Goal: Task Accomplishment & Management: Manage account settings

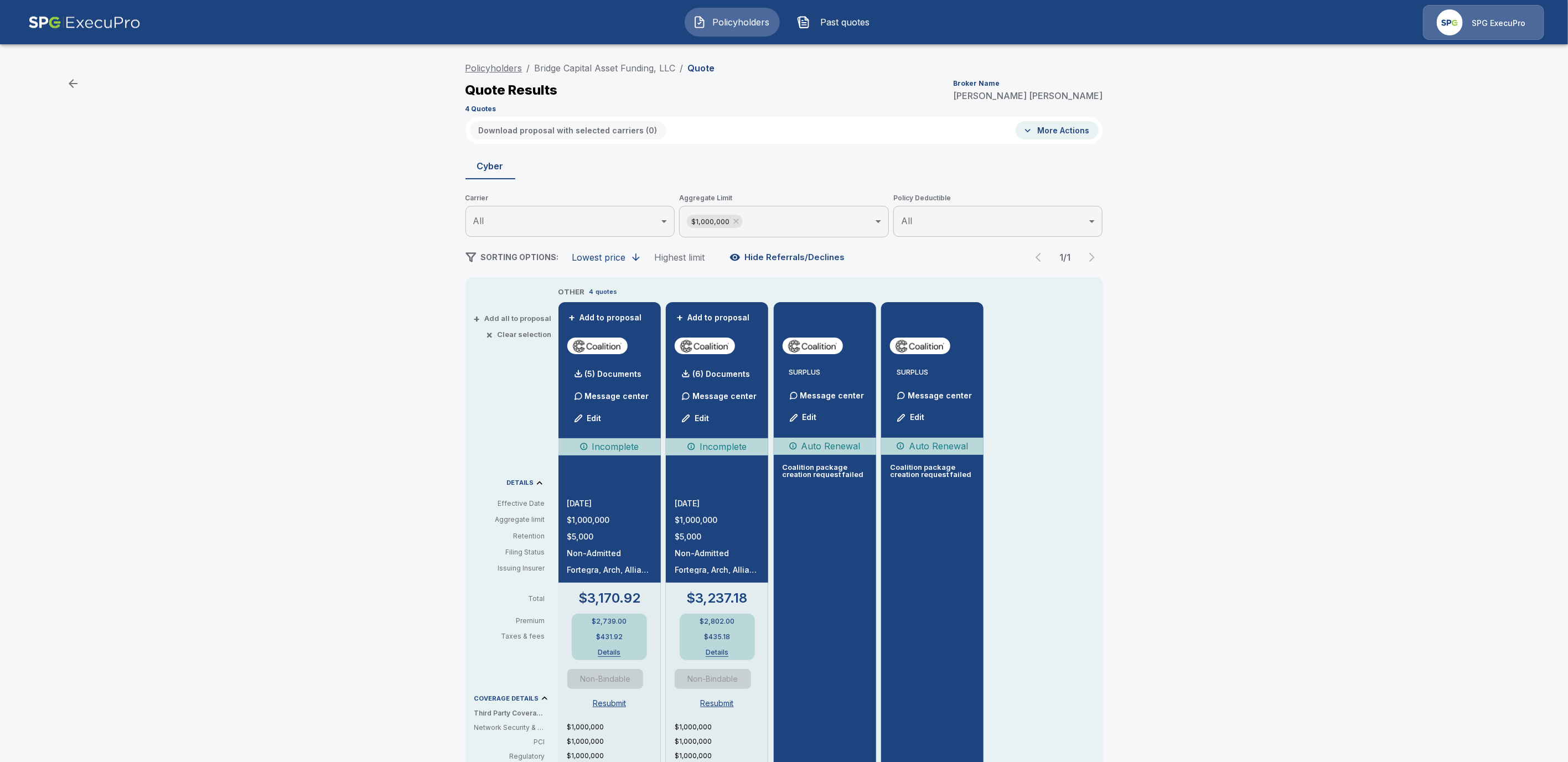
click at [503, 66] on link "Policyholders" at bounding box center [494, 68] width 57 height 11
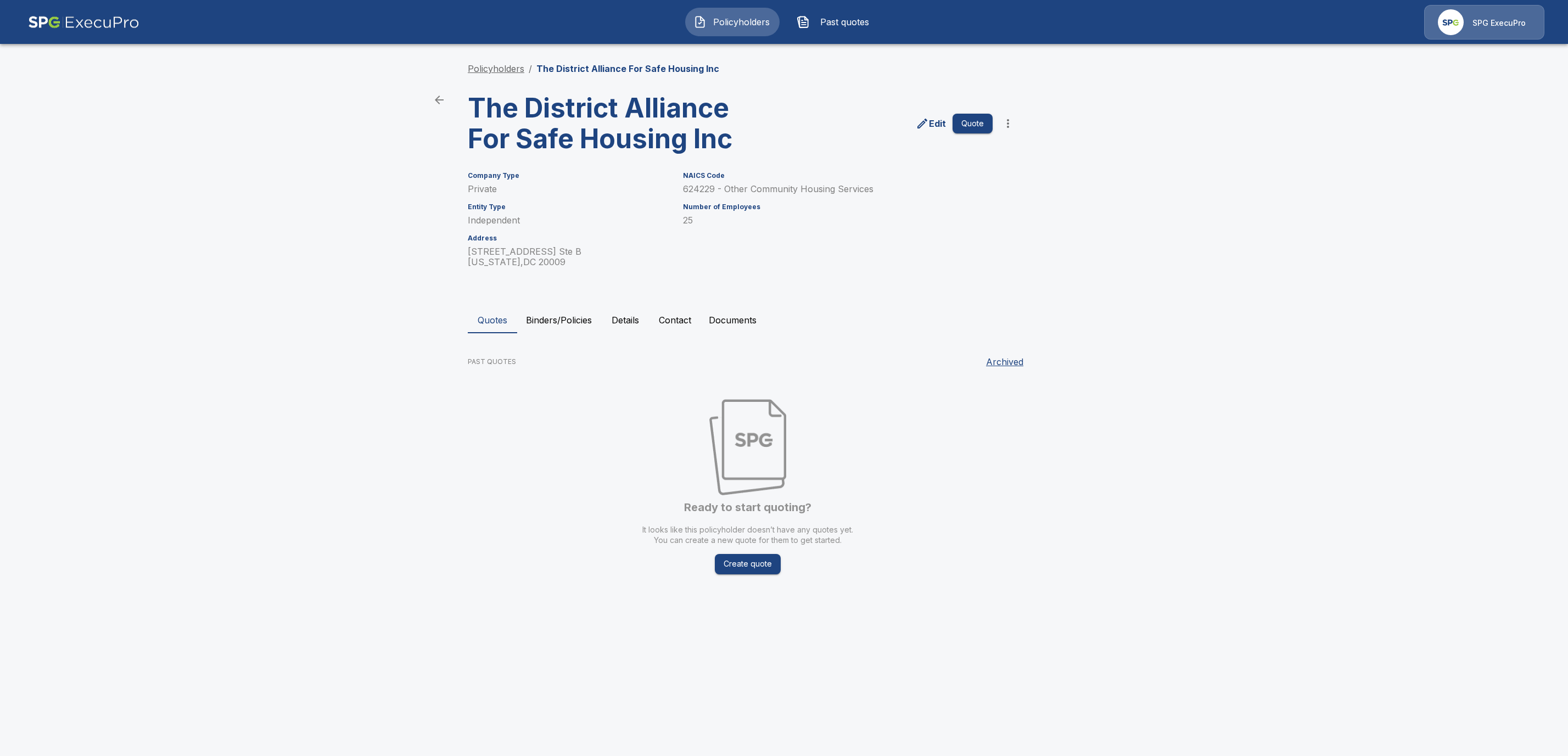
click at [501, 67] on link "Policyholders" at bounding box center [495, 69] width 57 height 11
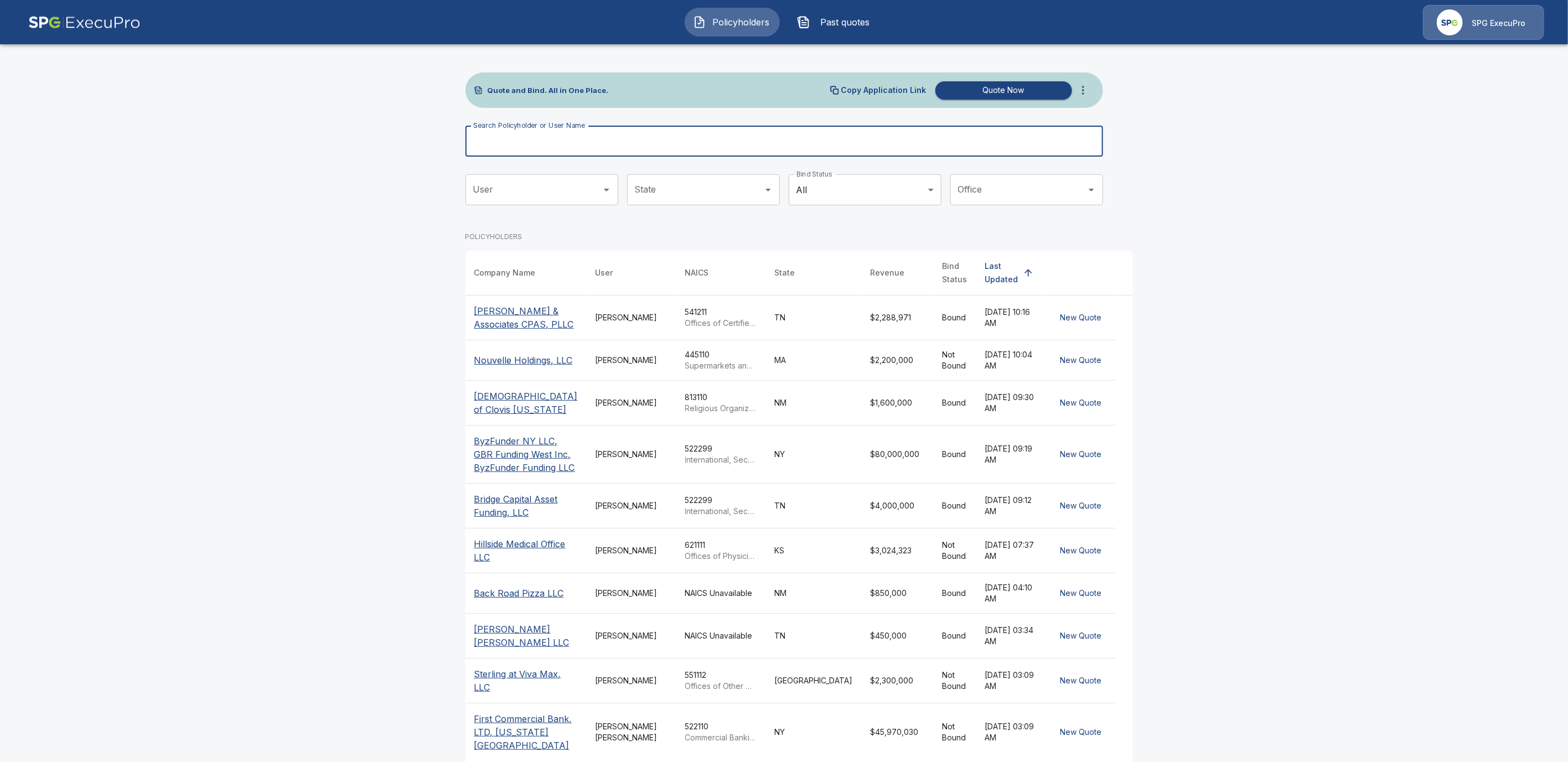
click at [496, 138] on input "Search Policyholder or User Name" at bounding box center [778, 141] width 625 height 31
paste input "**********"
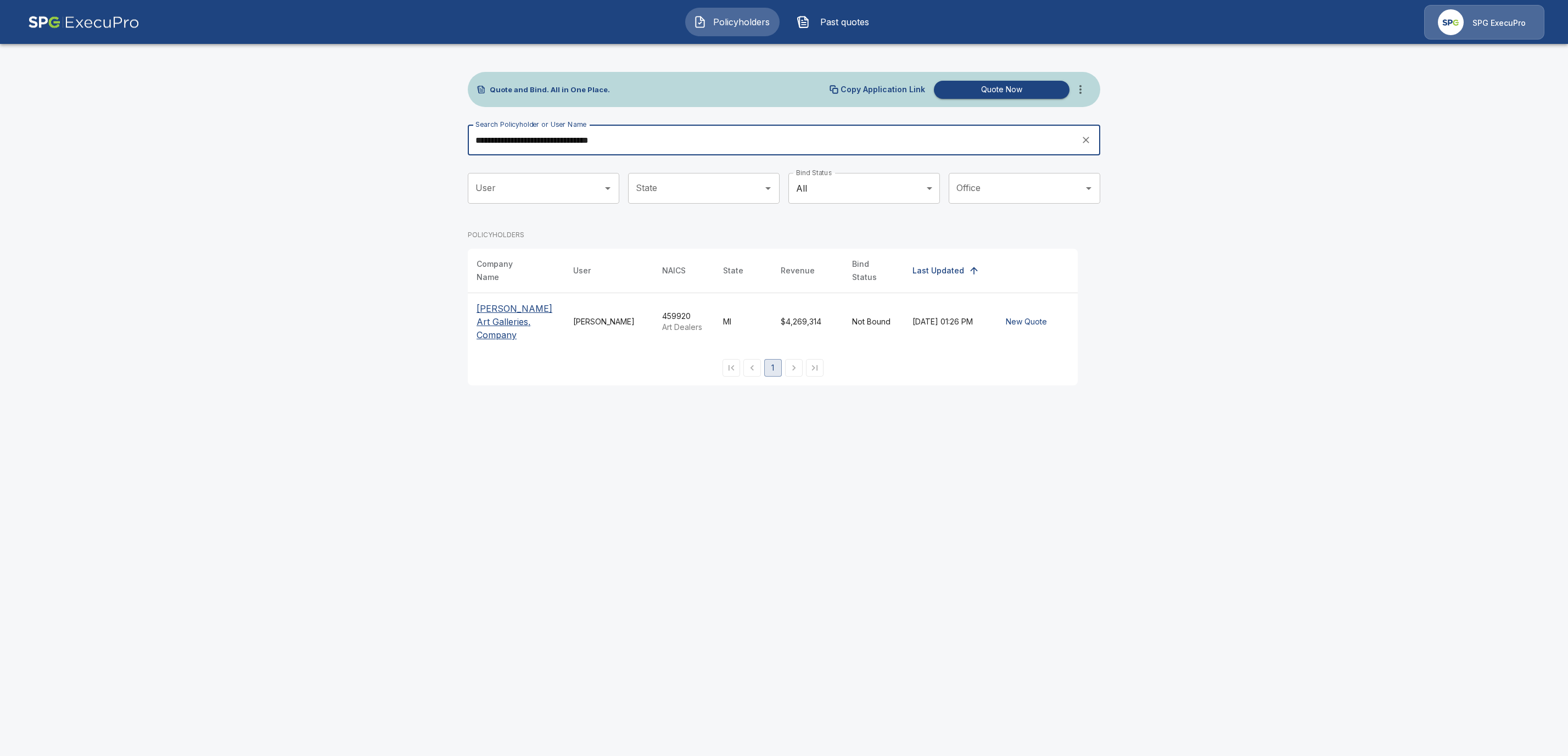
type input "**********"
click at [485, 302] on p "[PERSON_NAME] Art Galleries, Company" at bounding box center [516, 321] width 79 height 40
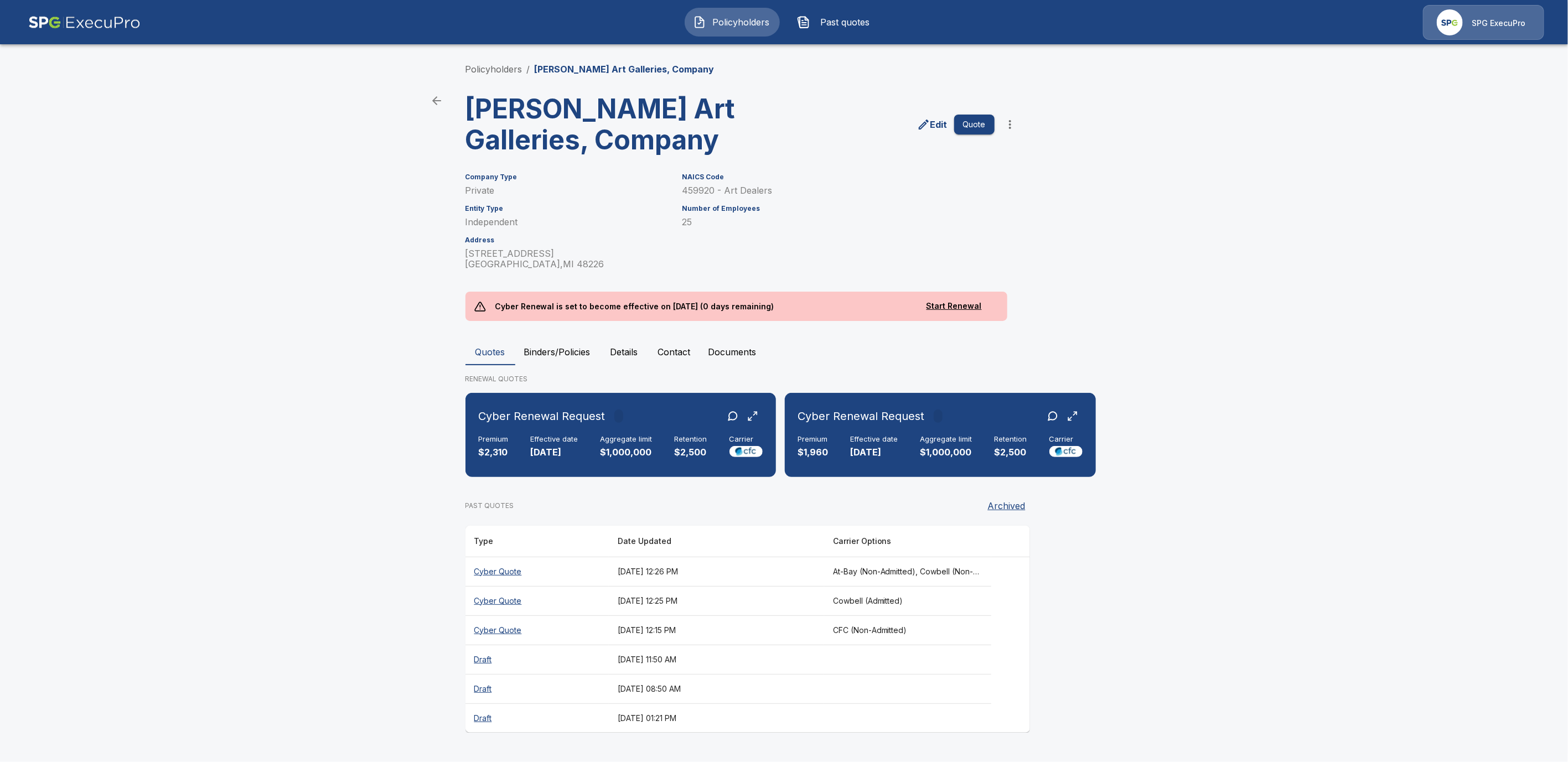
drag, startPoint x: 540, startPoint y: 342, endPoint x: 546, endPoint y: 347, distance: 7.8
click at [543, 345] on div "Policyholders / DuMouchelle Art Galleries, Company DuMouchelle Art Galleries, C…" at bounding box center [784, 398] width 664 height 712
click at [550, 347] on button "Binders/Policies" at bounding box center [557, 352] width 84 height 26
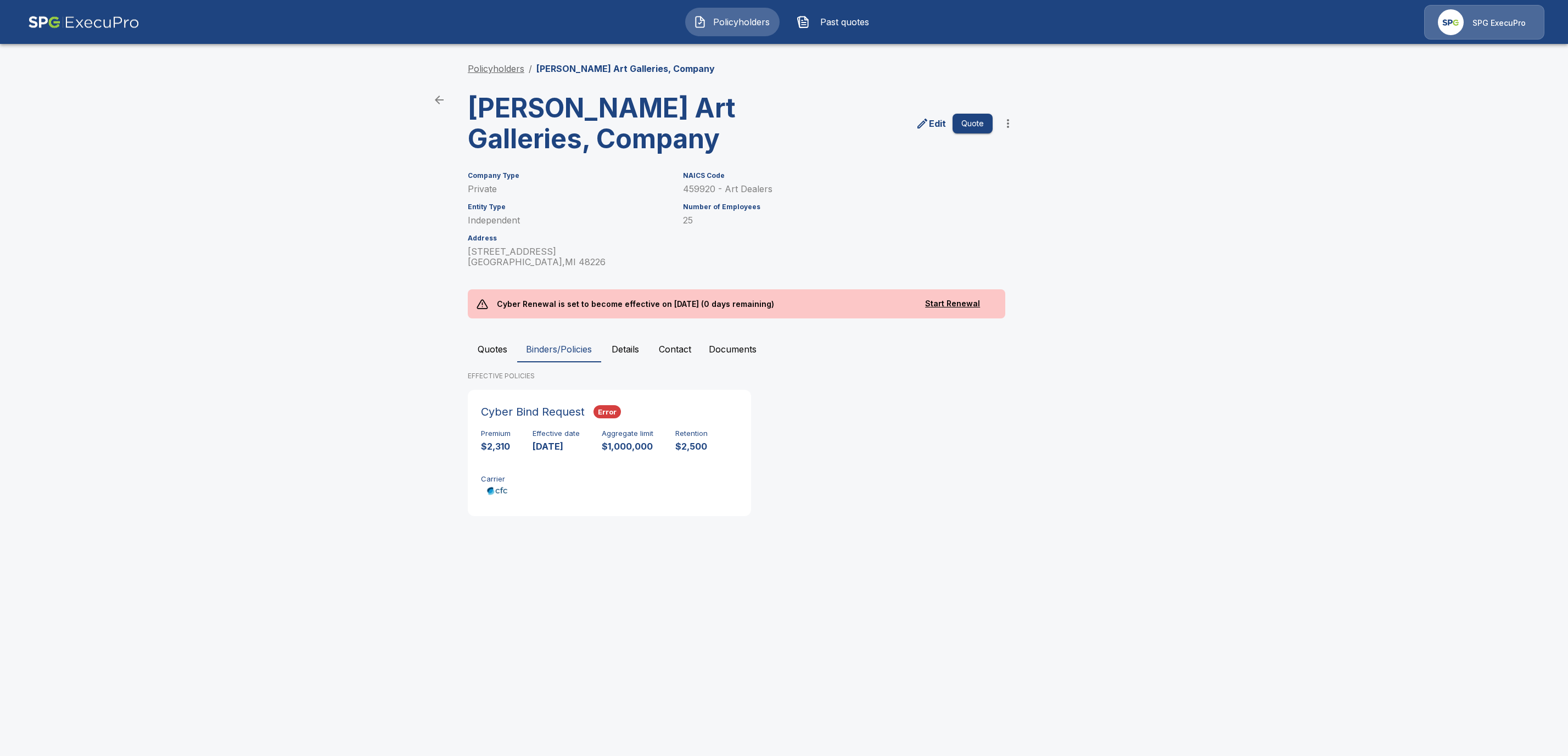
click at [517, 67] on link "Policyholders" at bounding box center [495, 69] width 57 height 11
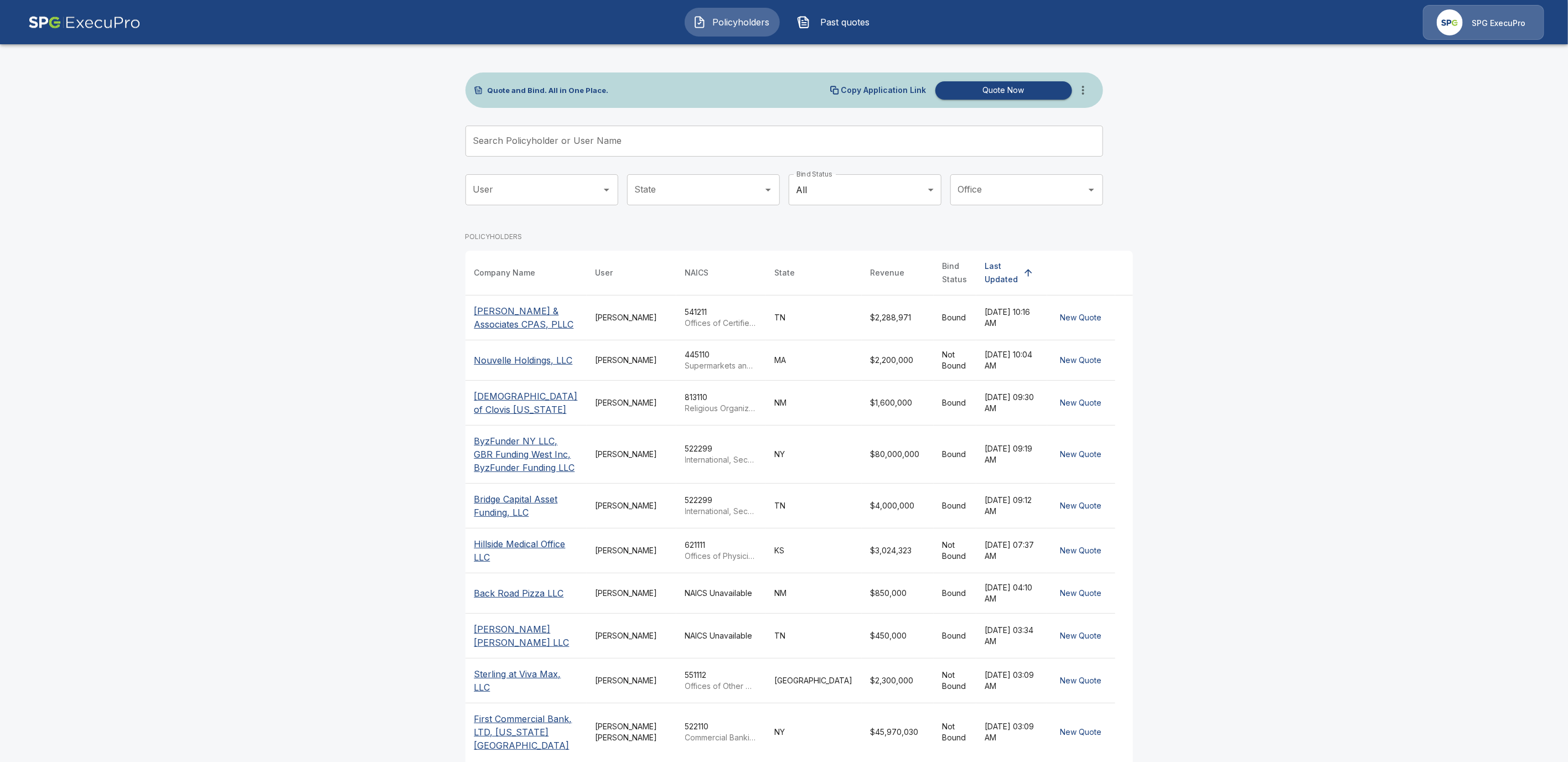
click at [519, 141] on input "Search Policyholder or User Name" at bounding box center [778, 141] width 625 height 31
paste input "**********"
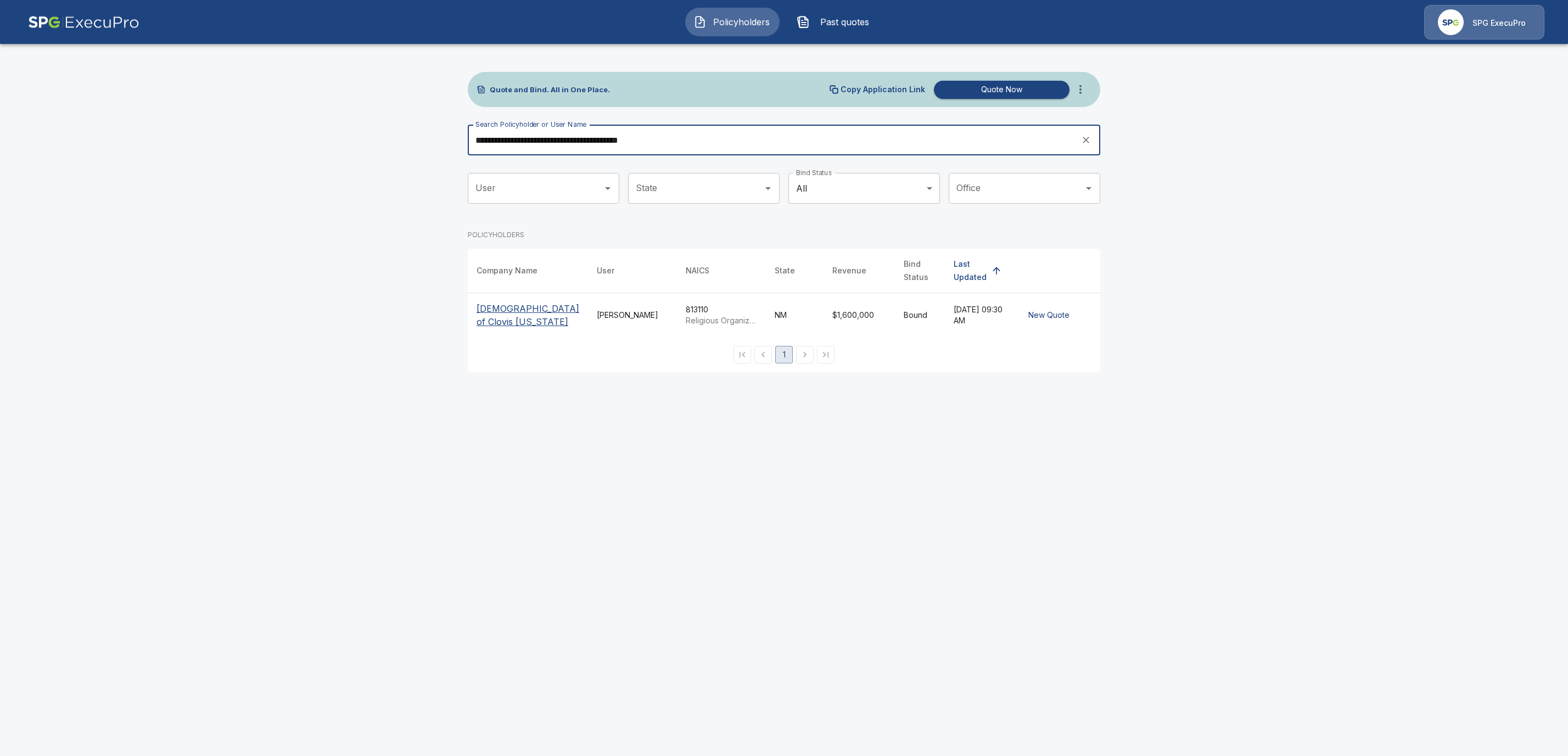
type input "**********"
click at [495, 306] on p "[DEMOGRAPHIC_DATA] of Clovis [US_STATE]" at bounding box center [528, 315] width 103 height 26
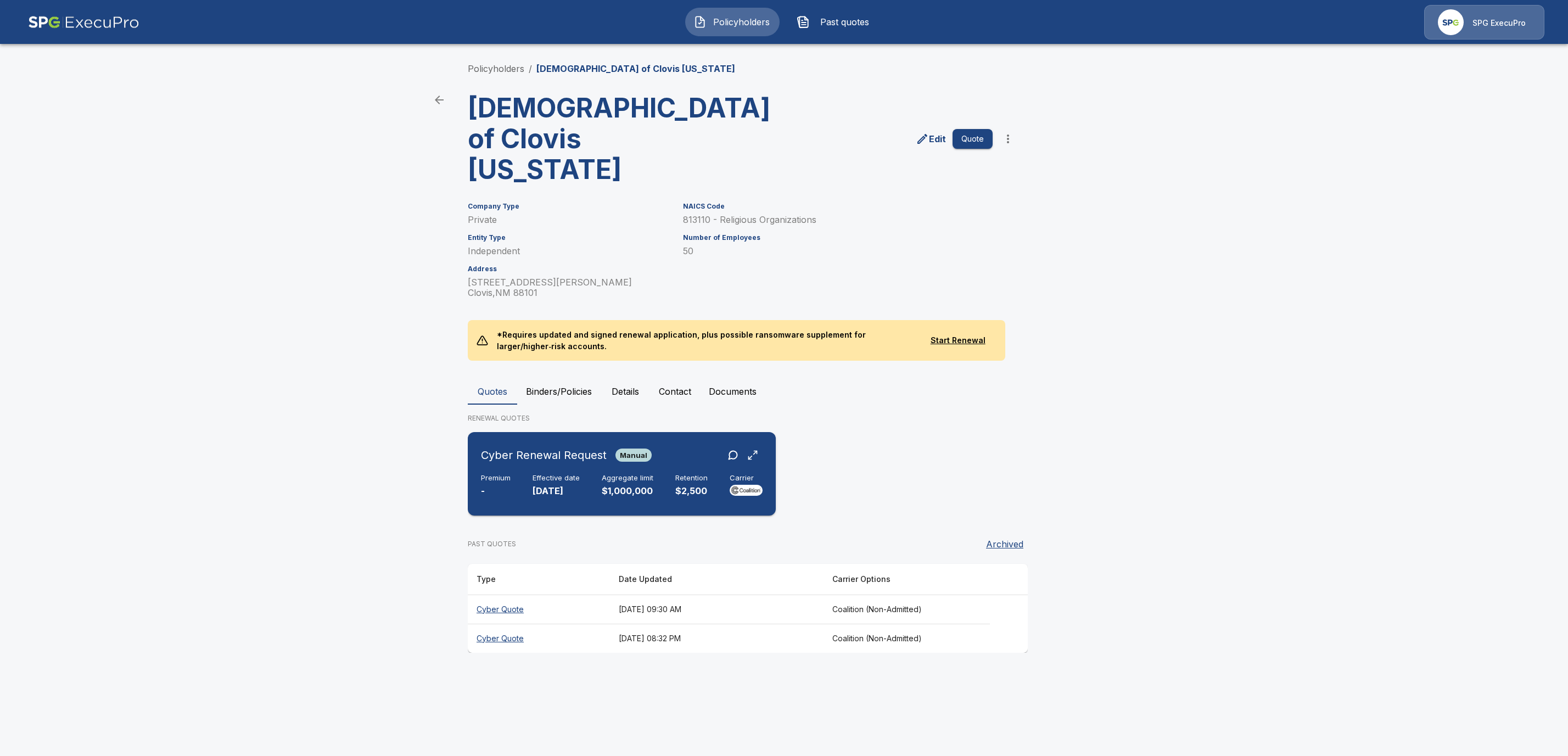
click at [505, 472] on div "Cyber Renewal Request Manual Premium - Effective date [DATE] Aggregate limit $1…" at bounding box center [622, 474] width 299 height 75
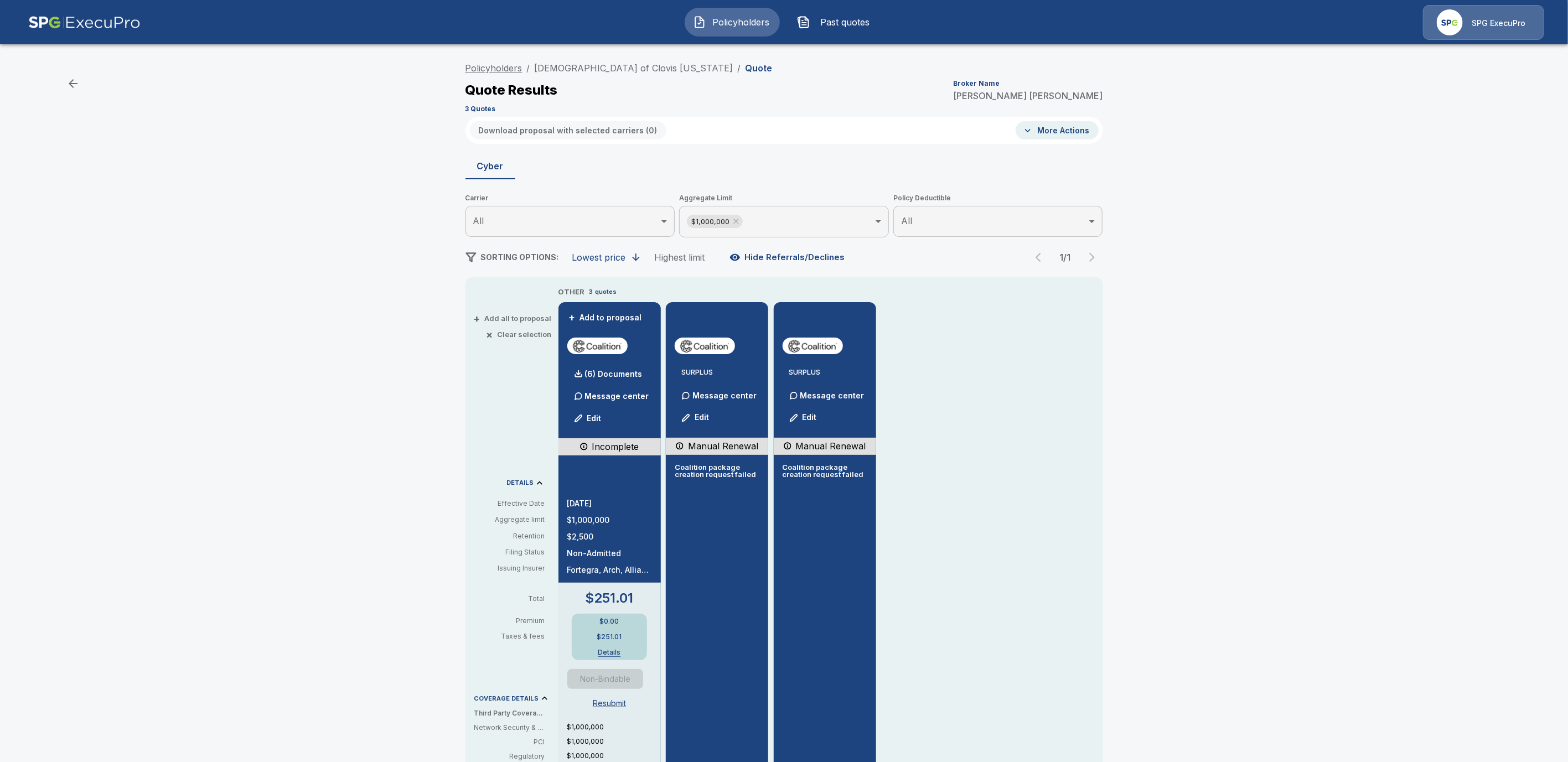
drag, startPoint x: 735, startPoint y: 64, endPoint x: 484, endPoint y: 62, distance: 251.0
click at [484, 62] on ol "Policyholders / Central Baptist Church of Clovis New Mexico / Quote" at bounding box center [619, 68] width 307 height 13
drag, startPoint x: 732, startPoint y: 68, endPoint x: 465, endPoint y: 63, distance: 267.0
click at [465, 63] on div "Policyholders / Central Baptist Church of Clovis New Mexico / Quote Quote Resul…" at bounding box center [784, 588] width 664 height 1062
click at [892, 64] on div "Policyholders / Central Baptist Church of Clovis New Mexico / Quote Quote Resul…" at bounding box center [784, 87] width 638 height 60
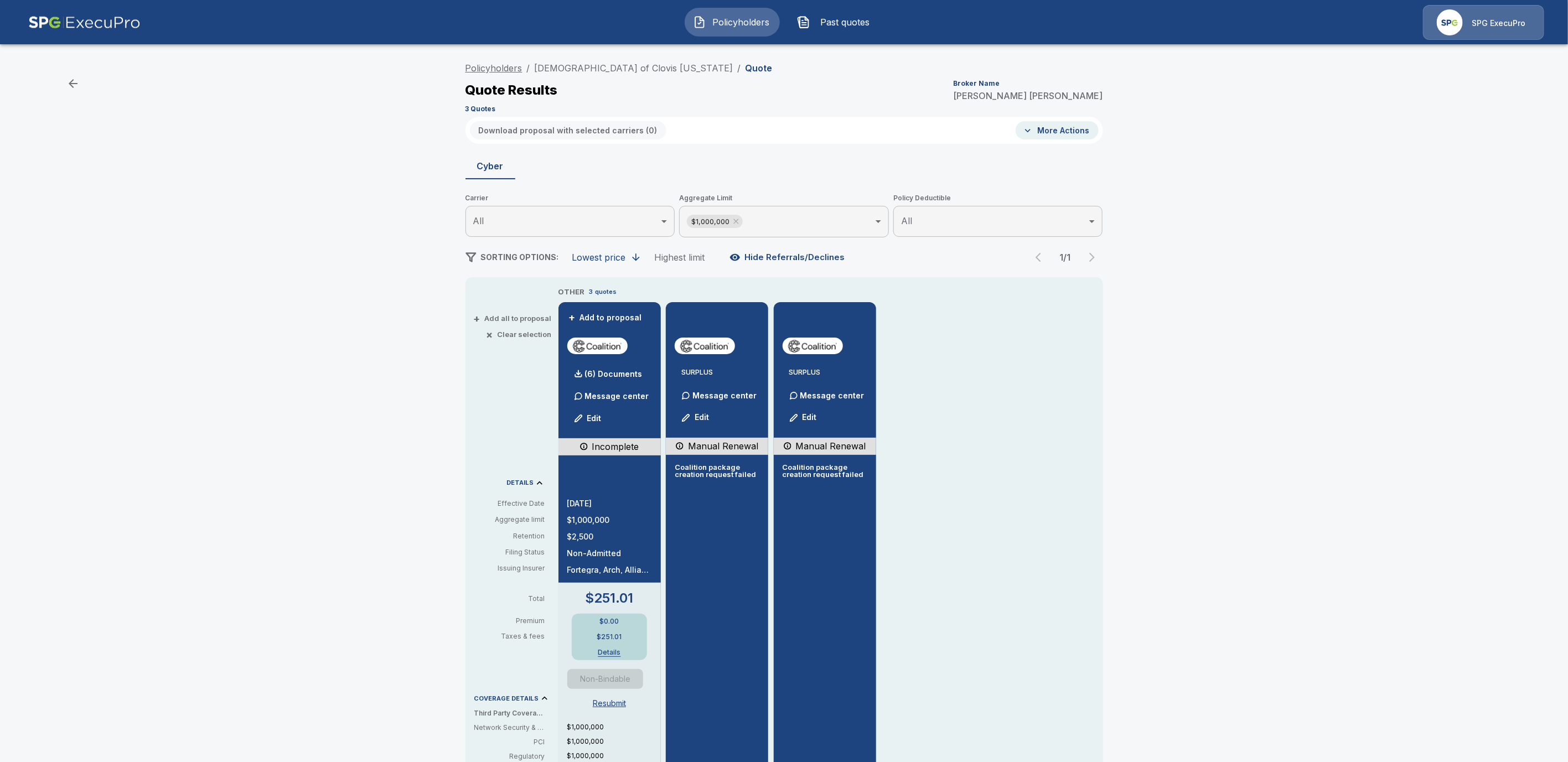
drag, startPoint x: 733, startPoint y: 64, endPoint x: 490, endPoint y: 62, distance: 243.0
click at [490, 62] on ol "Policyholders / Central Baptist Church of Clovis New Mexico / Quote" at bounding box center [619, 68] width 307 height 13
drag, startPoint x: 736, startPoint y: 88, endPoint x: 504, endPoint y: 64, distance: 233.2
click at [504, 64] on div "Policyholders / Central Baptist Church of Clovis New Mexico / Quote Quote Resul…" at bounding box center [784, 87] width 638 height 60
click at [791, 96] on div "Quote Results Broker Name Tricia Dietz" at bounding box center [784, 90] width 638 height 20
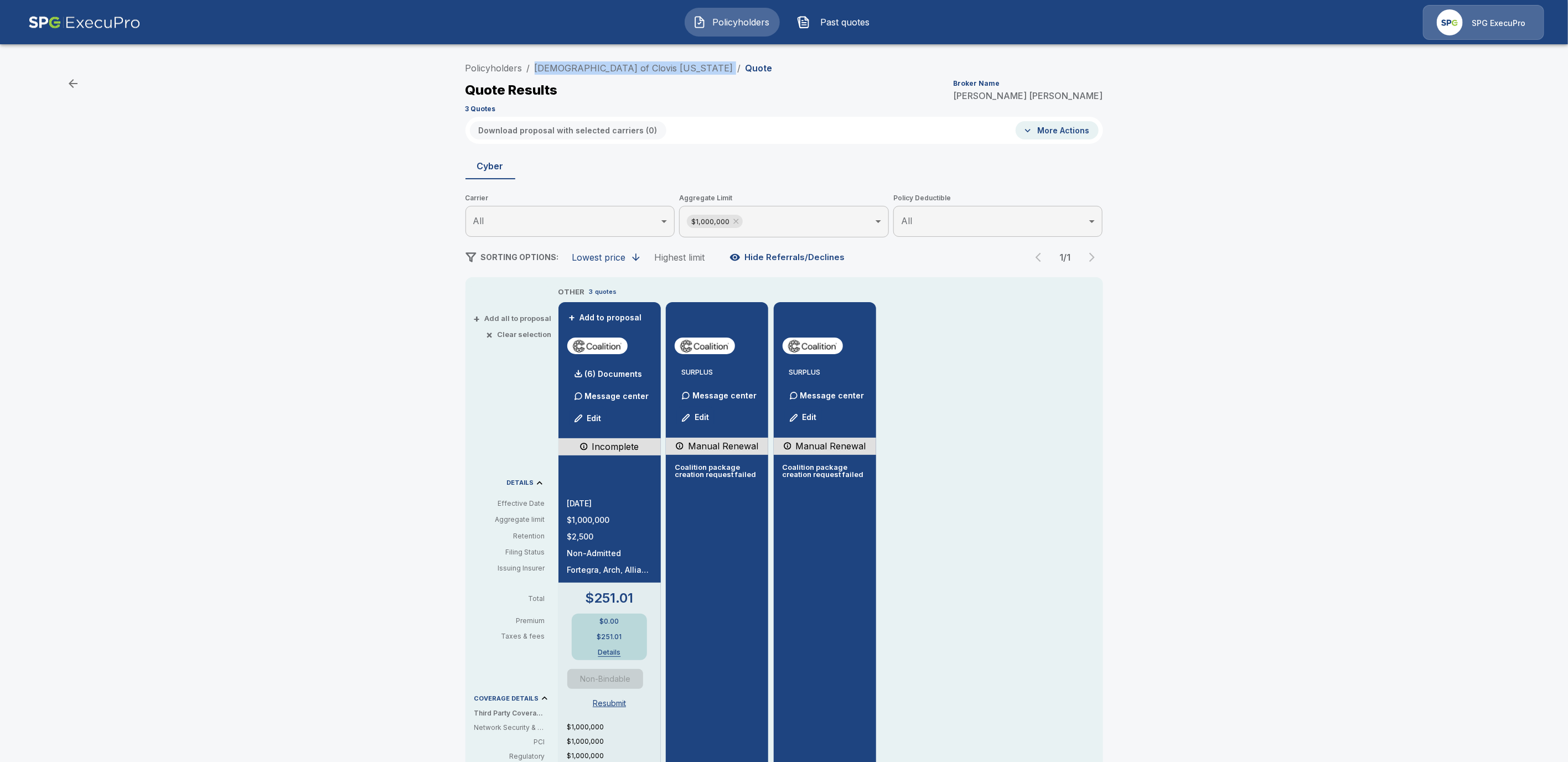
drag, startPoint x: 731, startPoint y: 66, endPoint x: 552, endPoint y: 60, distance: 179.1
click at [552, 60] on div "Policyholders / Central Baptist Church of Clovis New Mexico / Quote Quote Resul…" at bounding box center [784, 87] width 638 height 60
copy ol "Central Baptist Church of Clovis New Mexico /"
drag, startPoint x: 336, startPoint y: 180, endPoint x: 352, endPoint y: 180, distance: 16.0
click at [338, 180] on div "Policyholders / Central Baptist Church of Clovis New Mexico / Quote Quote Resul…" at bounding box center [784, 586] width 1568 height 1066
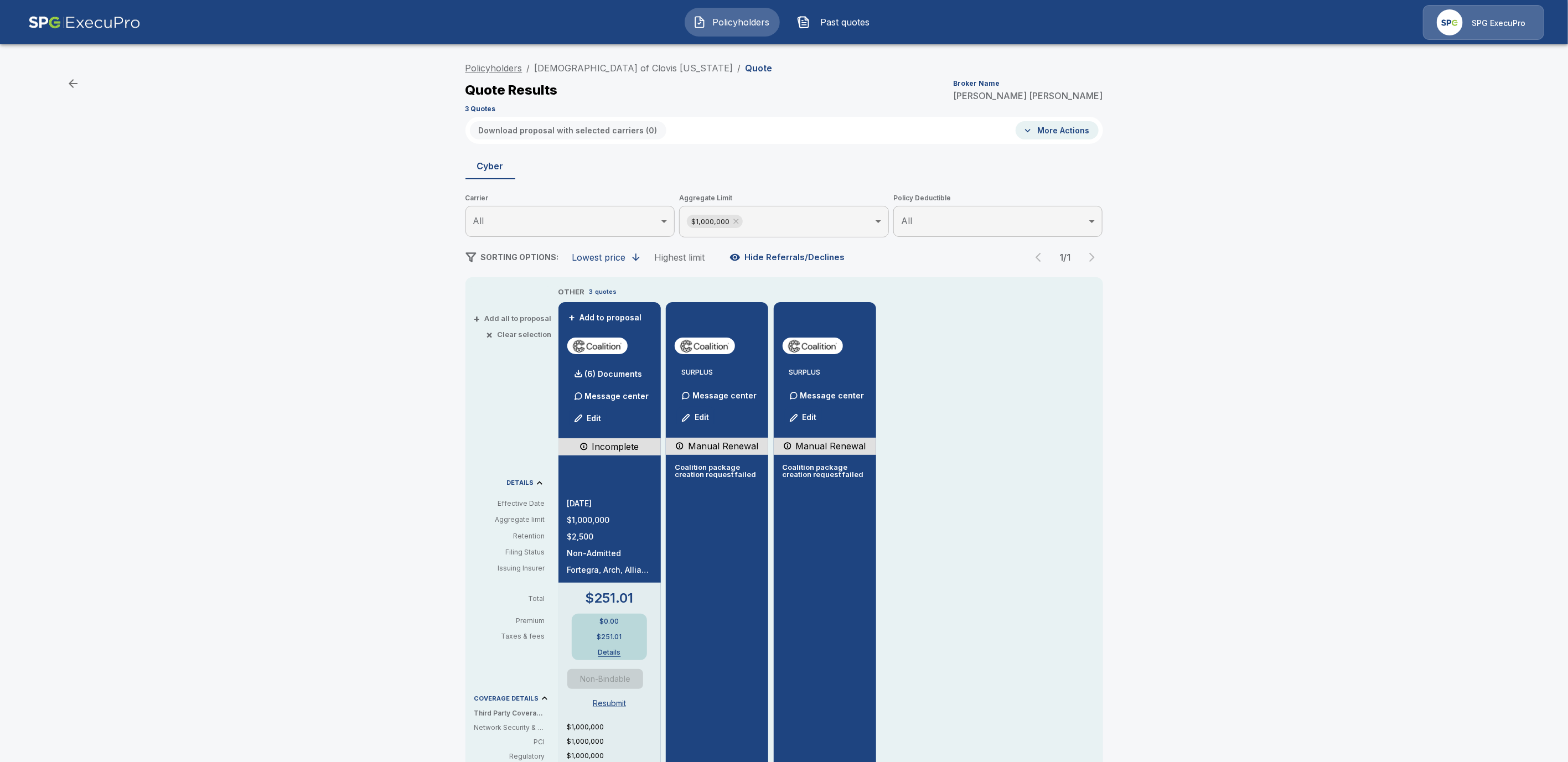
click at [489, 71] on link "Policyholders" at bounding box center [494, 68] width 57 height 11
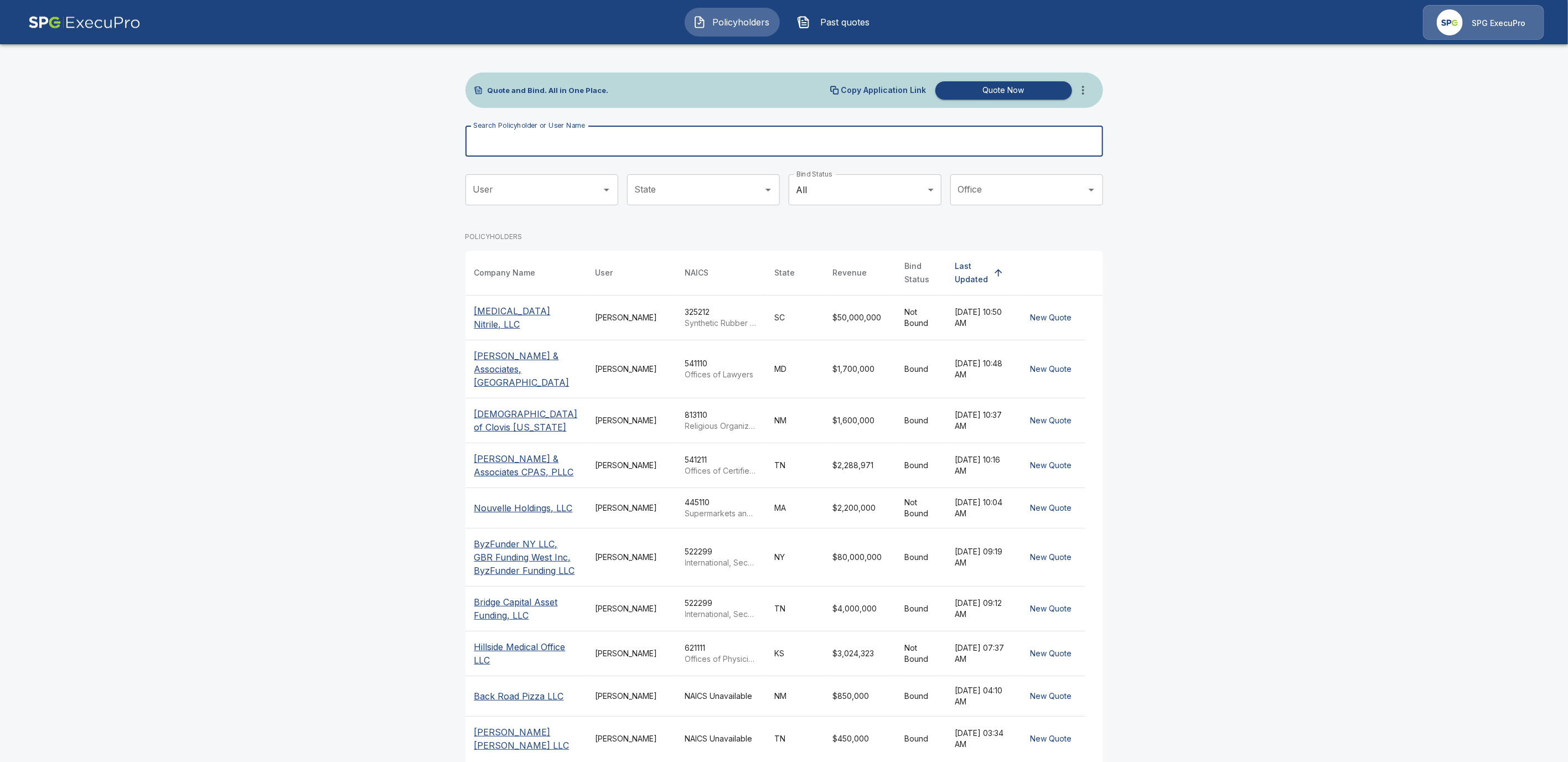
click at [568, 145] on input "Search Policyholder or User Name" at bounding box center [778, 141] width 625 height 31
paste input "**********"
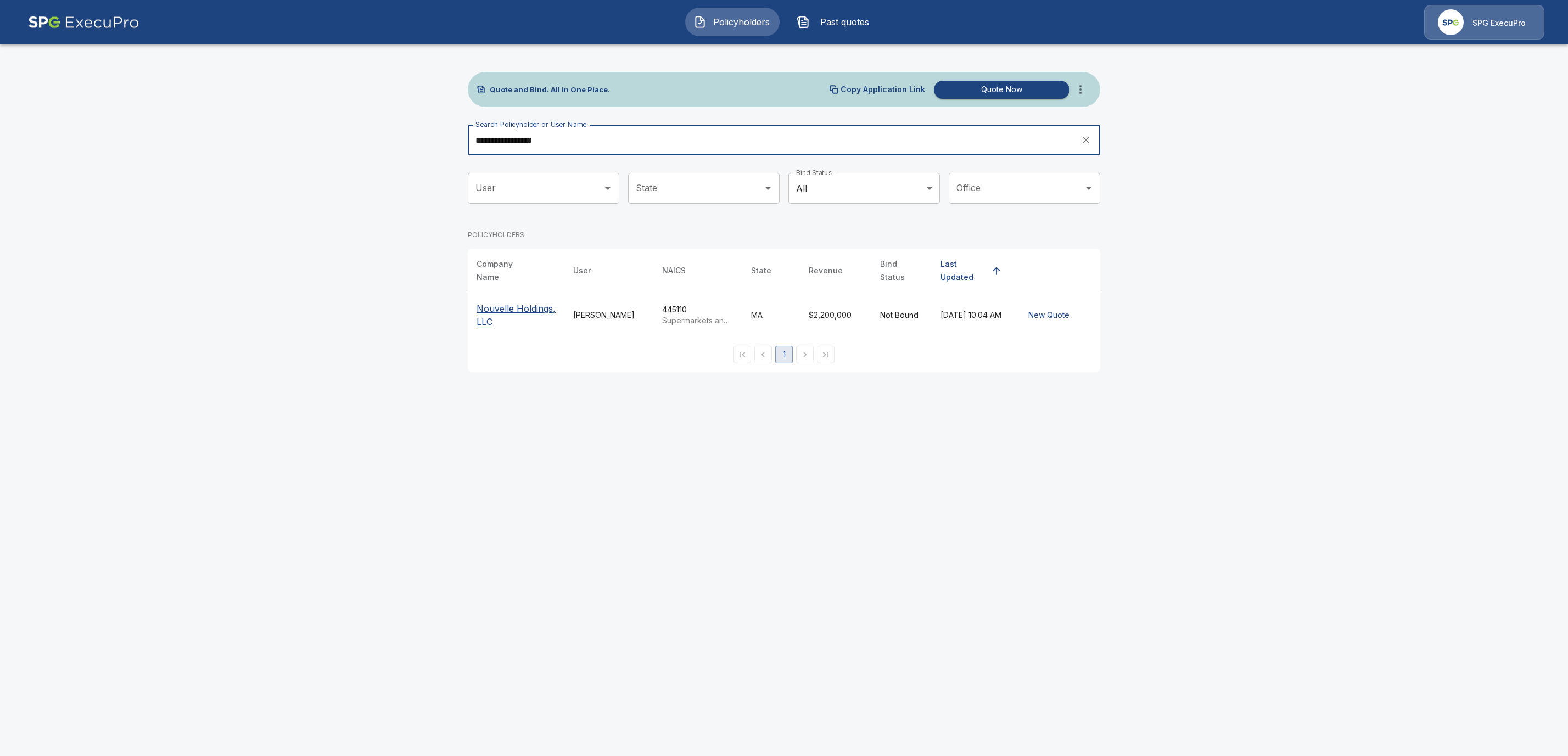
type input "**********"
click at [506, 302] on p "Nouvelle Holdings, LLC" at bounding box center [516, 315] width 79 height 26
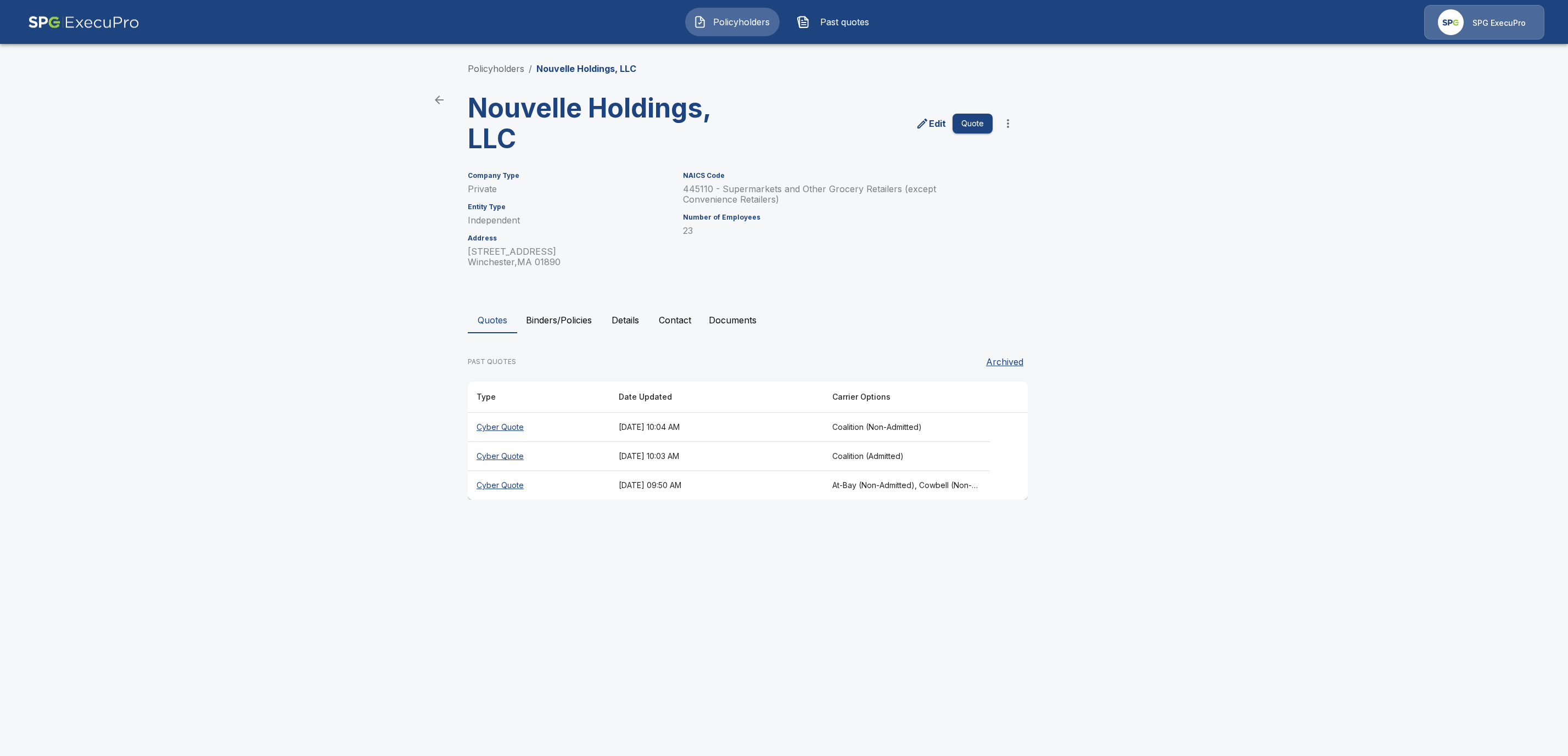
click at [490, 428] on th "Cyber Quote" at bounding box center [539, 427] width 142 height 29
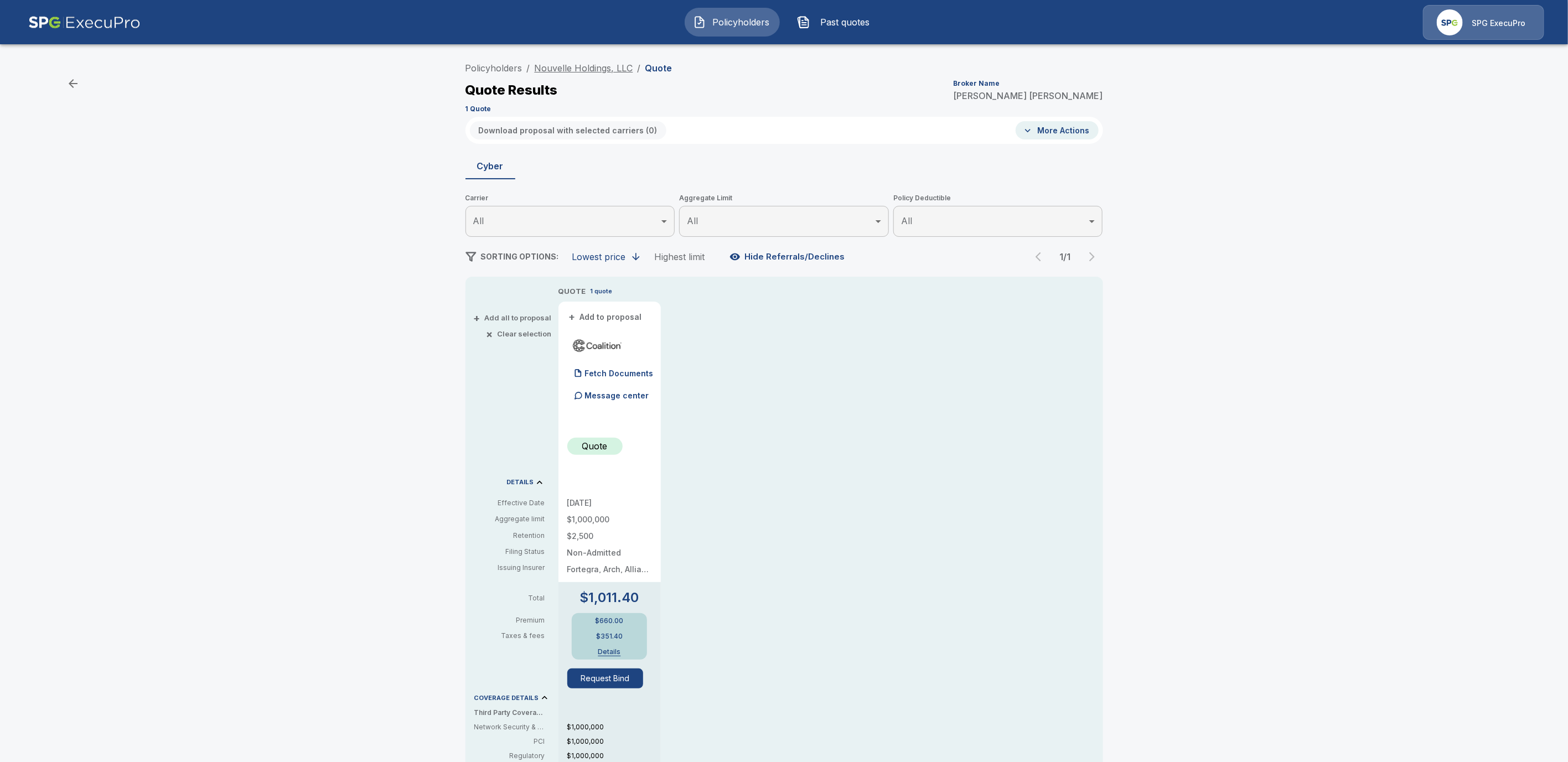
click at [567, 66] on link "Nouvelle Holdings, LLC" at bounding box center [584, 68] width 99 height 11
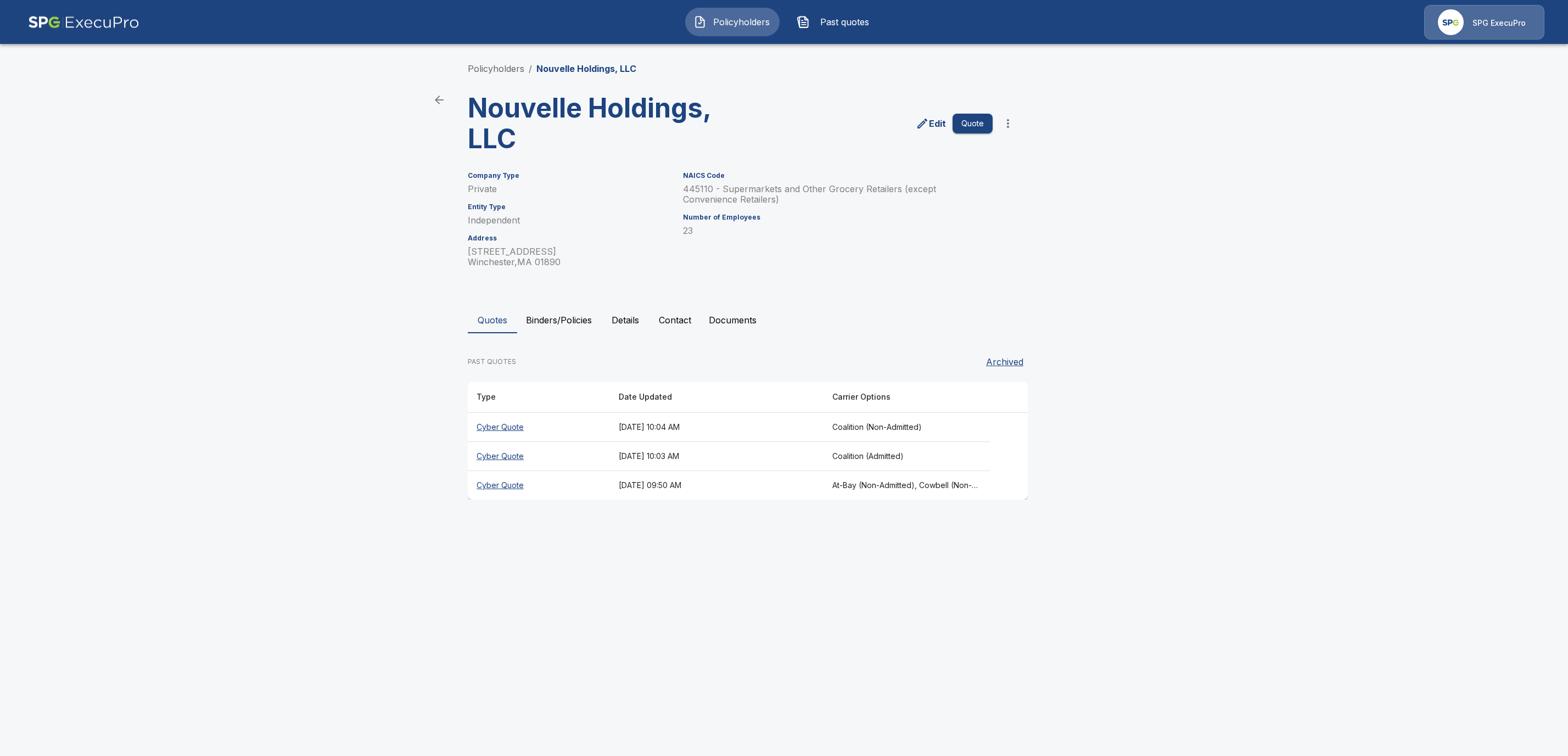
click at [492, 455] on th "Cyber Quote" at bounding box center [539, 457] width 142 height 29
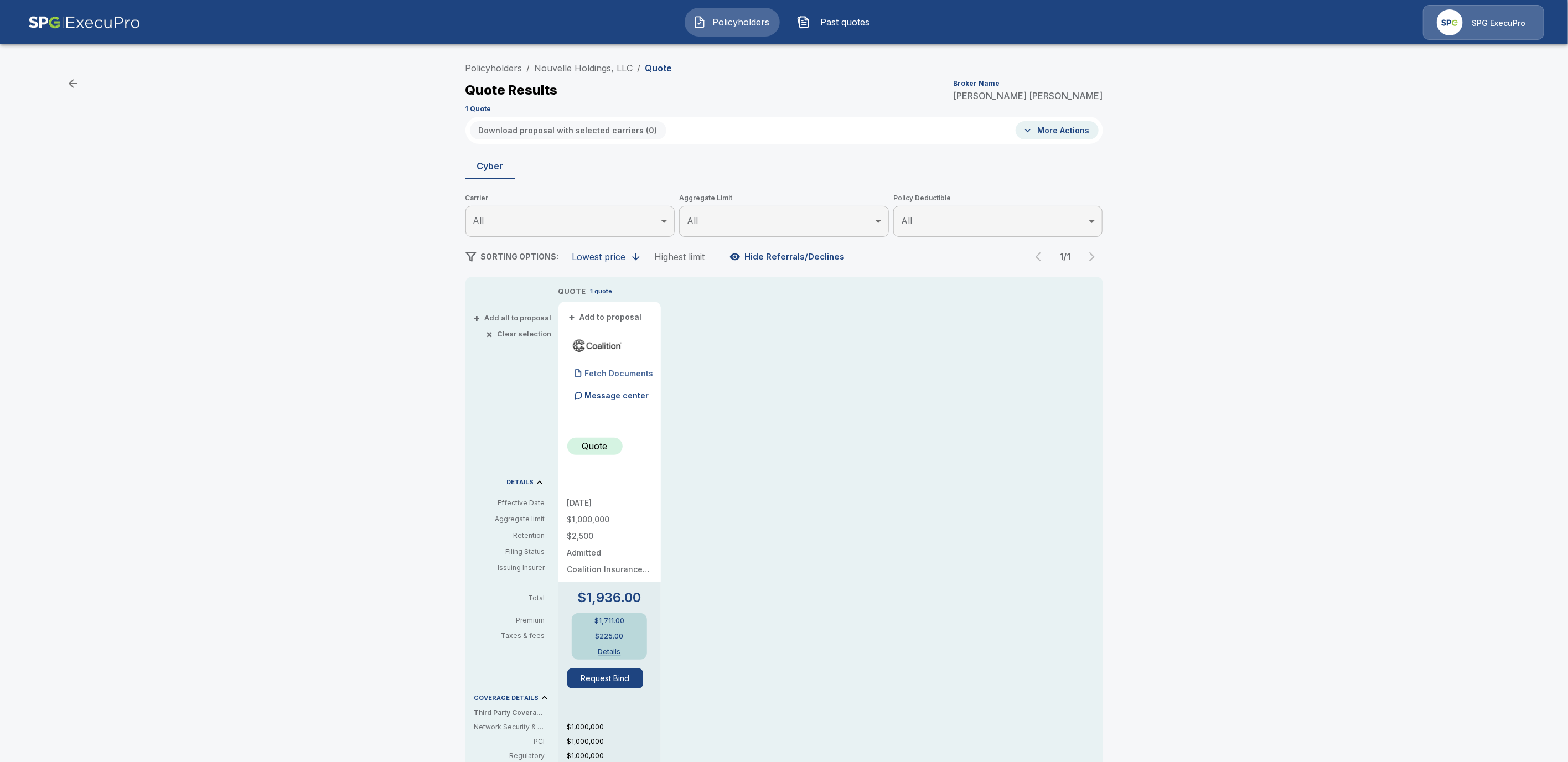
click at [641, 374] on p "Fetch Documents" at bounding box center [619, 374] width 69 height 8
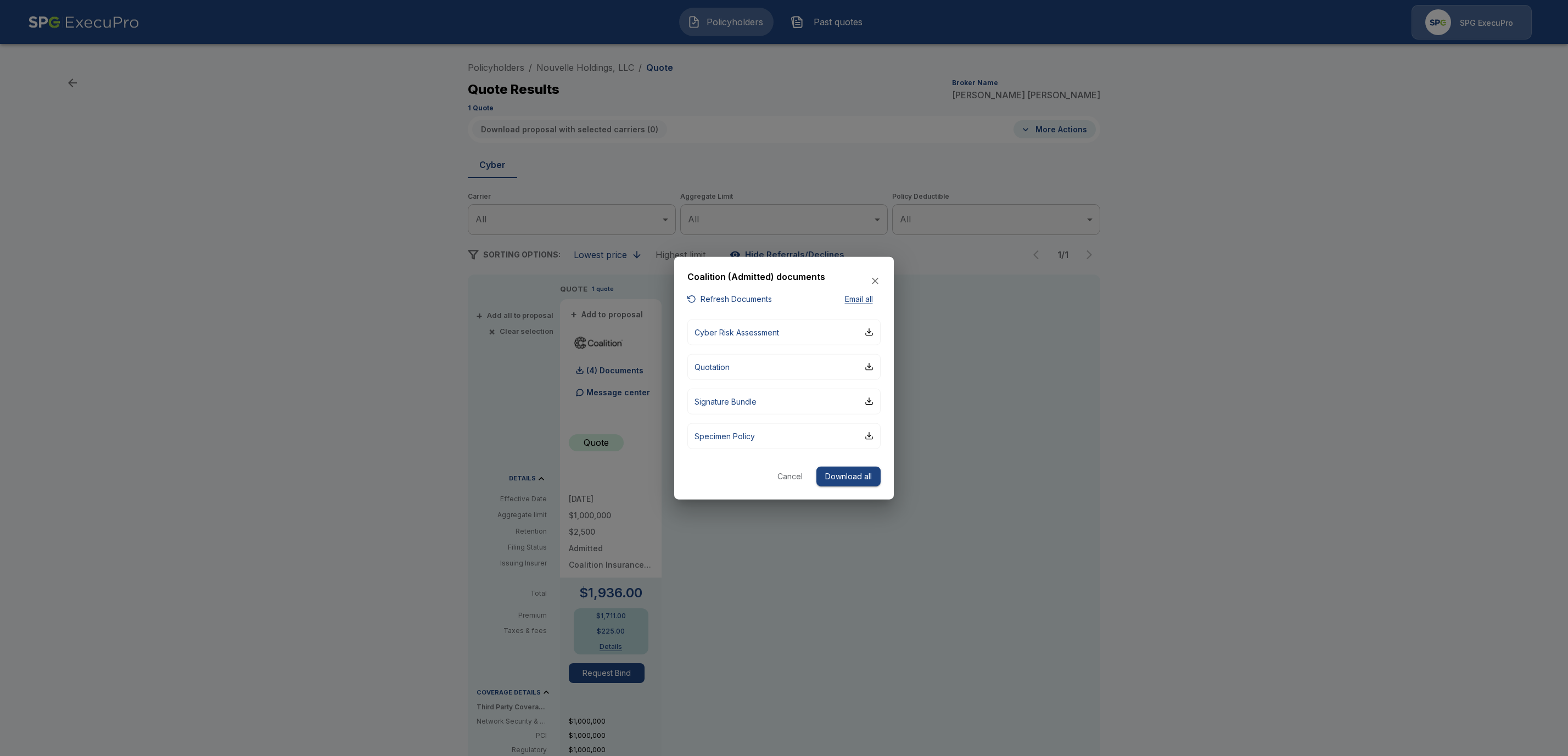
click at [783, 473] on button "Cancel" at bounding box center [790, 476] width 35 height 20
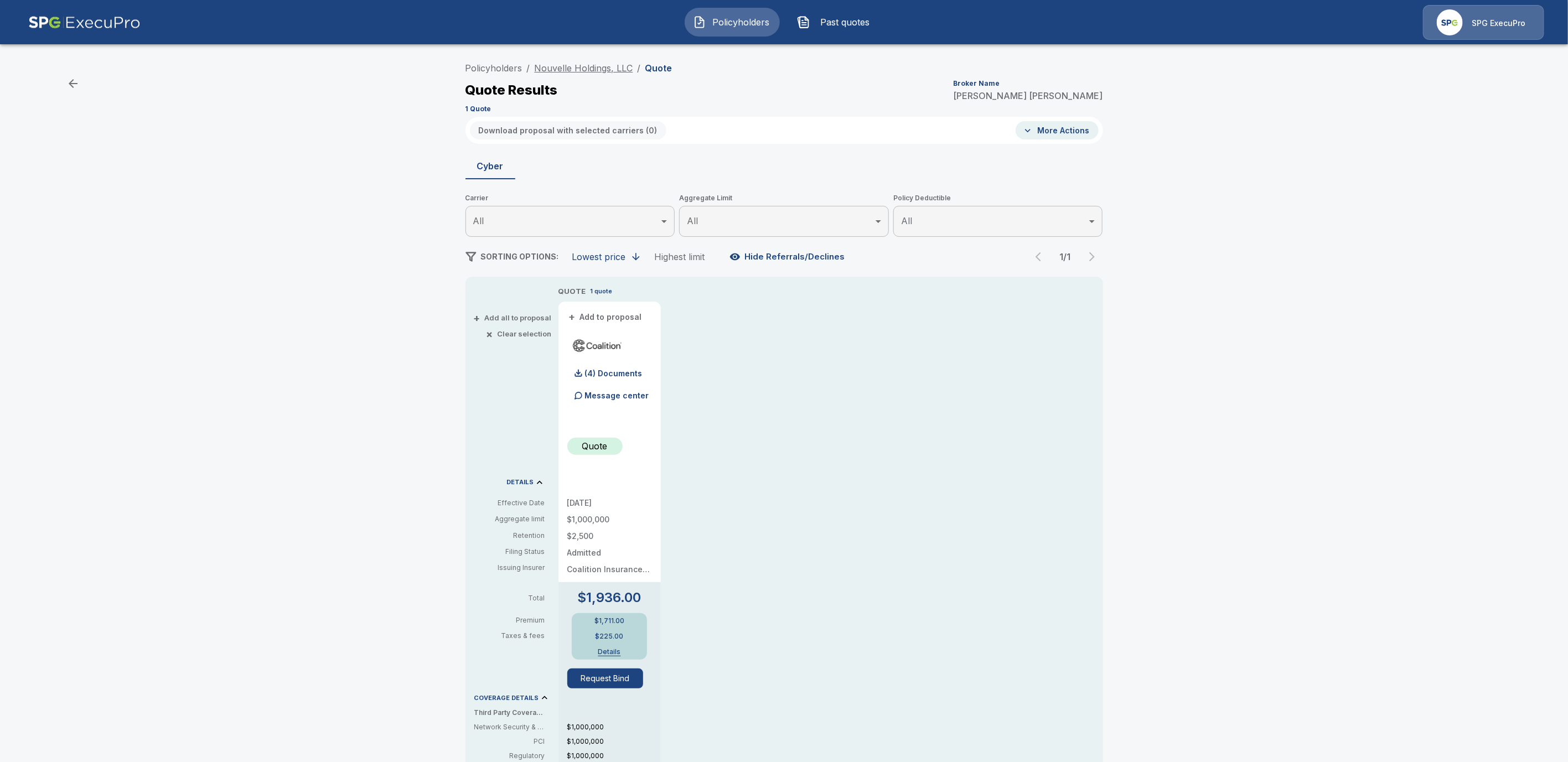
click at [562, 66] on link "Nouvelle Holdings, LLC" at bounding box center [584, 68] width 99 height 11
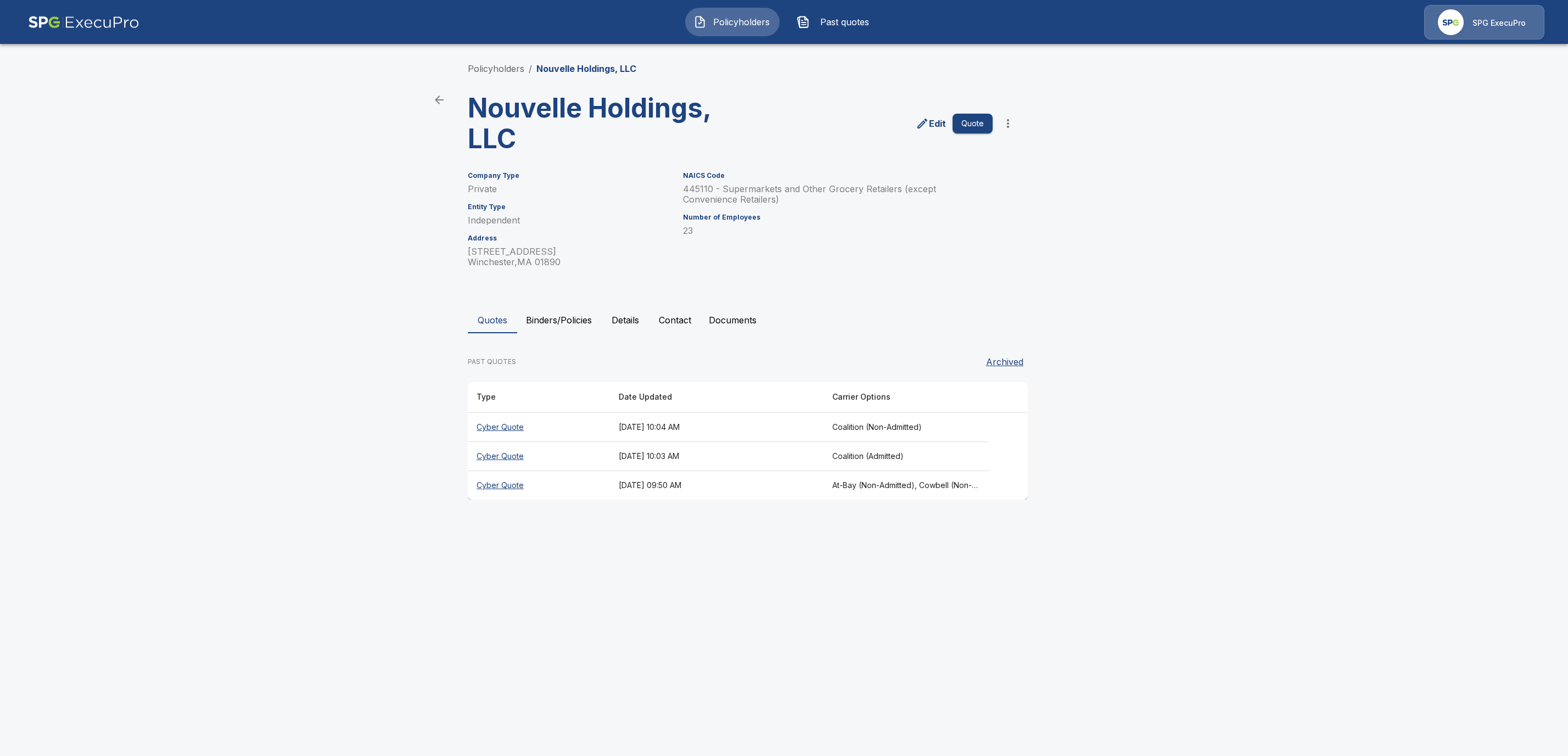
click at [503, 486] on th "Cyber Quote" at bounding box center [539, 486] width 142 height 29
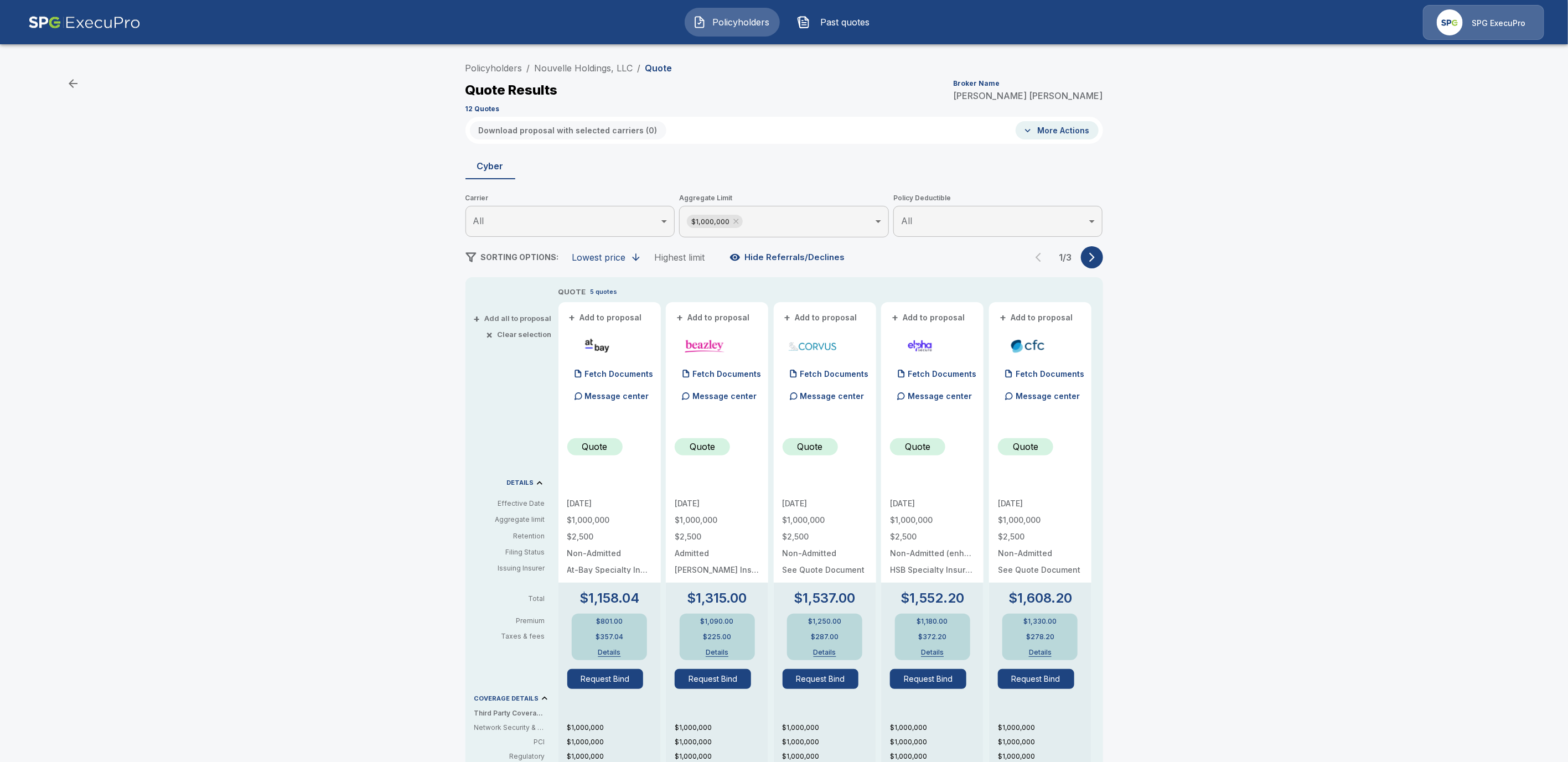
click at [1098, 260] on icon "button" at bounding box center [1092, 257] width 11 height 11
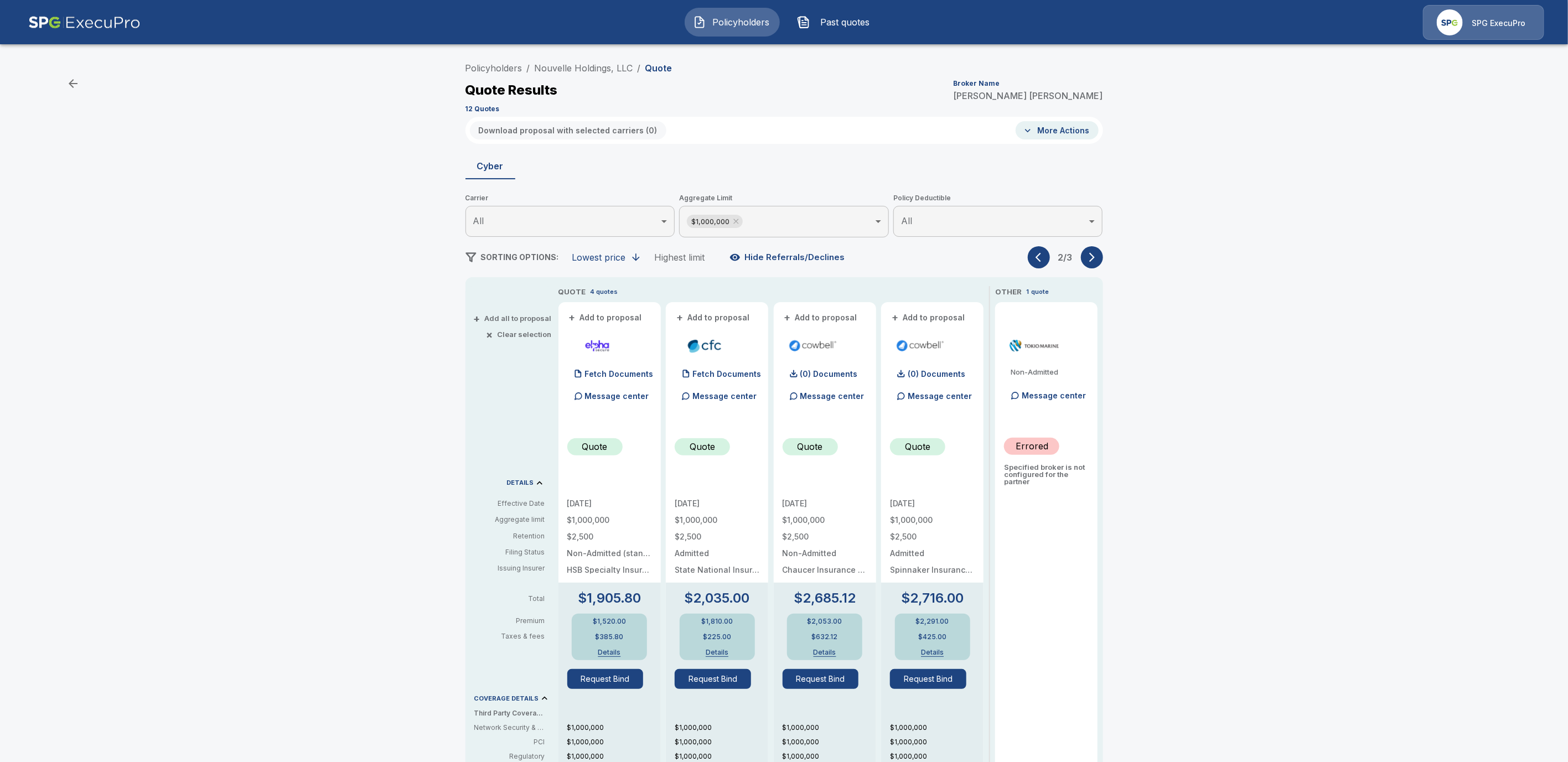
click at [1098, 260] on icon "button" at bounding box center [1092, 257] width 11 height 11
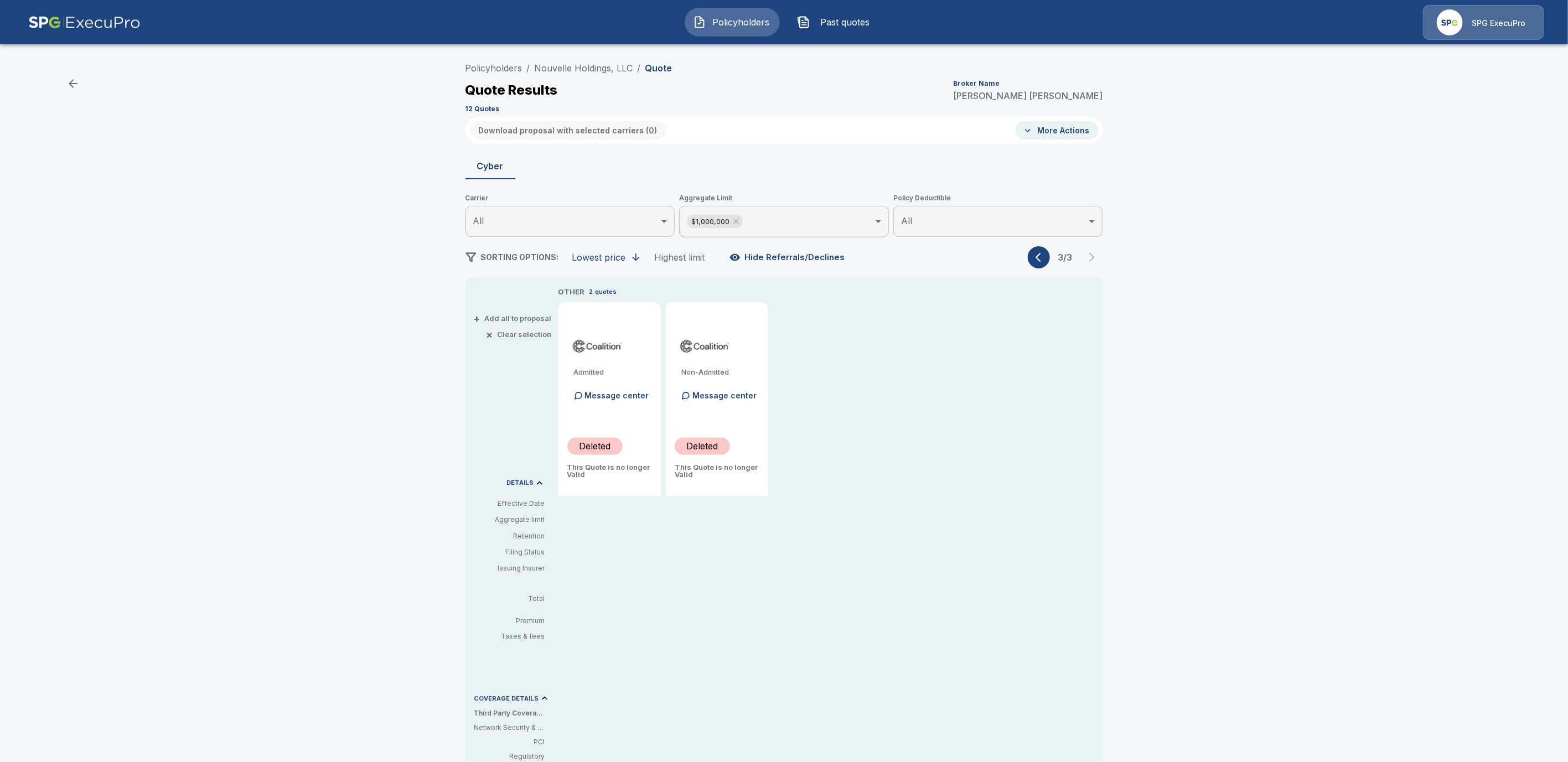
click at [797, 223] on body "Policyholders Past quotes SPG ExecuPro Policyholders / Nouvelle Holdings, LLC /…" at bounding box center [784, 544] width 1568 height 1088
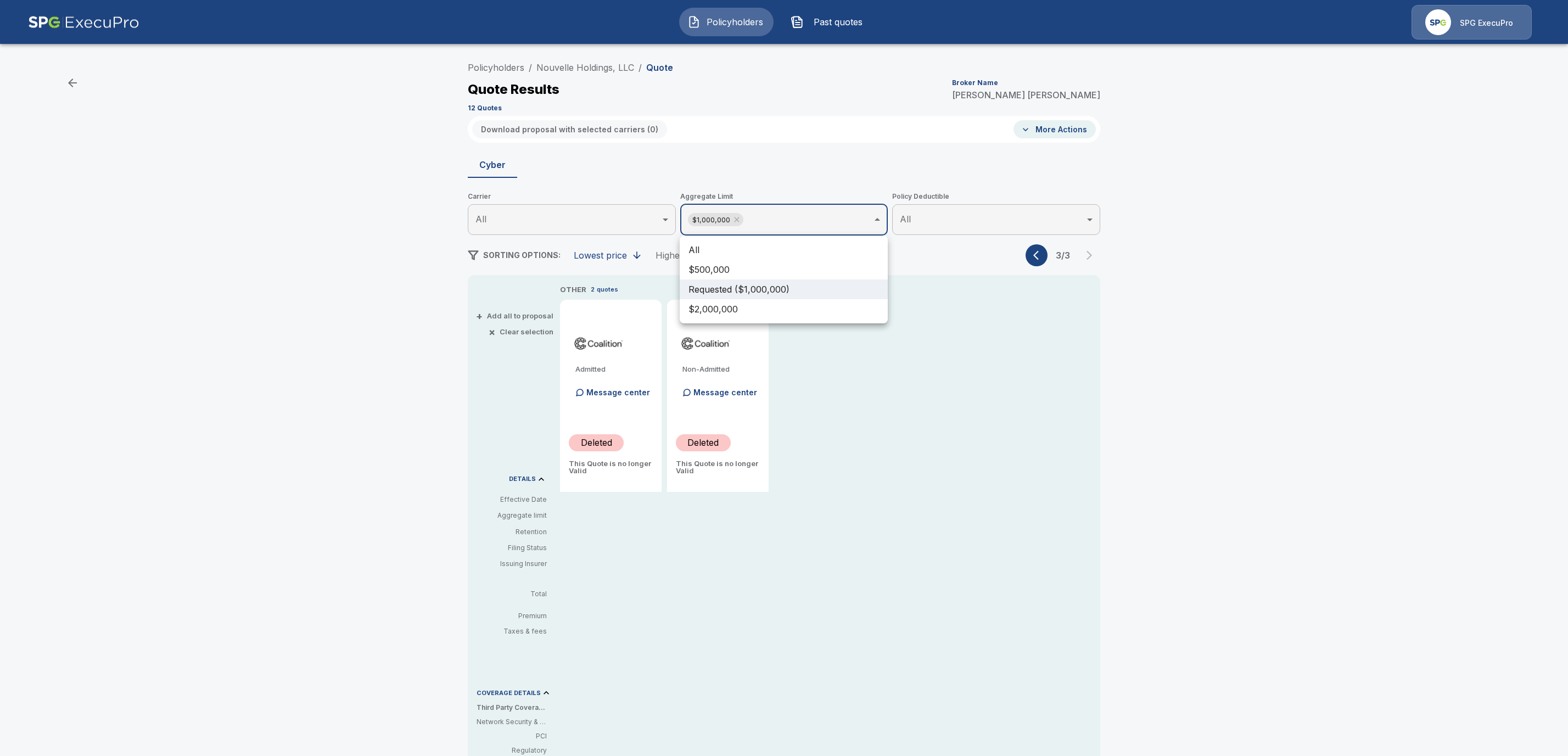
click at [735, 245] on li "All" at bounding box center [784, 250] width 208 height 19
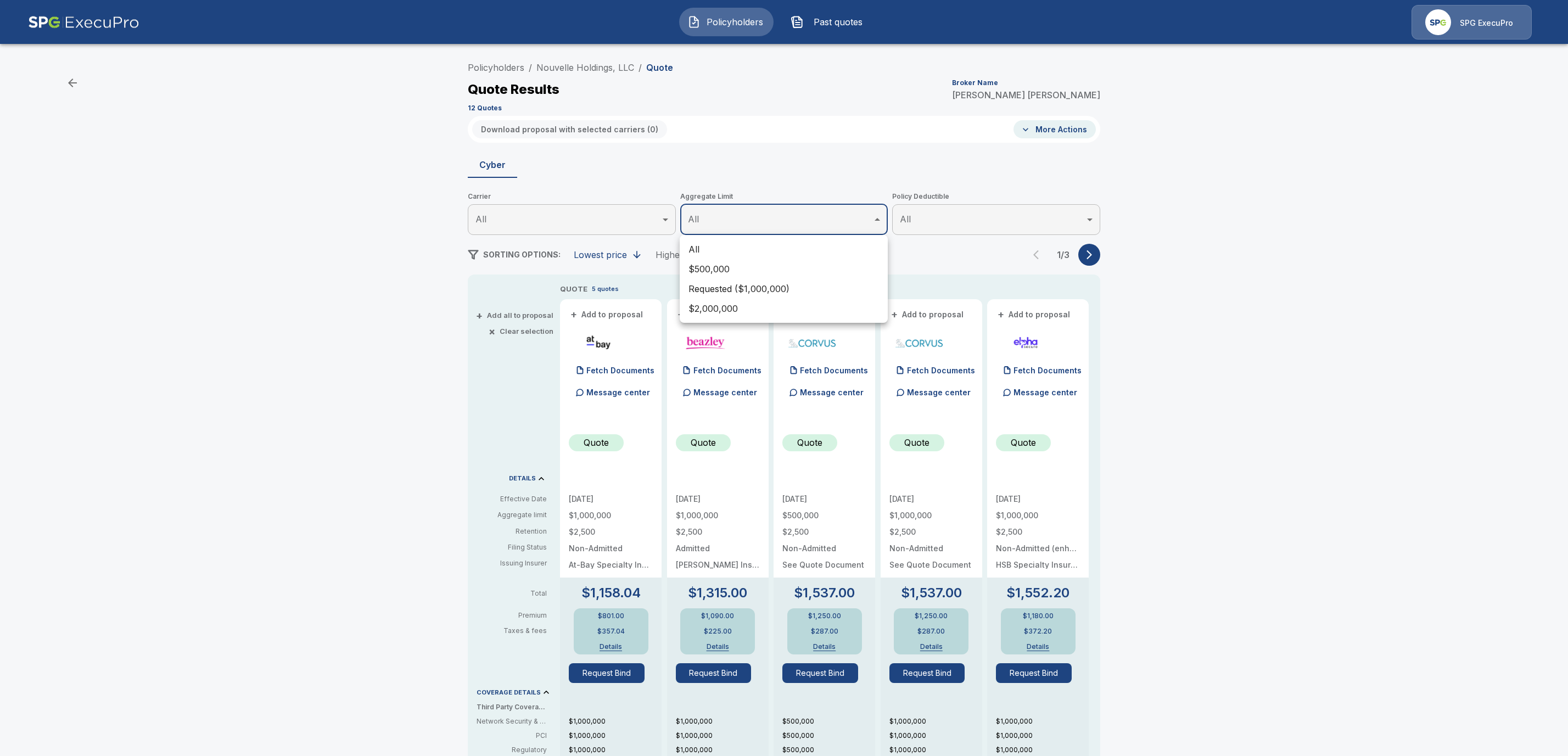
click at [1058, 126] on div at bounding box center [784, 378] width 1568 height 756
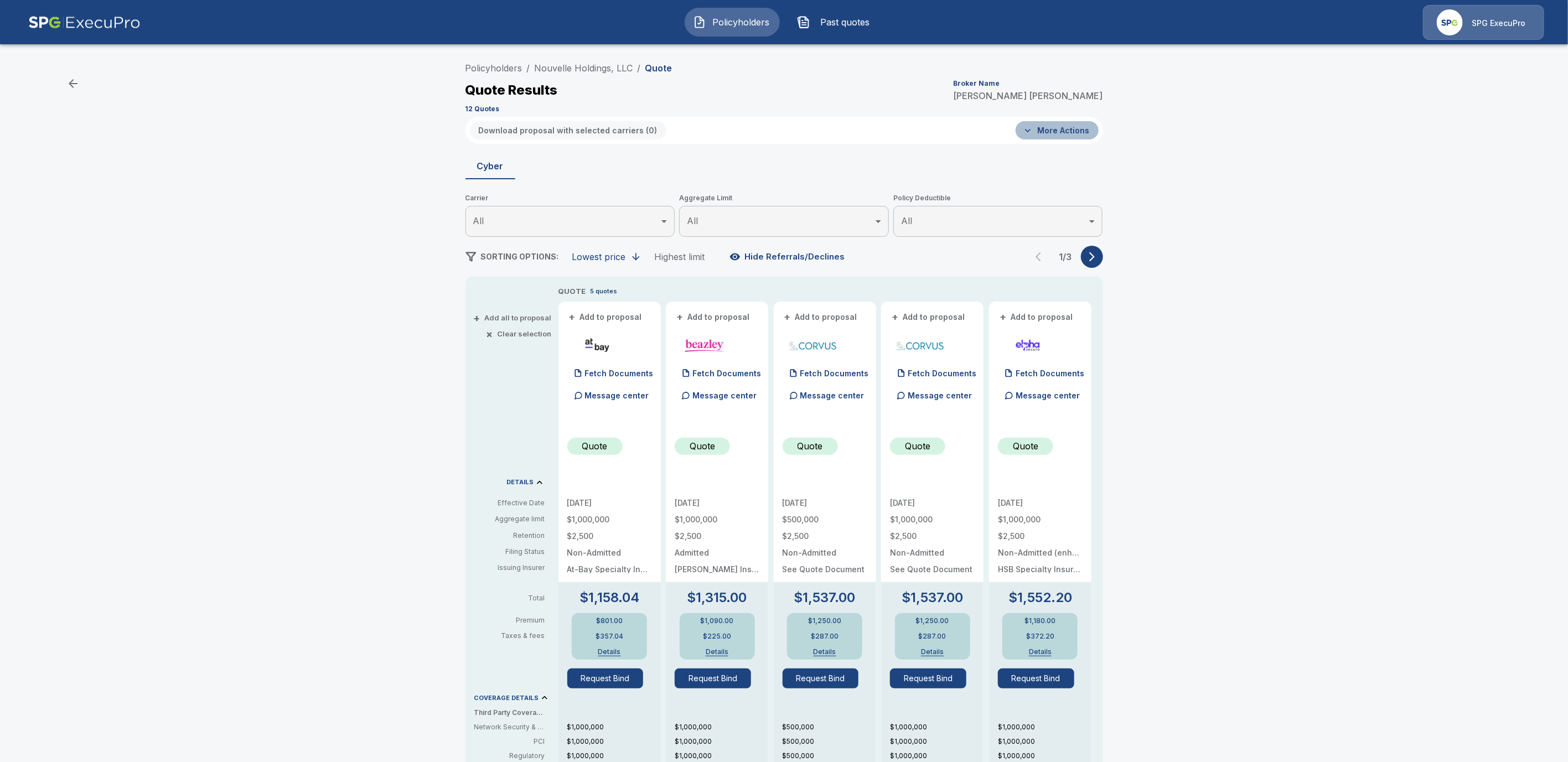
click at [1064, 134] on button "More Actions" at bounding box center [1057, 131] width 83 height 18
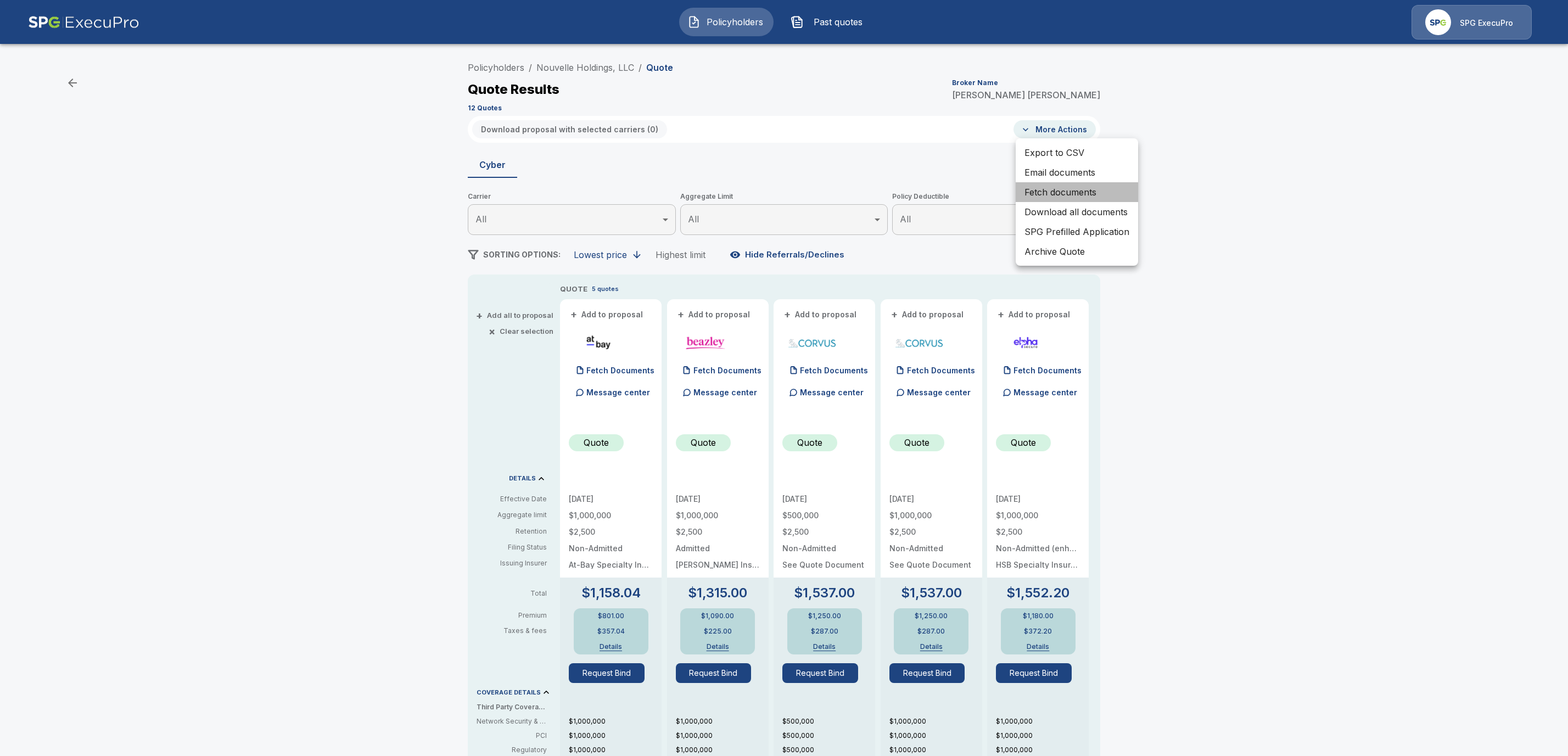
click at [1087, 192] on li "Fetch documents" at bounding box center [1077, 192] width 122 height 19
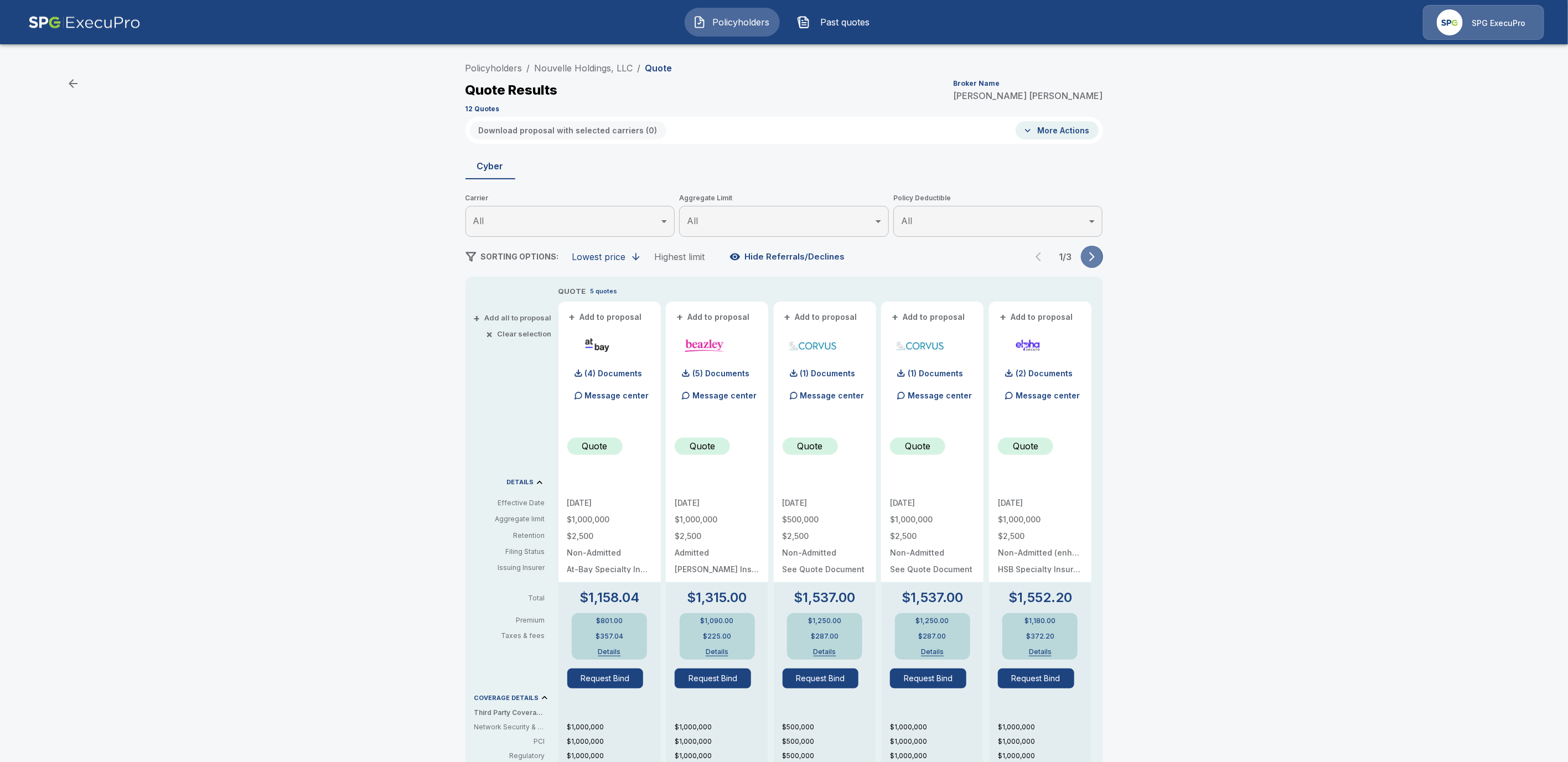
click at [1098, 255] on icon "button" at bounding box center [1092, 256] width 11 height 11
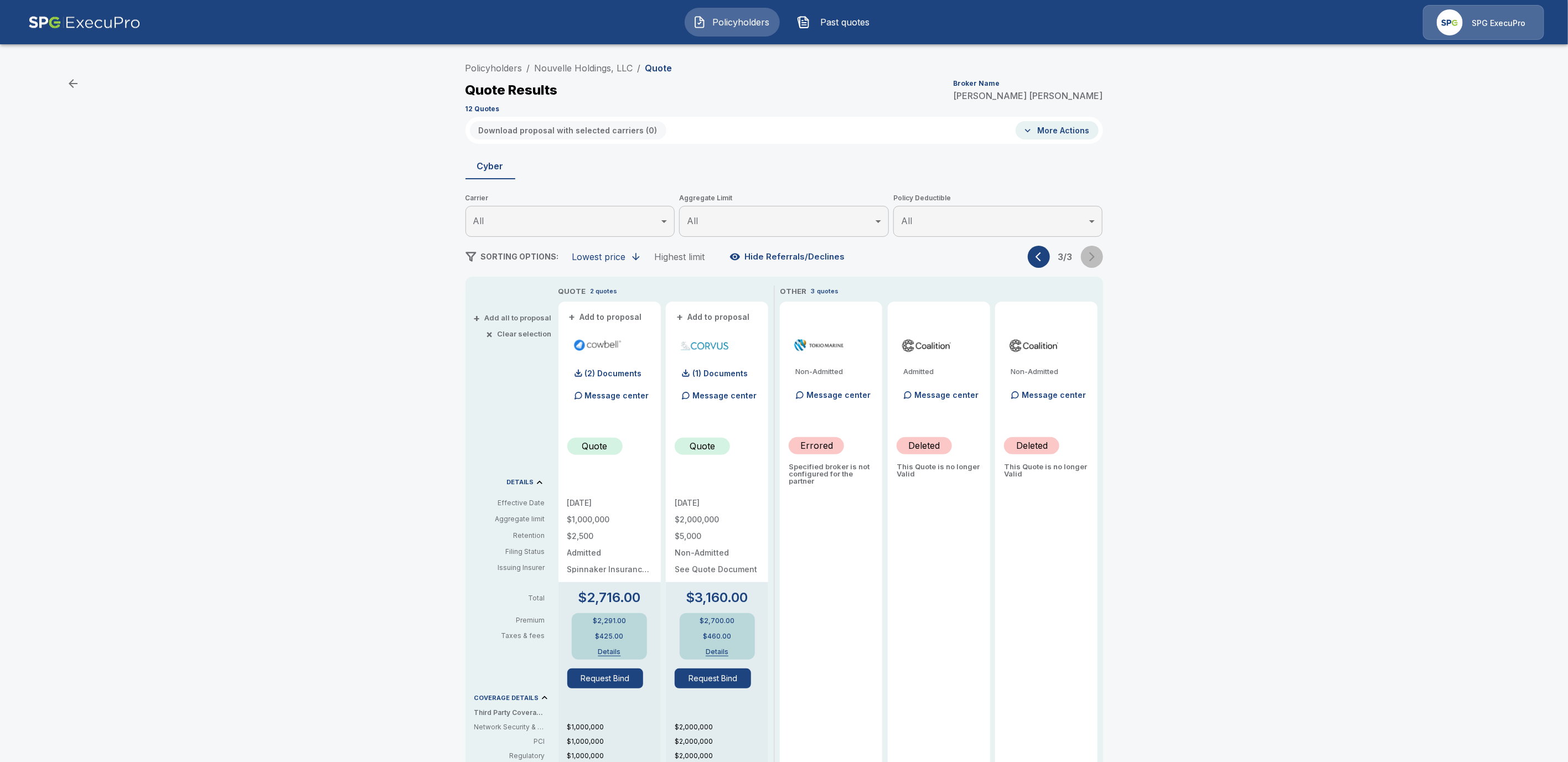
click at [1103, 255] on div "3 / 3" at bounding box center [1065, 256] width 75 height 22
click at [581, 71] on link "Nouvelle Holdings, LLC" at bounding box center [584, 68] width 99 height 11
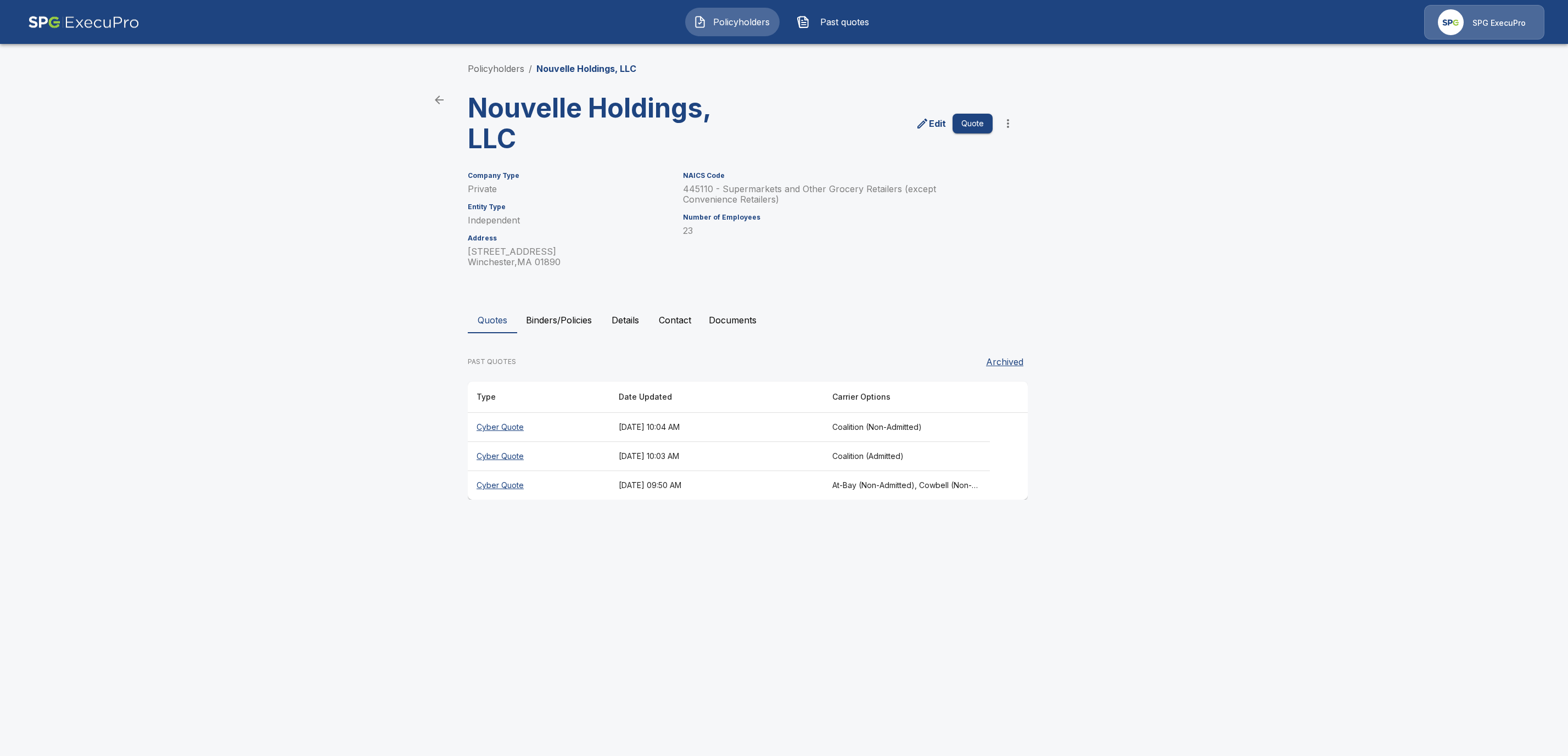
click at [493, 426] on th "Cyber Quote" at bounding box center [539, 427] width 142 height 29
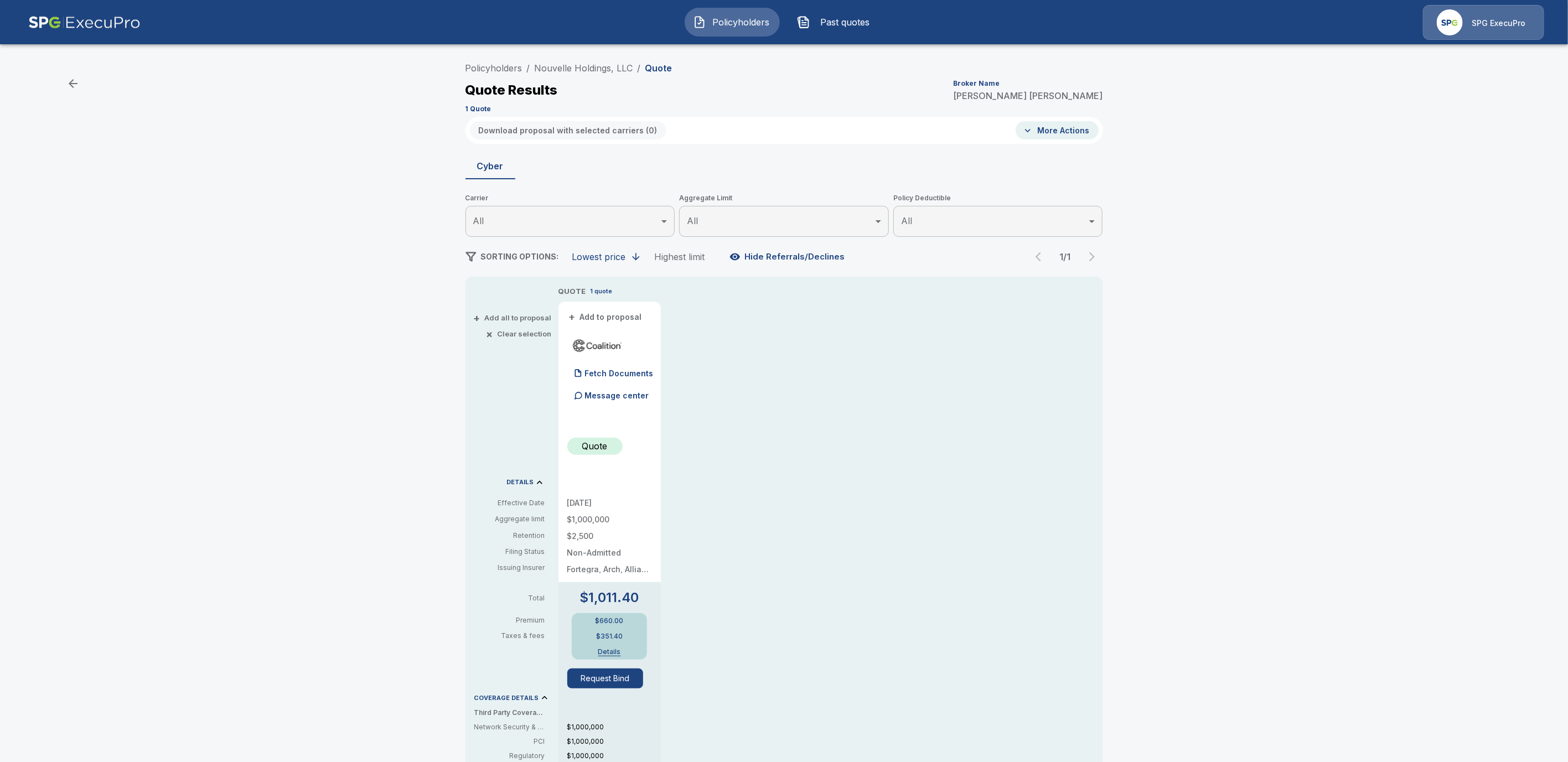
drag, startPoint x: 607, startPoint y: 371, endPoint x: 702, endPoint y: 452, distance: 124.8
click at [608, 374] on p "Fetch Documents" at bounding box center [619, 374] width 69 height 8
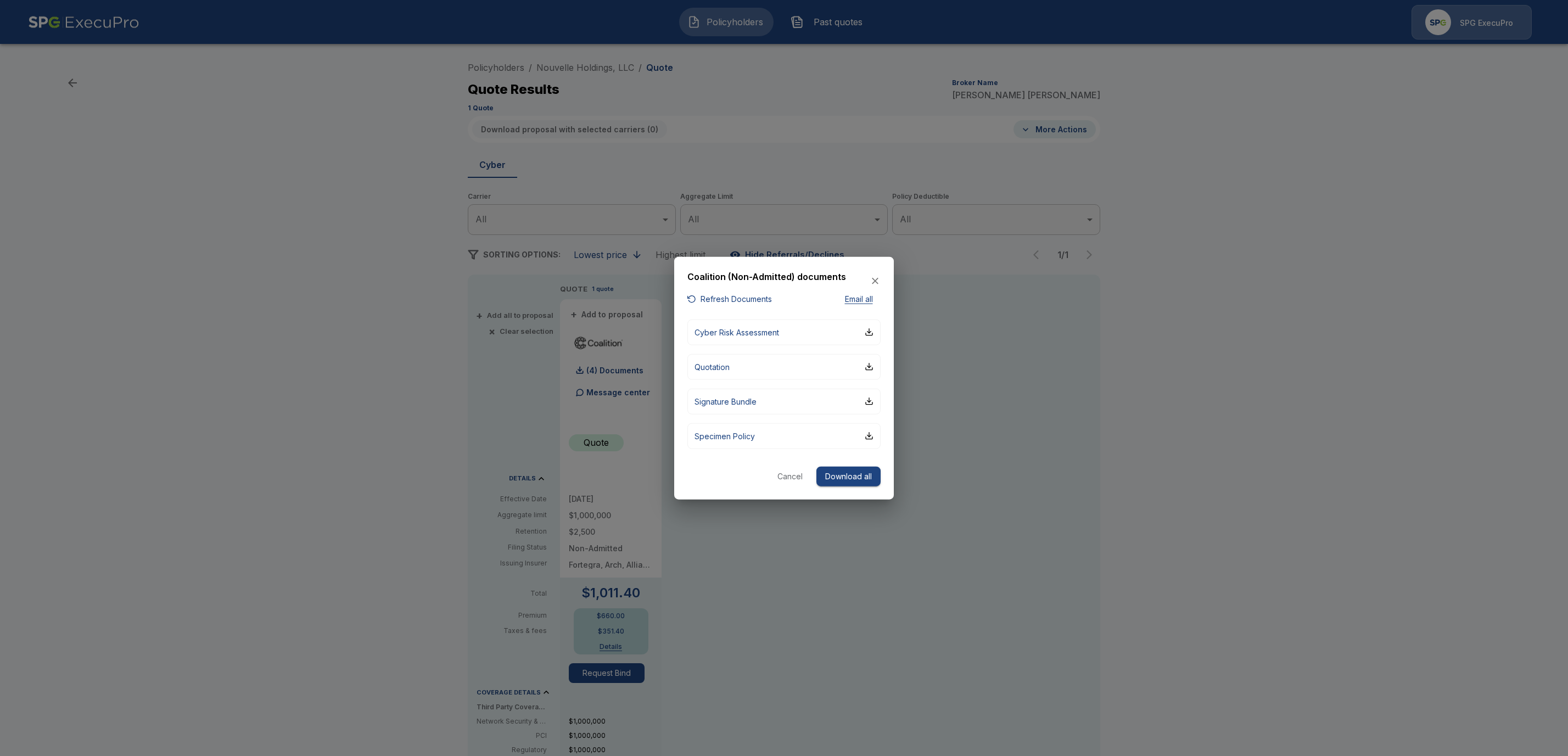
click at [787, 477] on button "Cancel" at bounding box center [790, 476] width 35 height 20
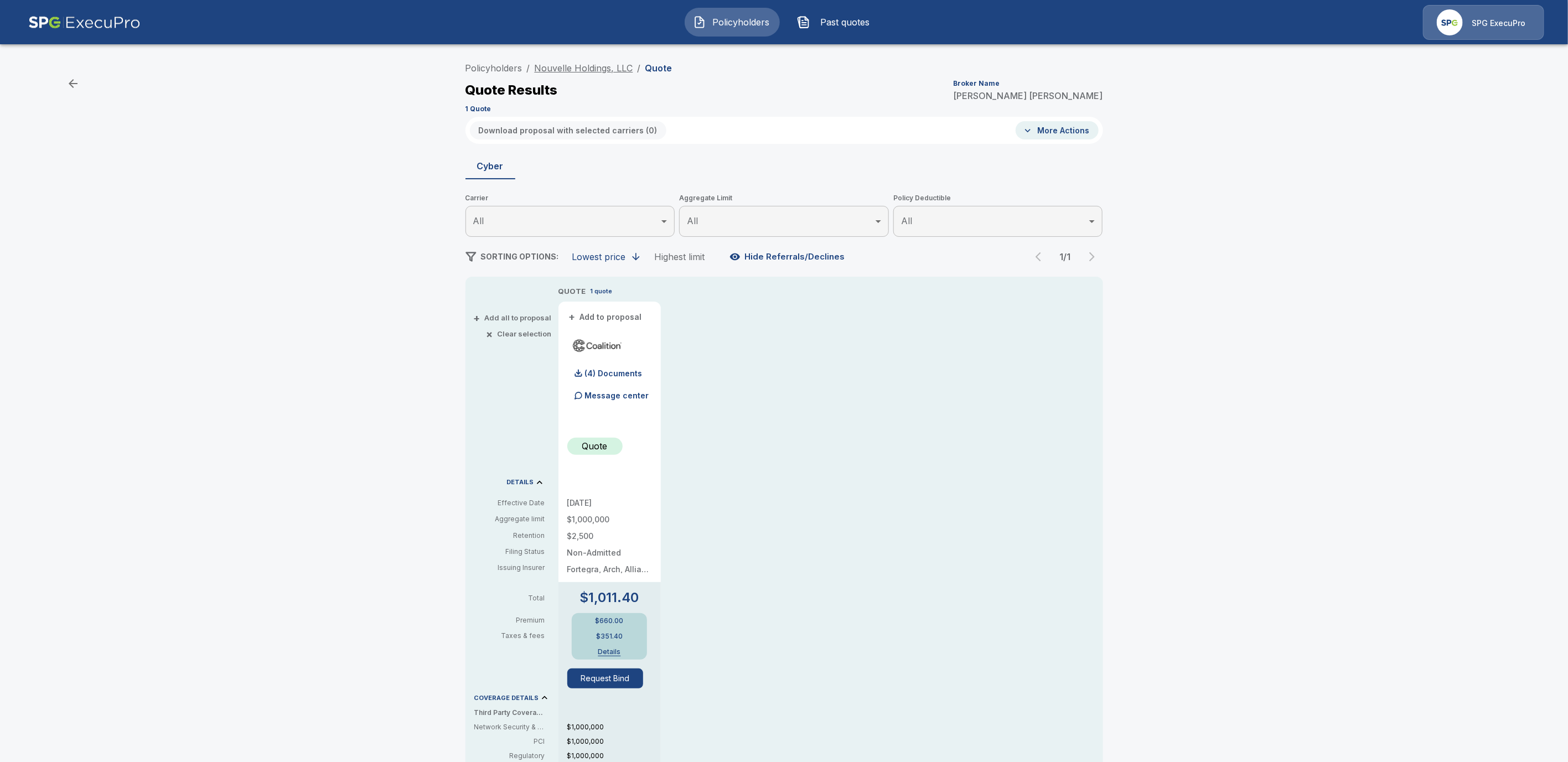
click at [553, 67] on link "Nouvelle Holdings, LLC" at bounding box center [584, 68] width 99 height 11
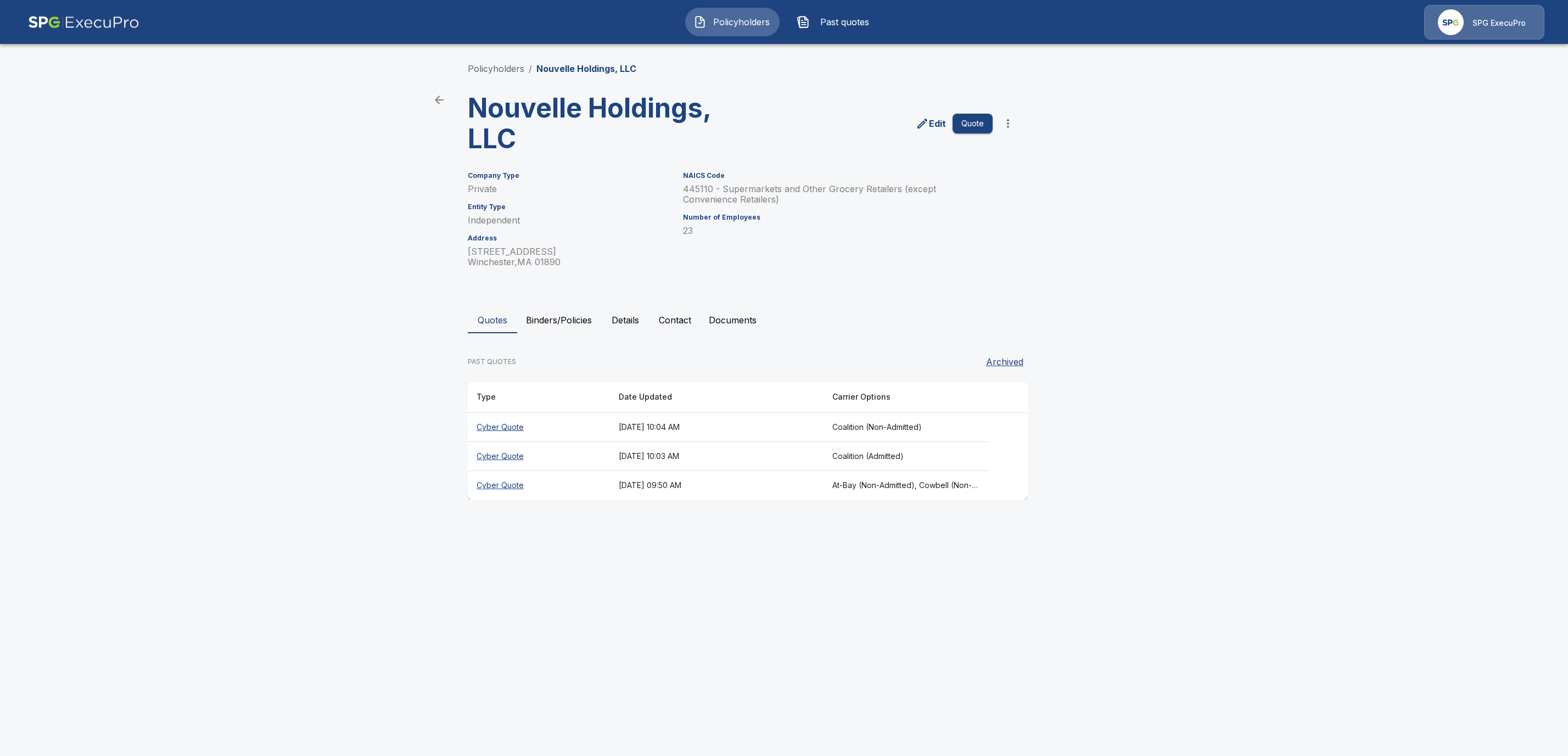
click at [486, 455] on th "Cyber Quote" at bounding box center [539, 457] width 142 height 29
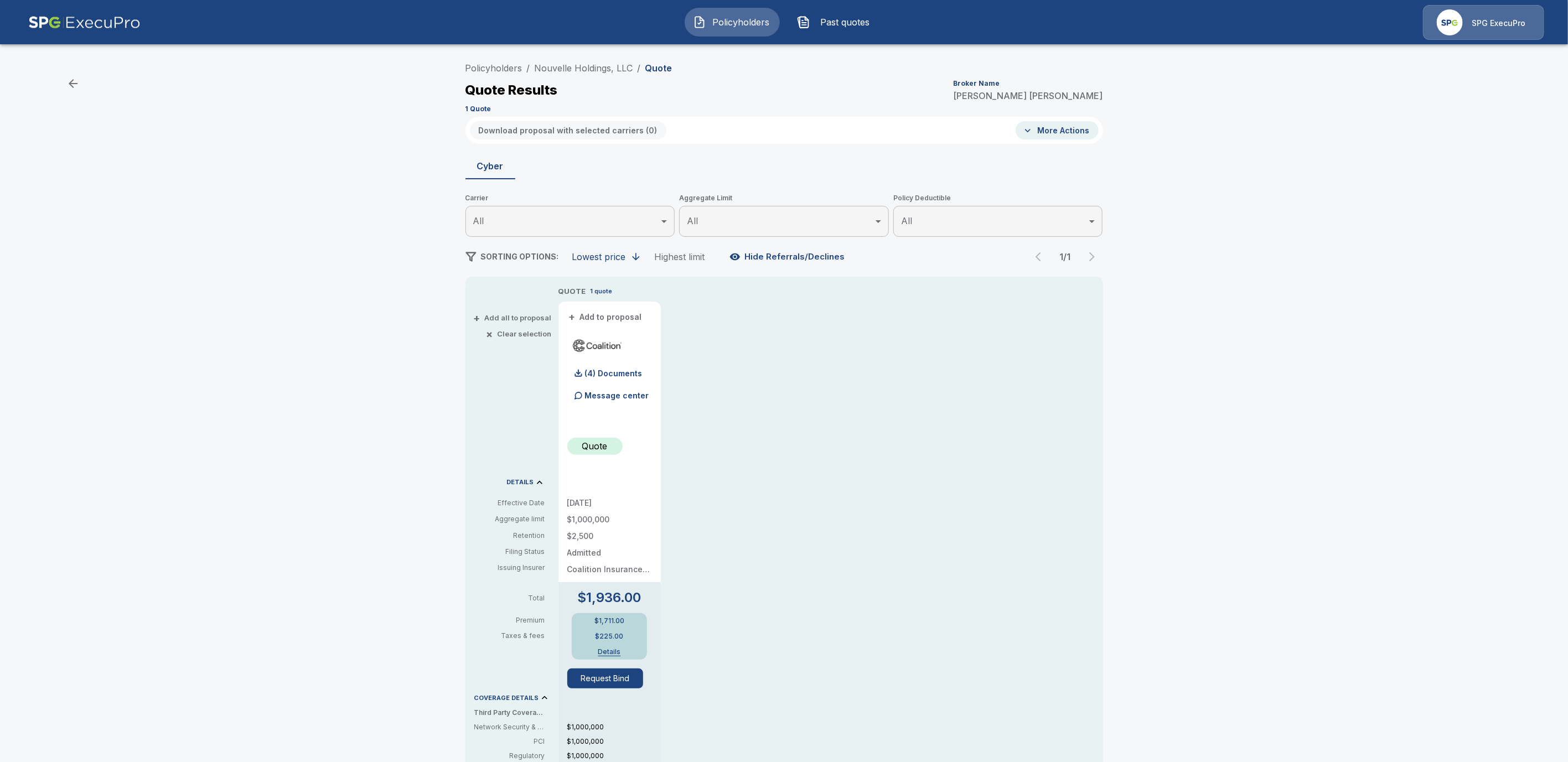
click at [679, 83] on div "Quote Results Broker Name Tricia Dietz" at bounding box center [784, 90] width 638 height 20
drag, startPoint x: 641, startPoint y: 67, endPoint x: 432, endPoint y: 56, distance: 209.3
click at [432, 56] on div "Policyholders / Nouvelle Holdings, LLC / Quote Quote Results Broker Name Tricia…" at bounding box center [784, 585] width 1568 height 1066
drag, startPoint x: 641, startPoint y: 66, endPoint x: 540, endPoint y: 61, distance: 101.1
click at [540, 61] on ol "Policyholders / Nouvelle Holdings, LLC / Quote" at bounding box center [569, 68] width 207 height 13
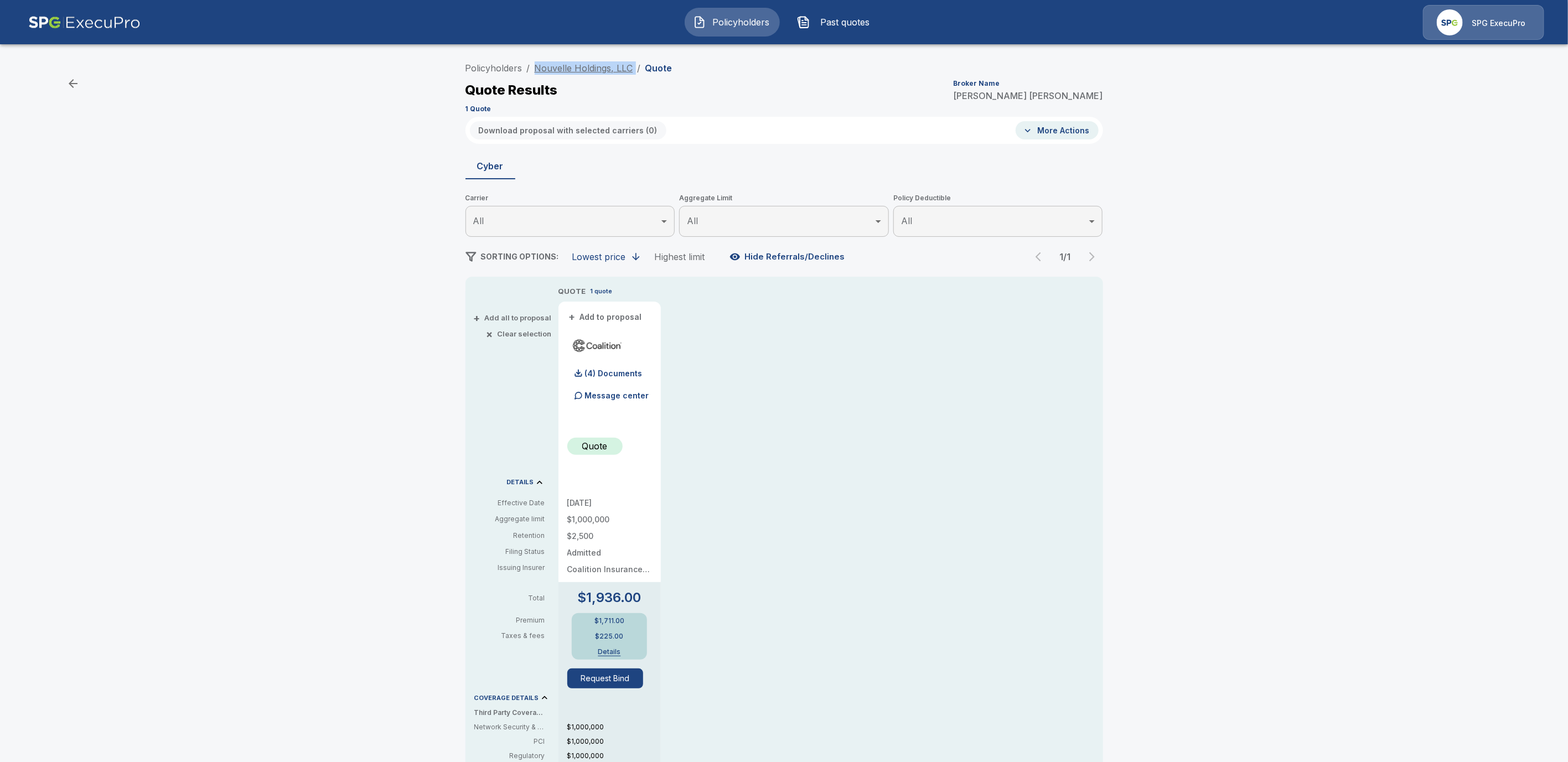
copy ol "Nouvelle Holdings, LLC /"
click at [342, 161] on div "Policyholders / Nouvelle Holdings, LLC / Quote Quote Results Broker Name Tricia…" at bounding box center [784, 585] width 1568 height 1066
click at [493, 67] on link "Policyholders" at bounding box center [494, 68] width 57 height 11
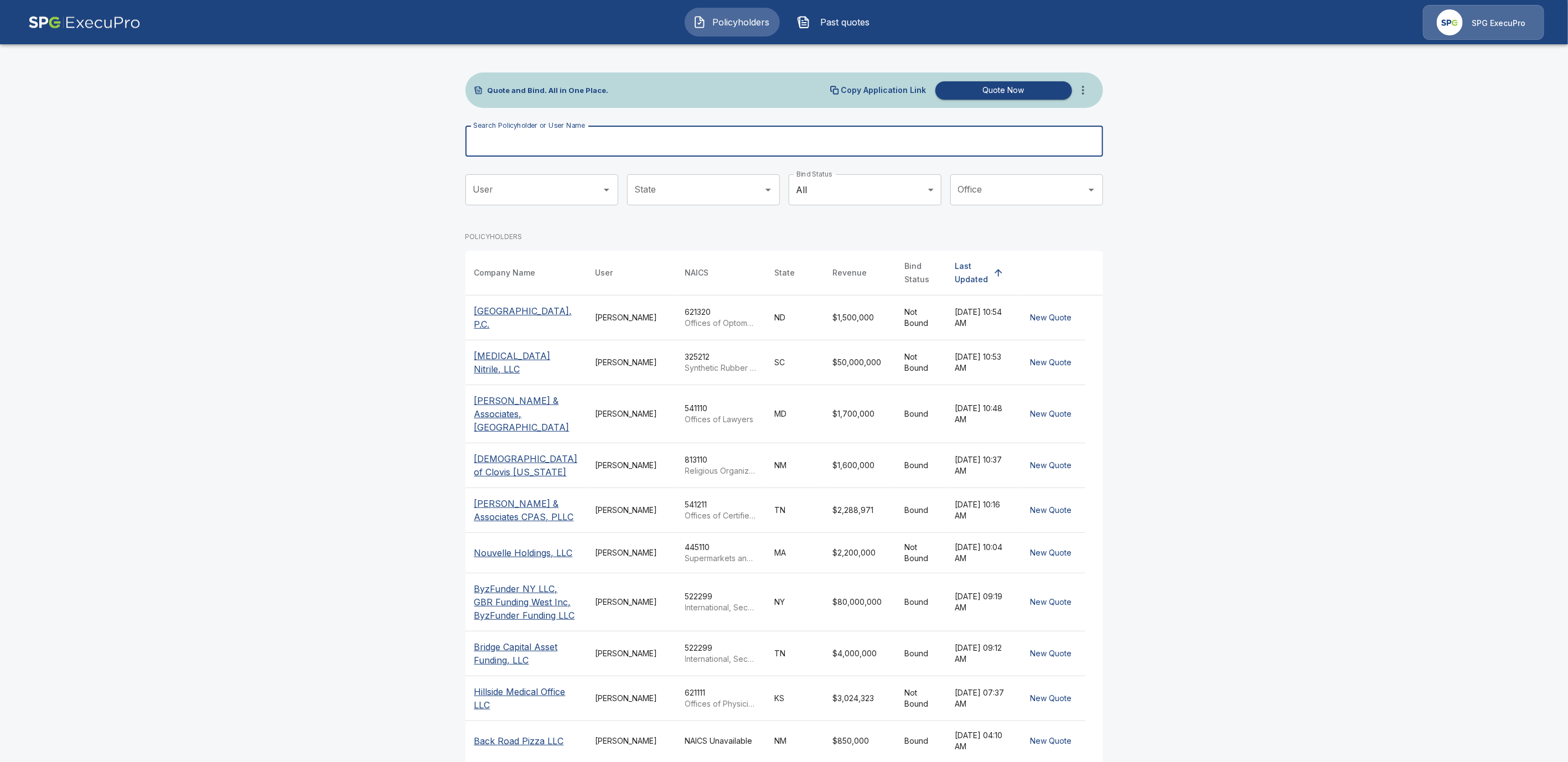
click at [590, 137] on input "Search Policyholder or User Name" at bounding box center [778, 141] width 625 height 31
paste input "**********"
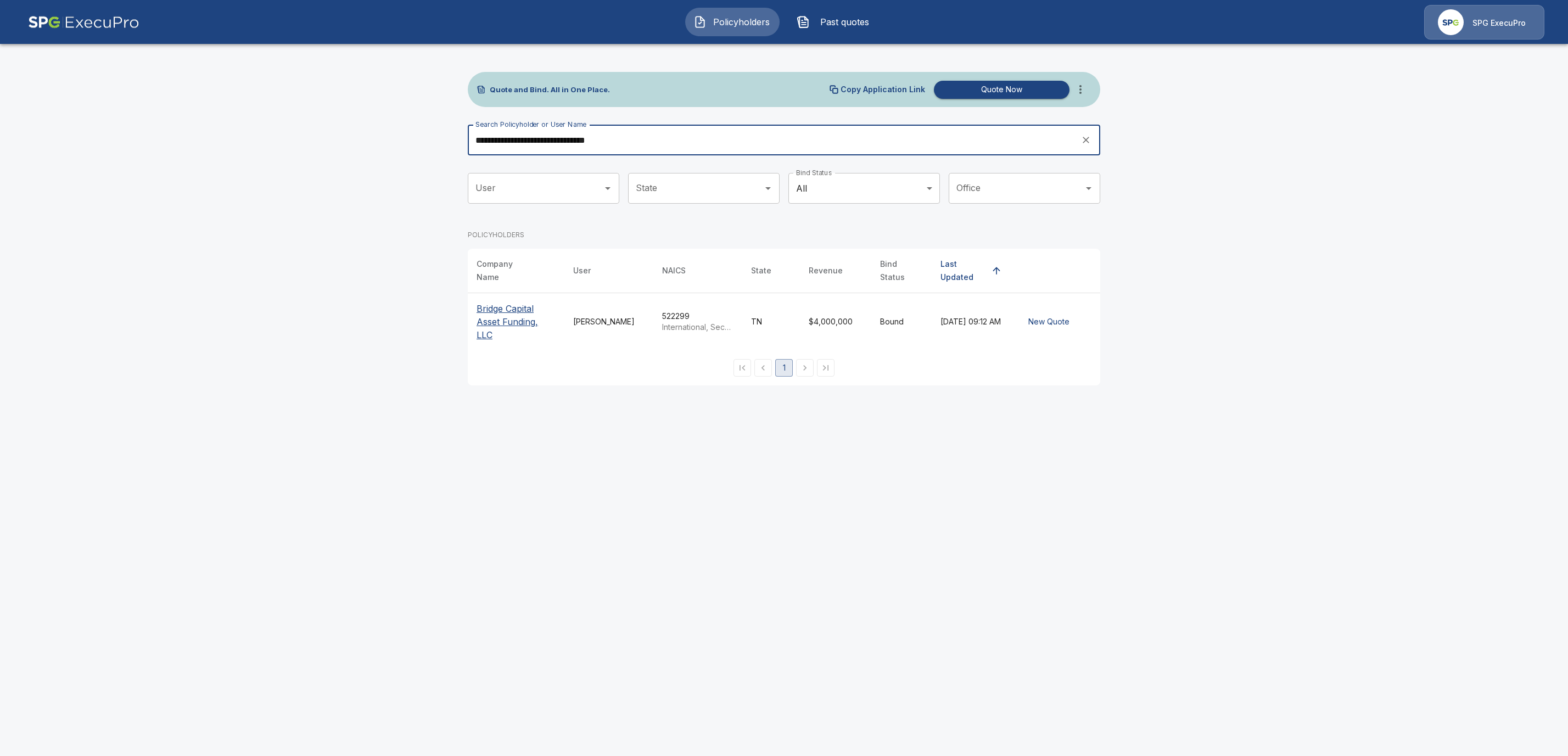
type input "**********"
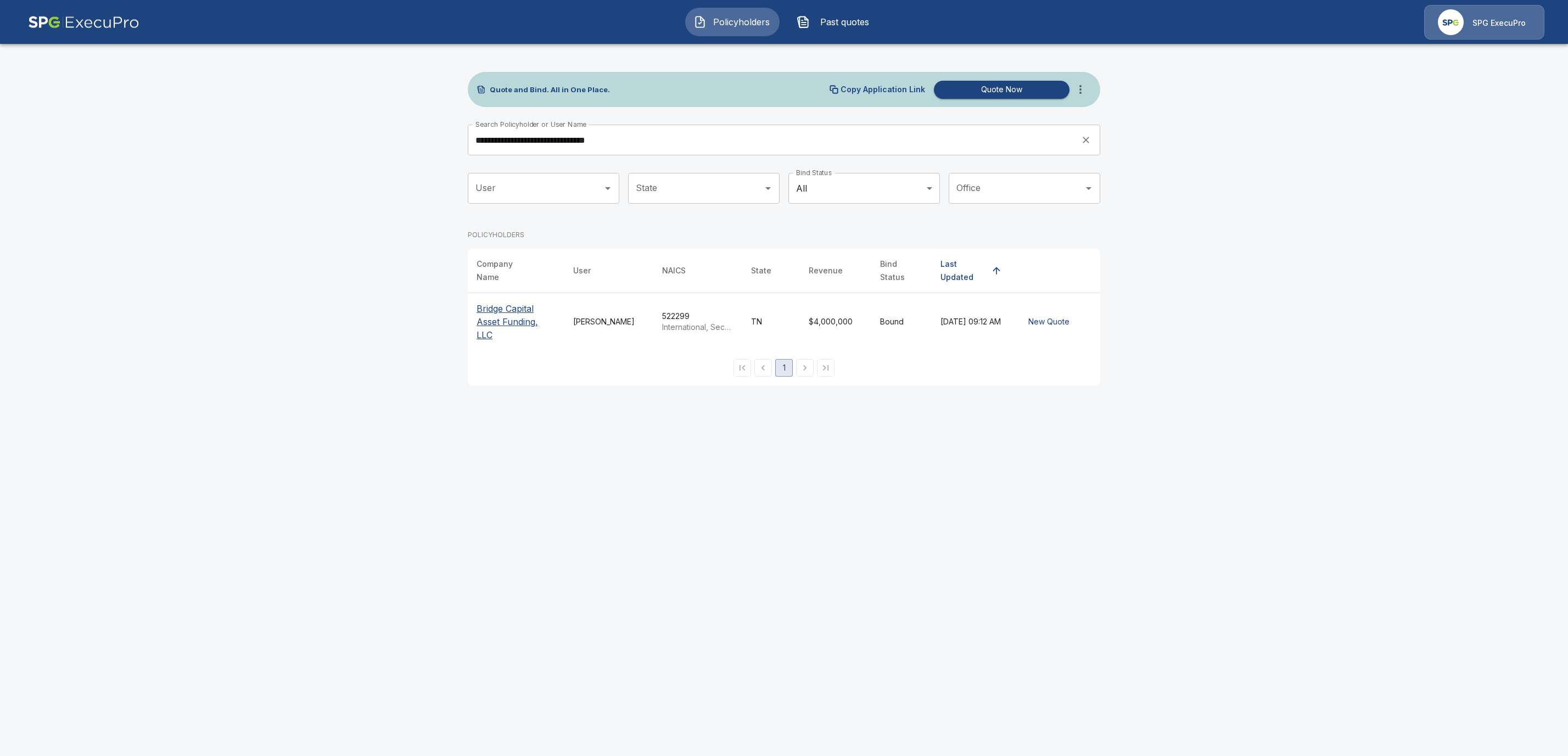
drag, startPoint x: 508, startPoint y: 309, endPoint x: 501, endPoint y: 317, distance: 10.6
click at [508, 310] on p "Bridge Capital Asset Funding, LLC" at bounding box center [516, 321] width 79 height 40
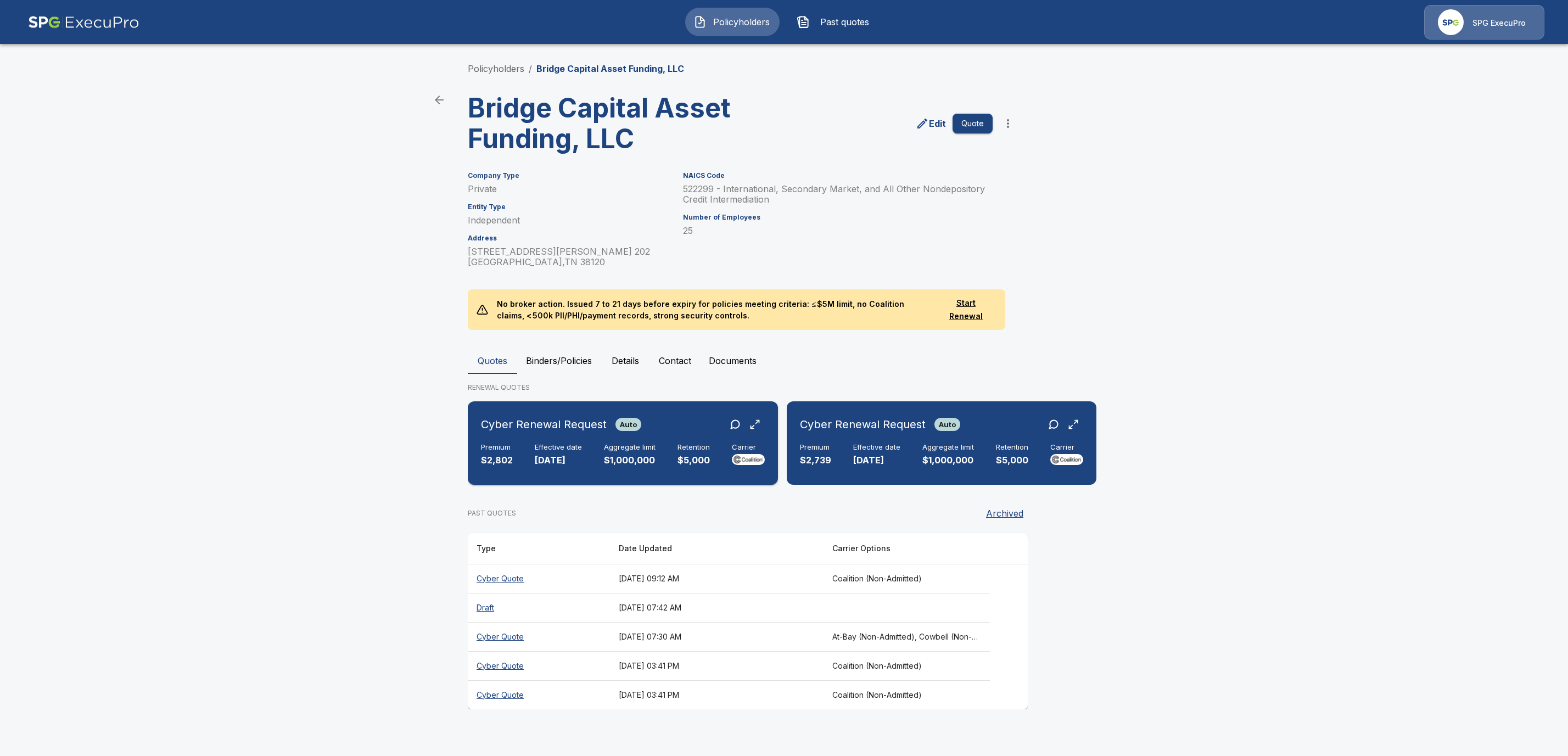
click at [615, 445] on h6 "Aggregate limit" at bounding box center [629, 447] width 52 height 9
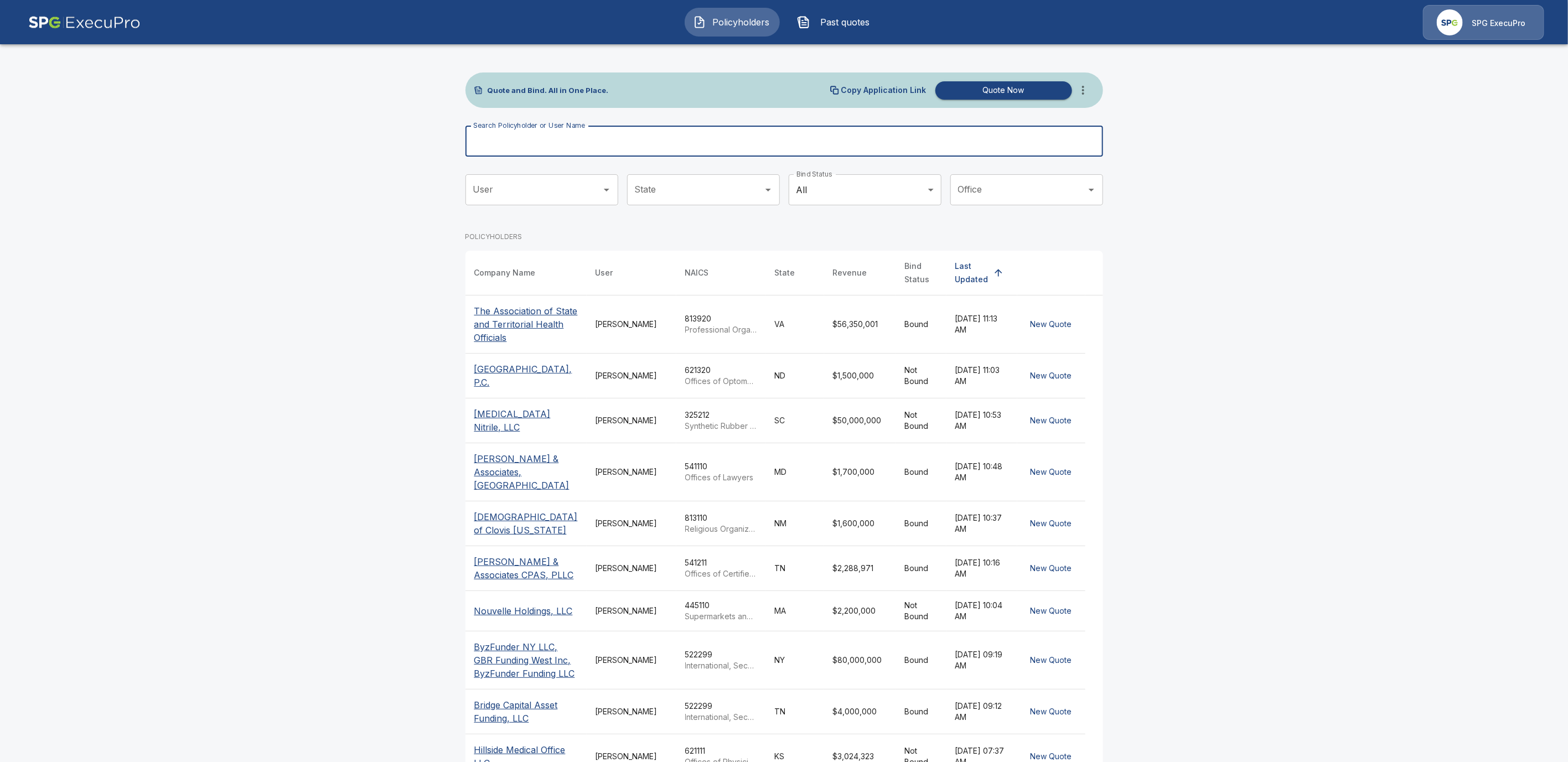
click at [513, 145] on input "Search Policyholder or User Name" at bounding box center [778, 141] width 625 height 31
paste input "**********"
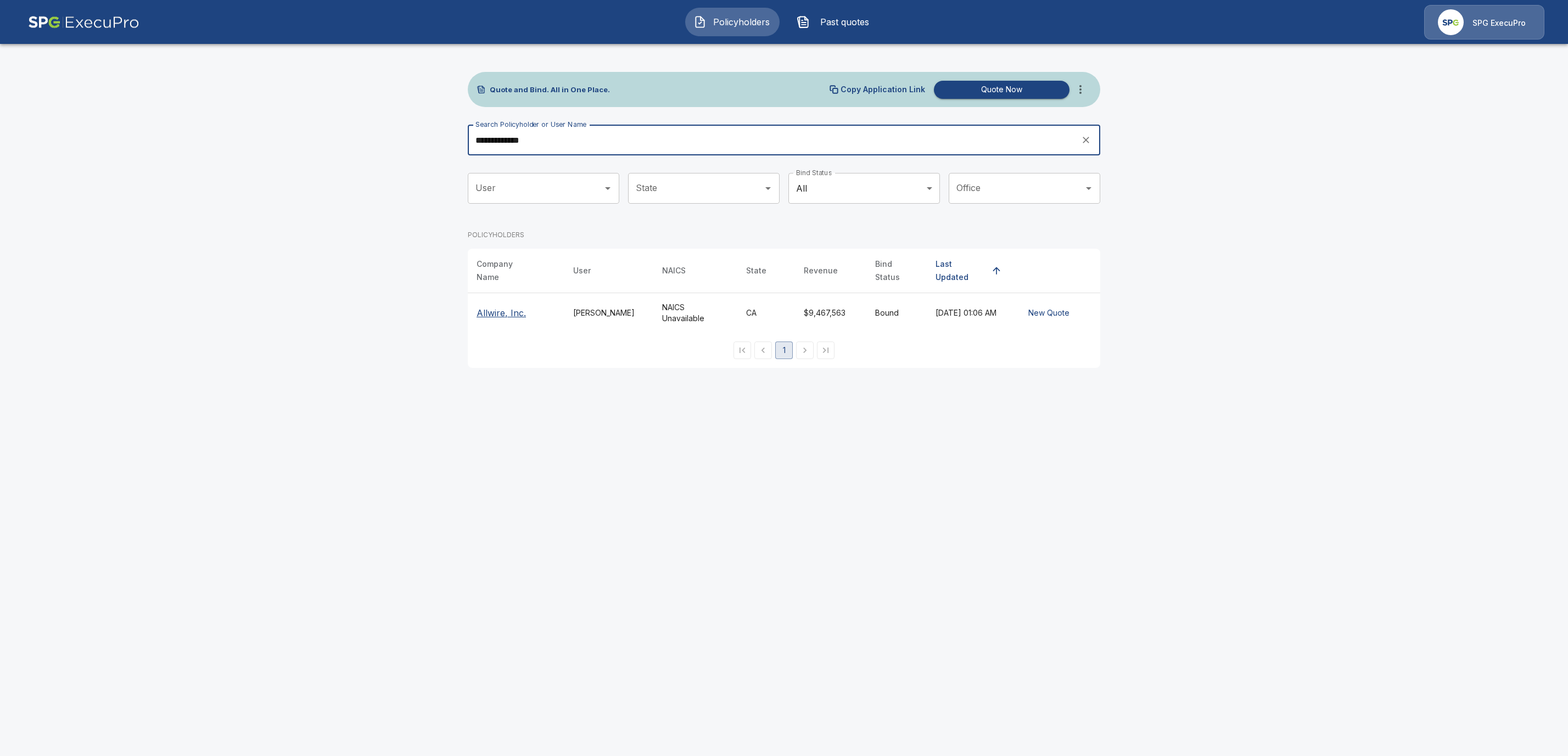
type input "**********"
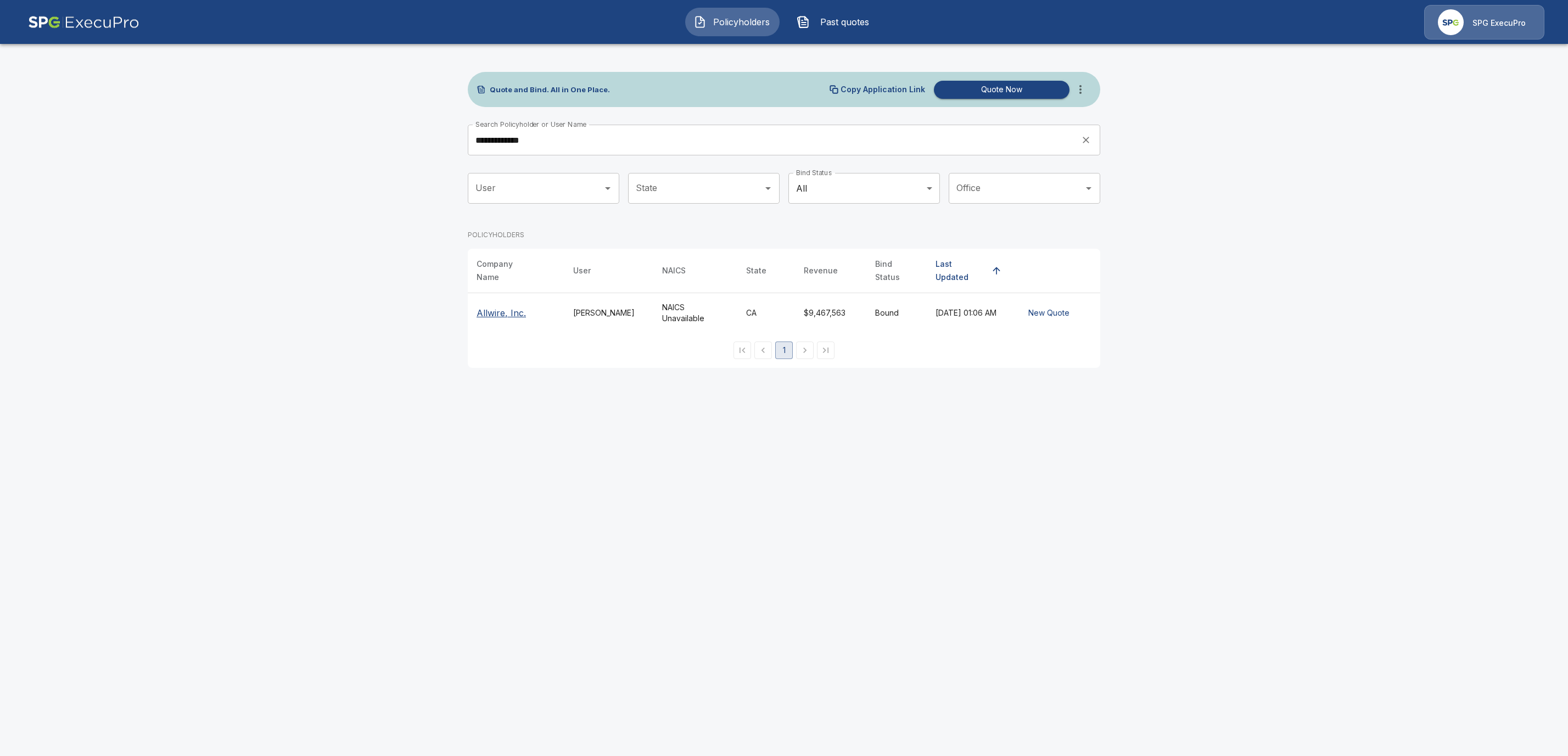
click at [494, 306] on p "Allwire, Inc." at bounding box center [501, 313] width 49 height 13
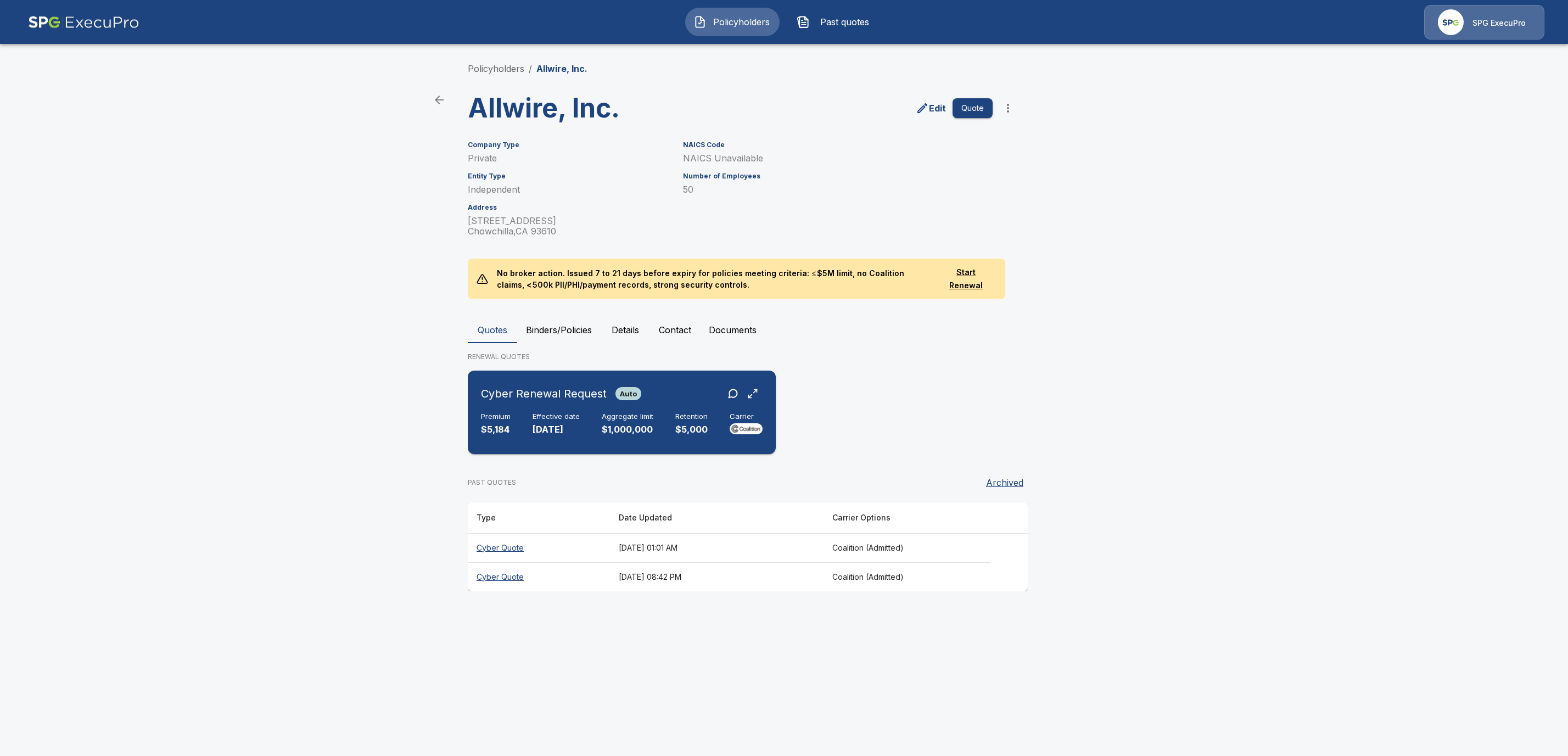
click at [523, 406] on div "Cyber Renewal Request Auto Premium $5,184 Effective date 12/31/2025 Aggregate l…" at bounding box center [622, 412] width 299 height 75
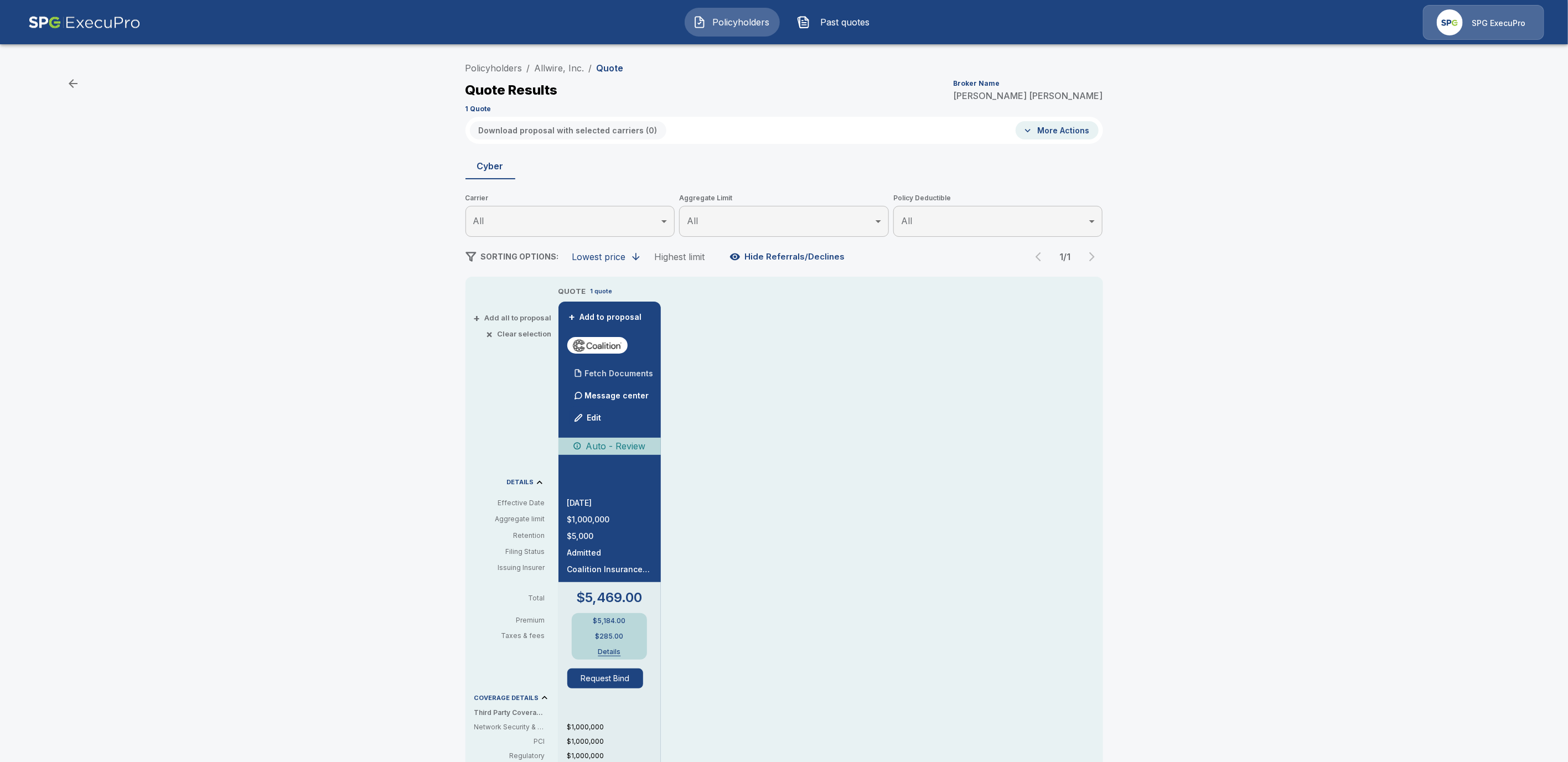
click at [630, 375] on p "Fetch Documents" at bounding box center [619, 374] width 69 height 8
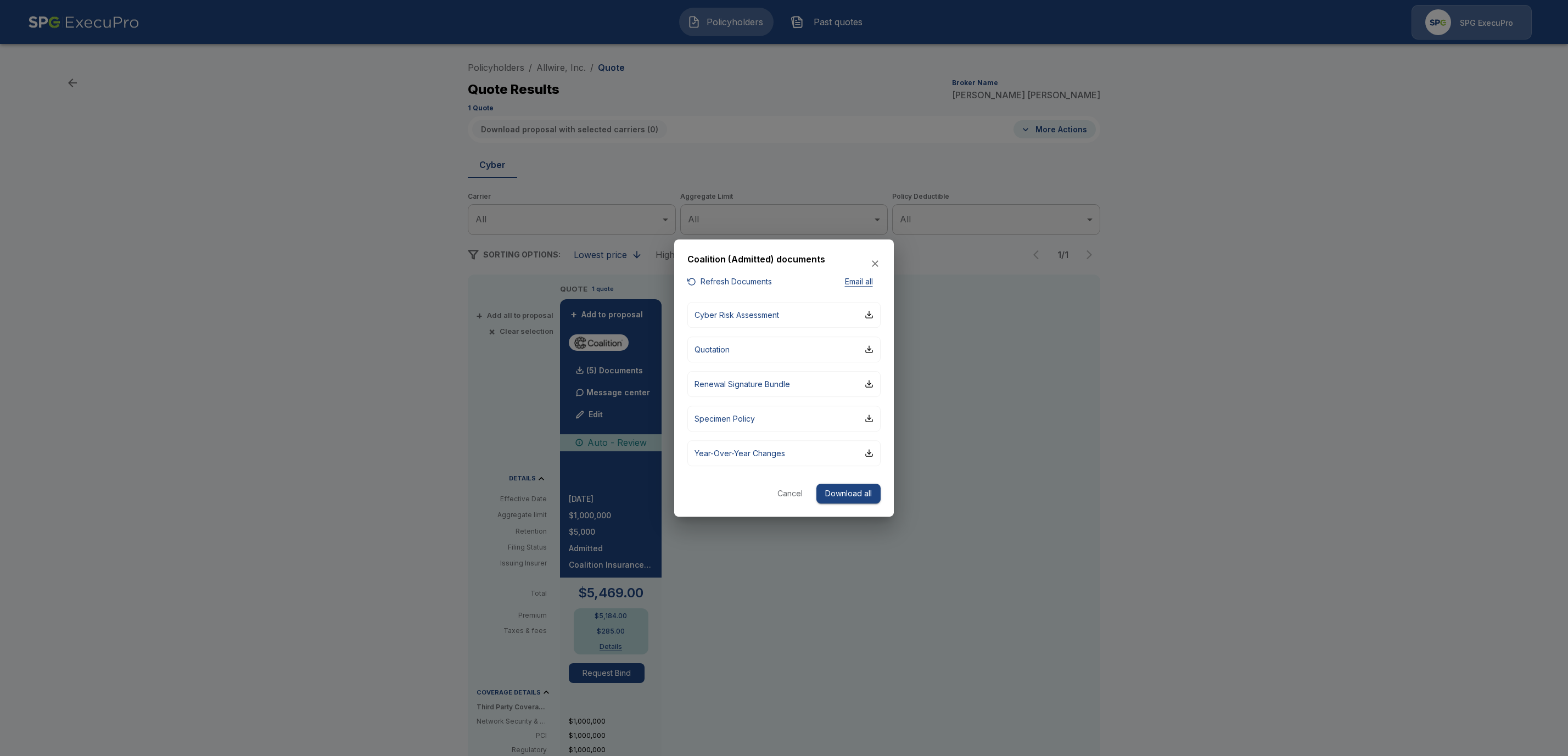
click at [705, 282] on button "Refresh Documents" at bounding box center [729, 282] width 85 height 14
click at [873, 265] on icon "button" at bounding box center [875, 264] width 7 height 7
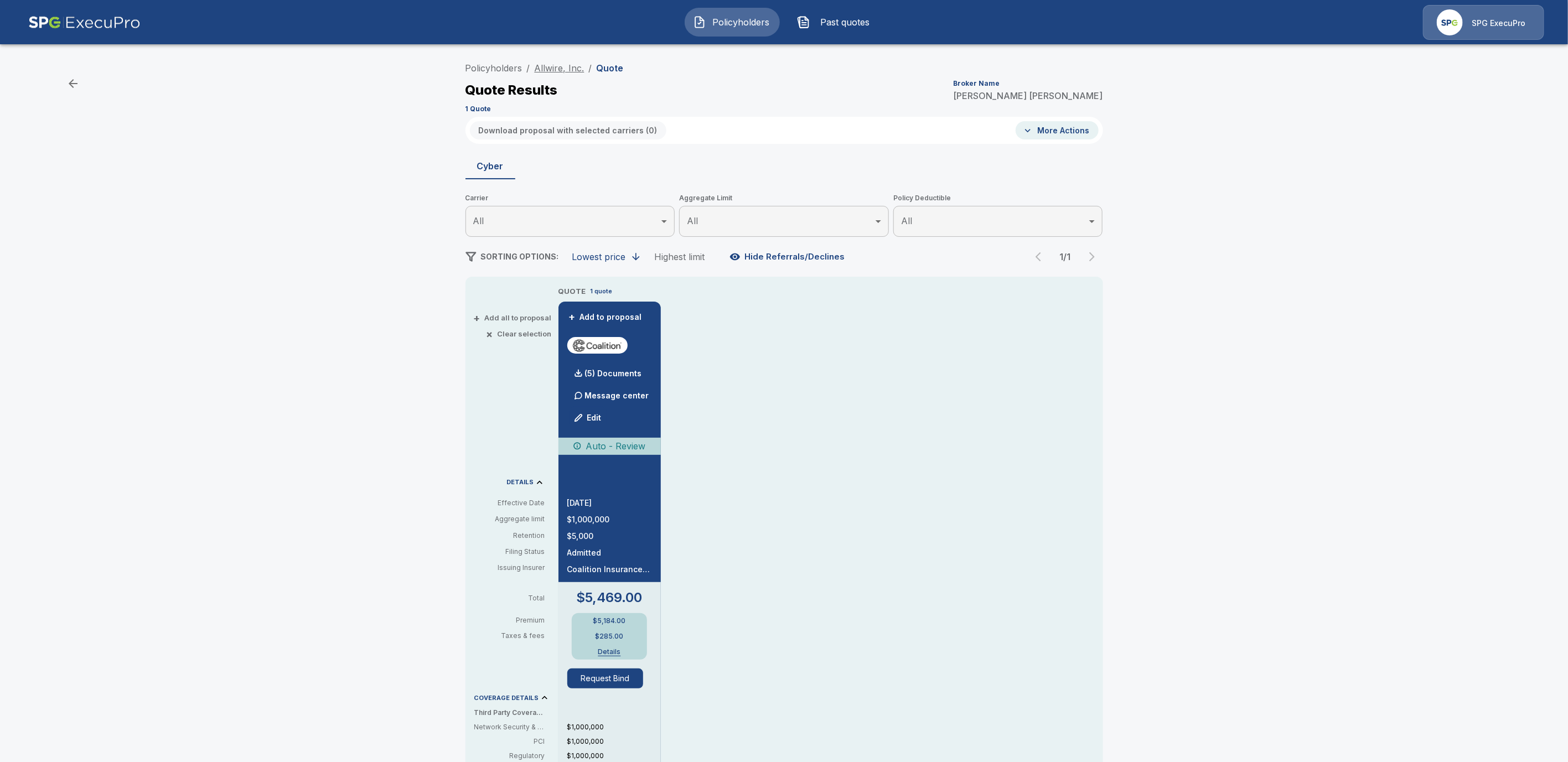
click at [562, 65] on link "Allwire, Inc." at bounding box center [559, 68] width 50 height 11
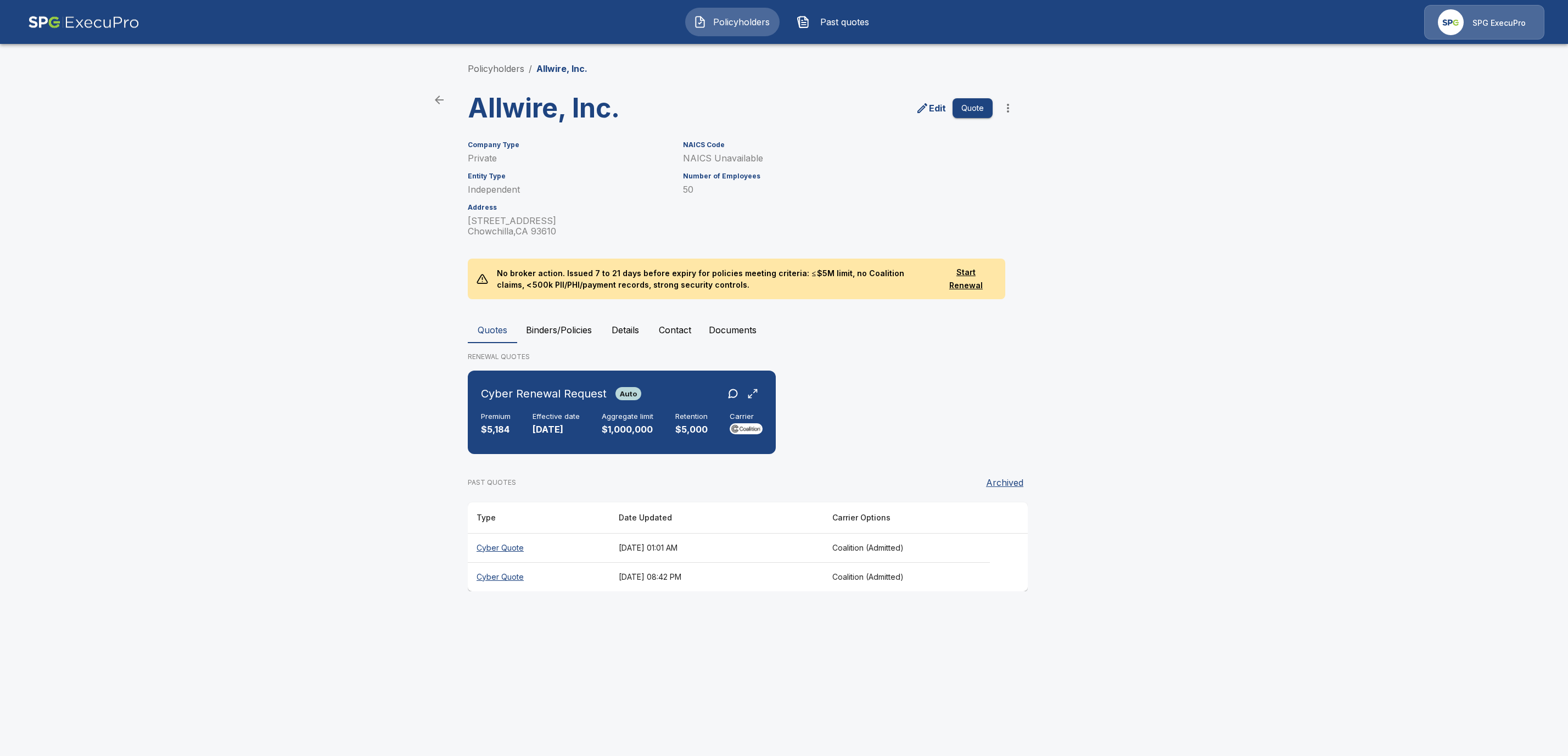
click at [569, 324] on button "Binders/Policies" at bounding box center [559, 329] width 83 height 26
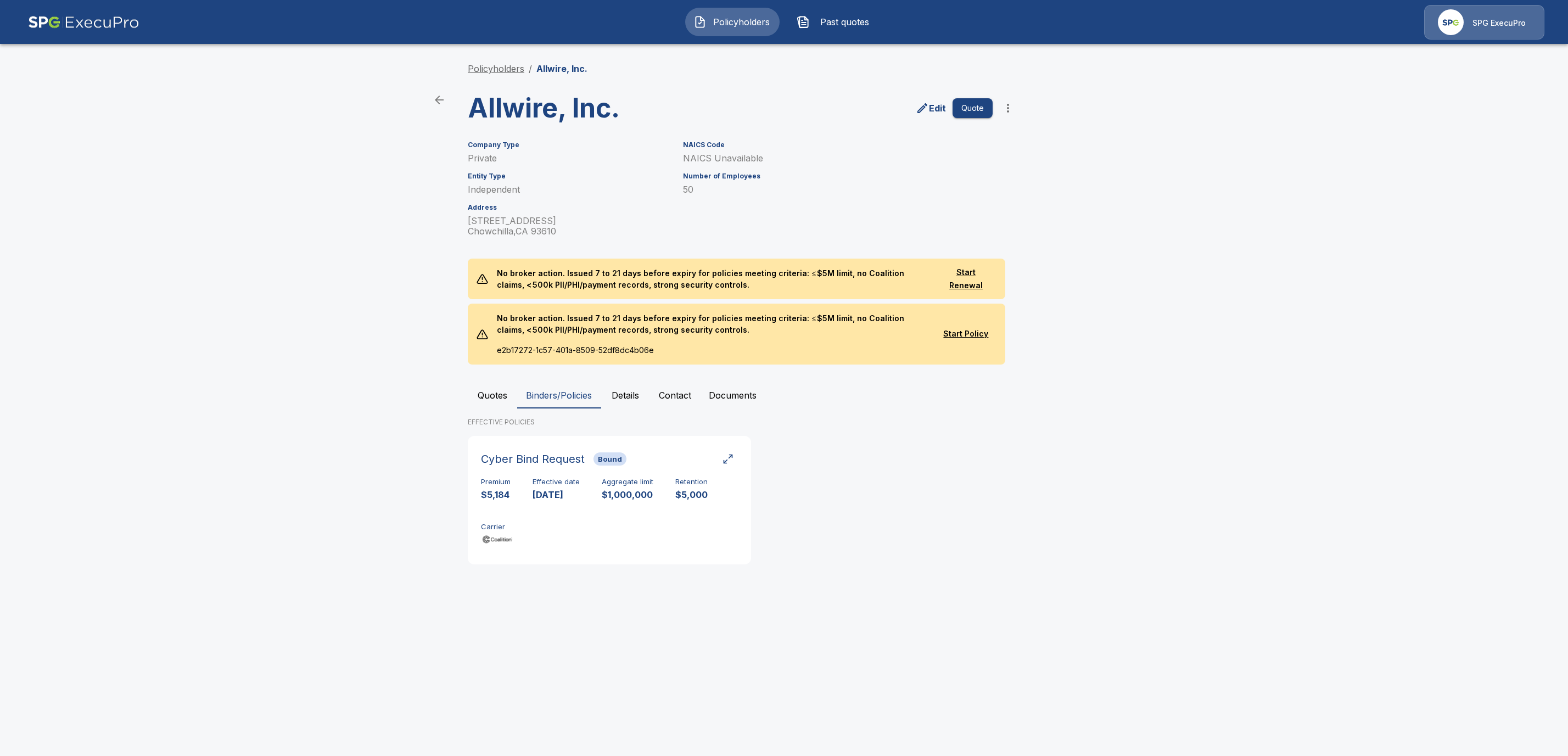
click at [511, 66] on link "Policyholders" at bounding box center [495, 69] width 57 height 11
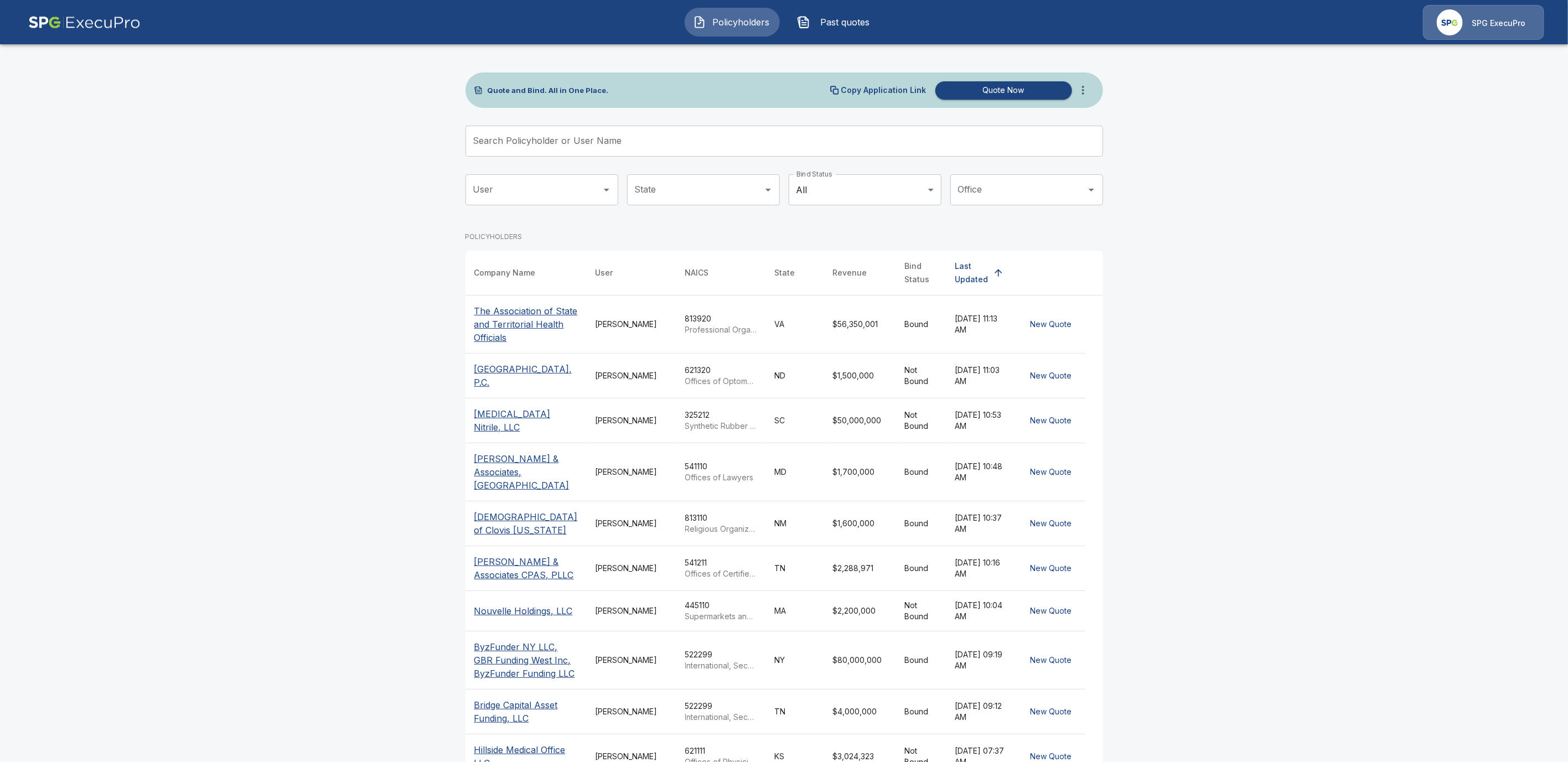
click at [568, 144] on input "Search Policyholder or User Name" at bounding box center [778, 141] width 625 height 31
paste input "**********"
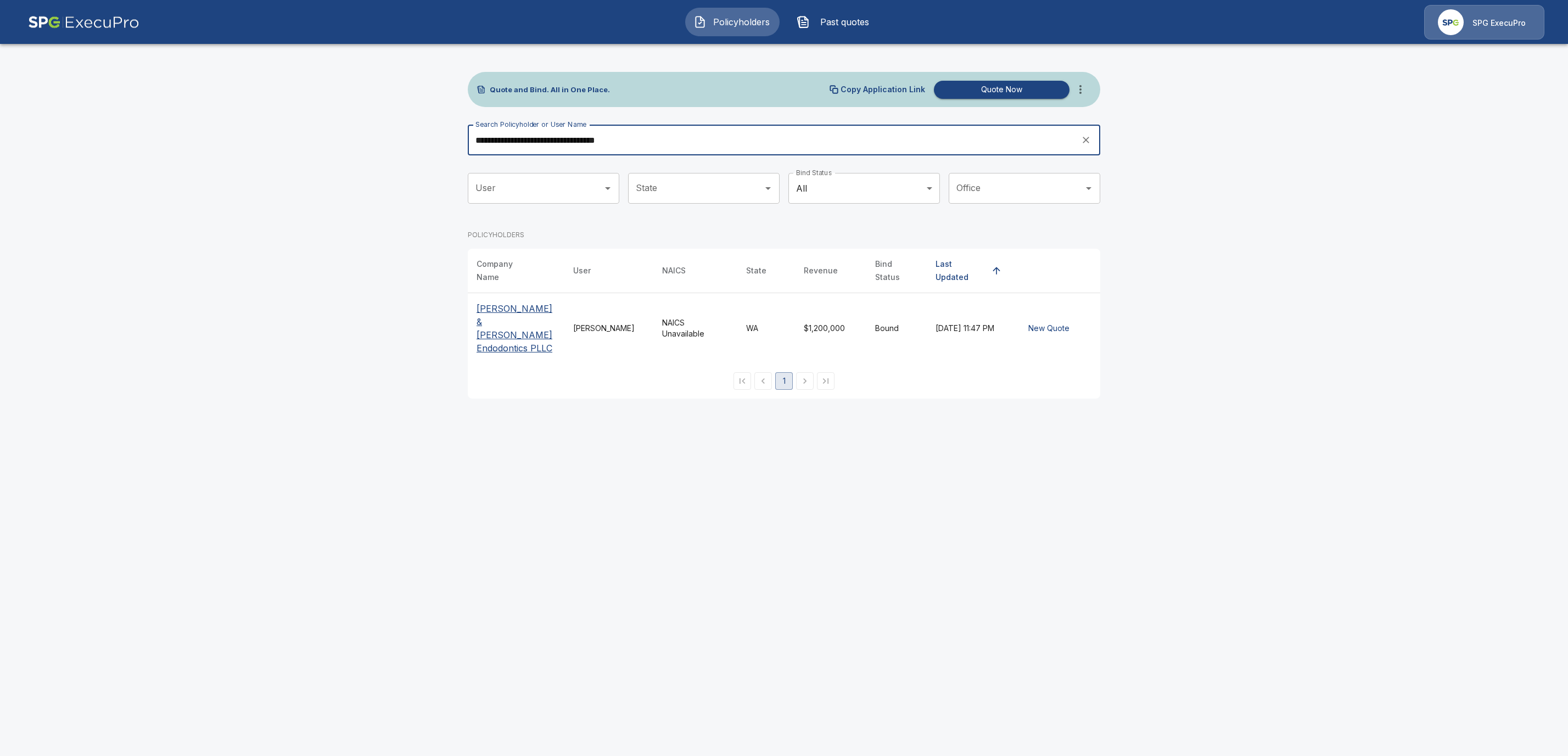
type input "**********"
click at [499, 319] on p "Ellingsen & Denison Endodontics PLLC" at bounding box center [516, 328] width 79 height 53
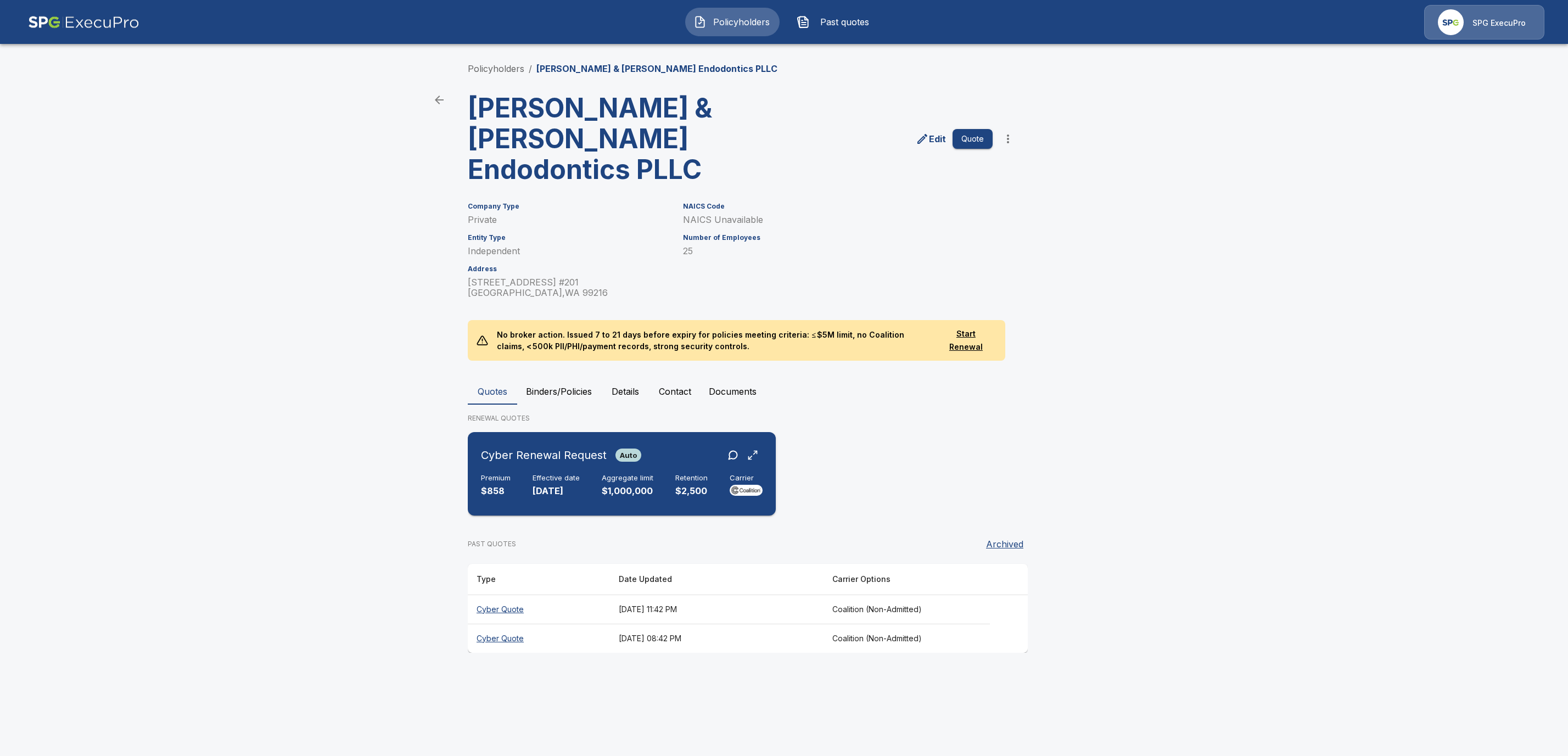
click at [544, 474] on h6 "Effective date" at bounding box center [556, 478] width 47 height 9
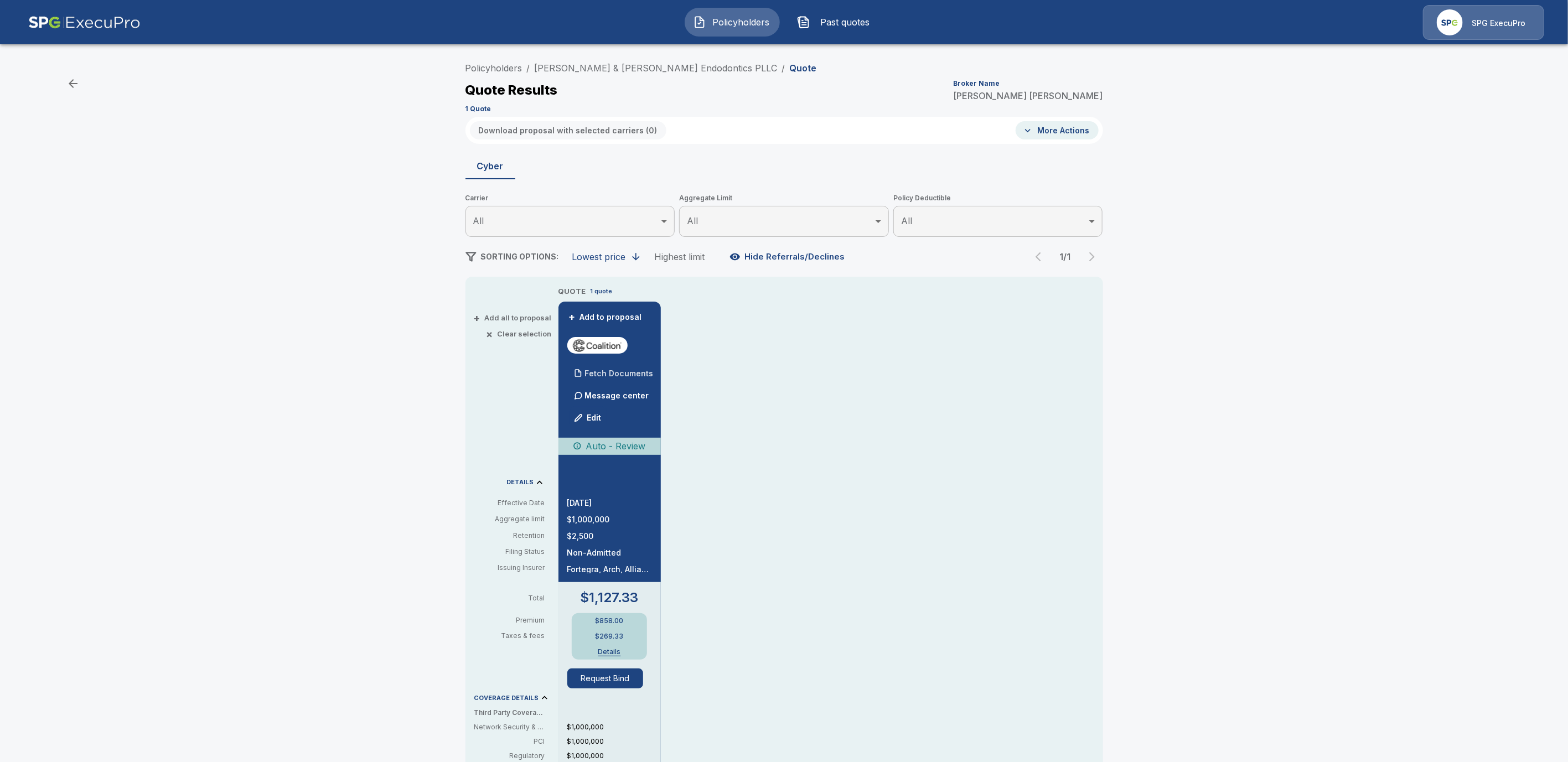
click at [614, 374] on p "Fetch Documents" at bounding box center [619, 374] width 69 height 8
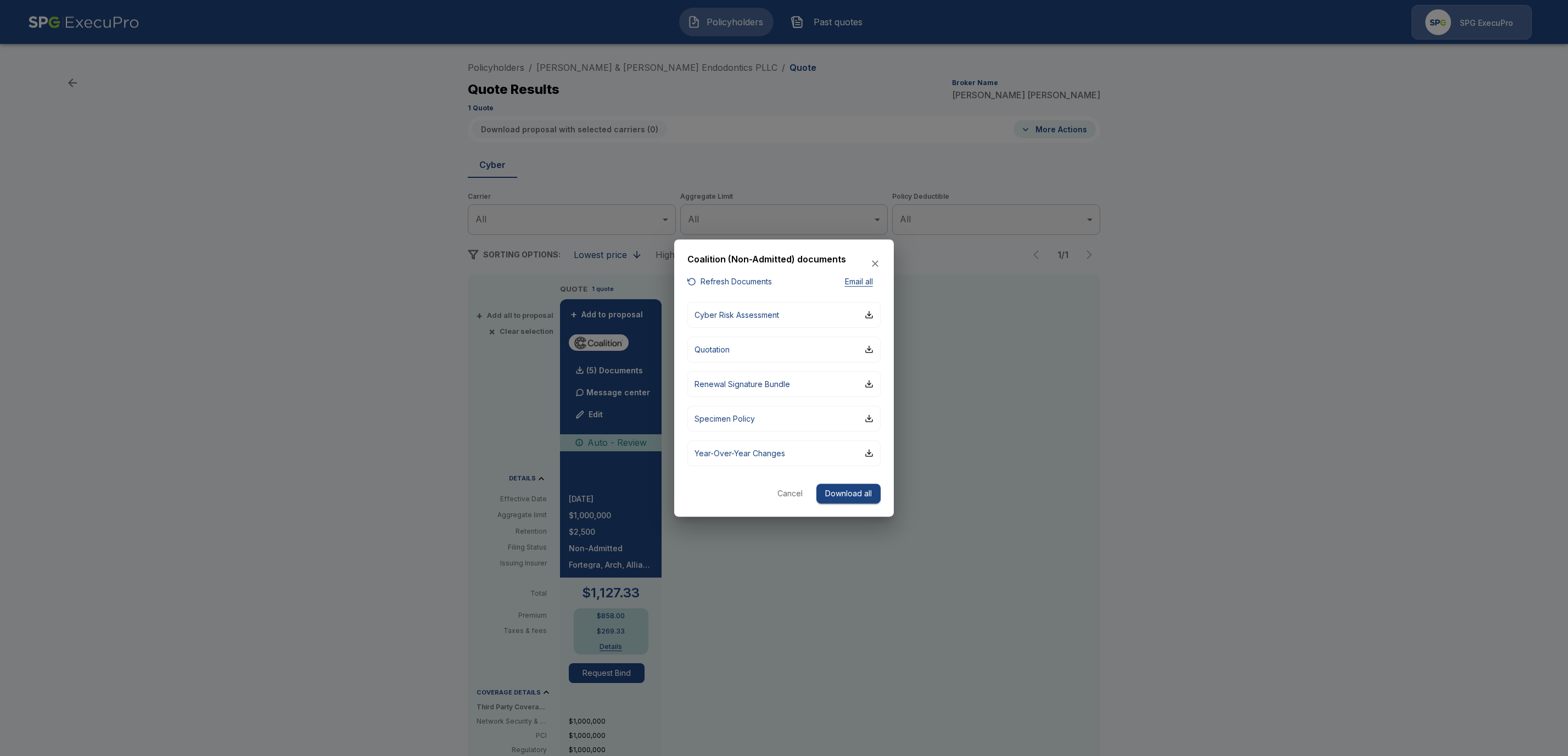
click at [761, 280] on button "Refresh Documents" at bounding box center [729, 282] width 85 height 14
drag, startPoint x: 785, startPoint y: 492, endPoint x: 747, endPoint y: 413, distance: 87.7
click at [785, 491] on button "Cancel" at bounding box center [790, 494] width 35 height 20
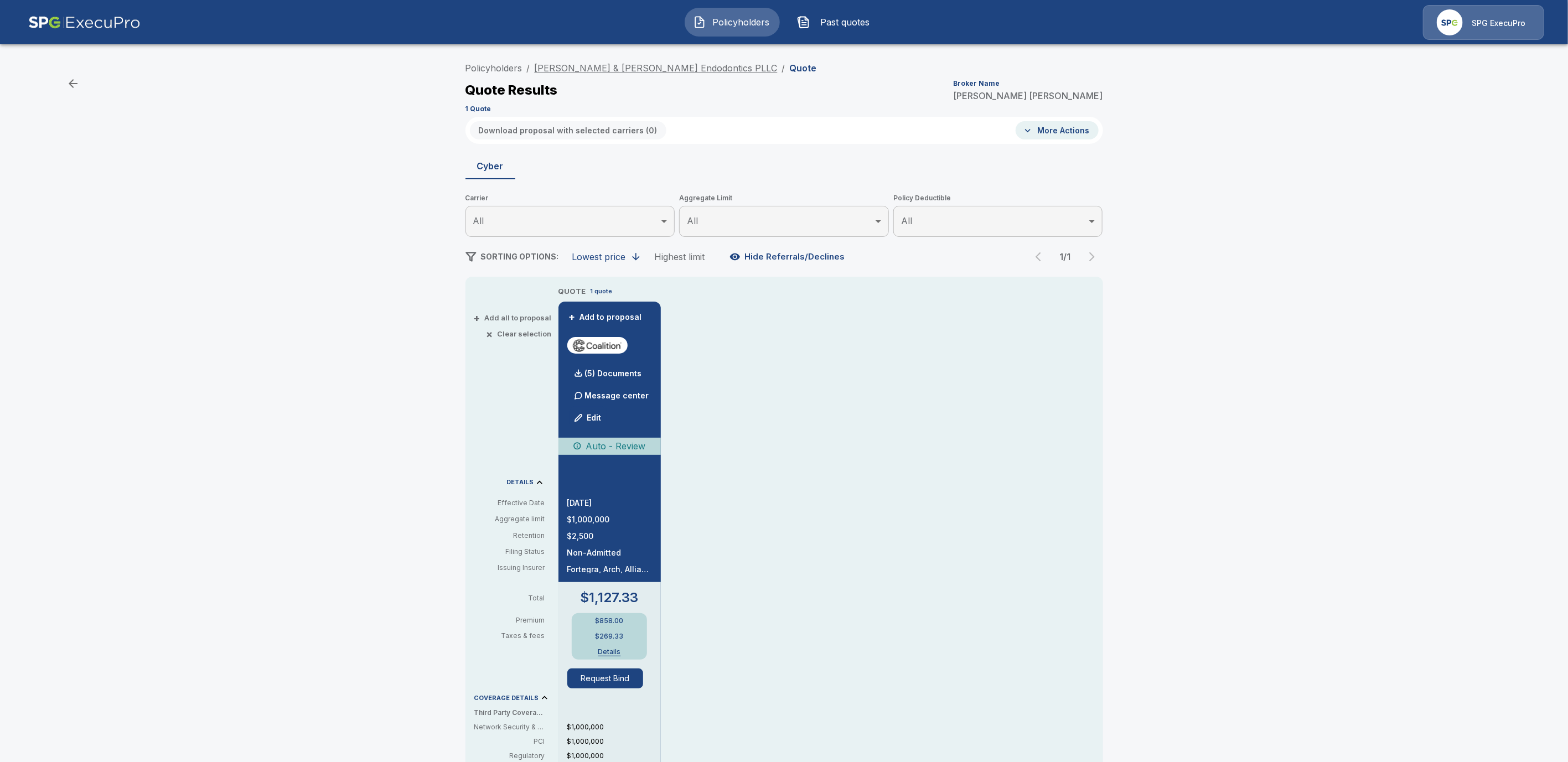
click at [622, 65] on link "[PERSON_NAME] & [PERSON_NAME] Endodontics PLLC" at bounding box center [656, 68] width 243 height 11
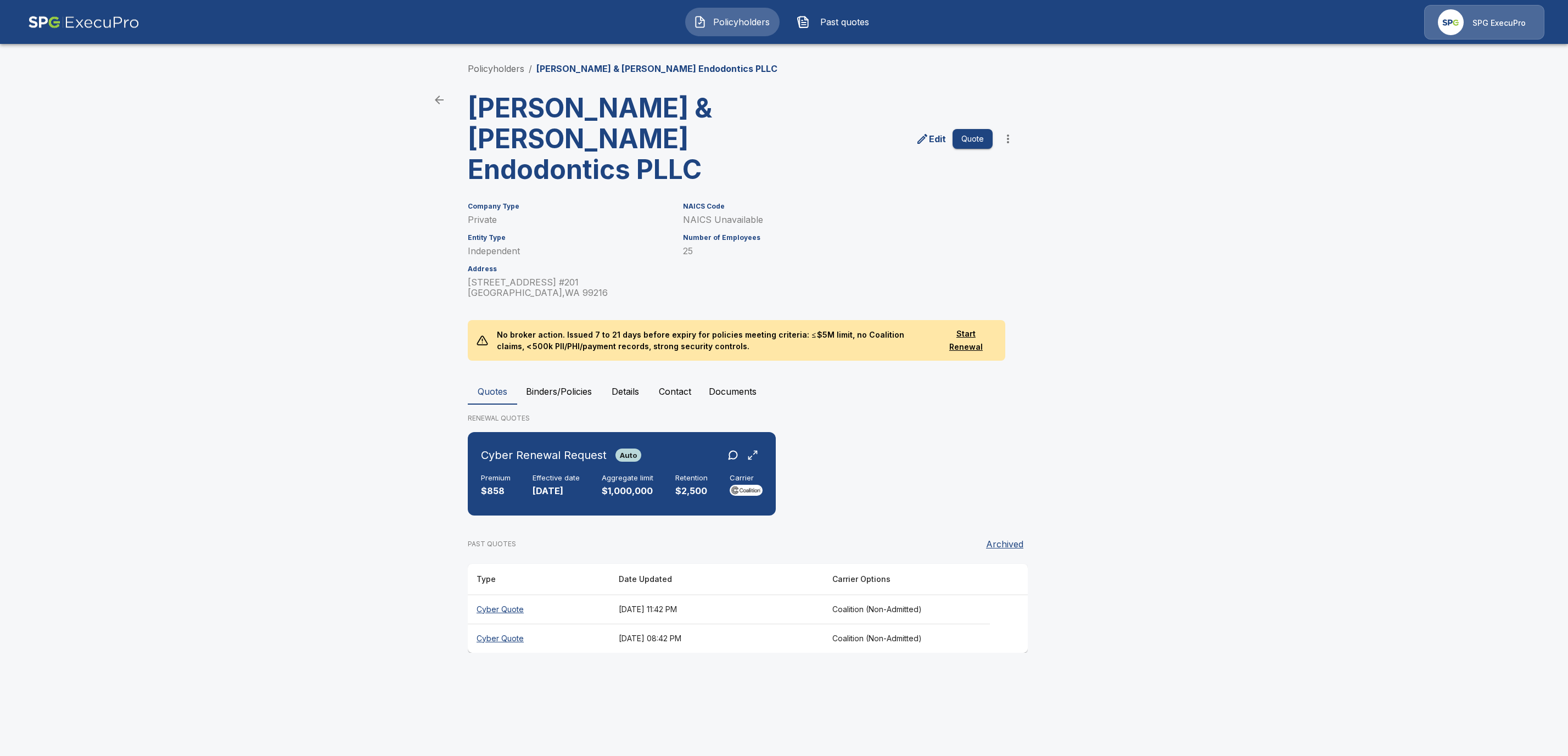
click at [525, 378] on button "Binders/Policies" at bounding box center [559, 391] width 83 height 26
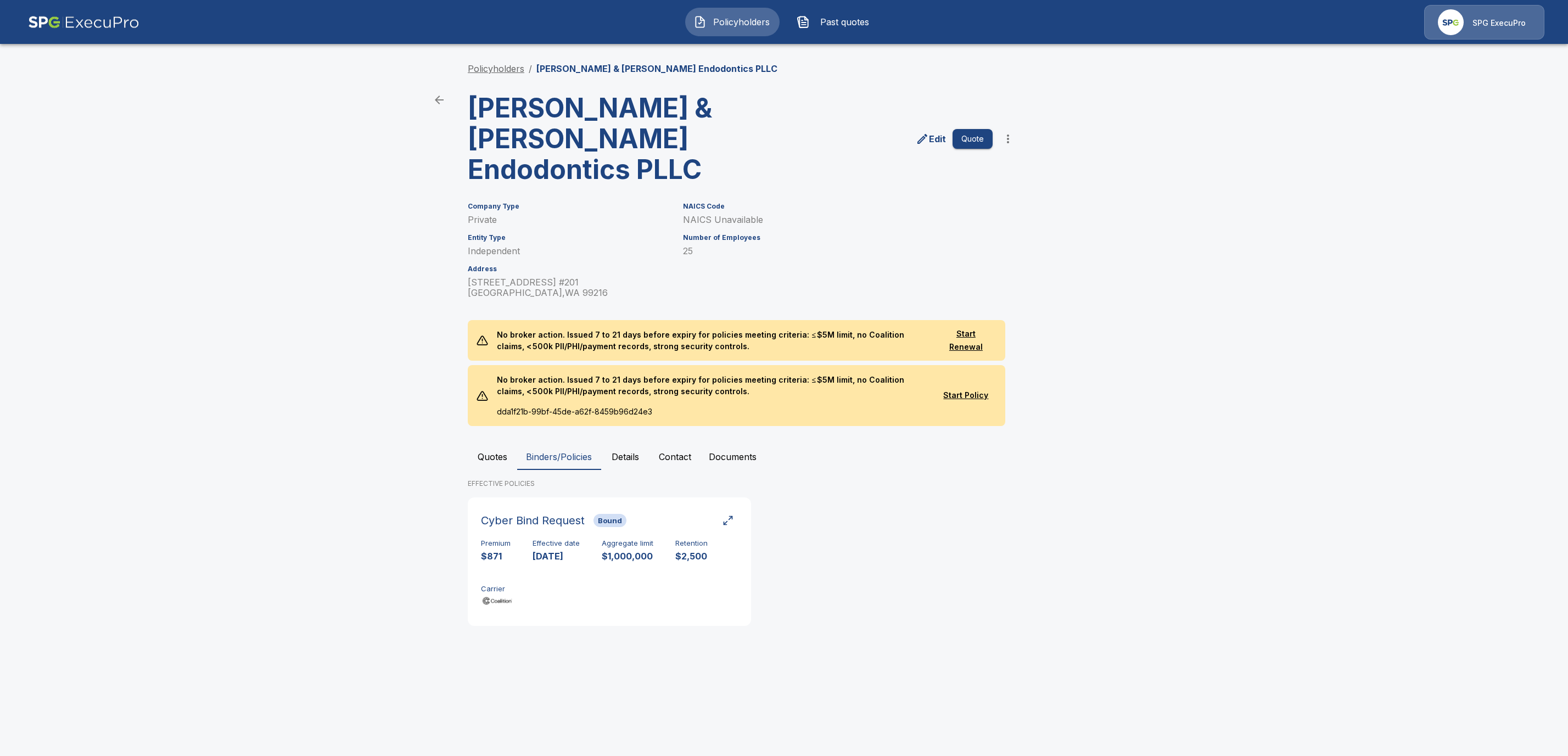
click at [505, 69] on link "Policyholders" at bounding box center [495, 69] width 57 height 11
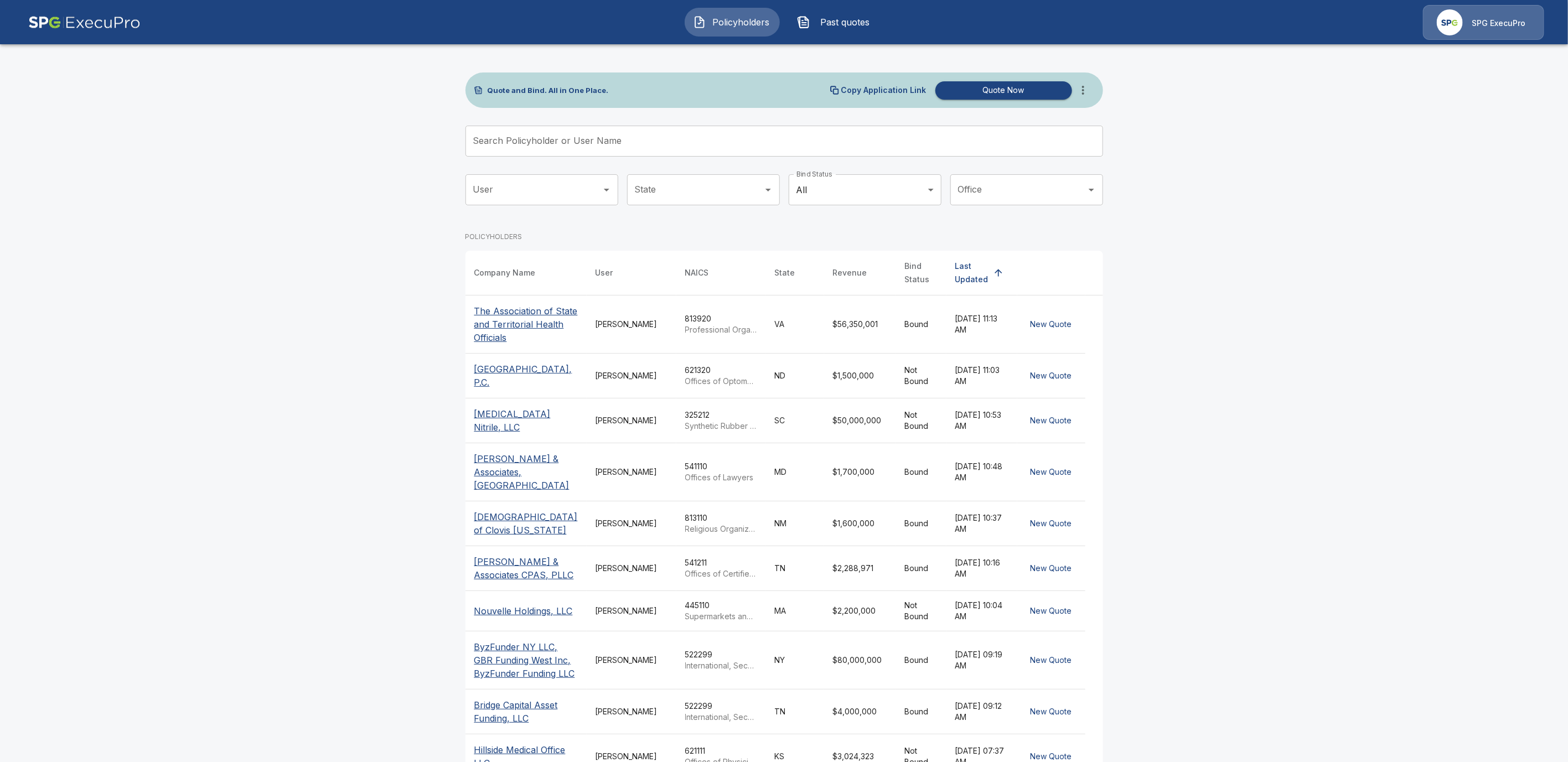
click at [546, 136] on input "Search Policyholder or User Name" at bounding box center [778, 141] width 625 height 31
paste input "**********"
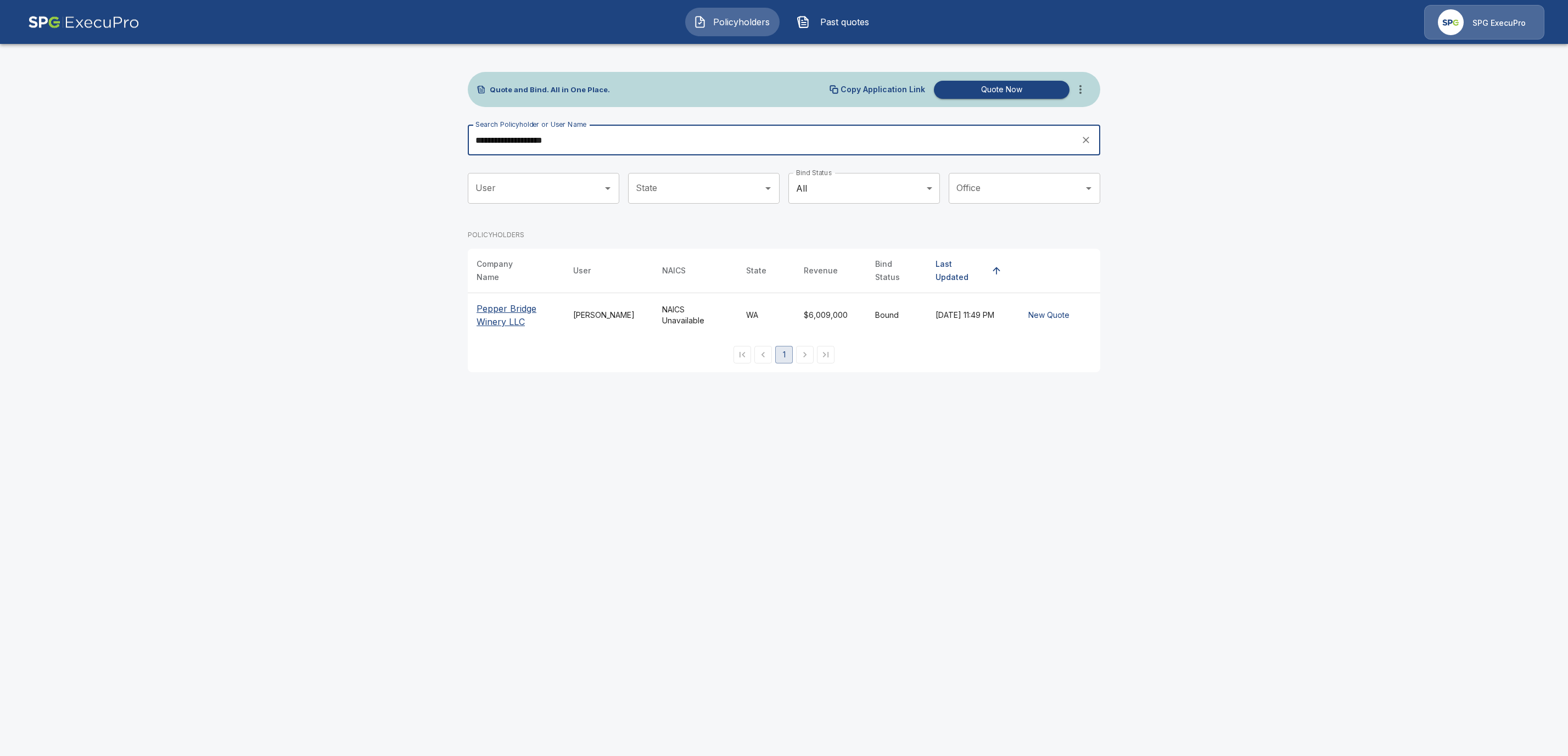
type input "**********"
click at [485, 310] on p "Pepper Bridge Winery LLC" at bounding box center [516, 315] width 79 height 26
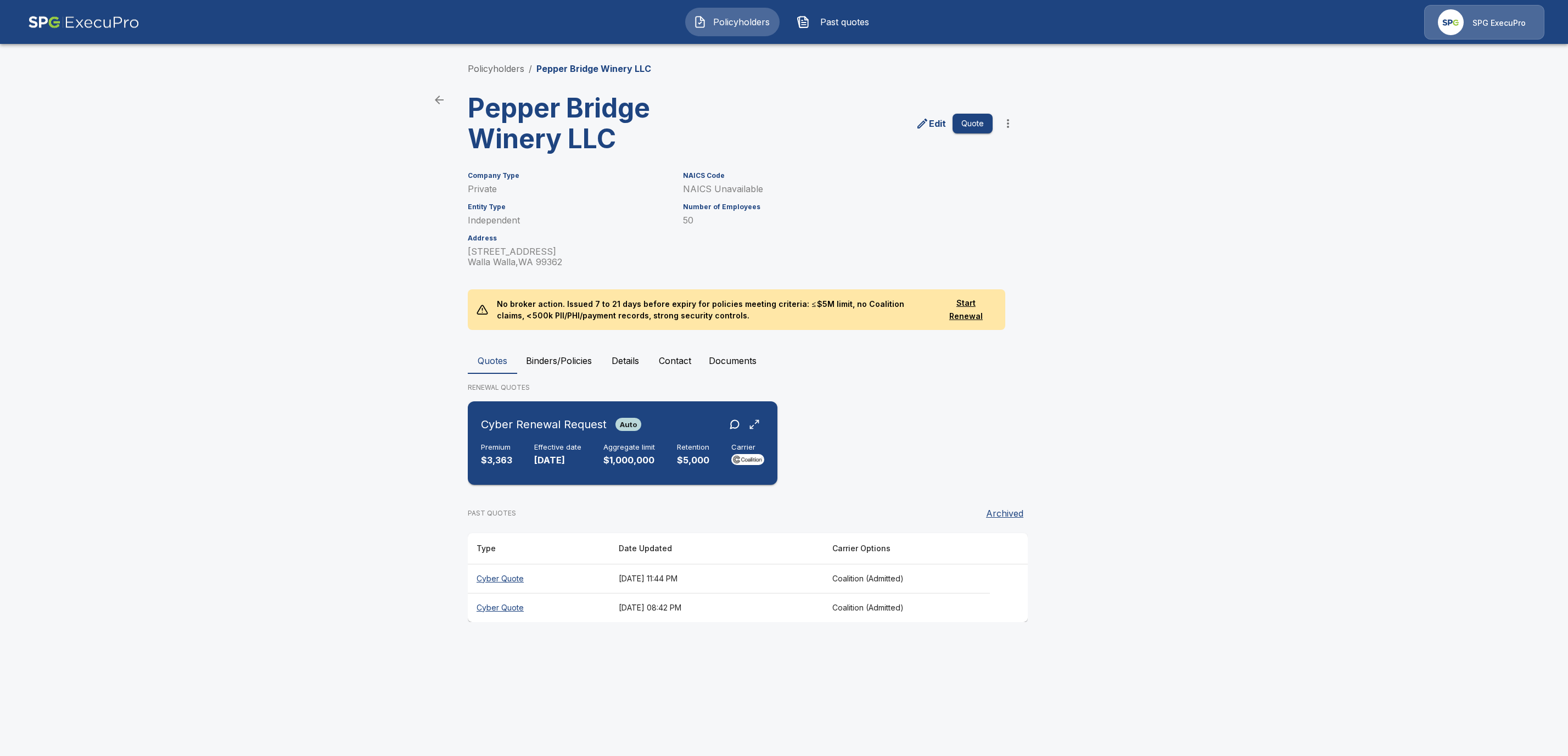
drag, startPoint x: 533, startPoint y: 435, endPoint x: 709, endPoint y: 505, distance: 189.4
click at [533, 436] on div "Cyber Renewal Request Auto Premium $3,363 Effective date 12/31/2025 Aggregate l…" at bounding box center [623, 443] width 301 height 75
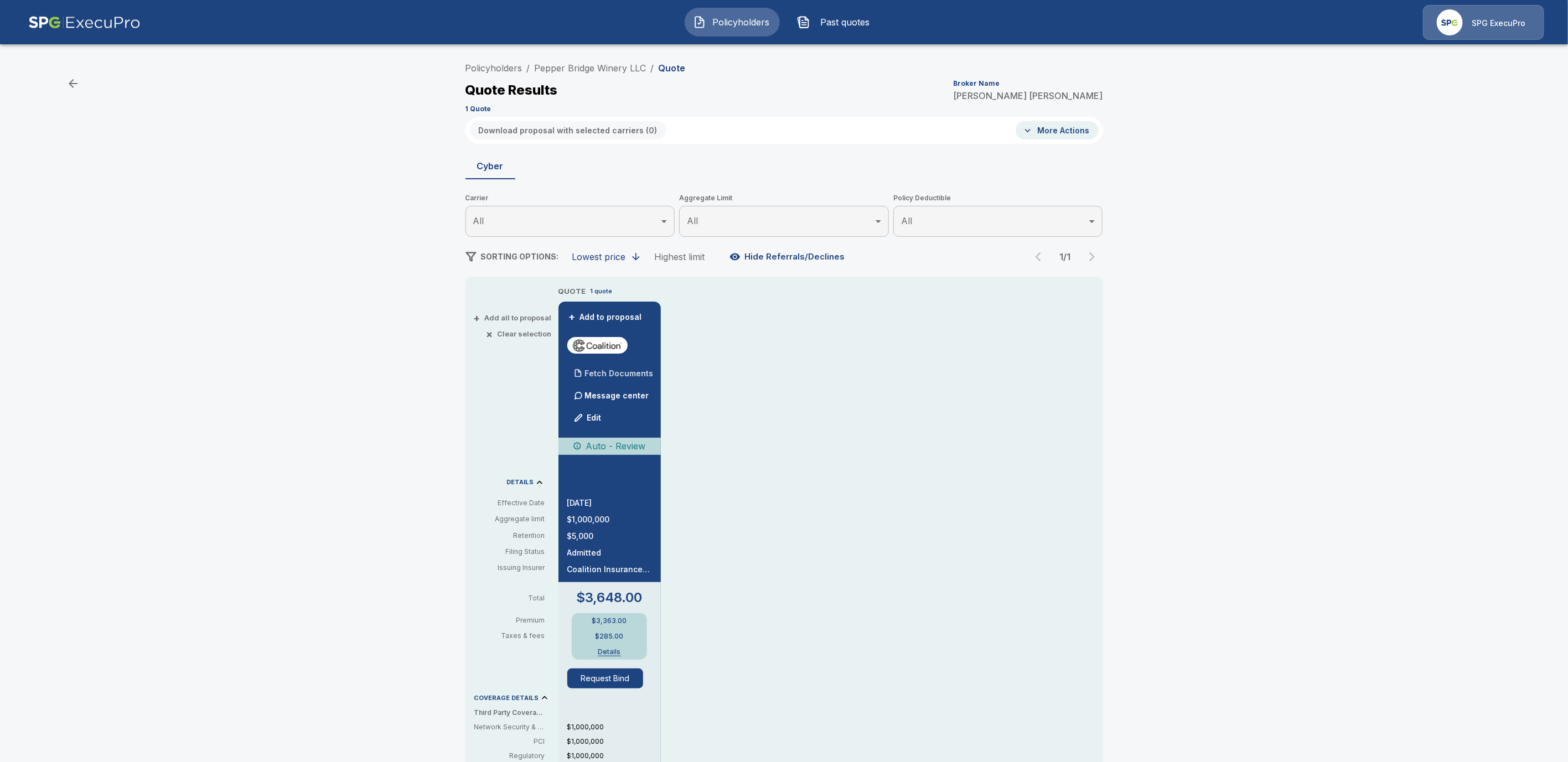
click at [648, 373] on p "Fetch Documents" at bounding box center [619, 374] width 69 height 8
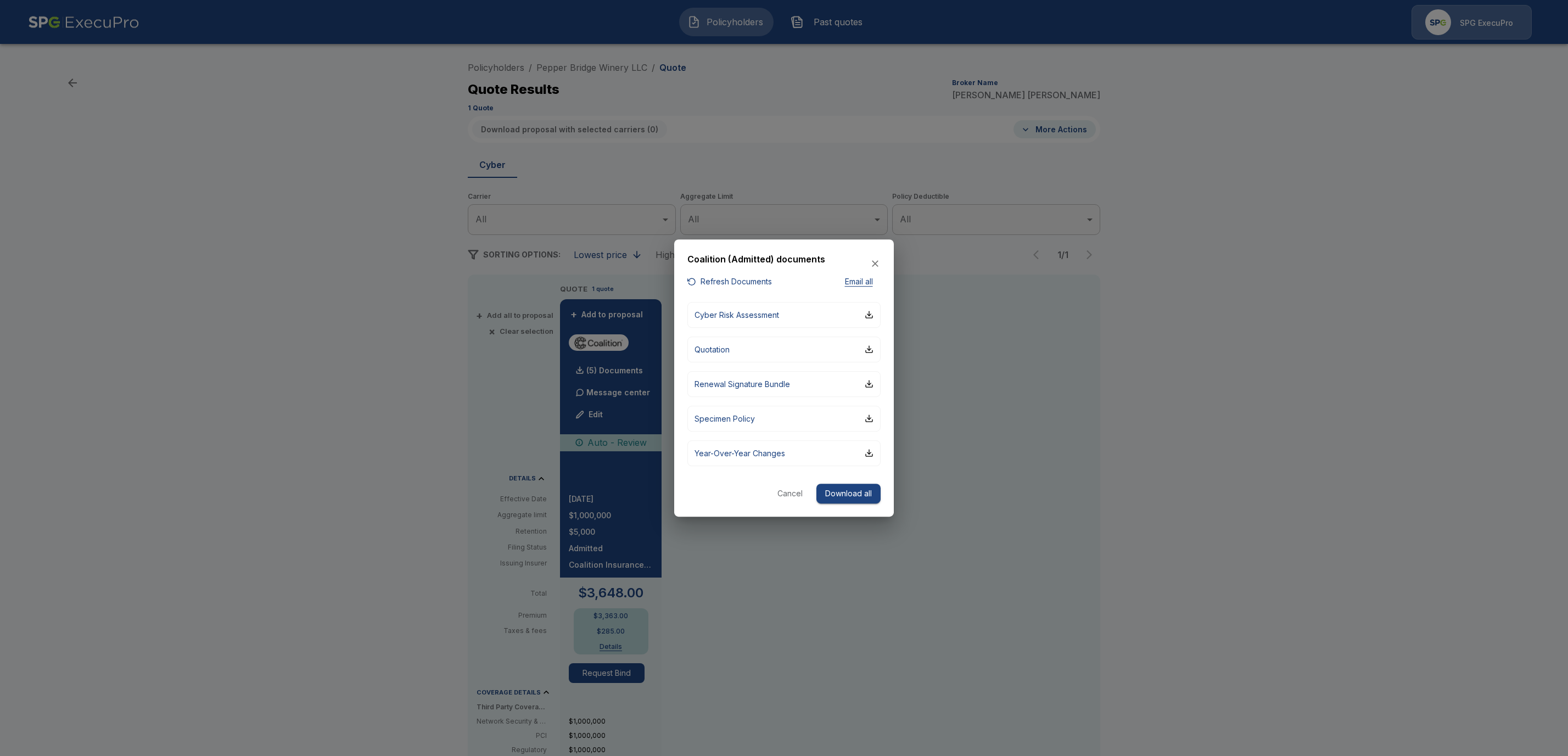
click at [733, 287] on button "Refresh Documents" at bounding box center [729, 282] width 85 height 14
click at [787, 495] on button "Cancel" at bounding box center [790, 494] width 35 height 20
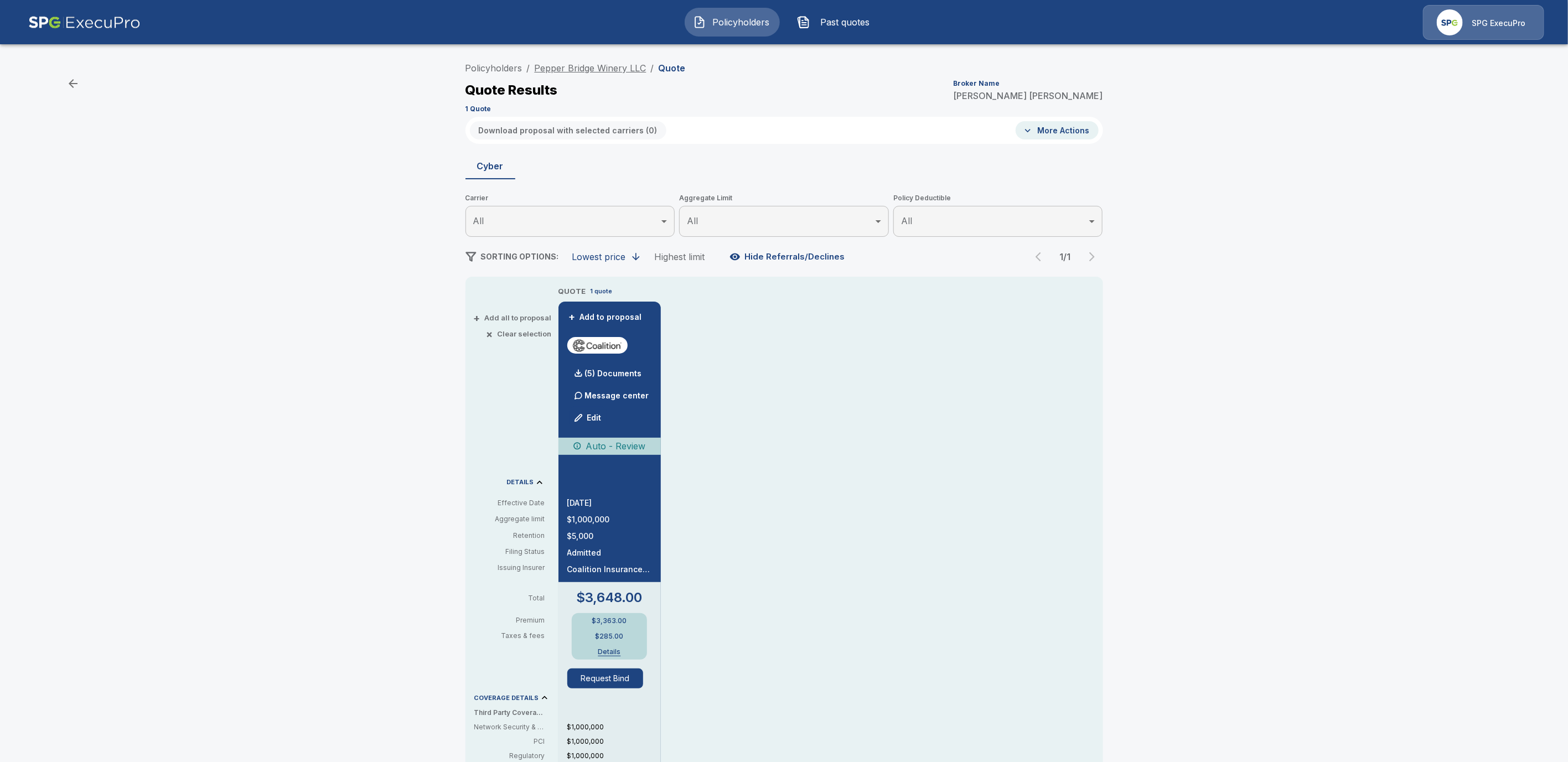
click at [595, 71] on link "Pepper Bridge Winery LLC" at bounding box center [590, 68] width 112 height 11
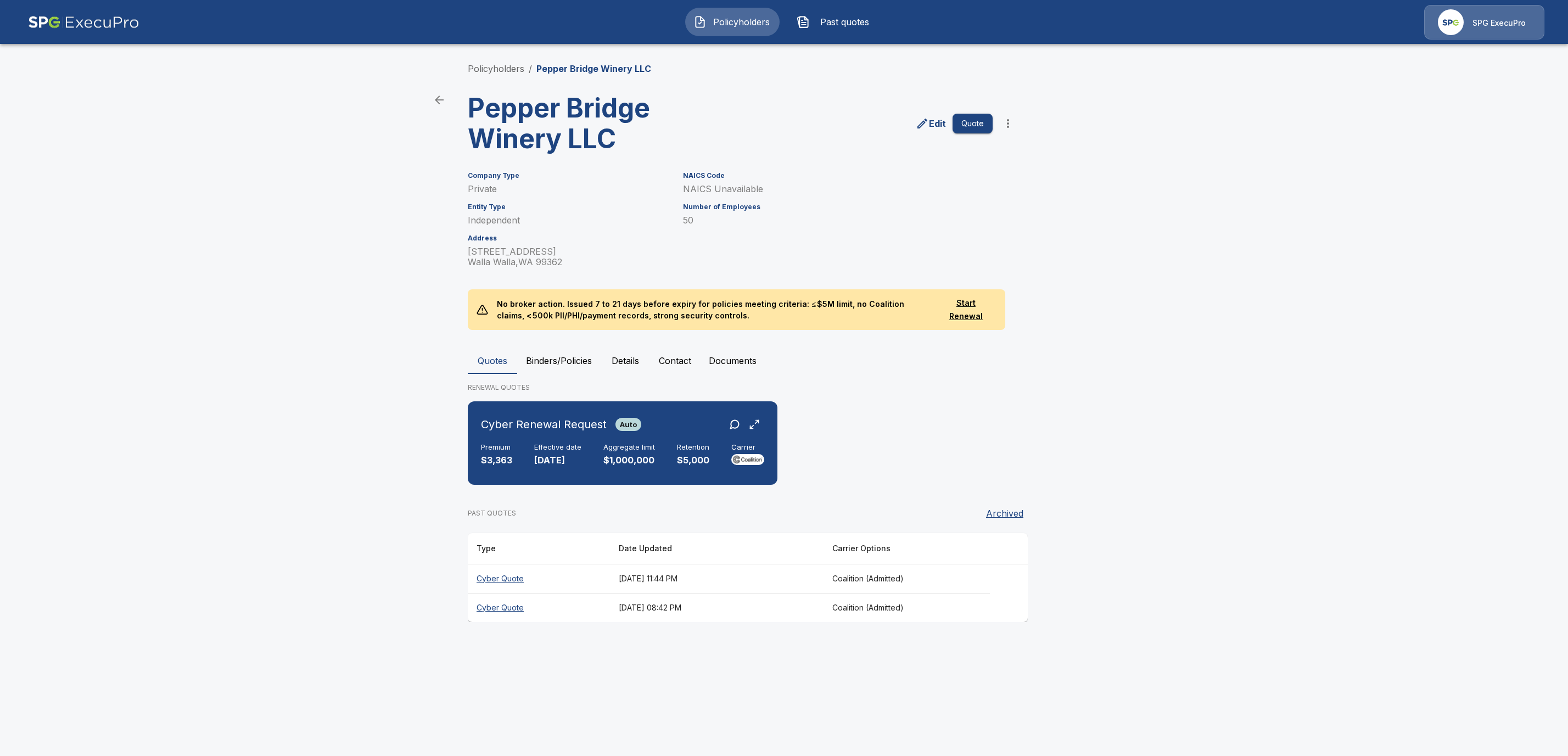
drag, startPoint x: 561, startPoint y: 361, endPoint x: 577, endPoint y: 380, distance: 24.8
click at [561, 361] on button "Binders/Policies" at bounding box center [559, 360] width 83 height 26
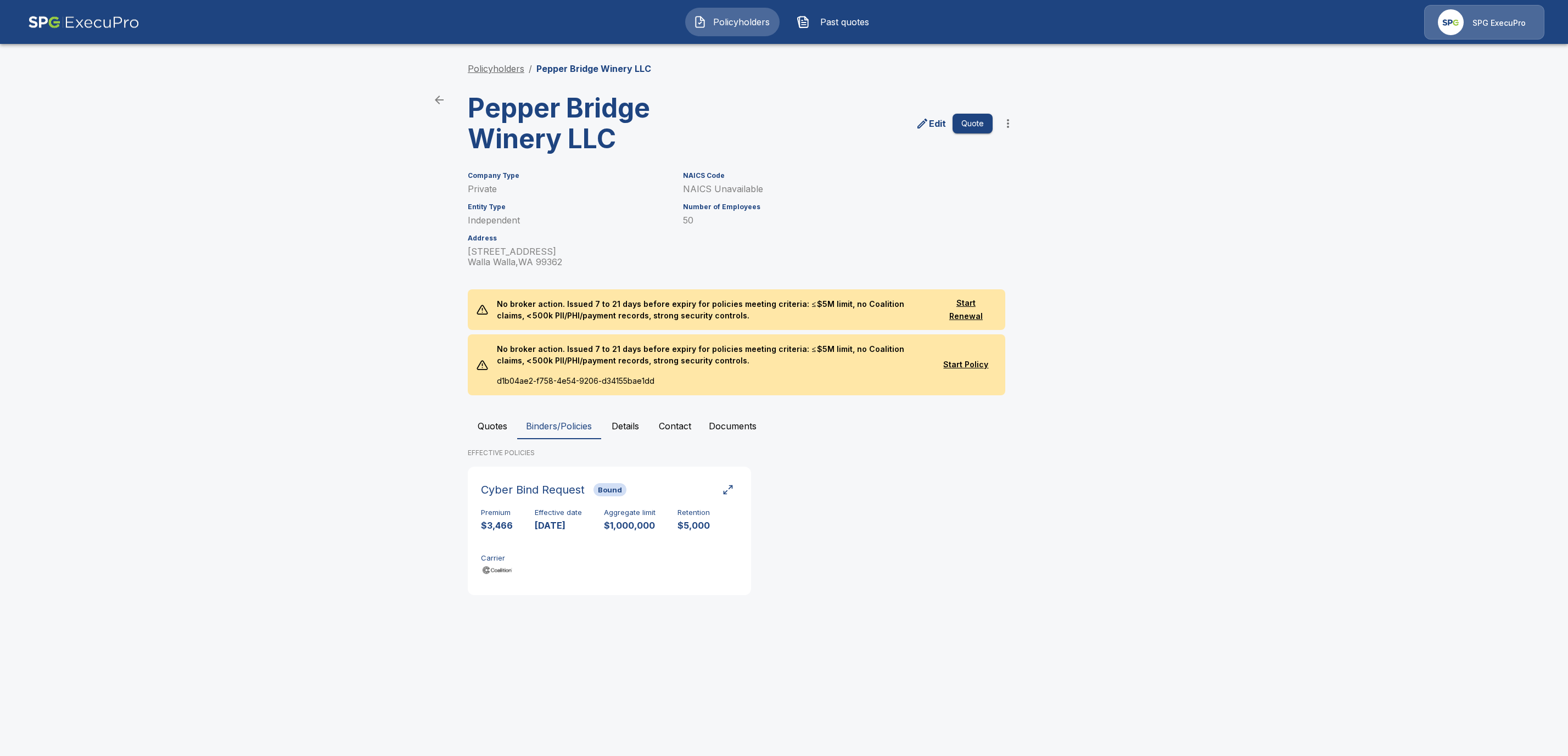
click at [490, 68] on link "Policyholders" at bounding box center [495, 69] width 57 height 11
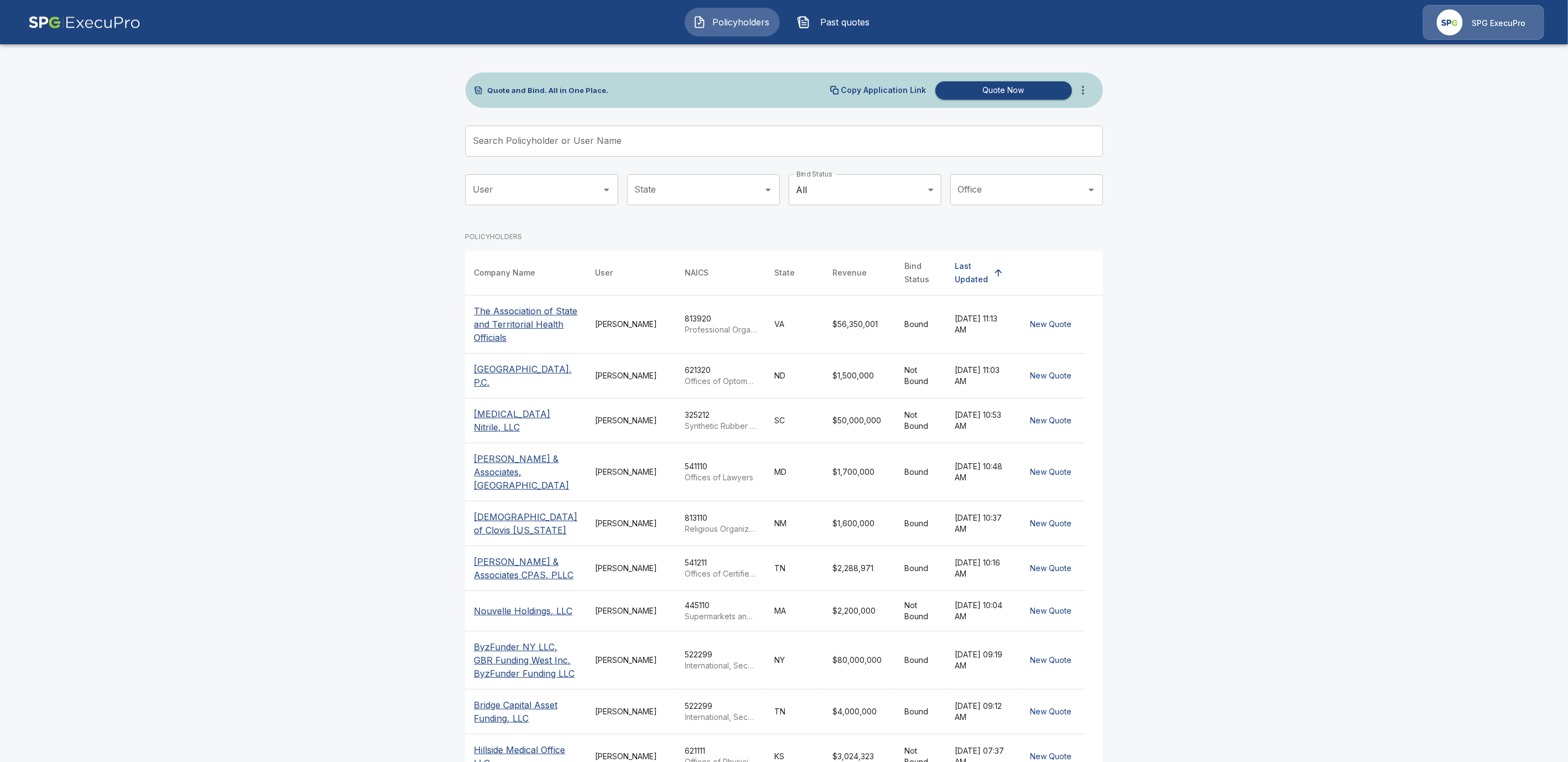
click at [577, 144] on input "Search Policyholder or User Name" at bounding box center [778, 141] width 625 height 31
paste input "**********"
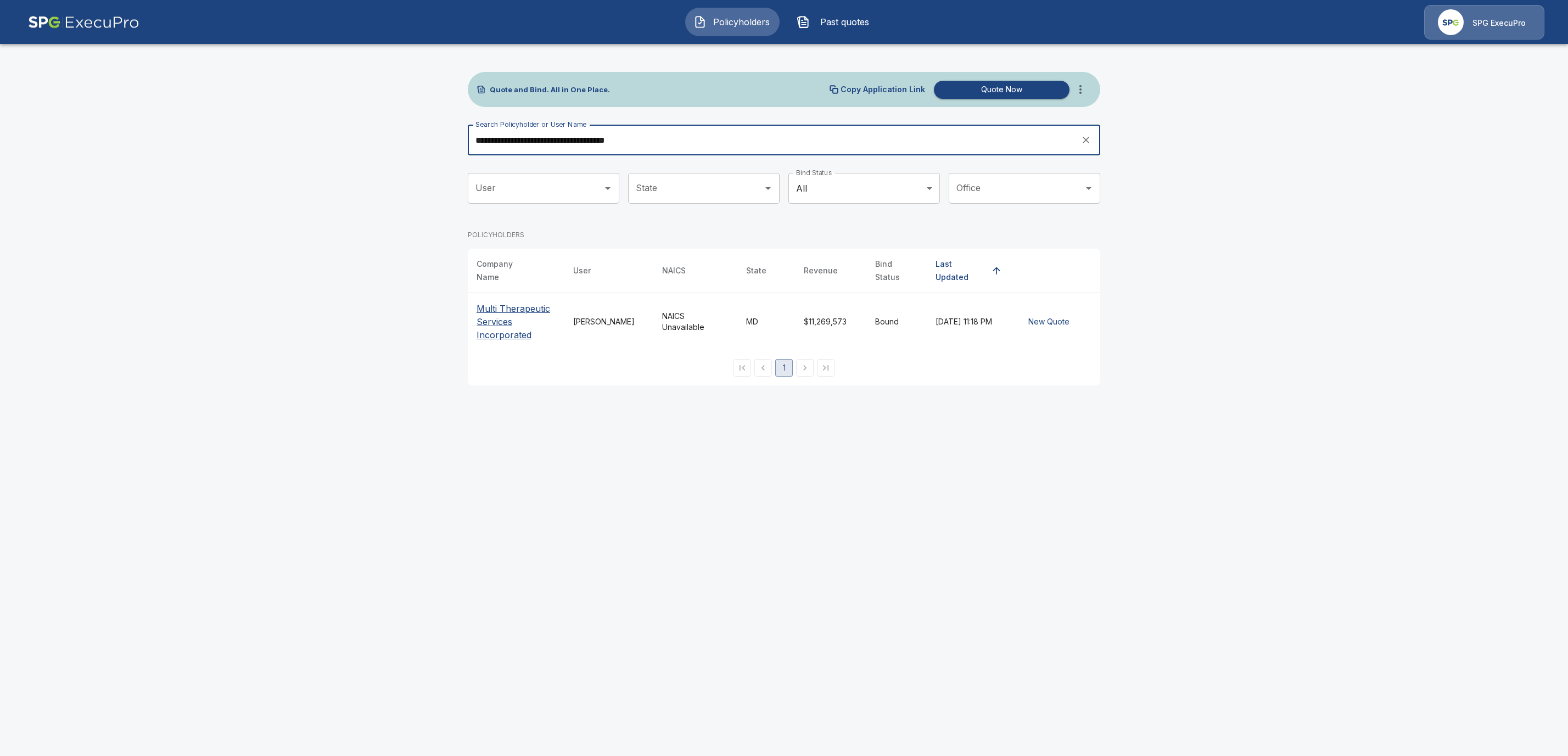
type input "**********"
click at [491, 331] on p "Multi Therapeutic Services Incorporated" at bounding box center [516, 321] width 79 height 40
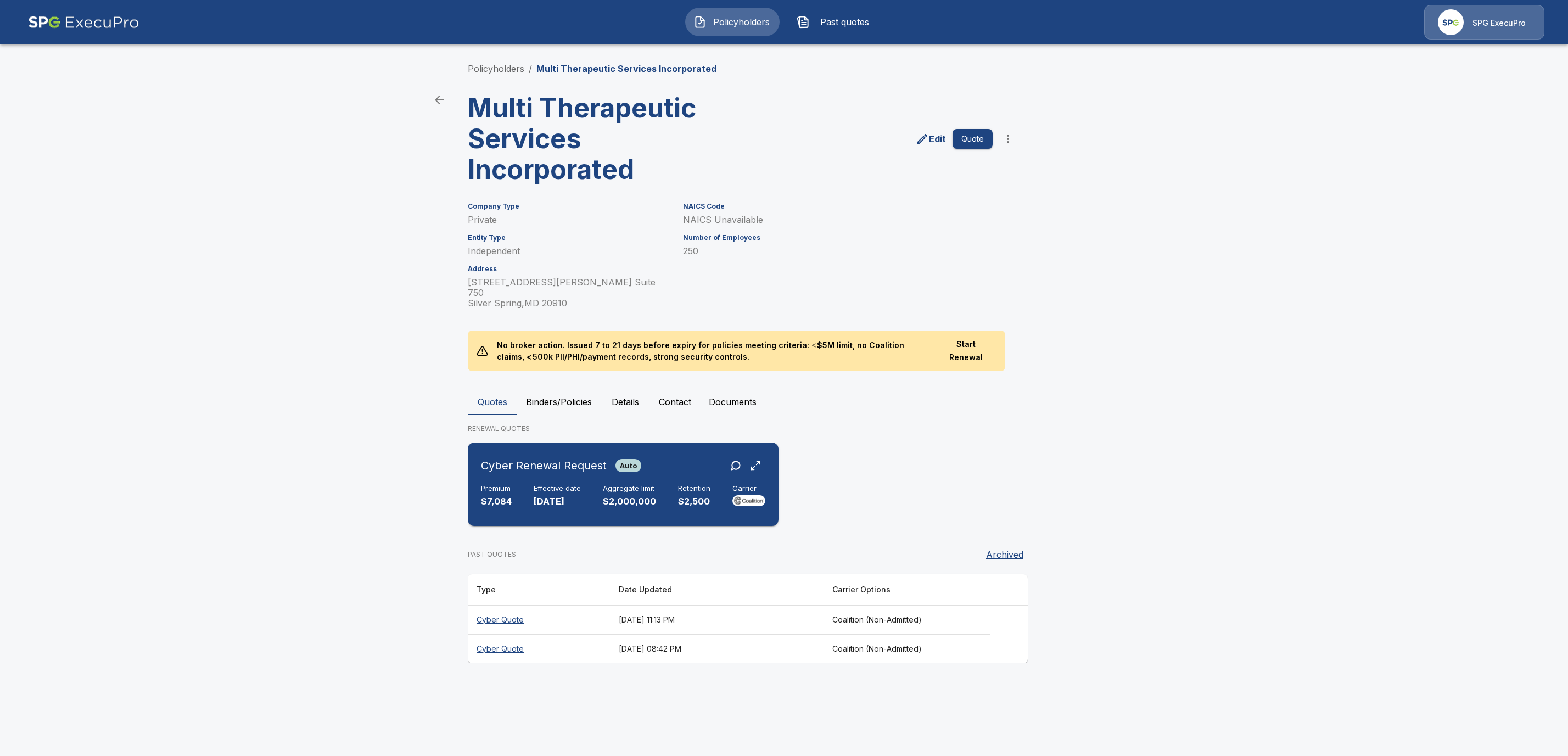
click at [569, 485] on h6 "Effective date" at bounding box center [558, 489] width 47 height 9
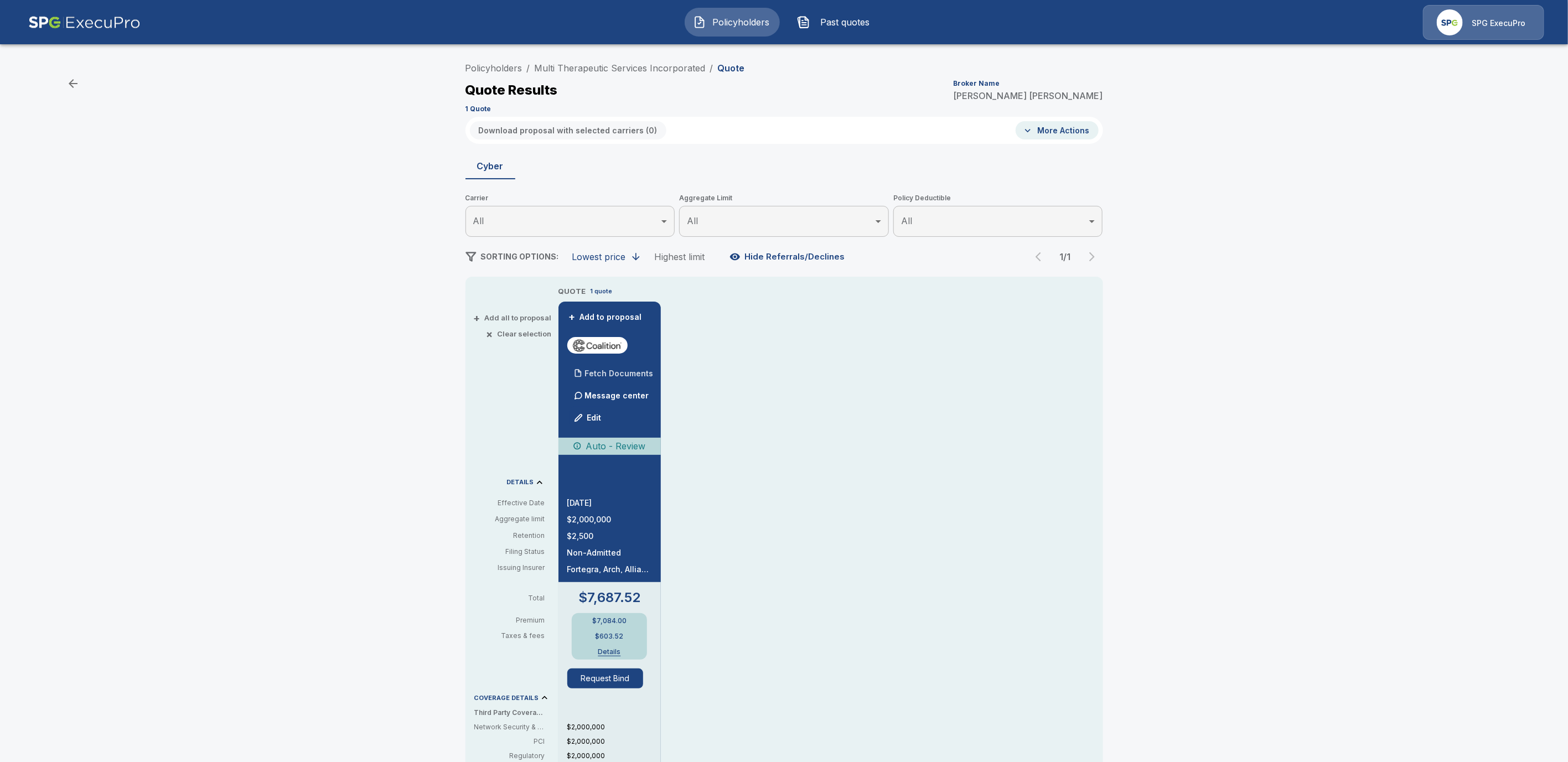
click at [595, 374] on p "Fetch Documents" at bounding box center [619, 374] width 69 height 8
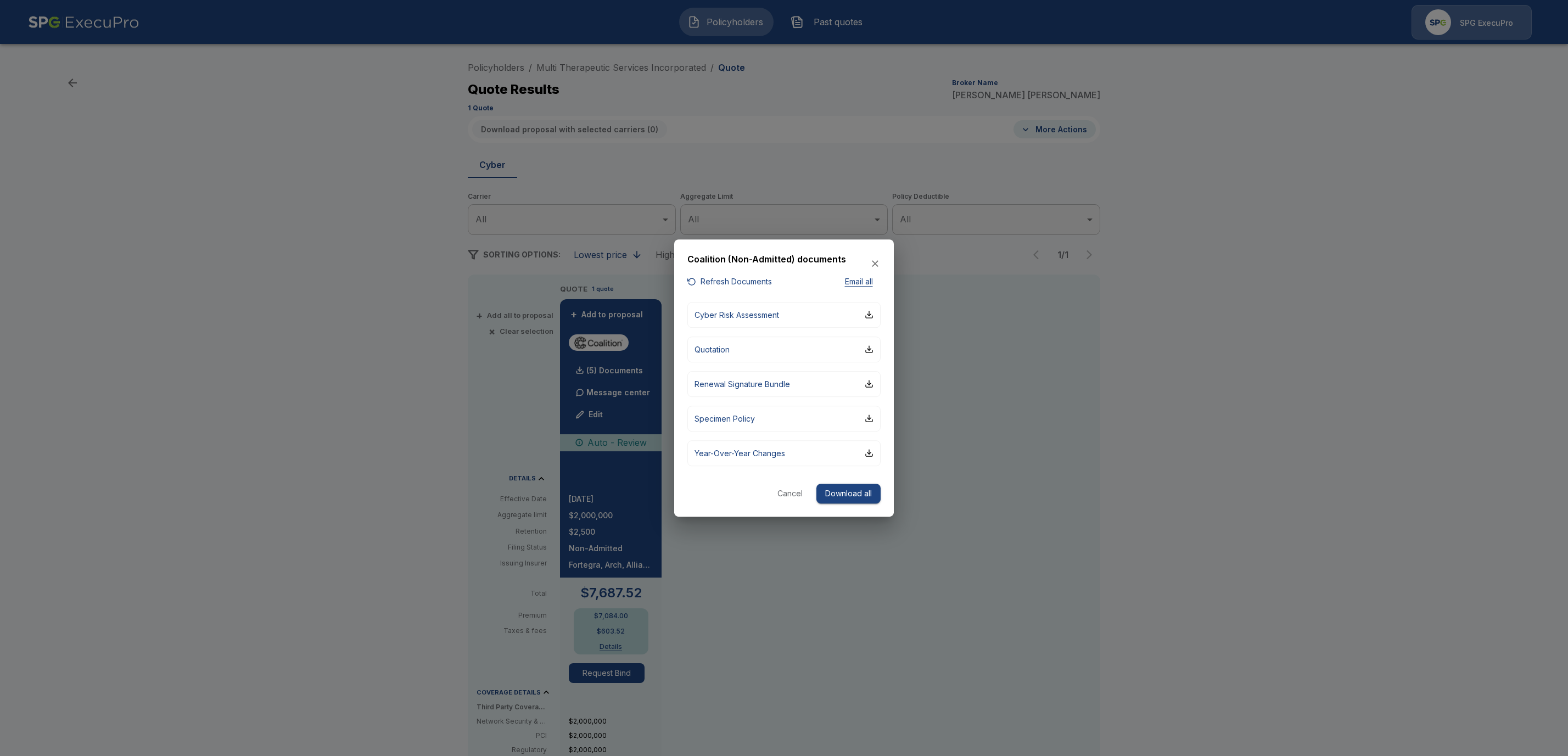
click at [768, 284] on button "Refresh Documents" at bounding box center [729, 282] width 85 height 14
click at [786, 491] on button "Cancel" at bounding box center [790, 494] width 35 height 20
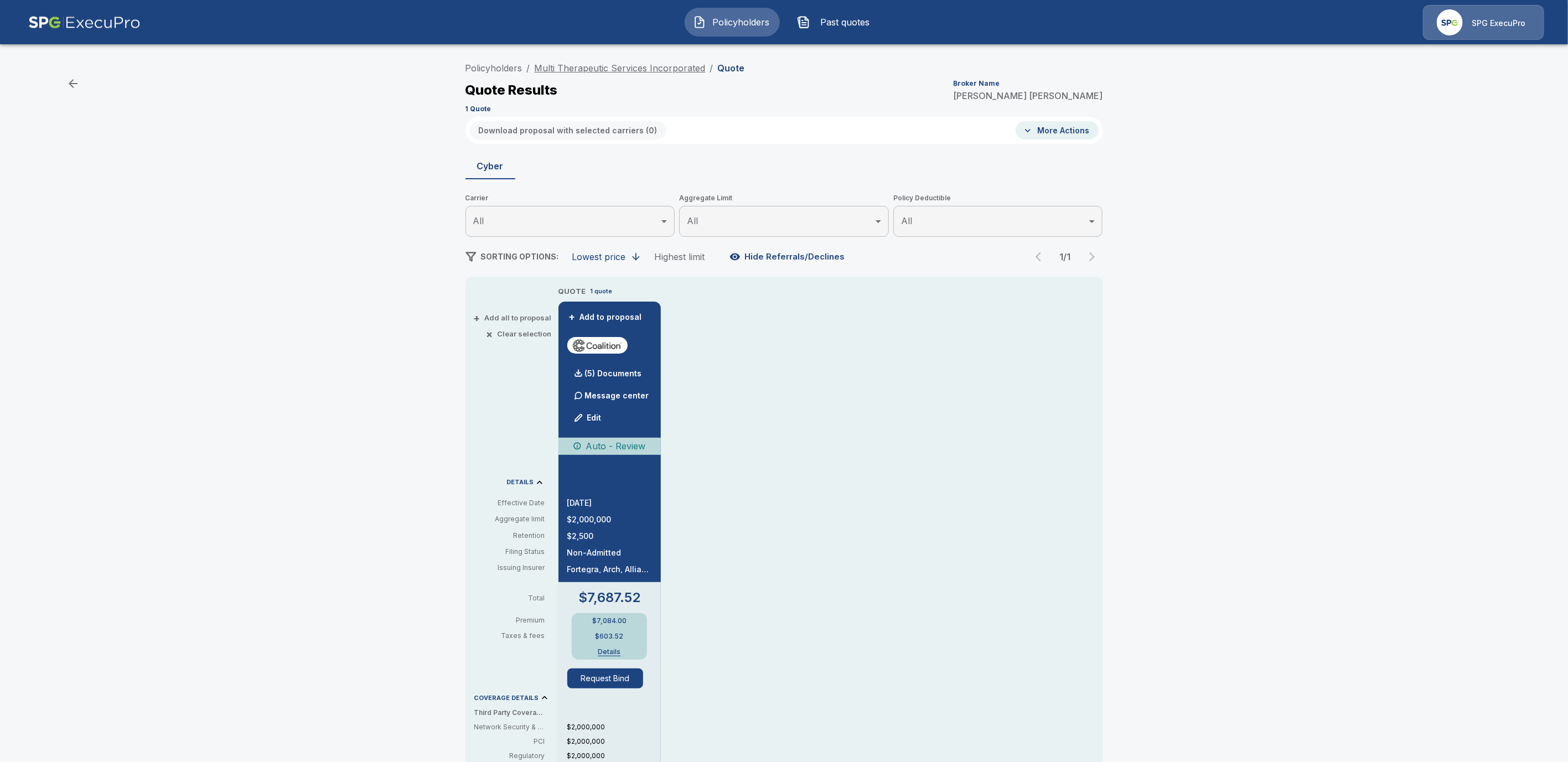
click at [573, 64] on link "Multi Therapeutic Services Incorporated" at bounding box center [620, 68] width 171 height 11
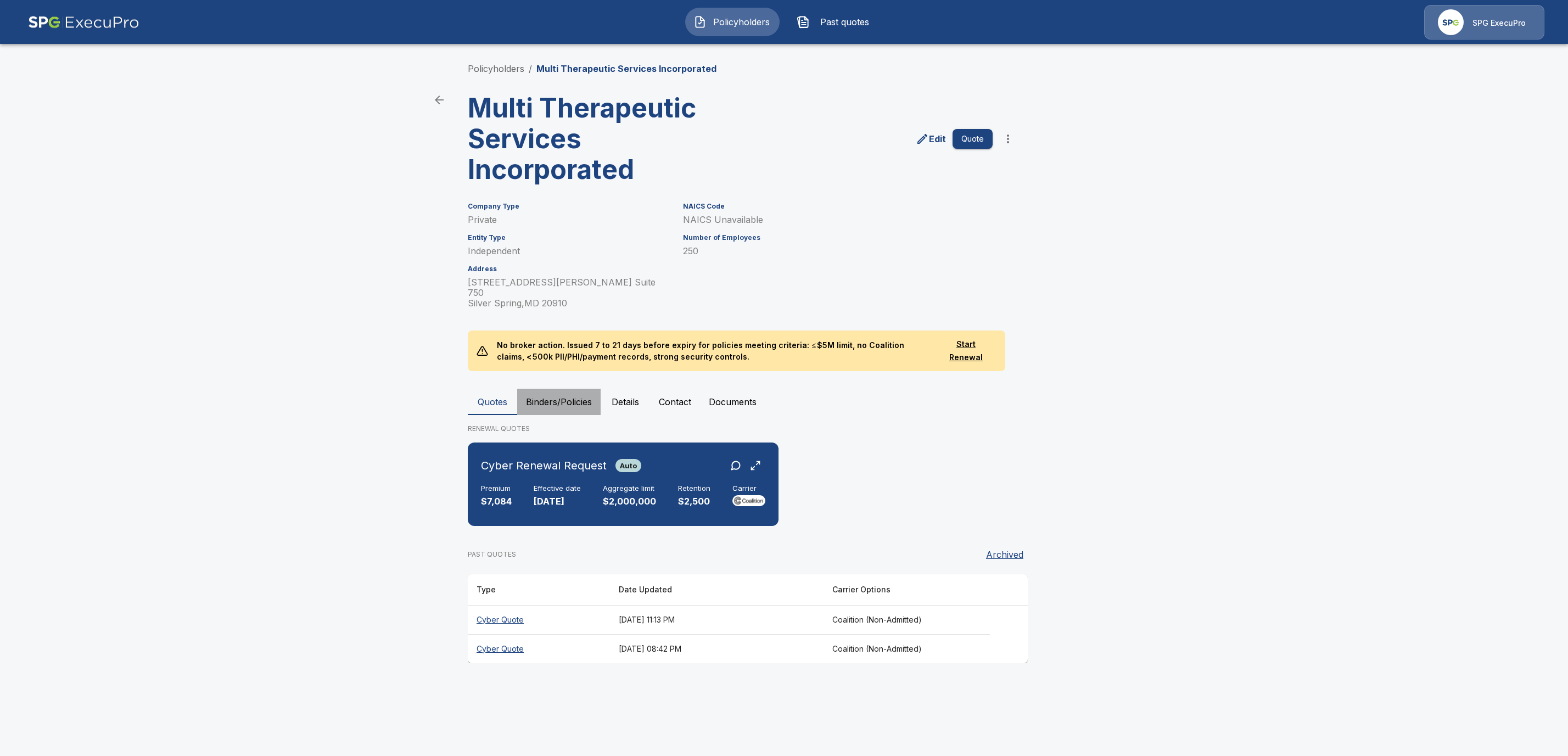
click at [560, 389] on button "Binders/Policies" at bounding box center [559, 402] width 83 height 26
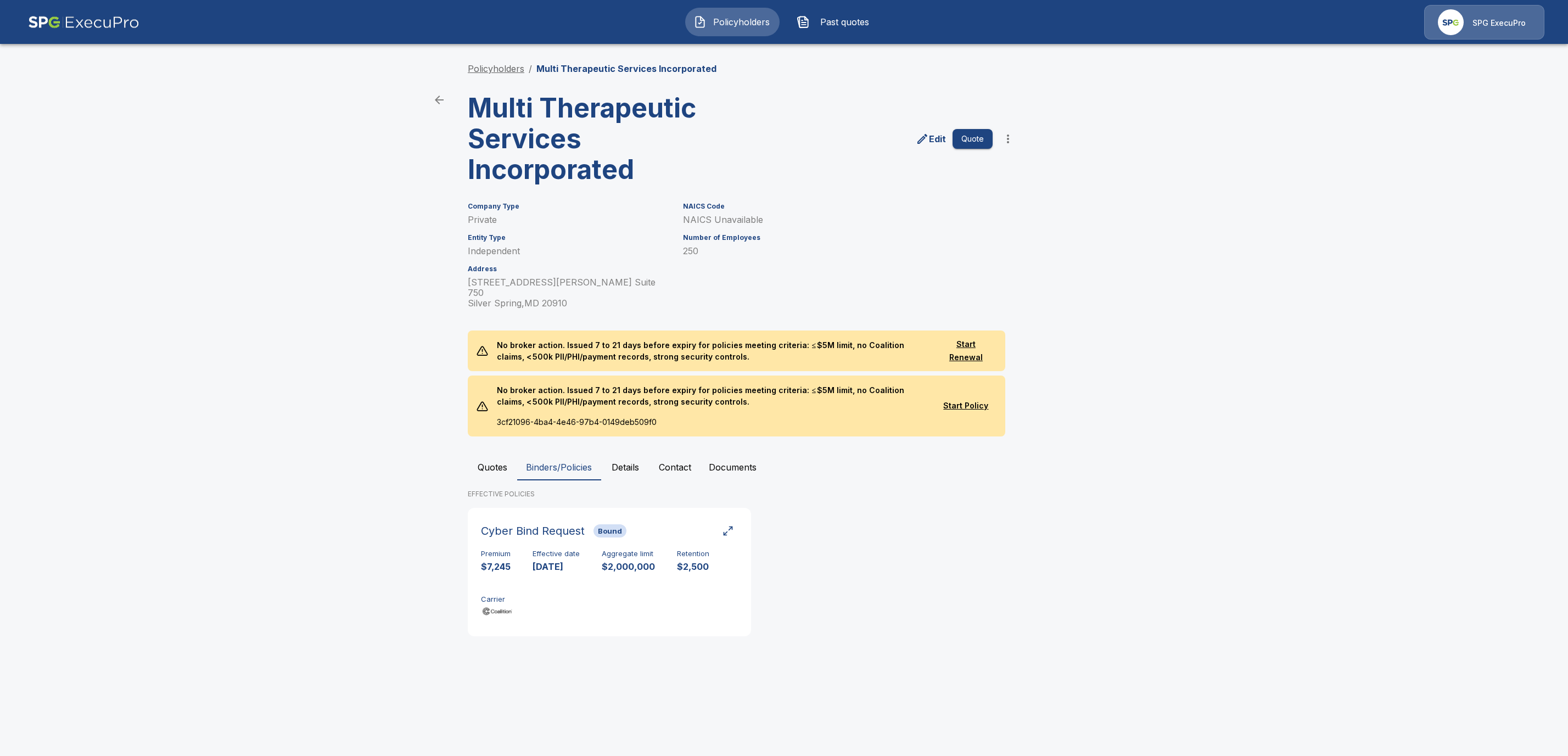
click at [505, 72] on link "Policyholders" at bounding box center [495, 69] width 57 height 11
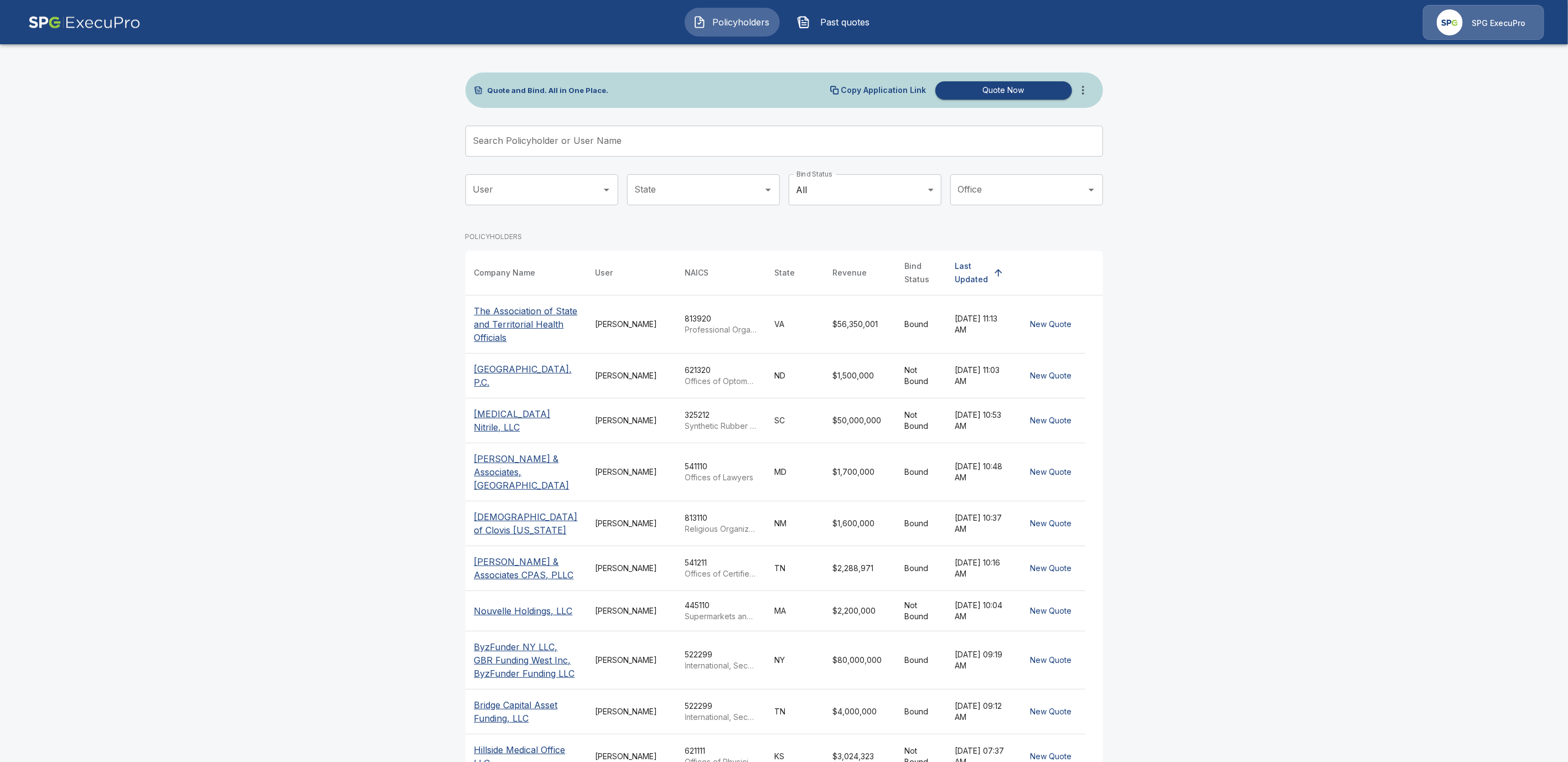
click at [548, 137] on input "Search Policyholder or User Name" at bounding box center [778, 141] width 625 height 31
paste input "**********"
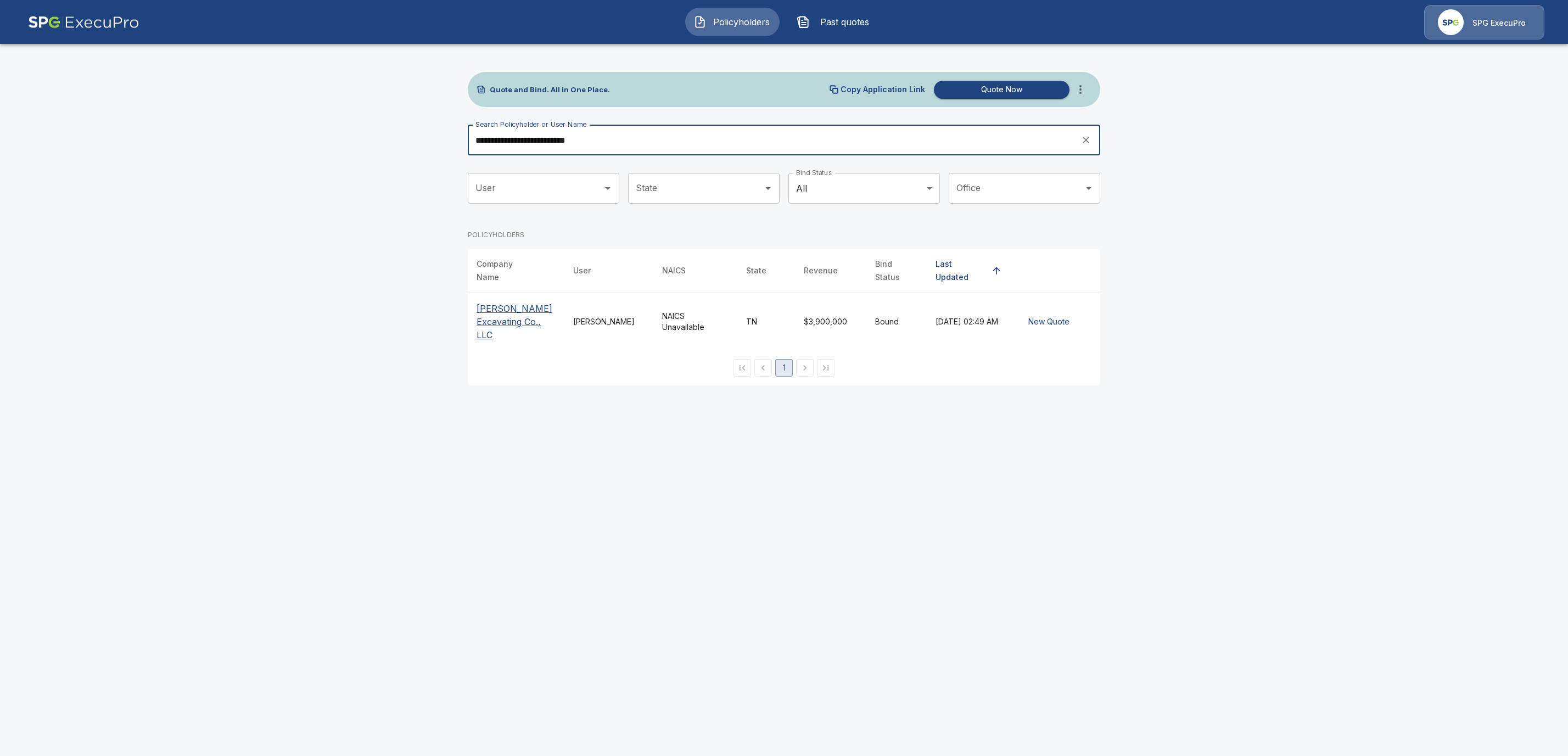
type input "**********"
click at [499, 309] on p "[PERSON_NAME] Excavating Co., LLC" at bounding box center [516, 321] width 79 height 40
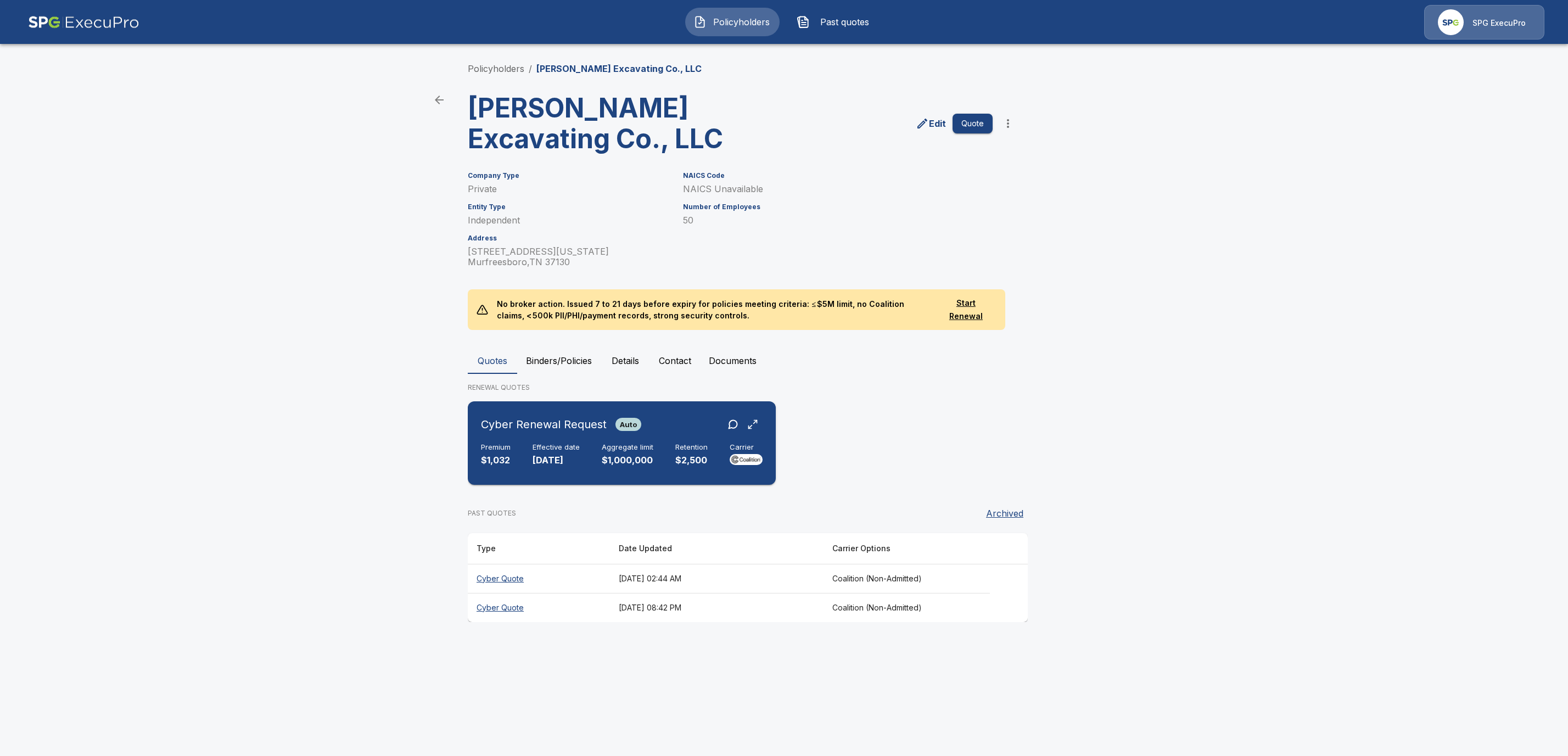
click at [477, 441] on div "Cyber Renewal Request Auto Premium $1,032 Effective date 12/31/2025 Aggregate l…" at bounding box center [622, 443] width 299 height 75
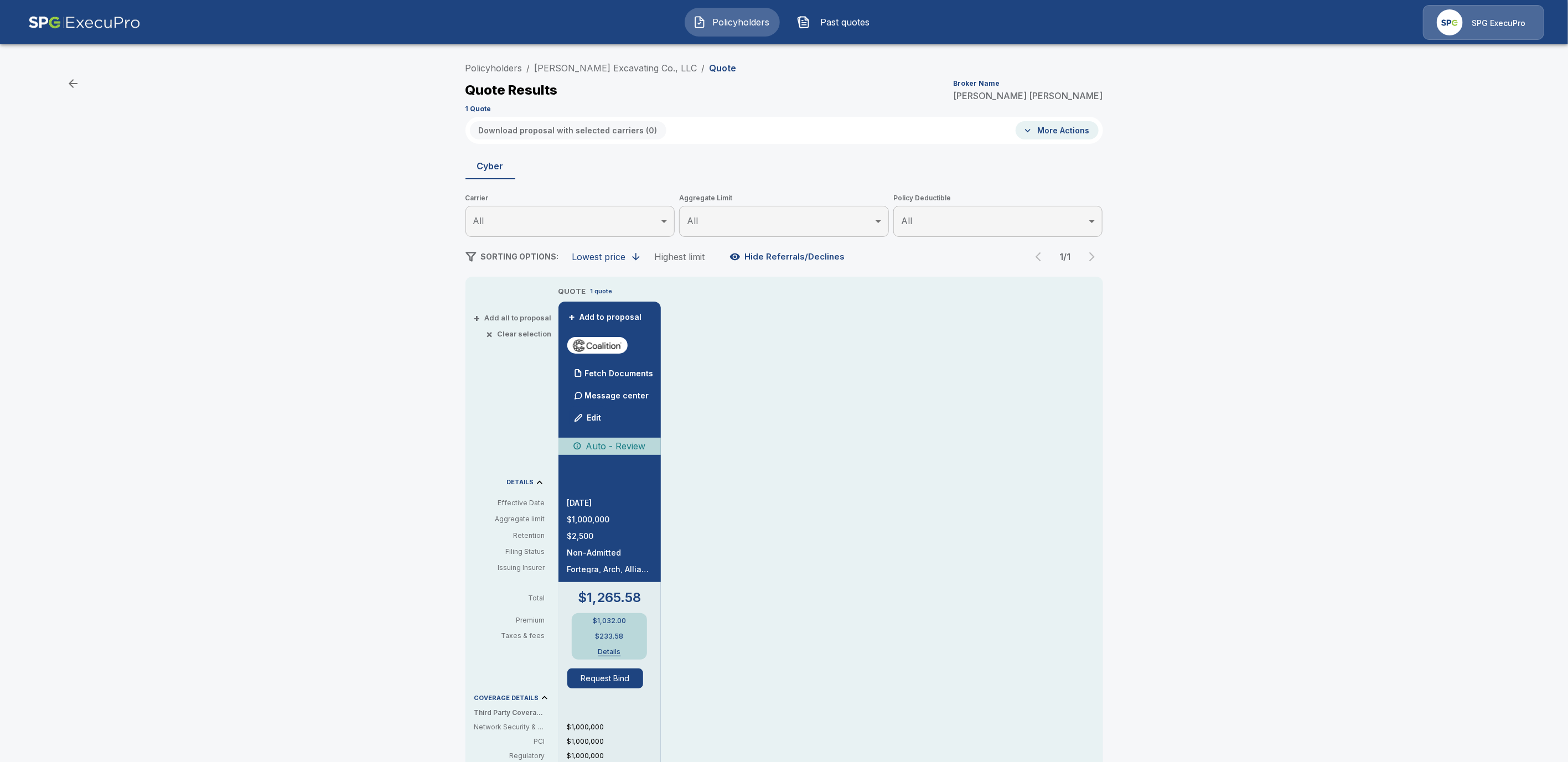
drag, startPoint x: 594, startPoint y: 369, endPoint x: 703, endPoint y: 404, distance: 114.5
click at [590, 369] on div at bounding box center [579, 373] width 22 height 22
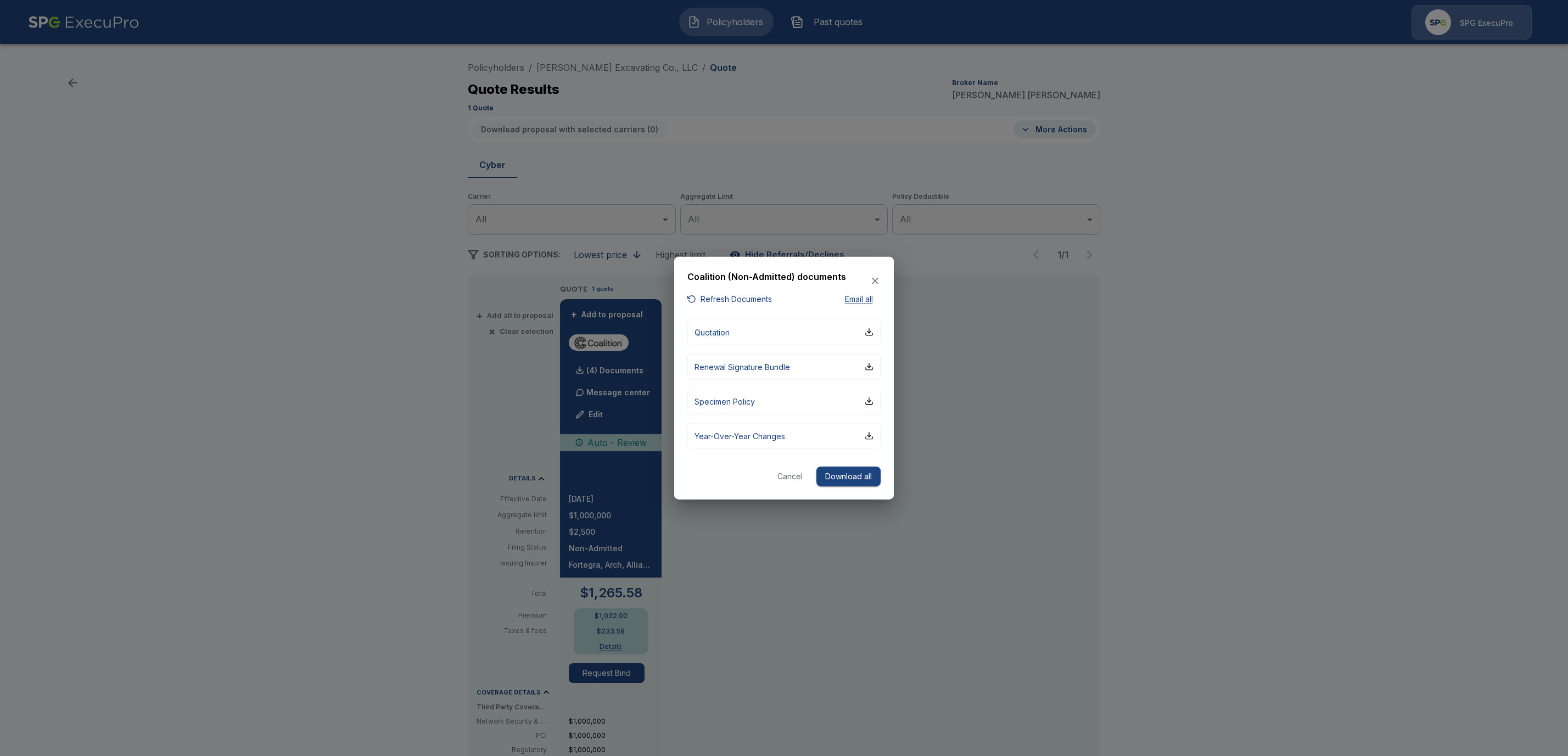
click at [782, 471] on button "Cancel" at bounding box center [790, 476] width 35 height 20
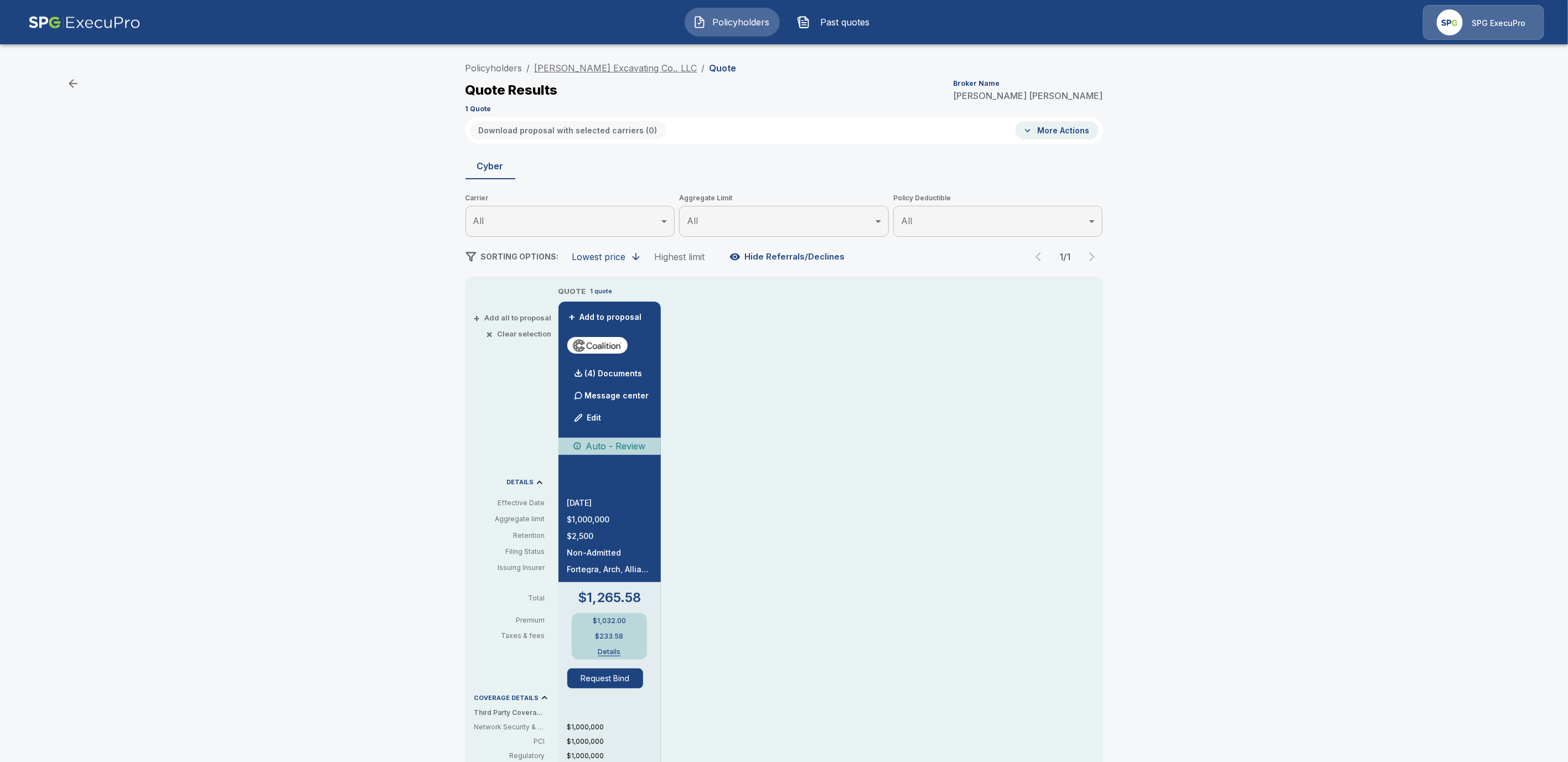
click at [584, 66] on link "Rollins Excavating Co., LLC" at bounding box center [616, 68] width 163 height 11
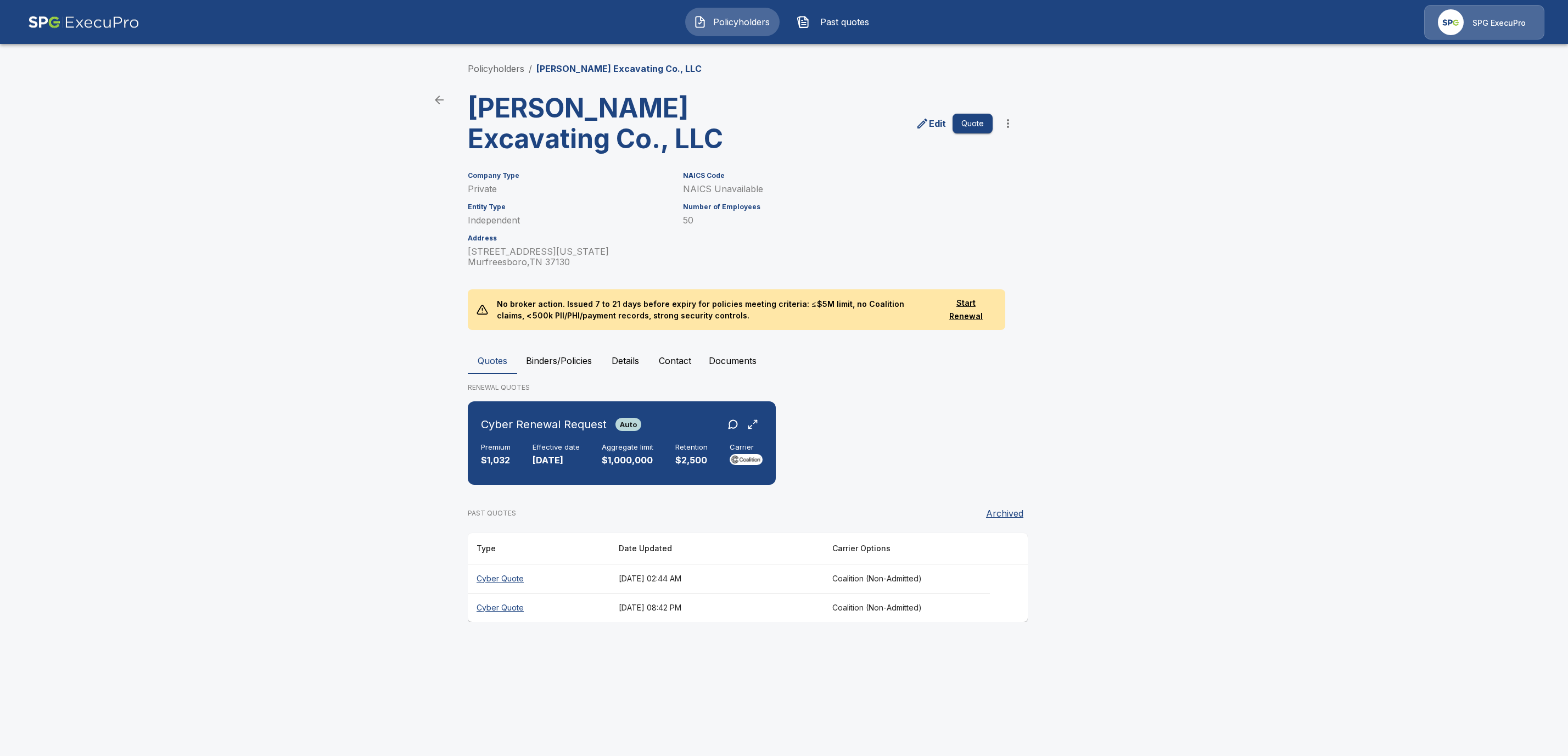
click at [558, 357] on button "Binders/Policies" at bounding box center [559, 360] width 83 height 26
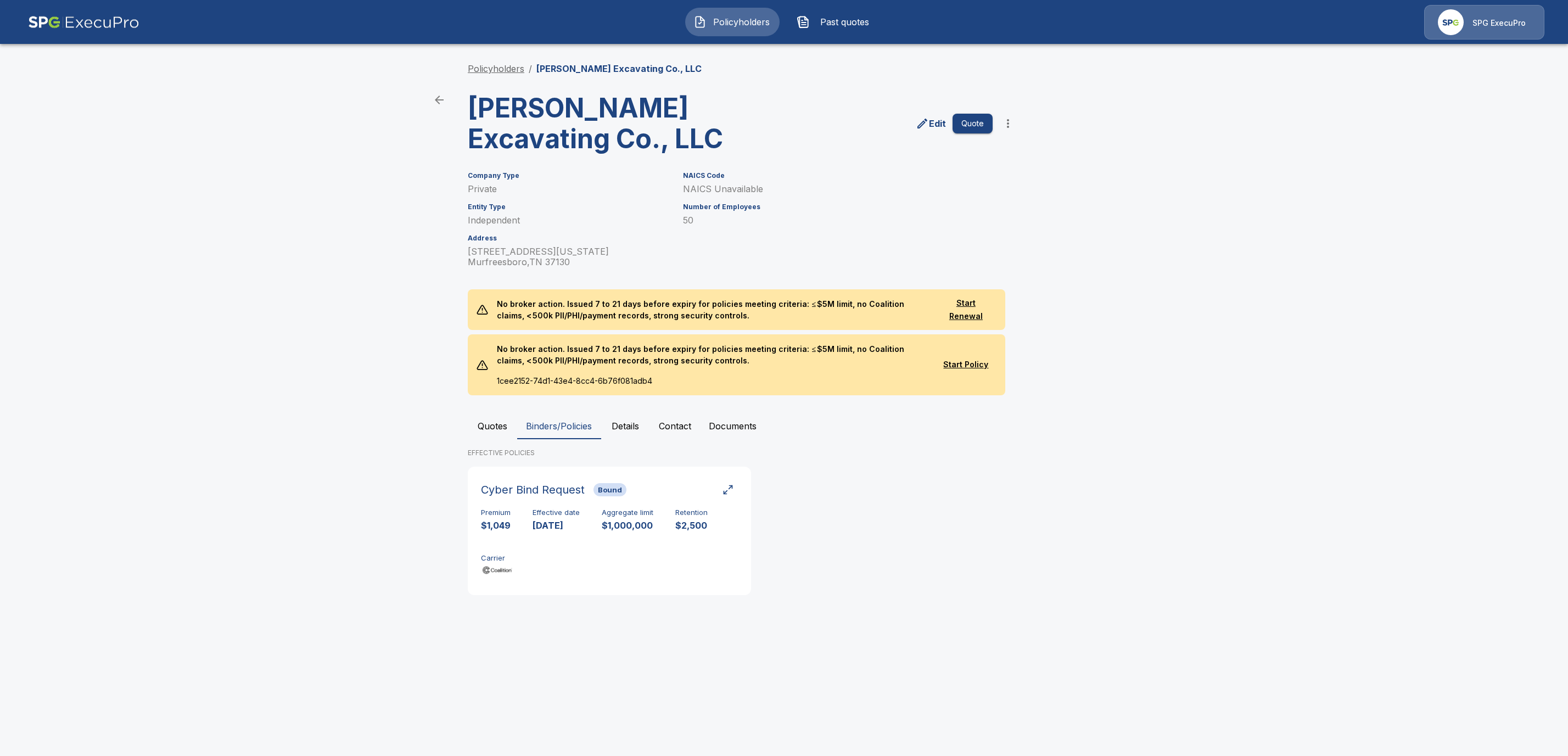
click at [479, 72] on link "Policyholders" at bounding box center [495, 69] width 57 height 11
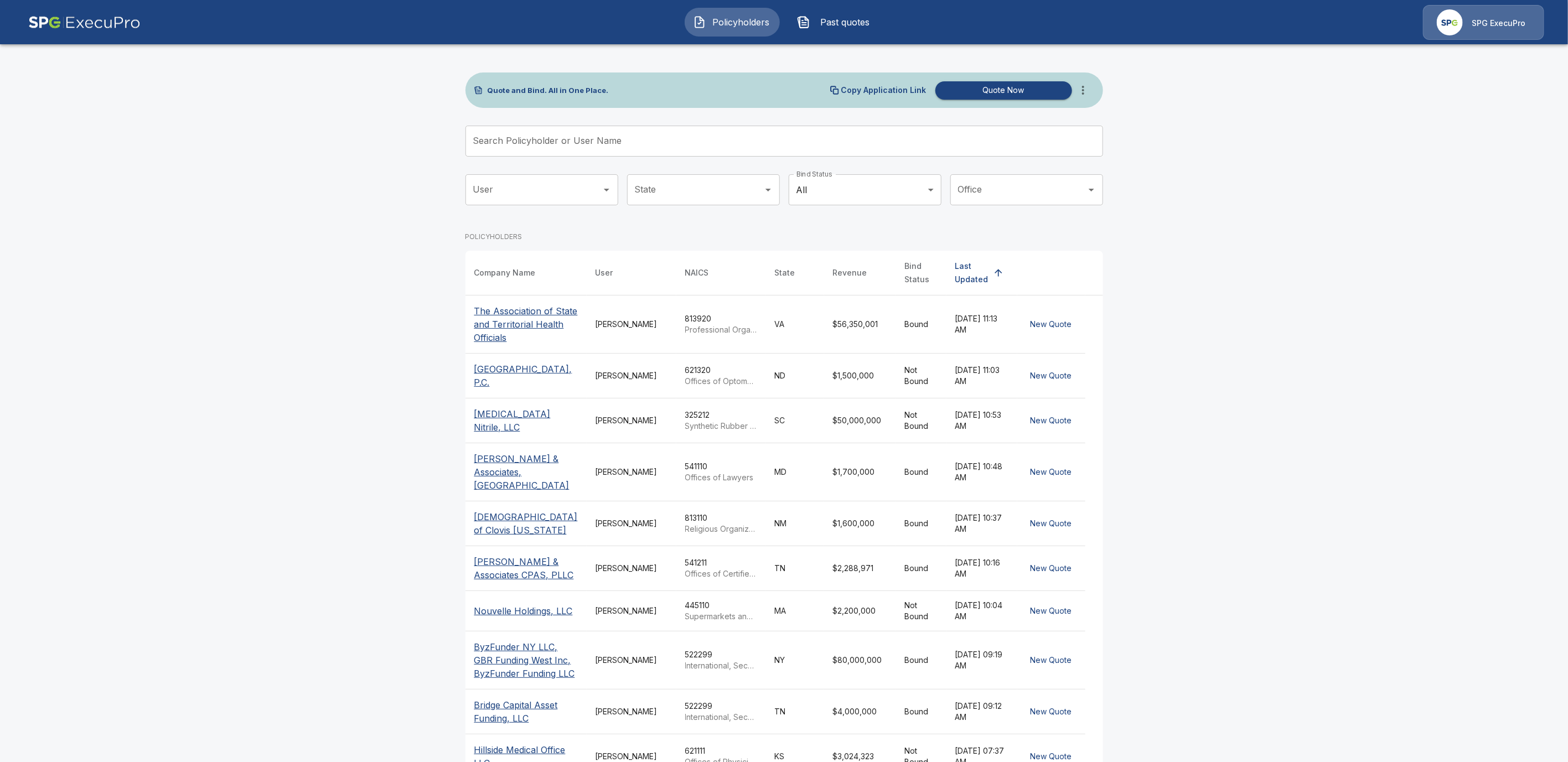
click at [537, 144] on input "Search Policyholder or User Name" at bounding box center [778, 141] width 625 height 31
paste input "**********"
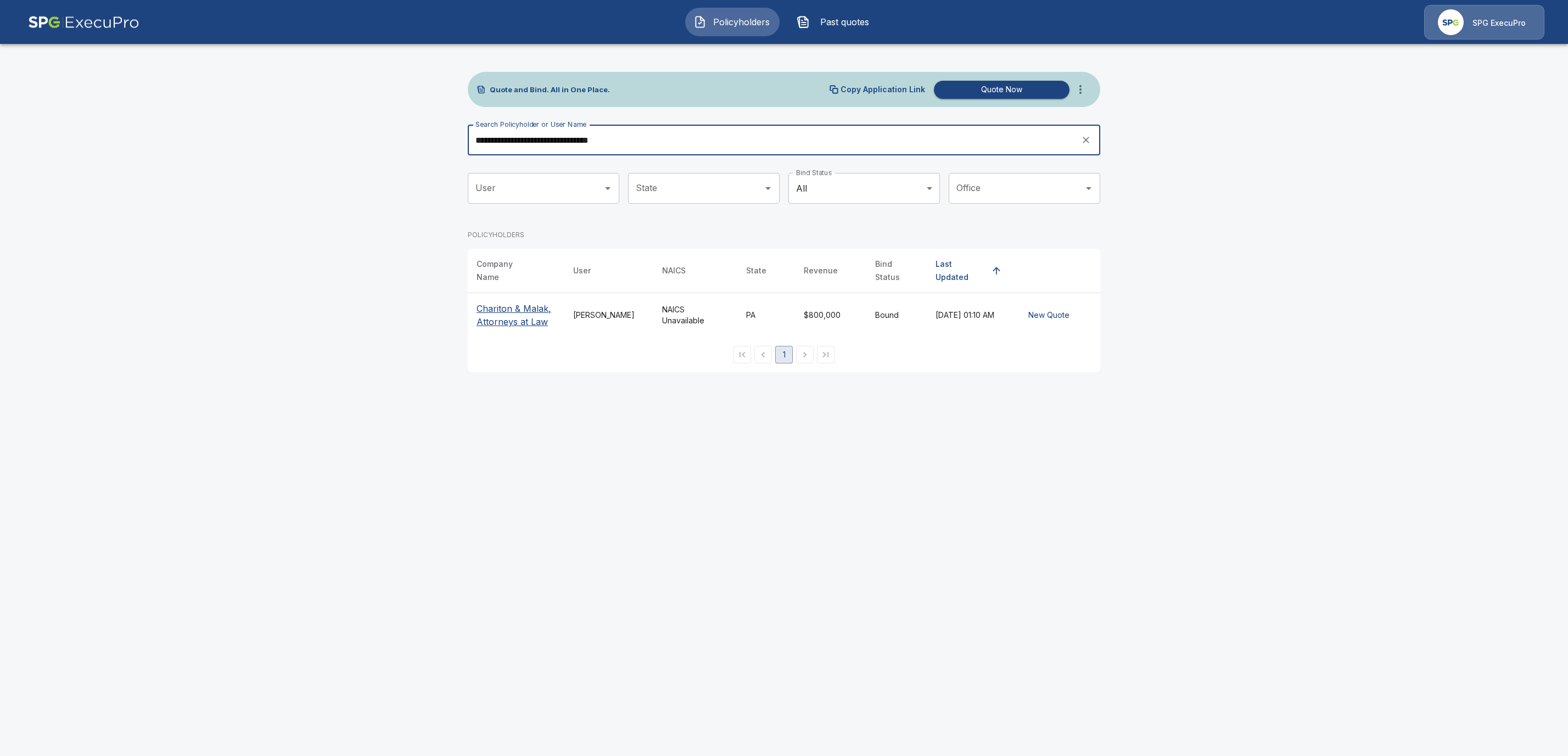
type input "**********"
click at [500, 317] on p "Chariton & Malak, Attorneys at Law" at bounding box center [516, 315] width 79 height 26
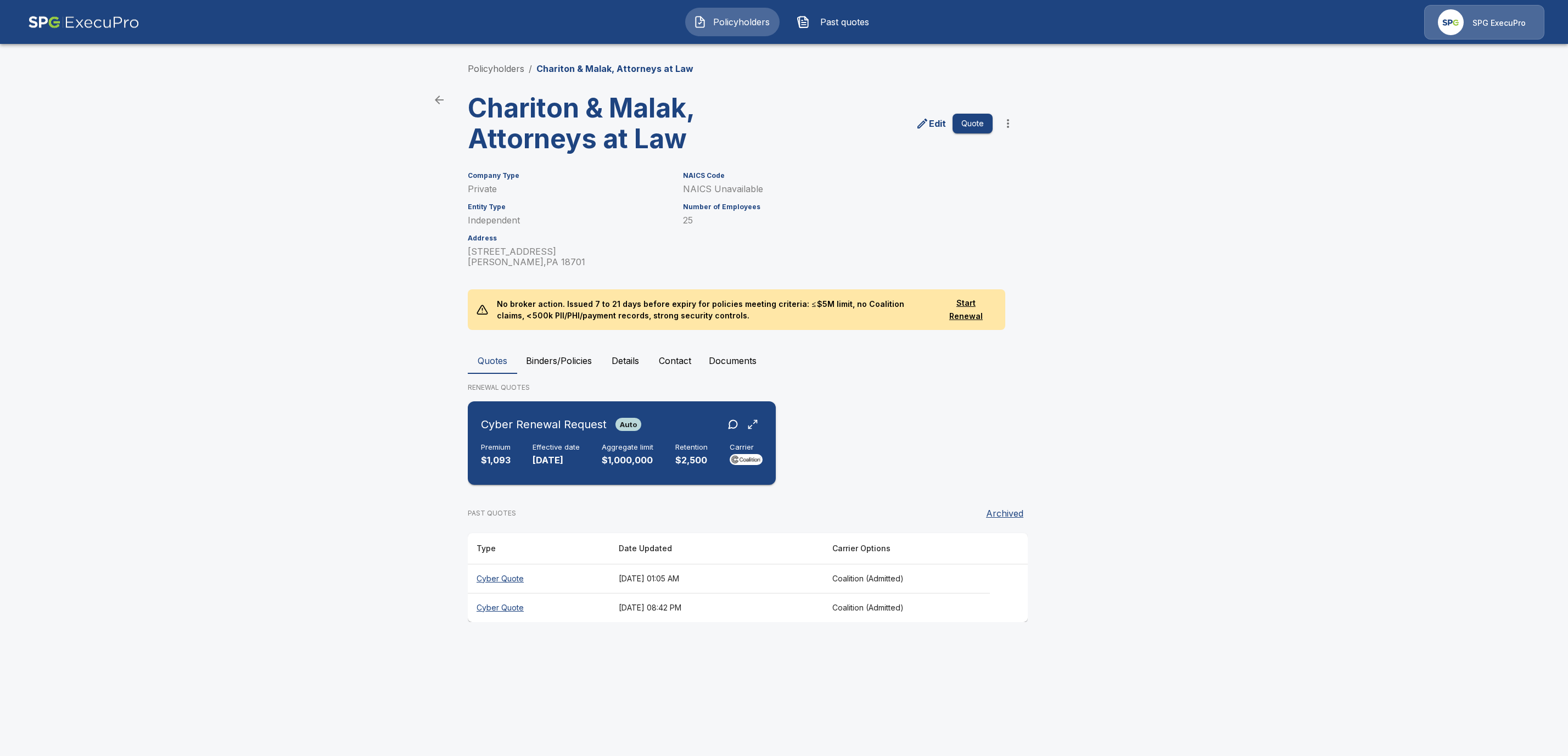
click at [536, 448] on h6 "Effective date" at bounding box center [556, 447] width 47 height 9
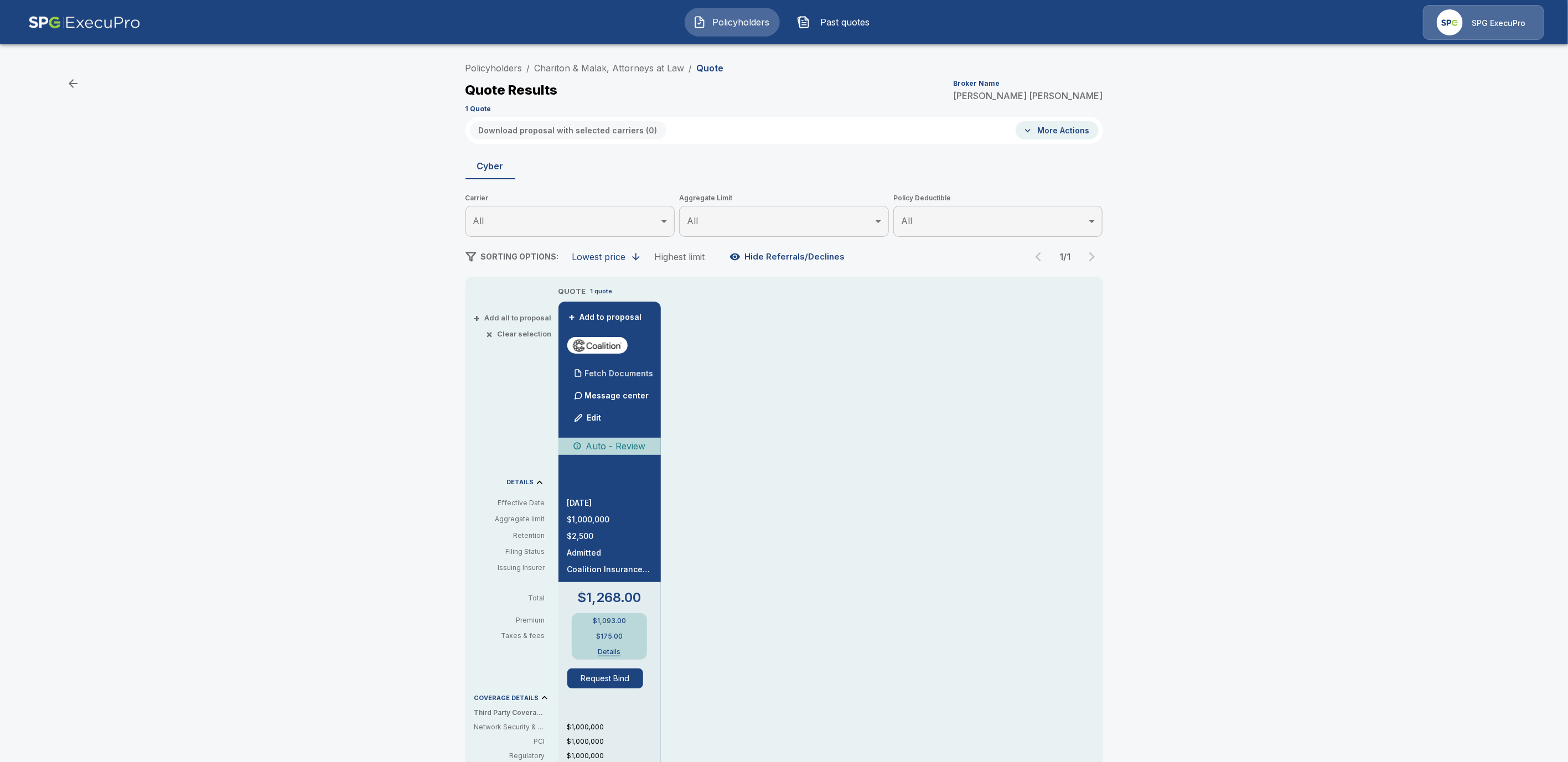
click at [612, 372] on p "Fetch Documents" at bounding box center [619, 374] width 69 height 8
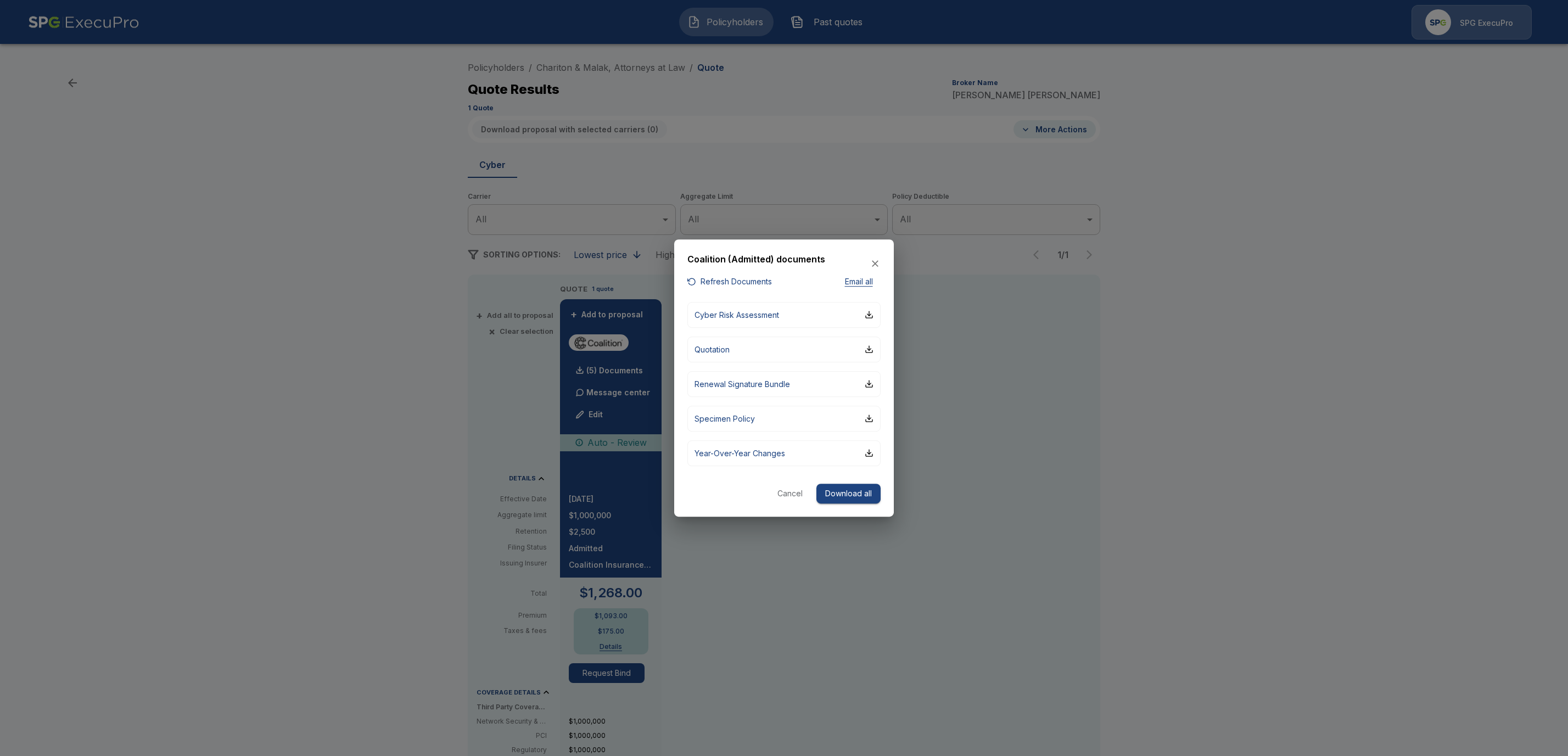
click at [713, 279] on button "Refresh Documents" at bounding box center [729, 282] width 85 height 14
click at [786, 496] on button "Cancel" at bounding box center [790, 494] width 35 height 20
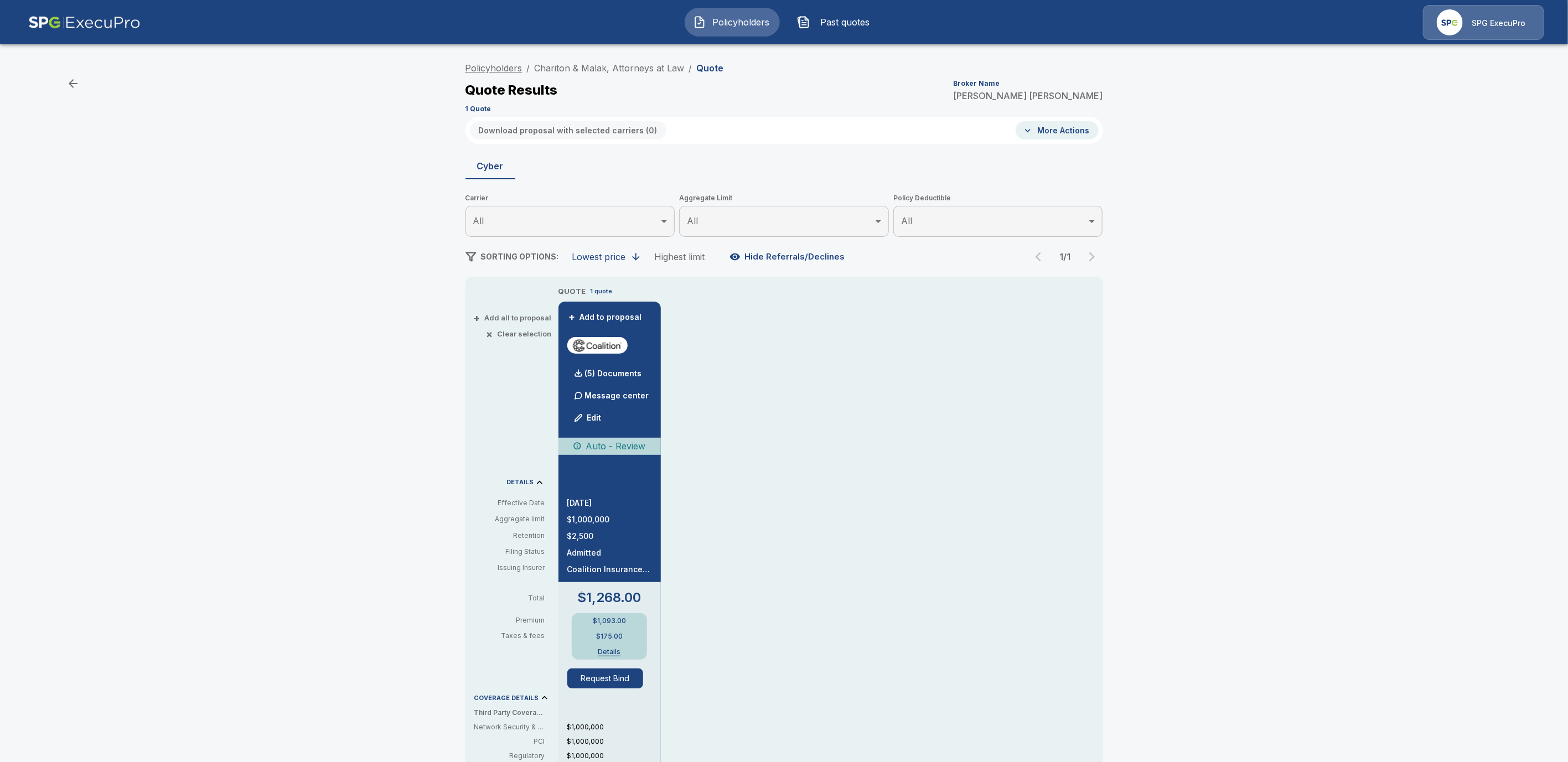
click at [510, 67] on link "Policyholders" at bounding box center [494, 68] width 57 height 11
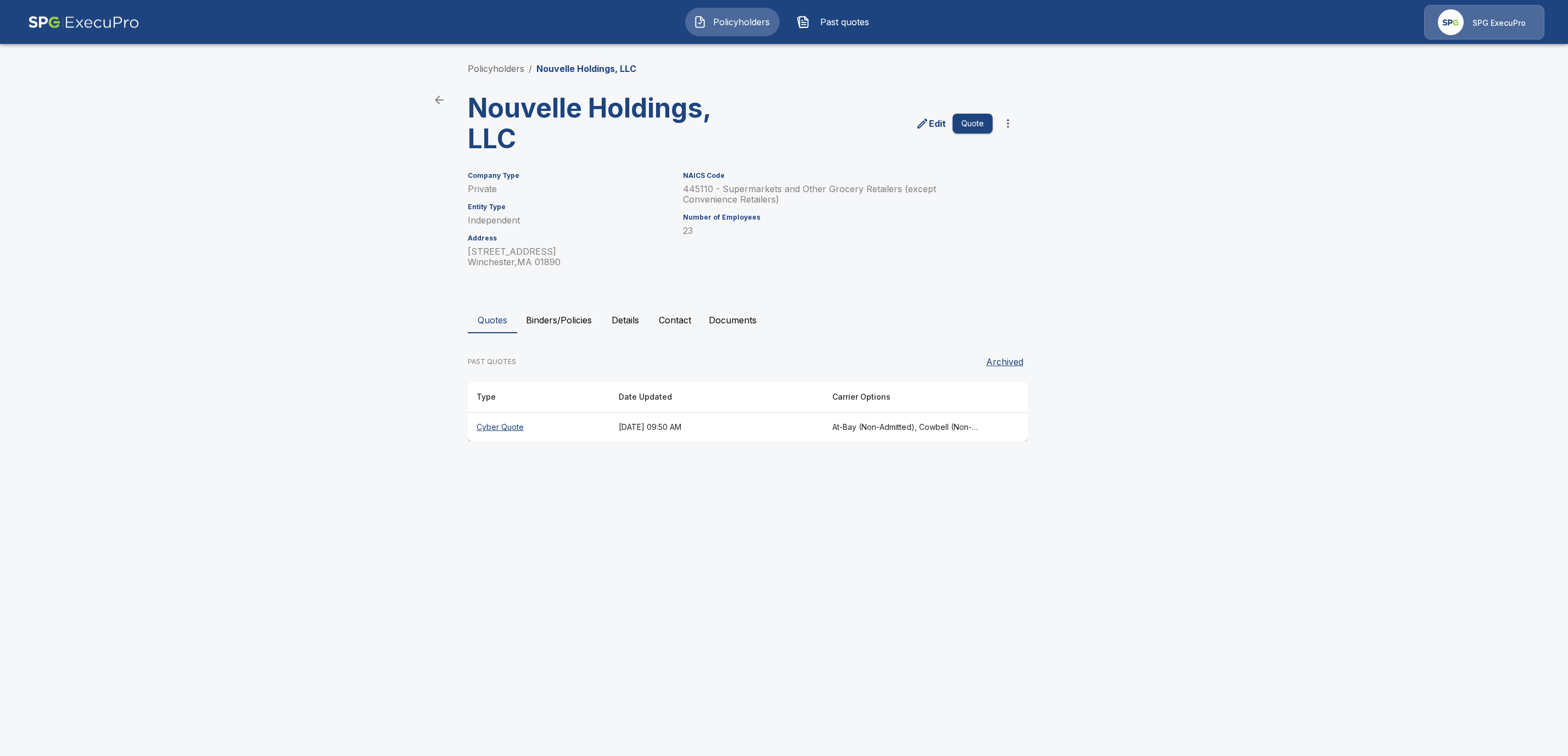
click at [483, 426] on th "Cyber Quote" at bounding box center [539, 427] width 142 height 29
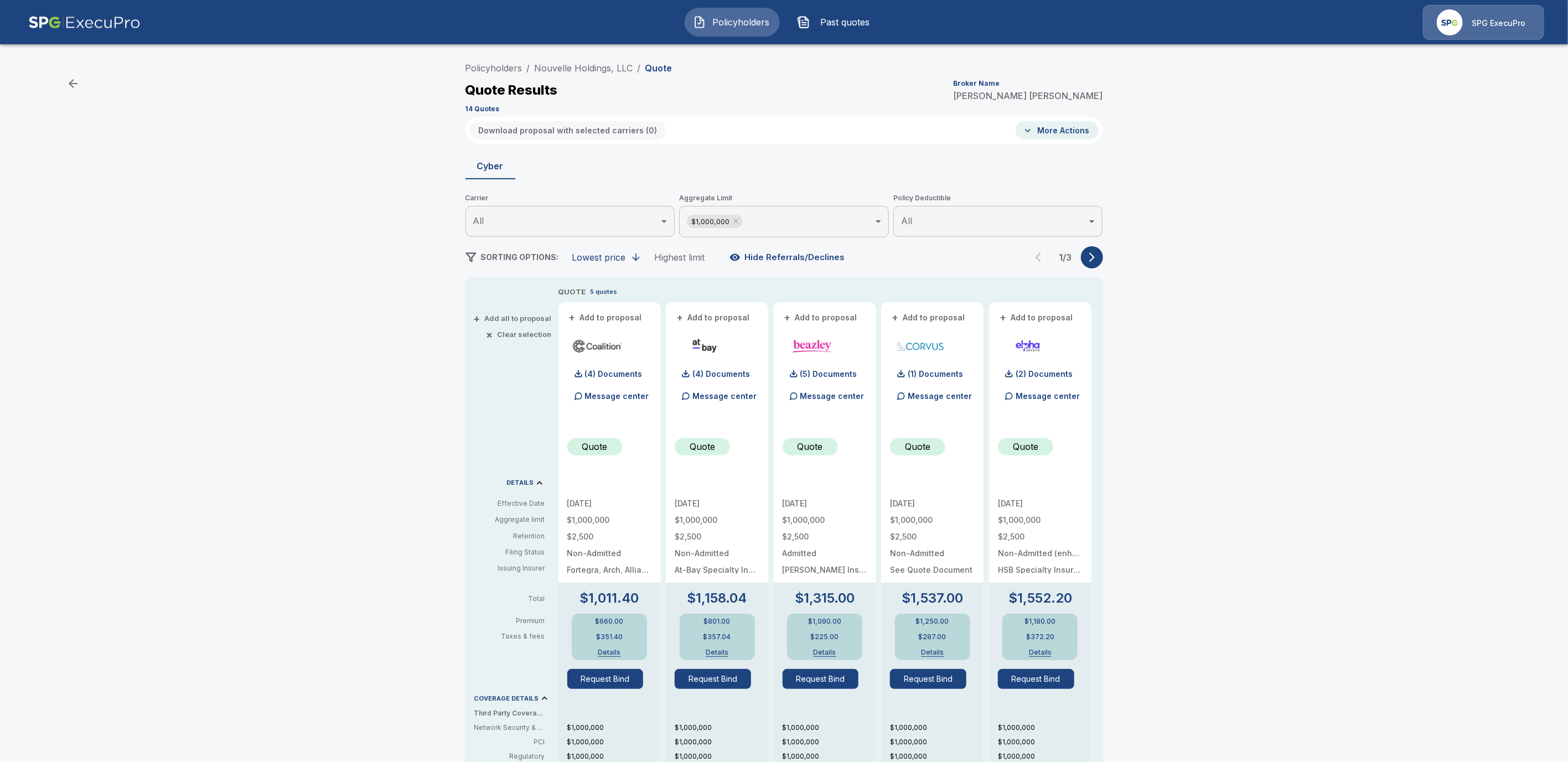
click at [1096, 263] on button "button" at bounding box center [1092, 257] width 22 height 22
click at [1098, 263] on icon "button" at bounding box center [1092, 257] width 11 height 11
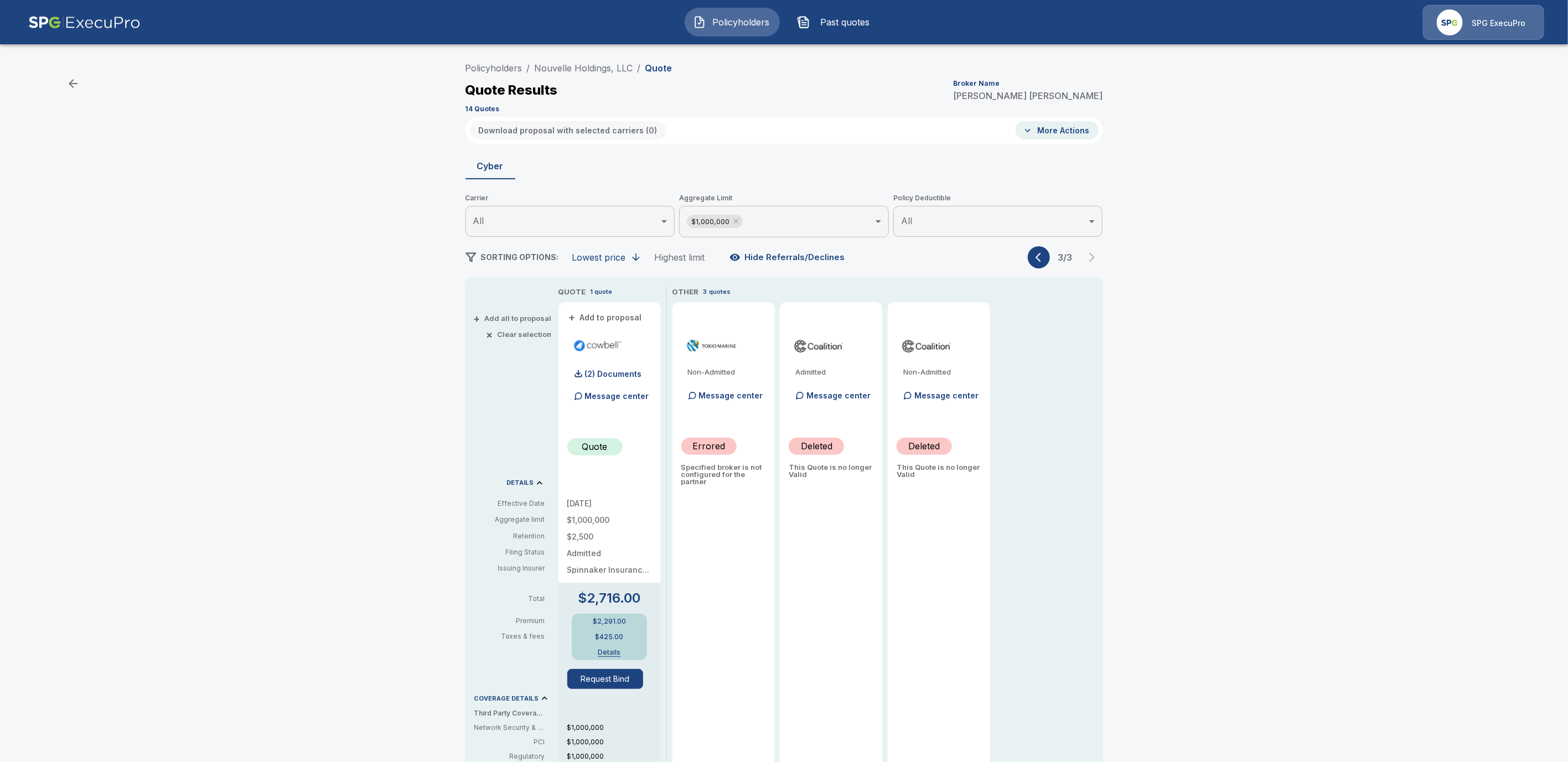
click at [1041, 256] on icon "button" at bounding box center [1038, 257] width 6 height 9
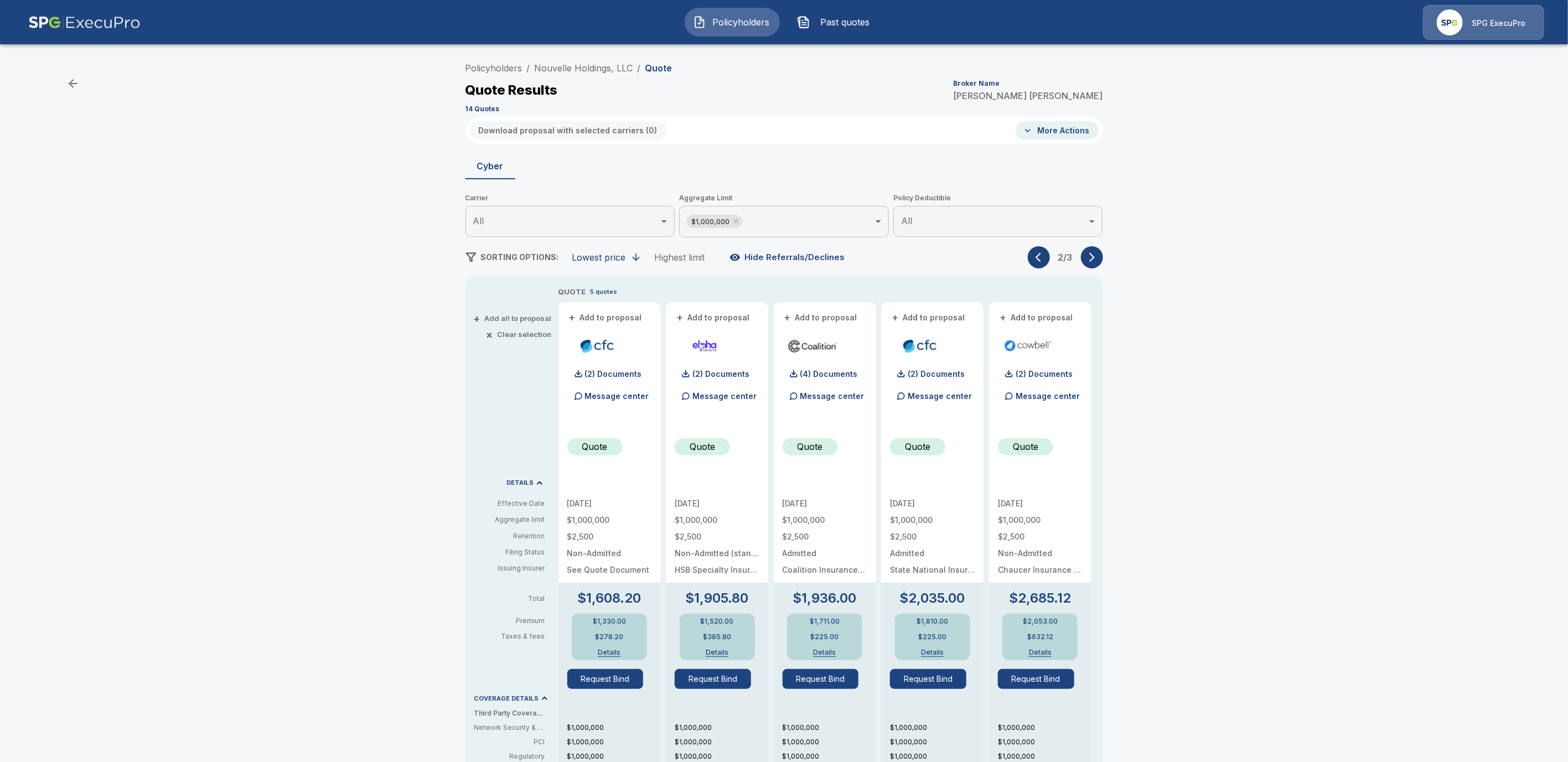
click at [1041, 257] on icon "button" at bounding box center [1038, 257] width 6 height 9
click at [488, 75] on div "Policyholders / Nouvelle Holdings, LLC / Quote Quote Results Broker Name Tricia…" at bounding box center [784, 87] width 638 height 60
click at [489, 69] on link "Policyholders" at bounding box center [494, 68] width 57 height 11
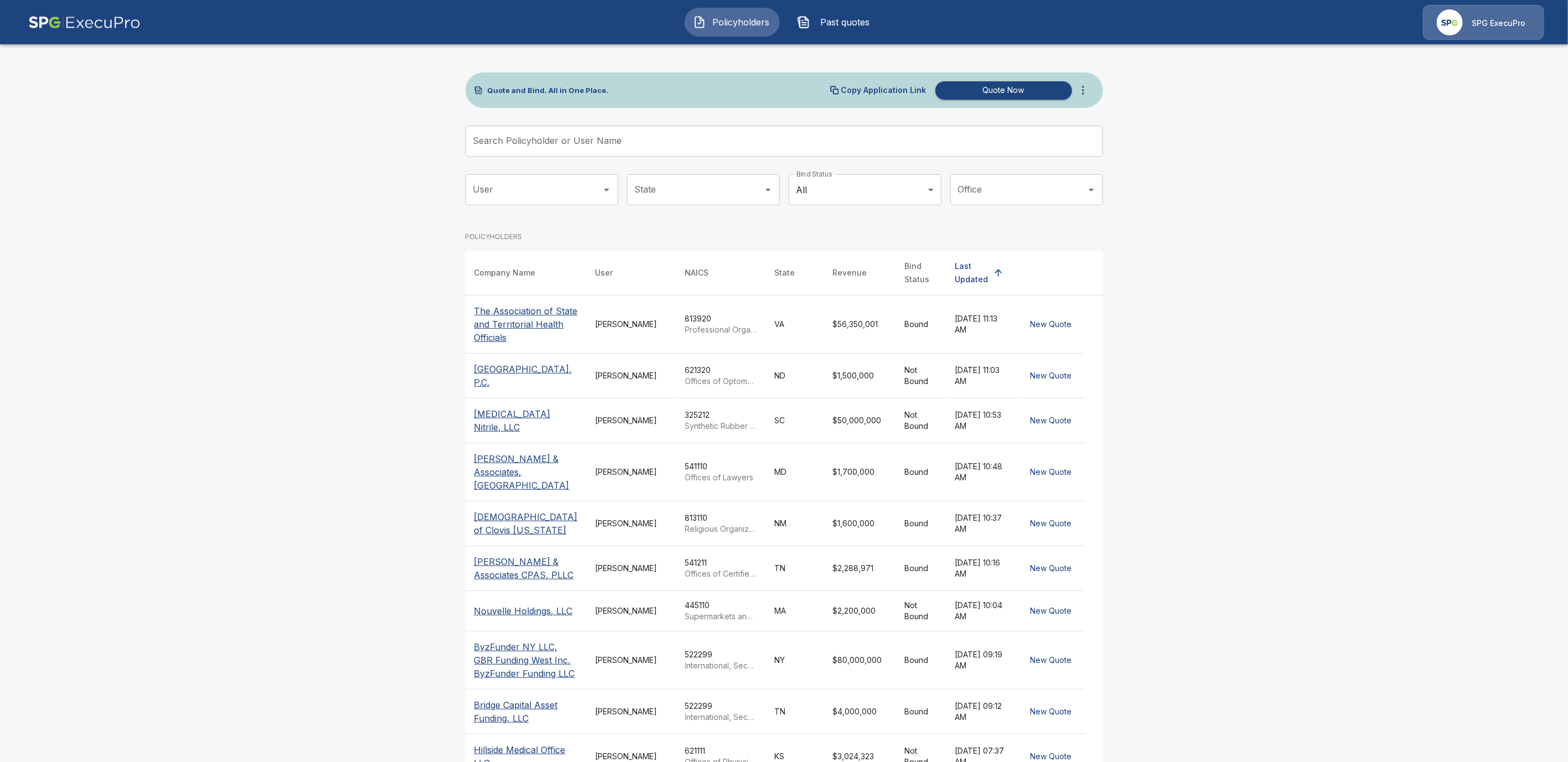
click at [574, 150] on input "Search Policyholder or User Name" at bounding box center [778, 141] width 625 height 31
paste input "**********"
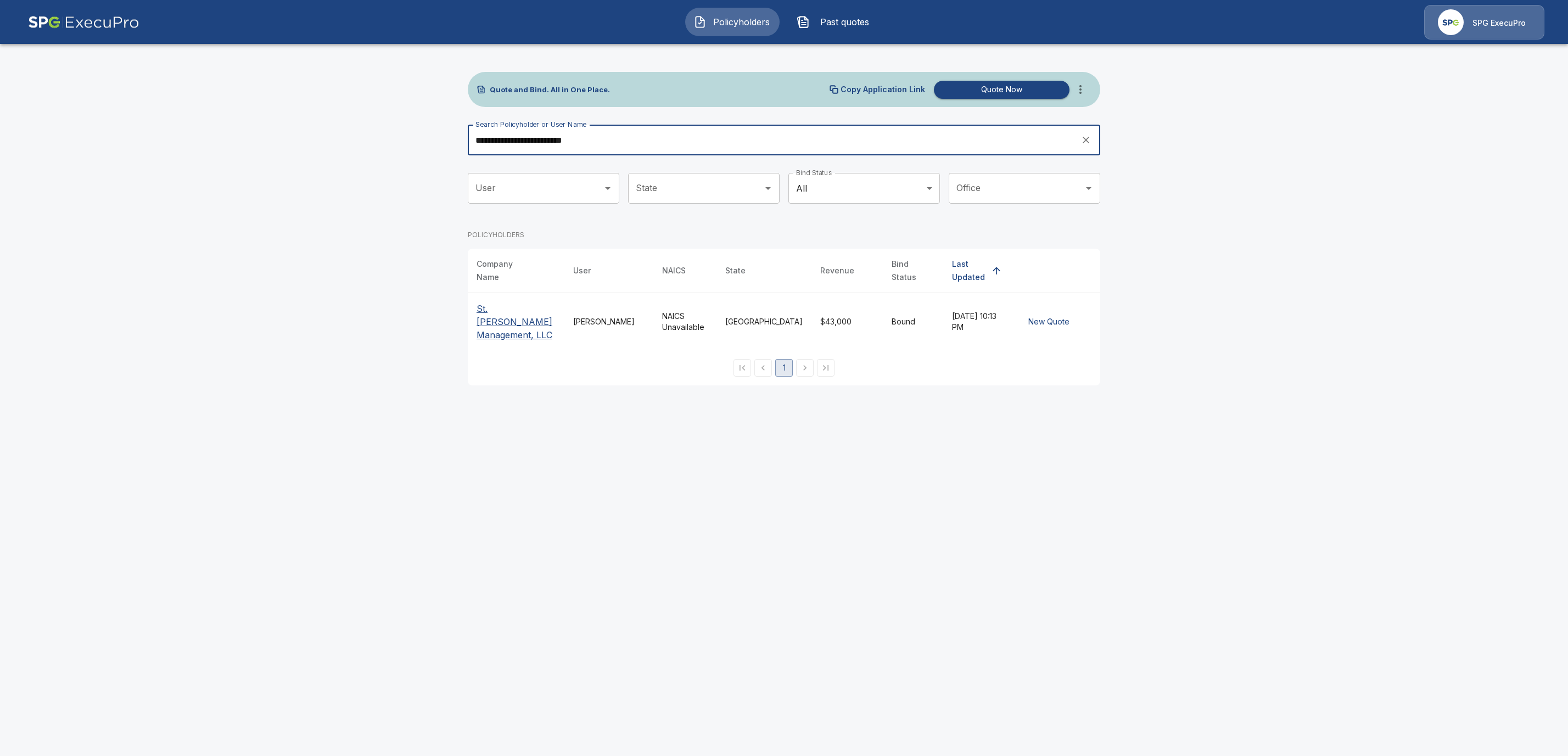
type input "**********"
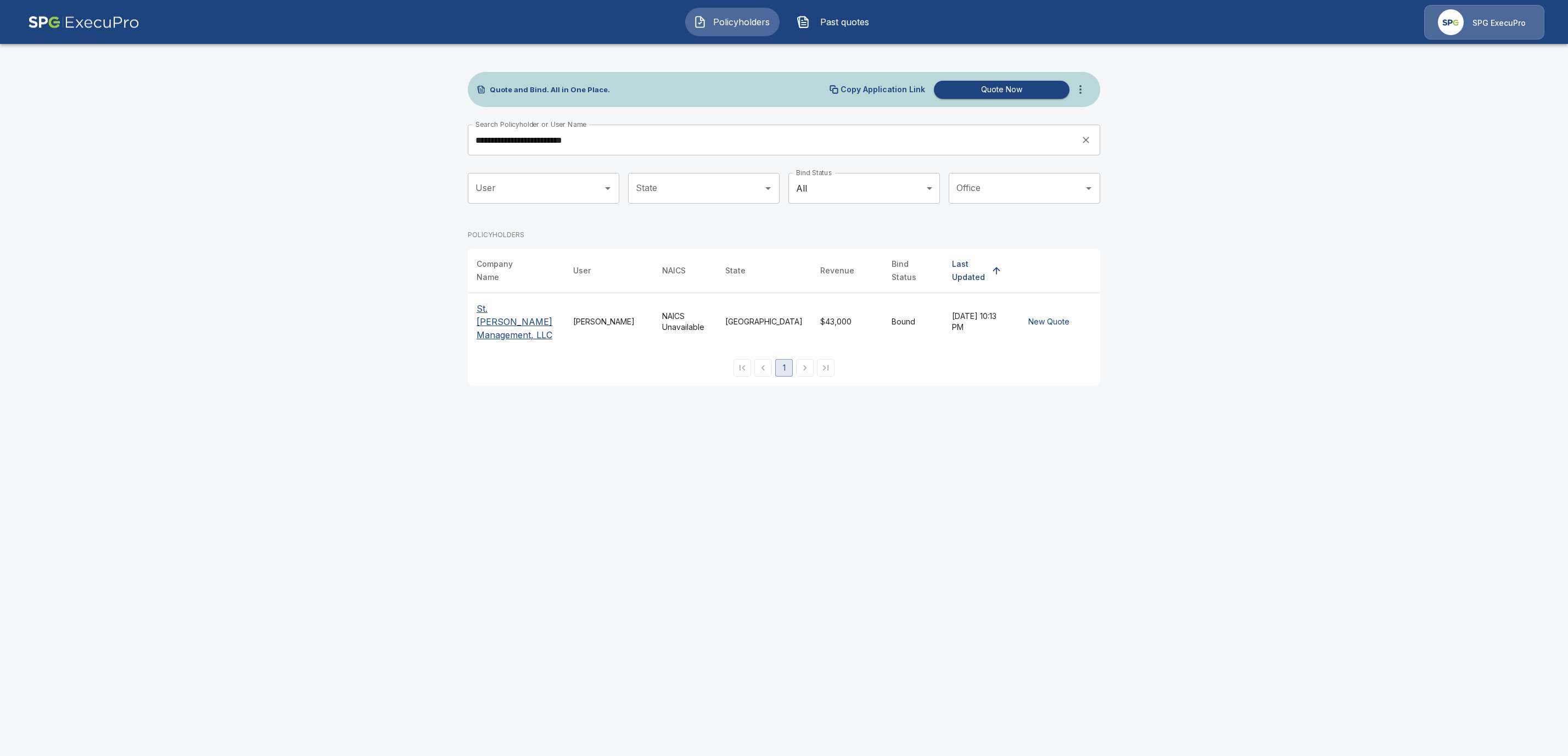
click at [501, 302] on p "St. [PERSON_NAME] Management, LLC" at bounding box center [516, 321] width 79 height 40
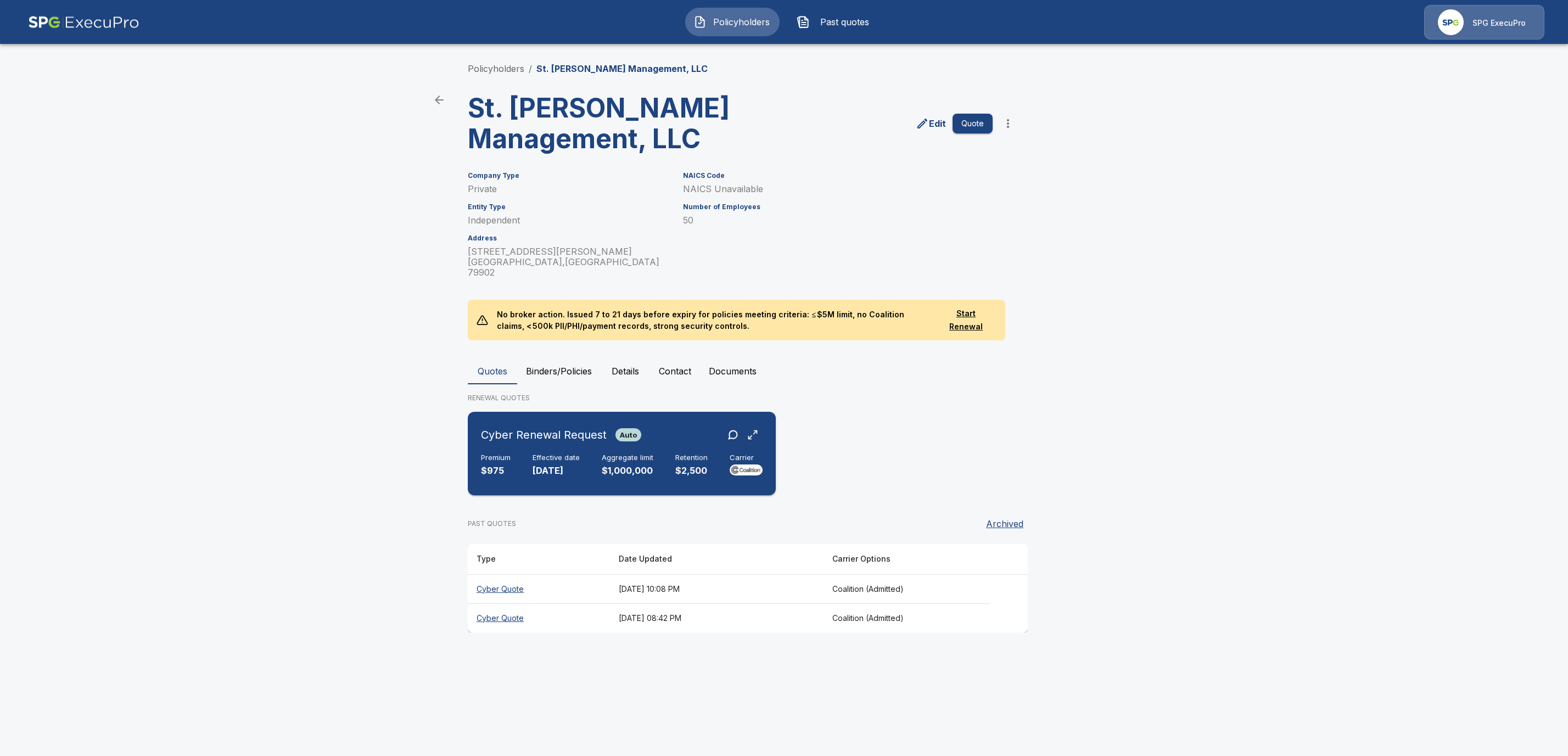
drag, startPoint x: 514, startPoint y: 464, endPoint x: 522, endPoint y: 464, distance: 8.0
click at [514, 464] on div "Premium $975 Effective date [DATE] Aggregate limit $1,000,000 Retention $2,500 …" at bounding box center [621, 466] width 282 height 24
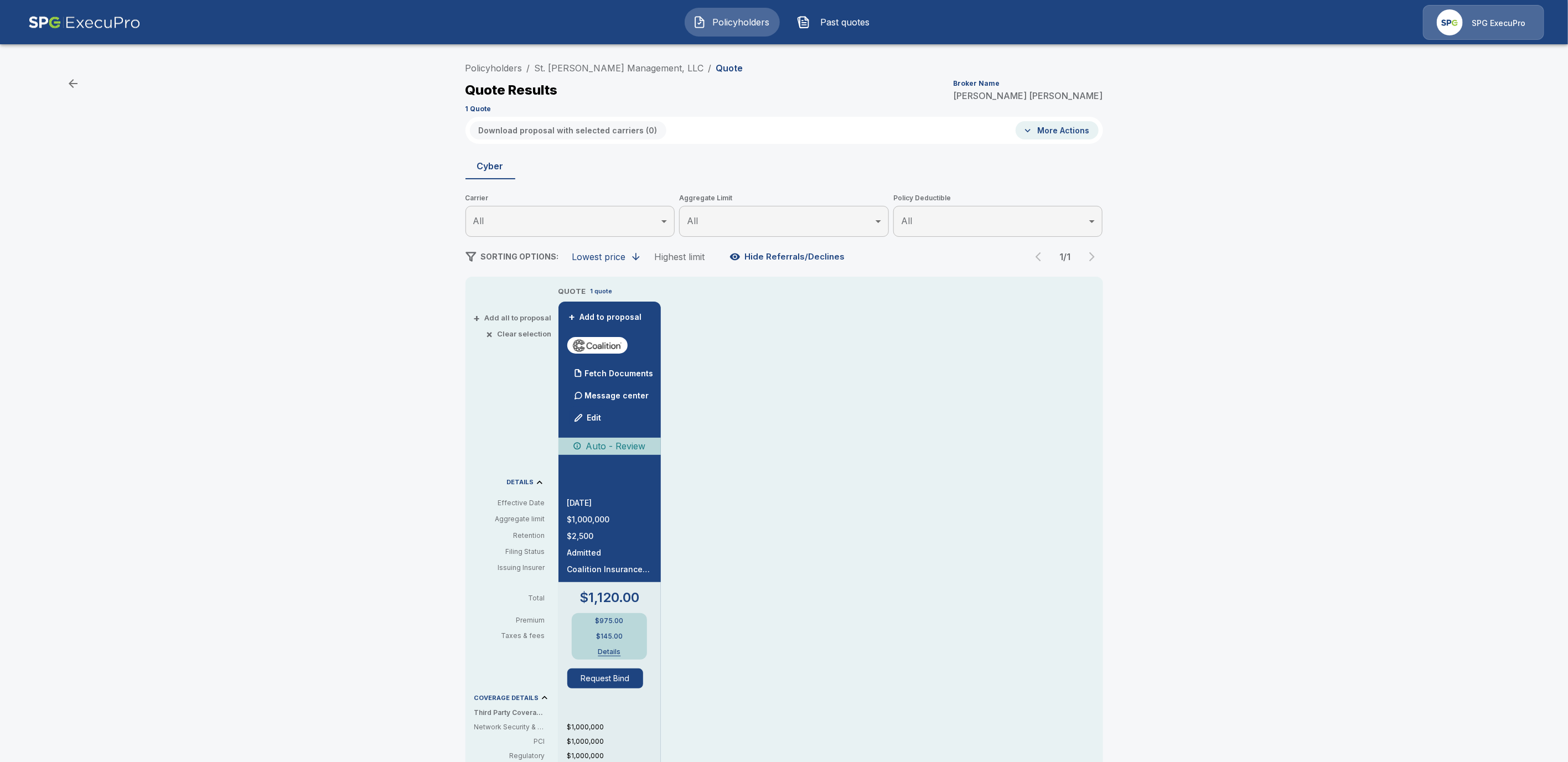
drag, startPoint x: 617, startPoint y: 366, endPoint x: 782, endPoint y: 412, distance: 171.3
click at [617, 366] on div "Fetch Documents" at bounding box center [611, 374] width 87 height 22
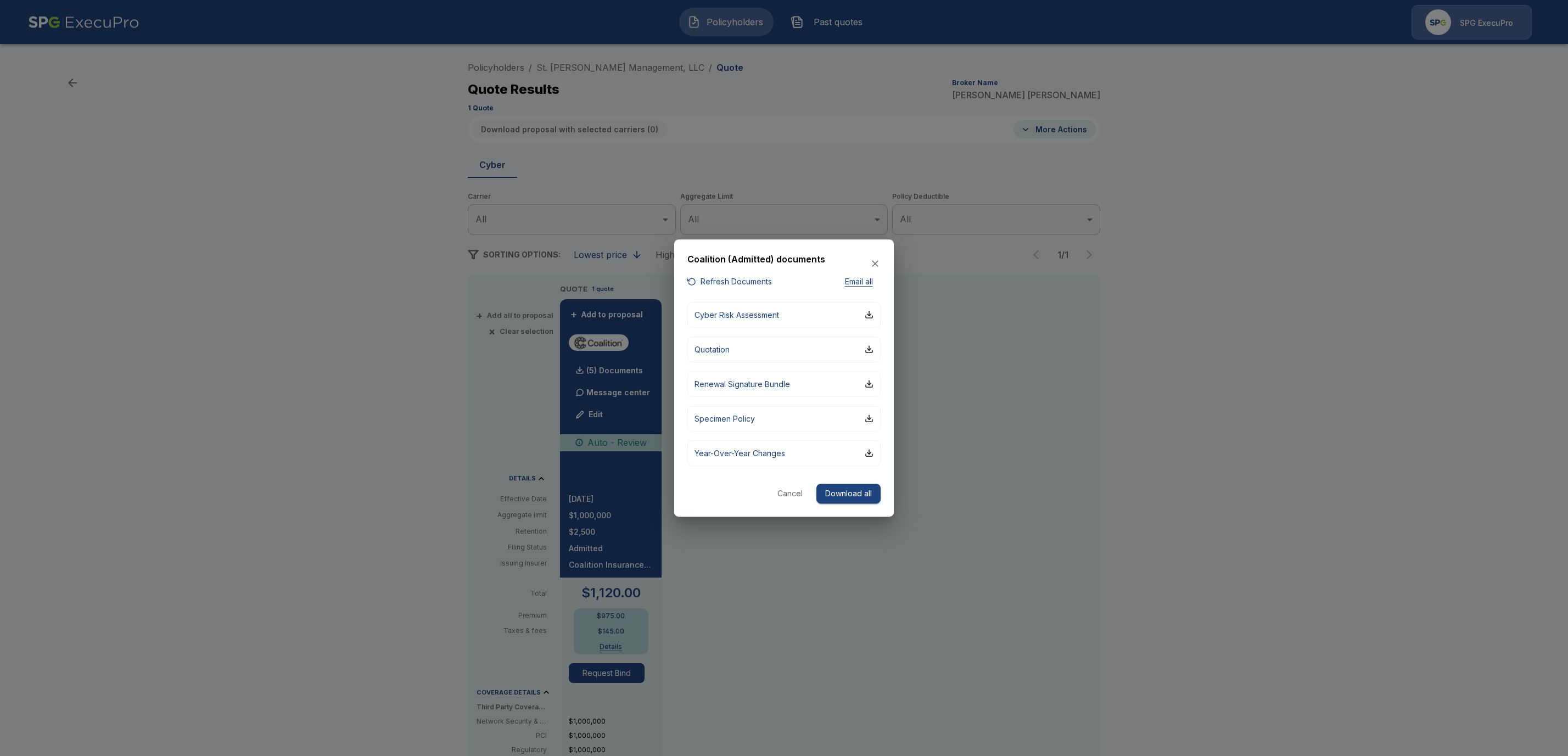
click at [715, 275] on div "Coalition (Admitted) documents" at bounding box center [783, 264] width 193 height 23
click at [754, 278] on button "Refresh Documents" at bounding box center [729, 282] width 85 height 14
click at [790, 498] on button "Cancel" at bounding box center [790, 494] width 35 height 20
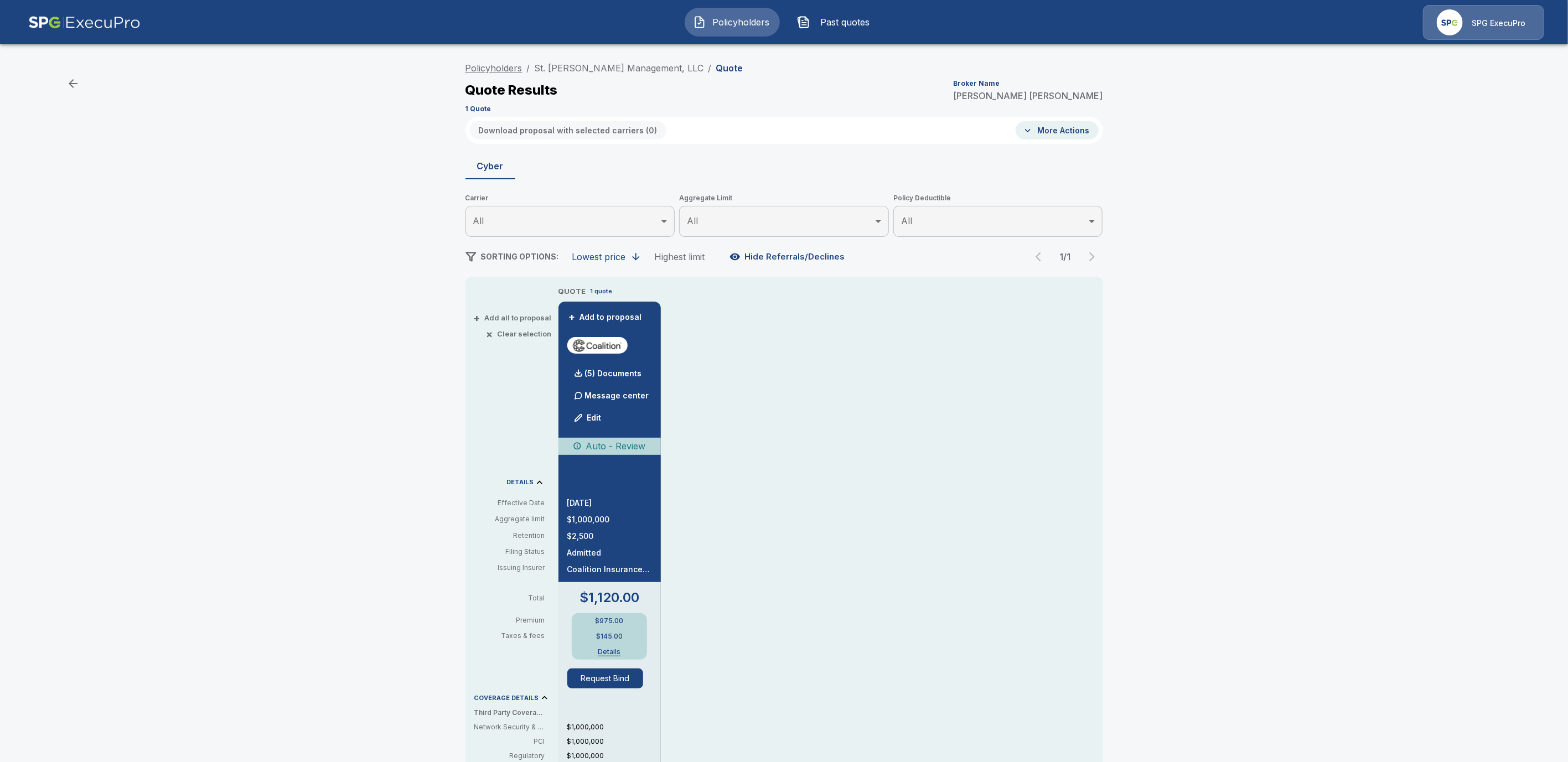
click at [517, 66] on link "Policyholders" at bounding box center [494, 68] width 57 height 11
click at [559, 67] on link "St. Rogers Management, LLC" at bounding box center [619, 68] width 169 height 11
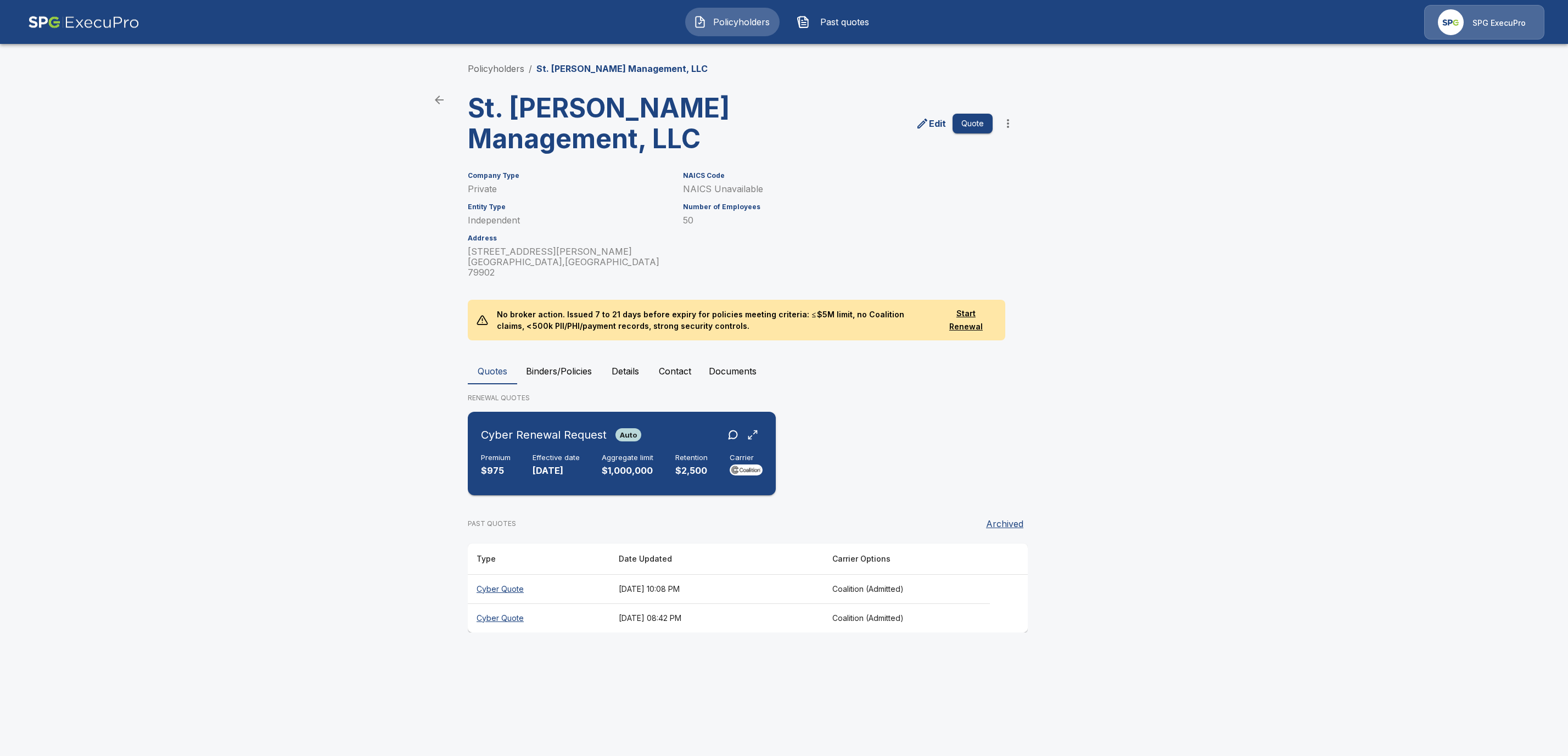
click at [543, 453] on div "Effective date 12/31/2025" at bounding box center [556, 466] width 47 height 24
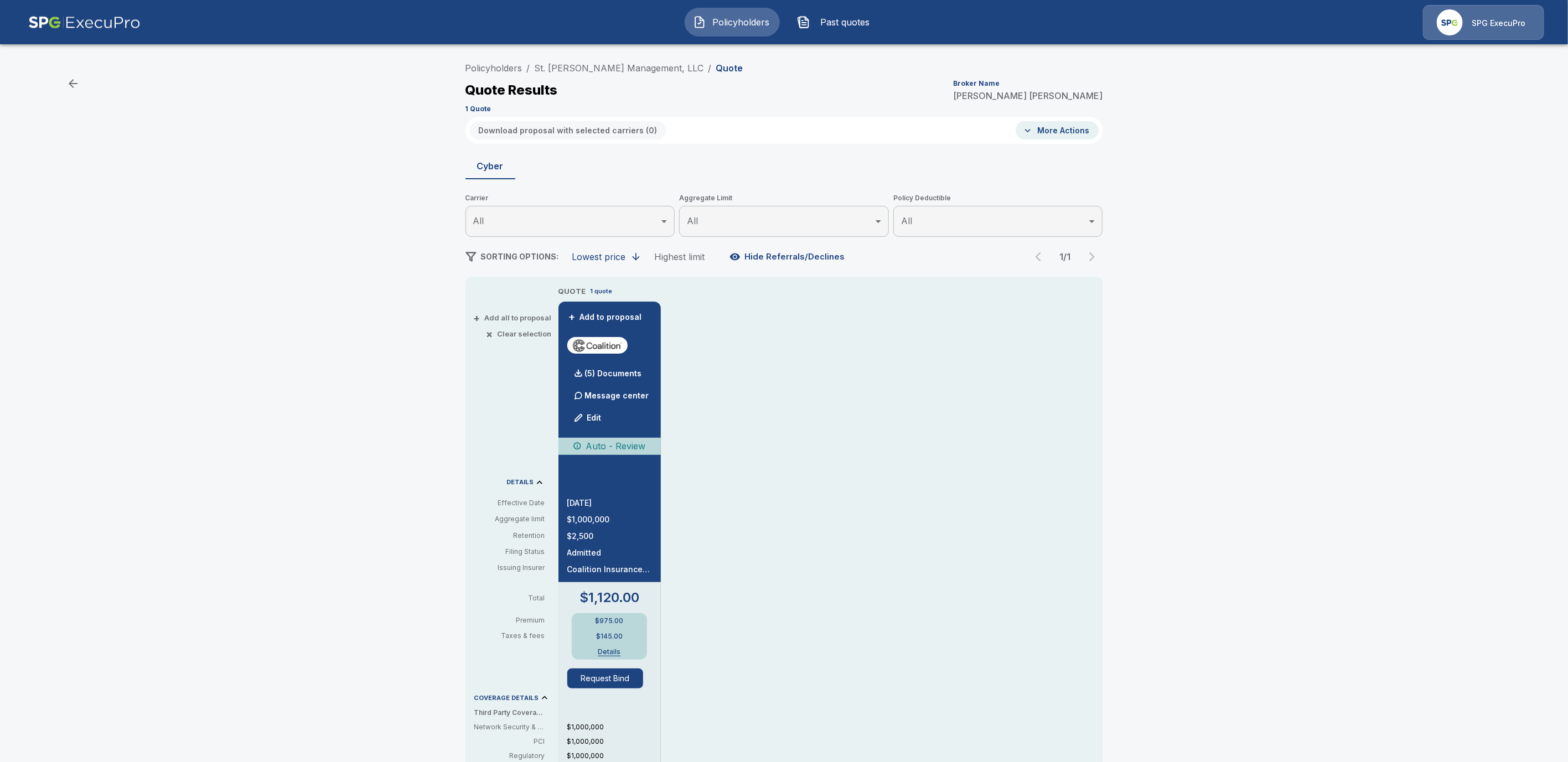
click at [595, 58] on div "Policyholders / St. Rogers Management, LLC / Quote Quote Results Broker Name Tr…" at bounding box center [784, 87] width 638 height 60
click at [592, 89] on div "Quote Results Broker Name Tricia Dietz" at bounding box center [784, 90] width 638 height 20
click at [592, 71] on link "St. [PERSON_NAME] Management, LLC" at bounding box center [619, 68] width 169 height 11
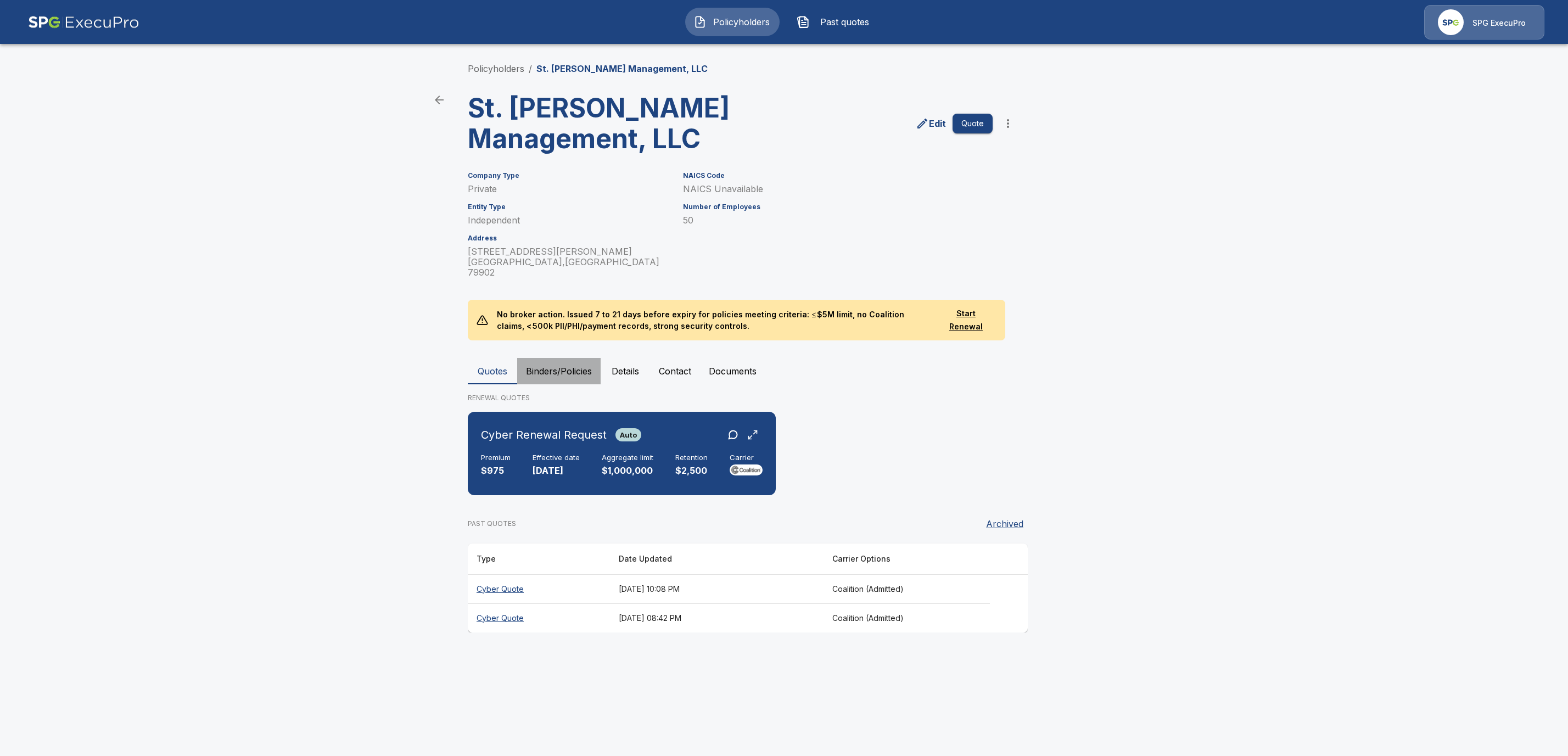
click at [551, 358] on button "Binders/Policies" at bounding box center [559, 371] width 83 height 26
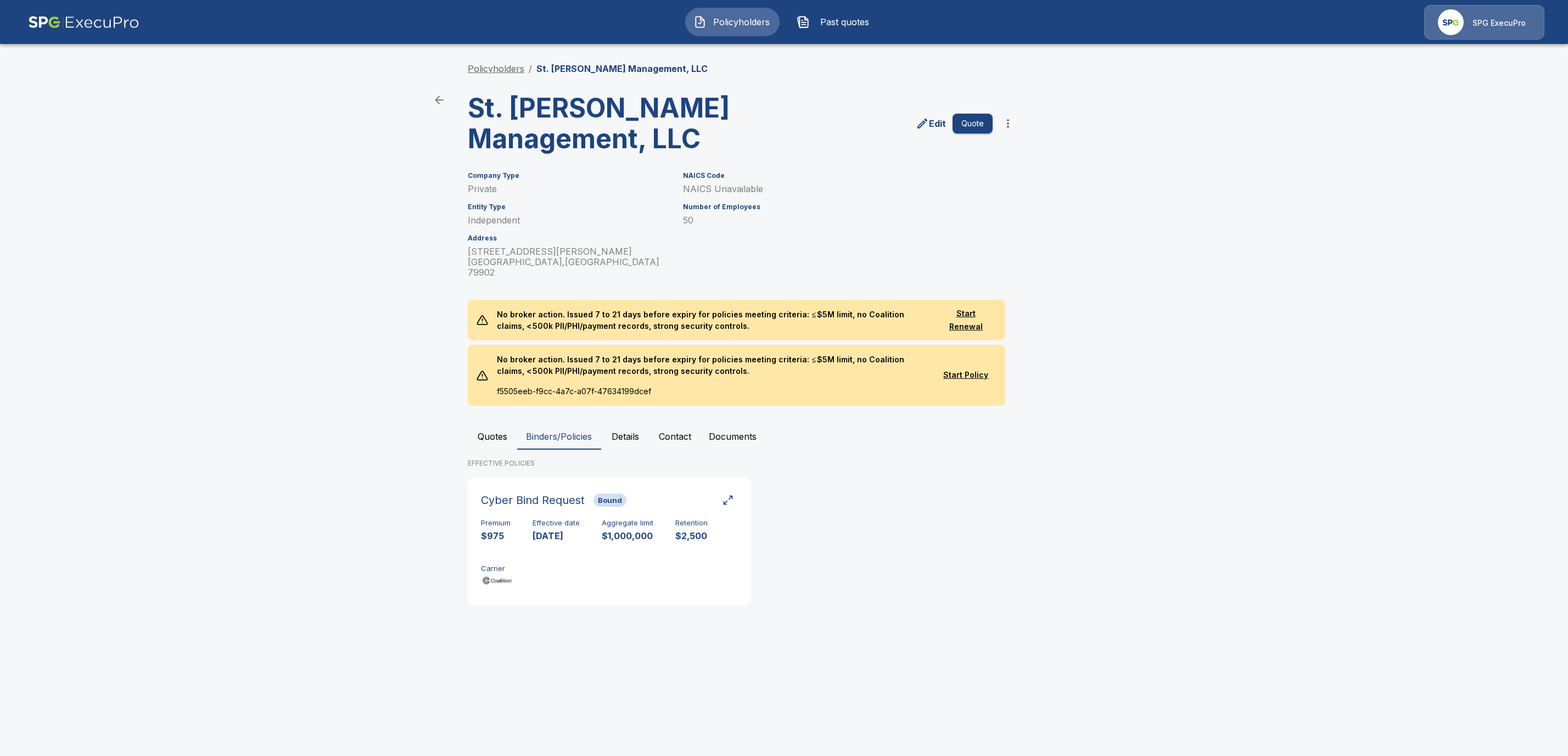
click at [495, 63] on link "Policyholders" at bounding box center [495, 69] width 57 height 11
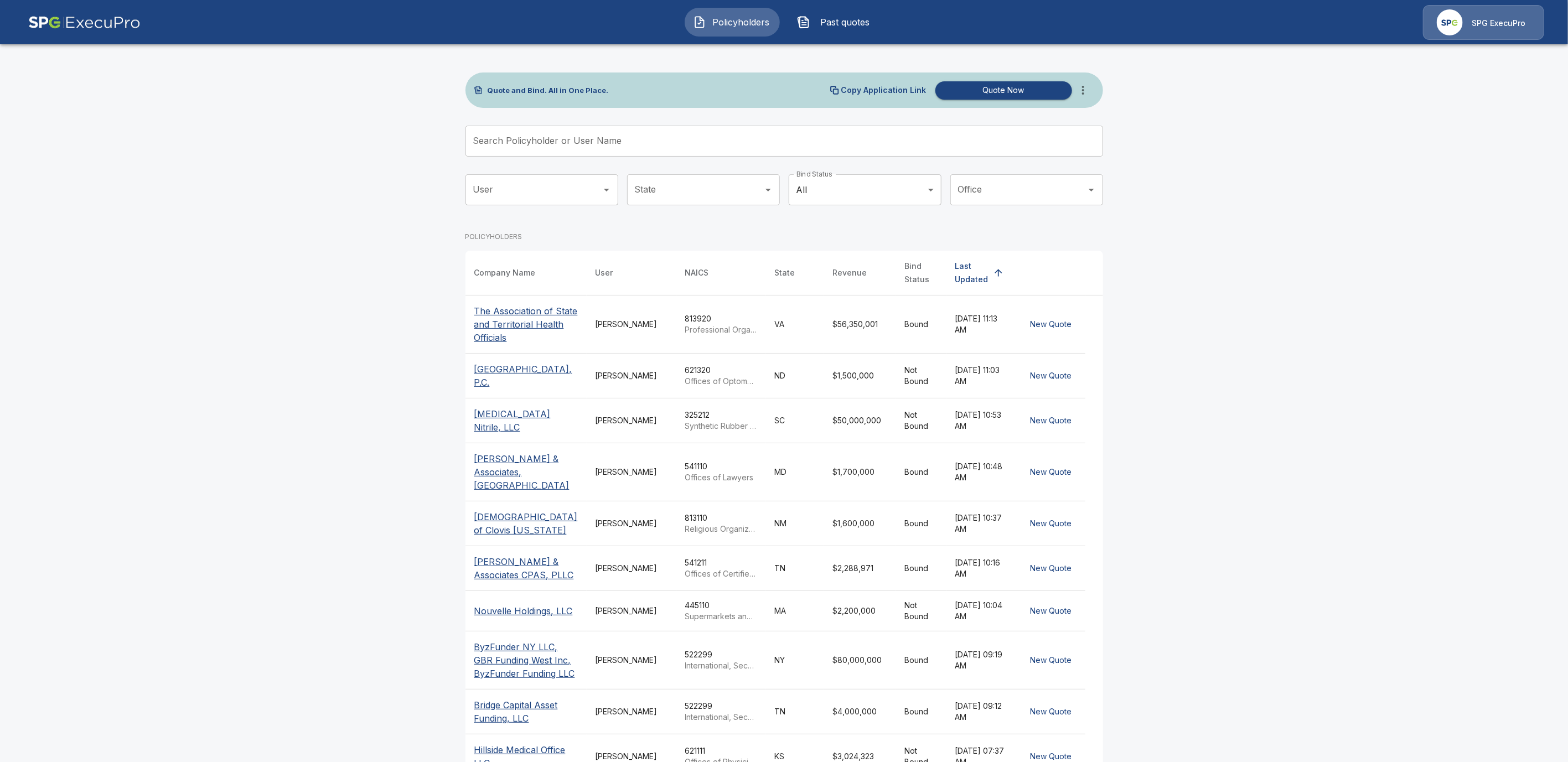
click at [601, 140] on input "Search Policyholder or User Name" at bounding box center [778, 141] width 625 height 31
paste input "**********"
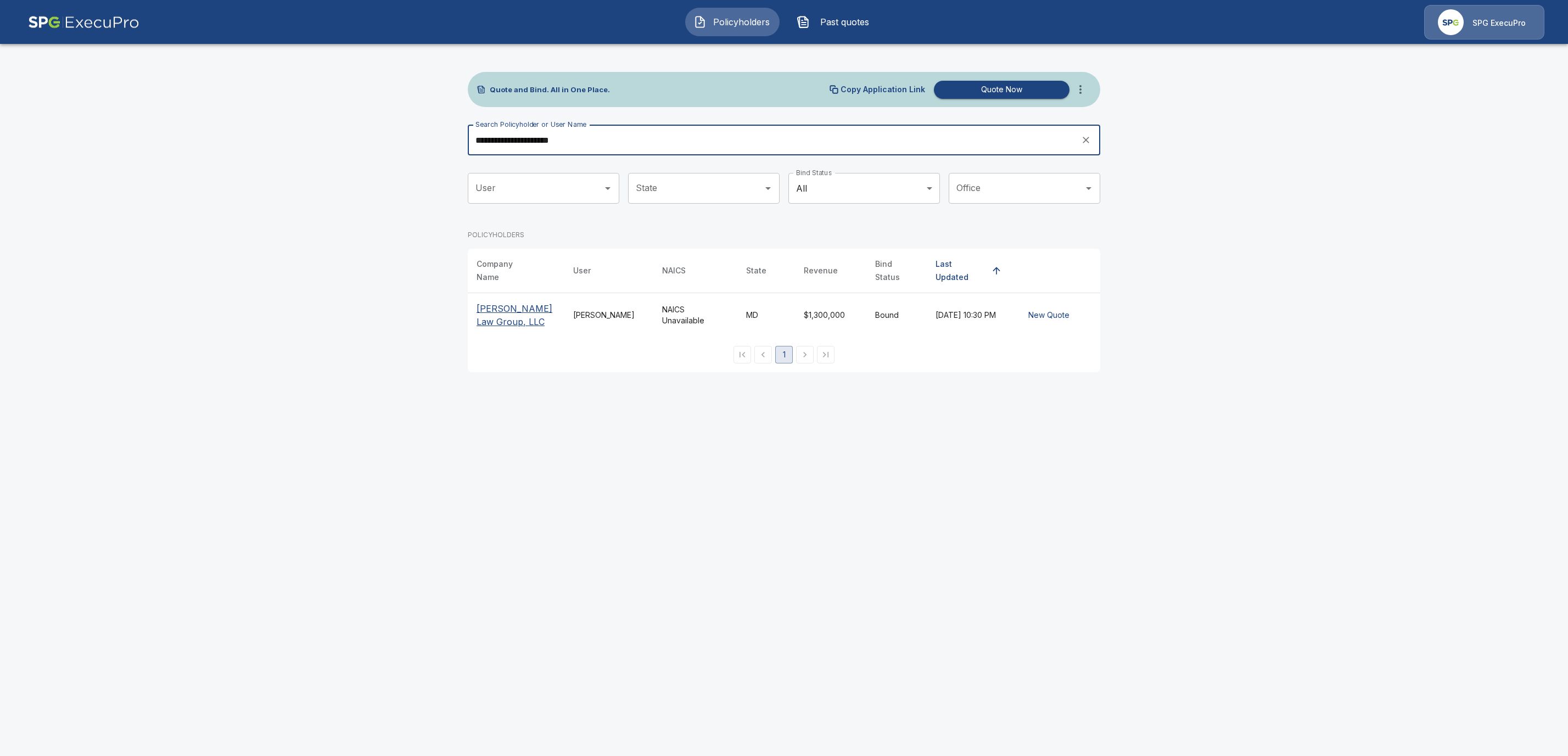
type input "**********"
click at [509, 302] on p "Pickett Law Group, LLC" at bounding box center [516, 315] width 79 height 26
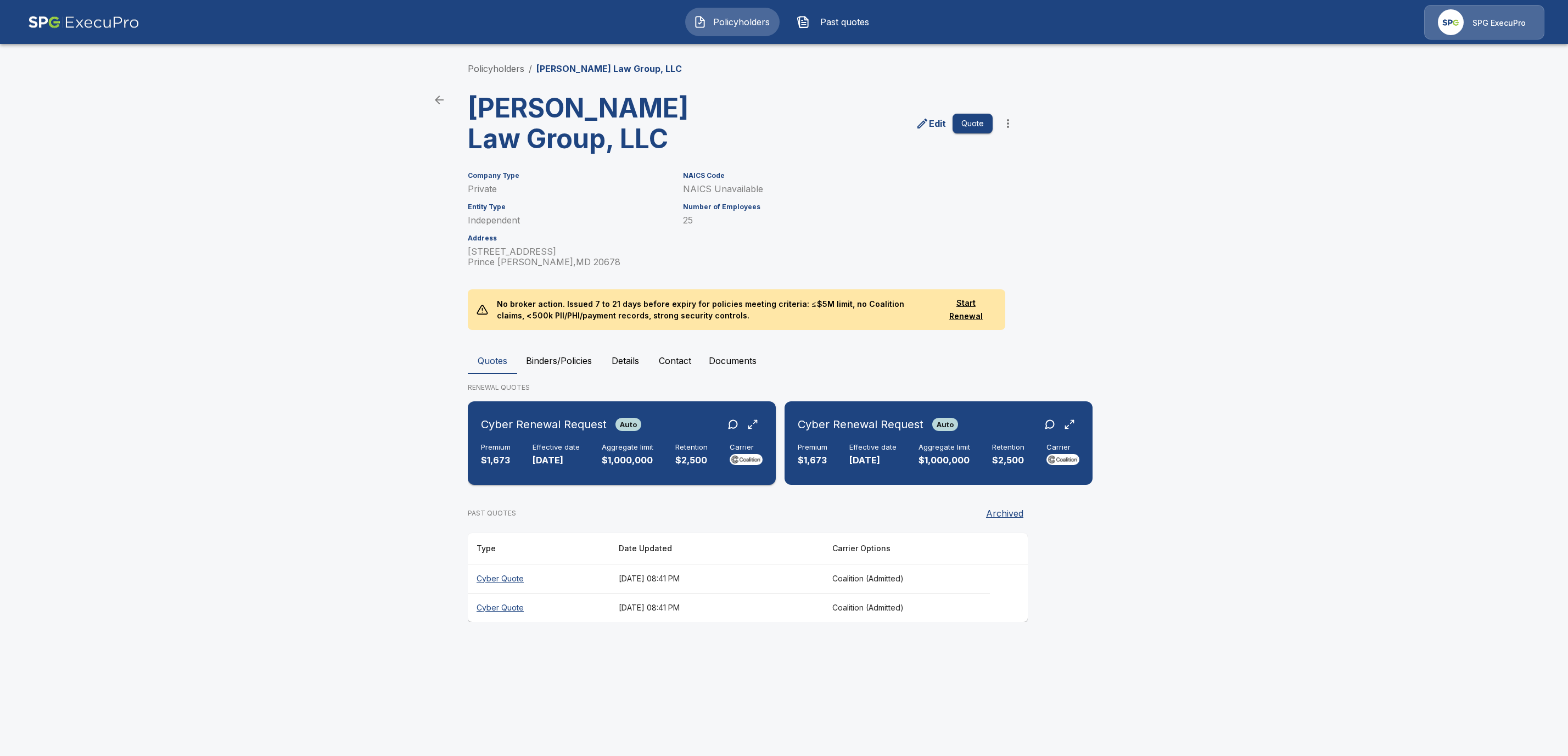
click at [545, 433] on h6 "Cyber Renewal Request" at bounding box center [544, 424] width 126 height 18
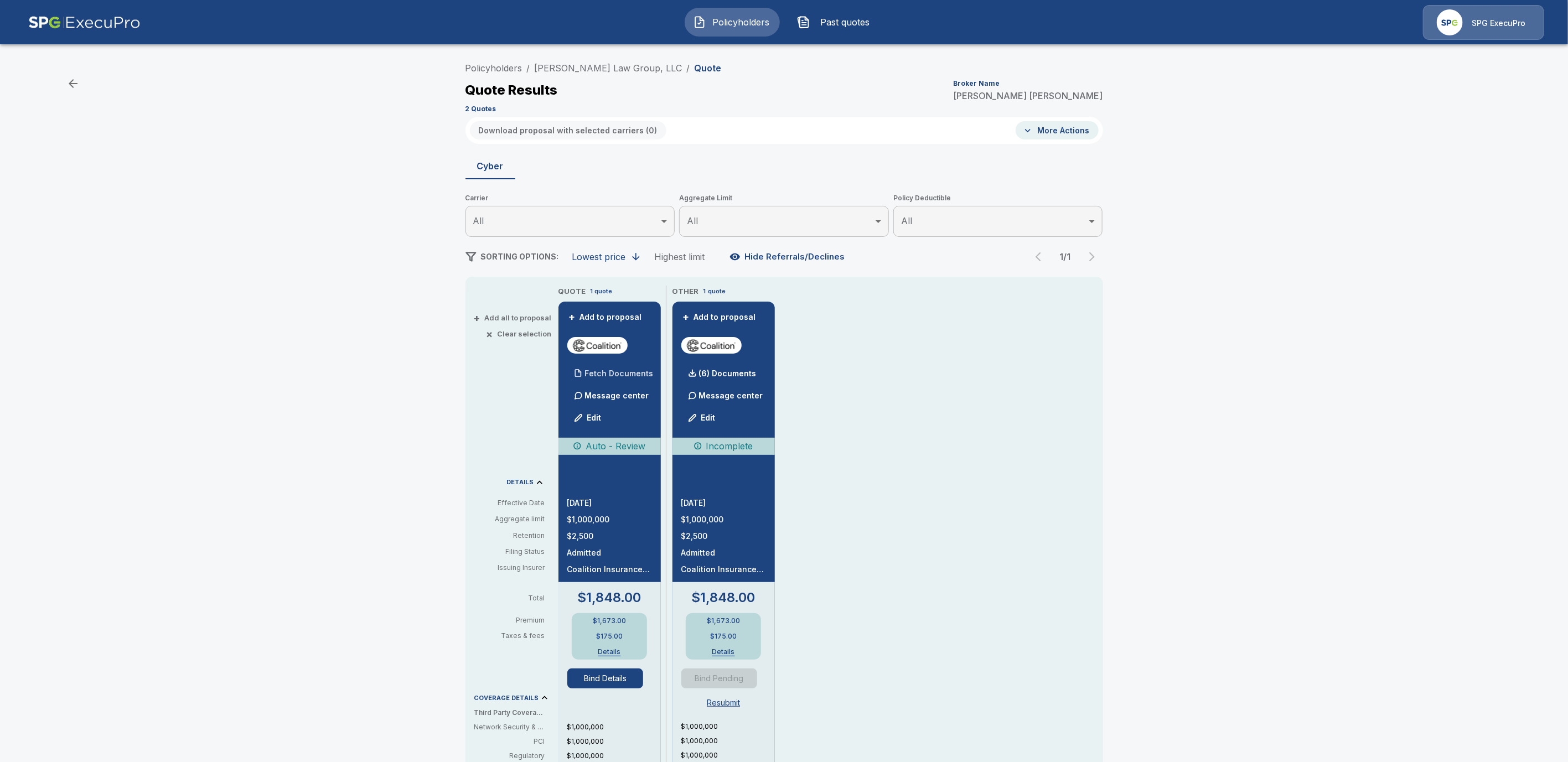
click at [624, 369] on div "Fetch Documents" at bounding box center [611, 374] width 87 height 22
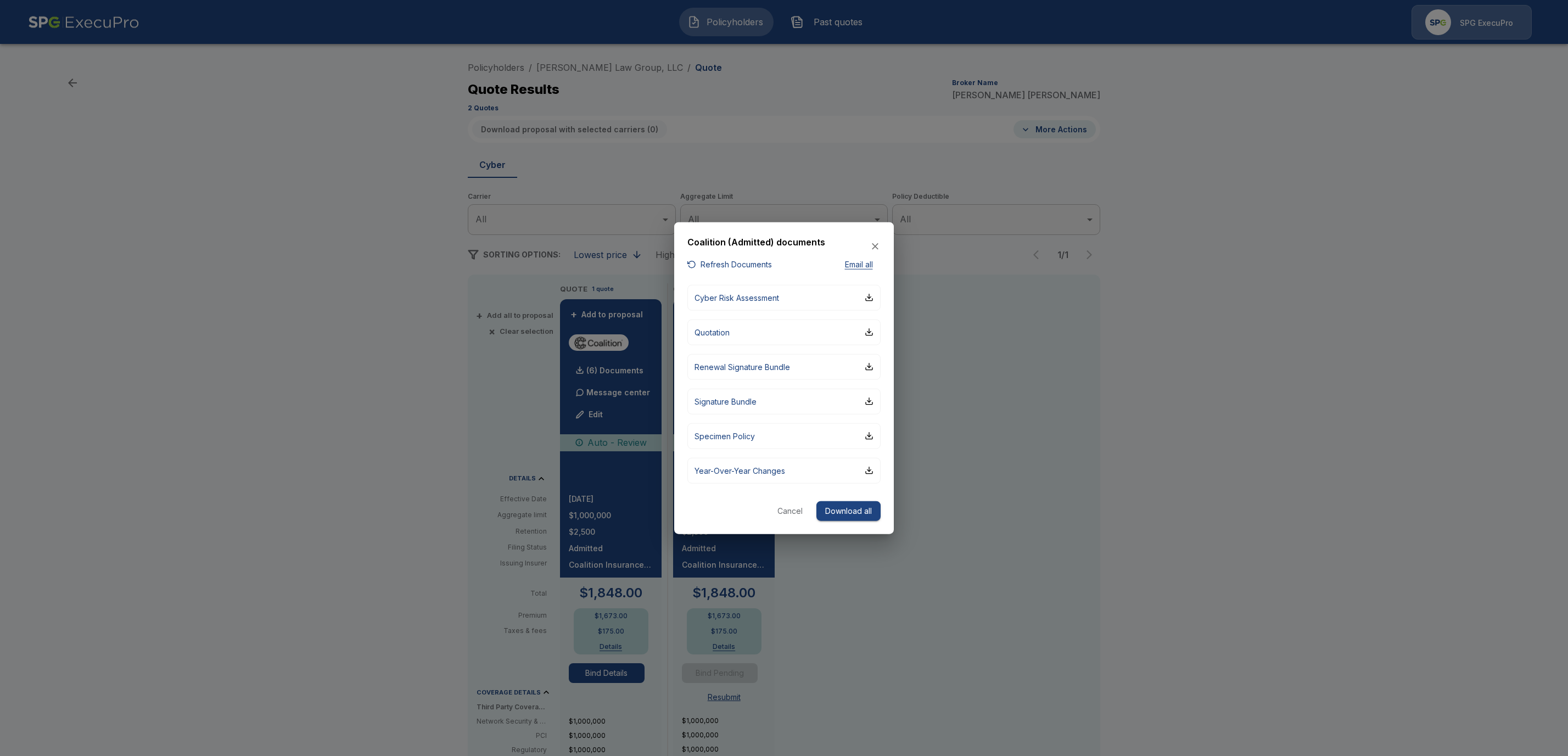
click at [718, 260] on button "Refresh Documents" at bounding box center [729, 265] width 85 height 14
click at [787, 506] on button "Cancel" at bounding box center [790, 511] width 35 height 20
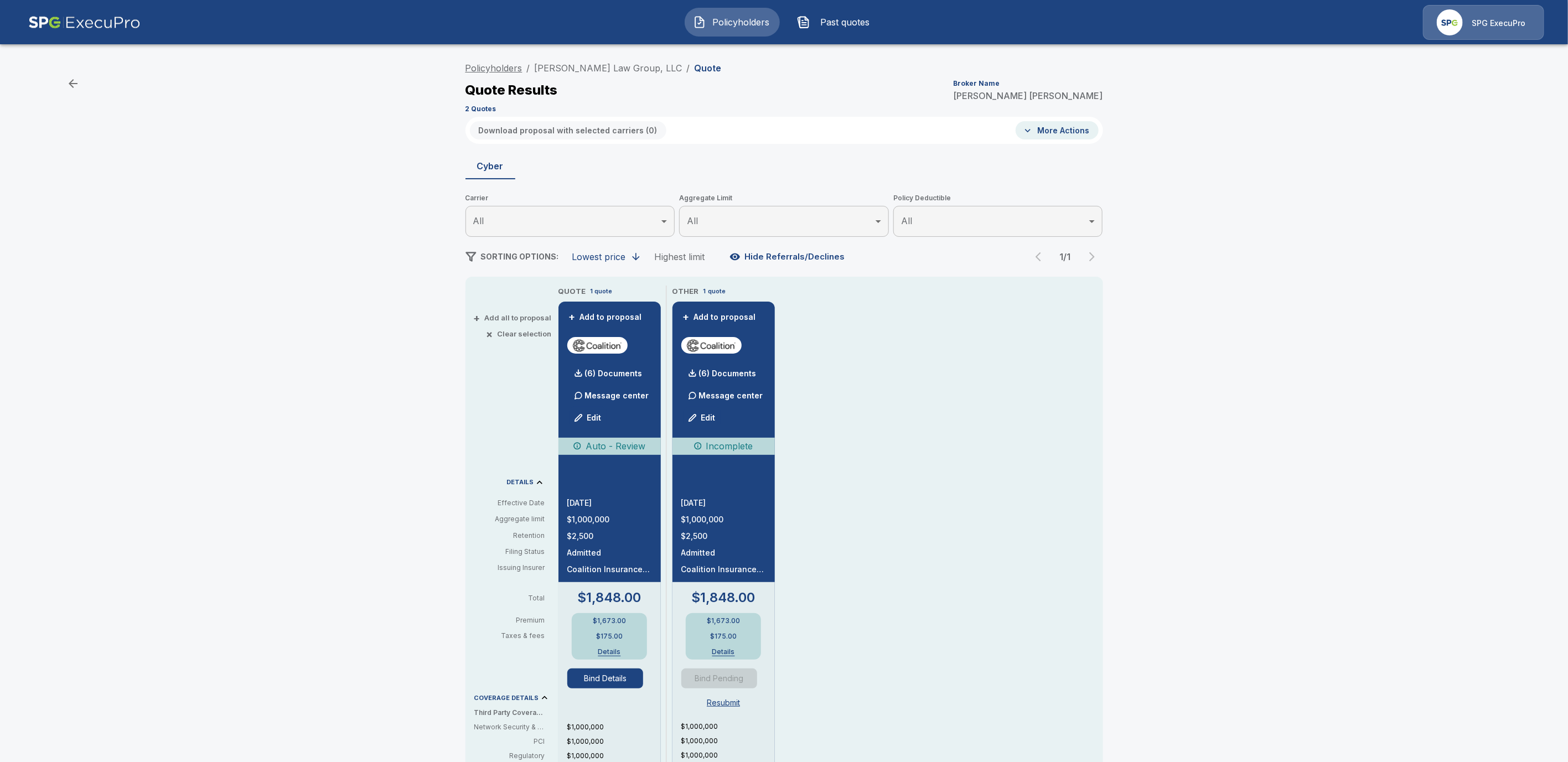
click at [506, 68] on link "Policyholders" at bounding box center [494, 68] width 57 height 11
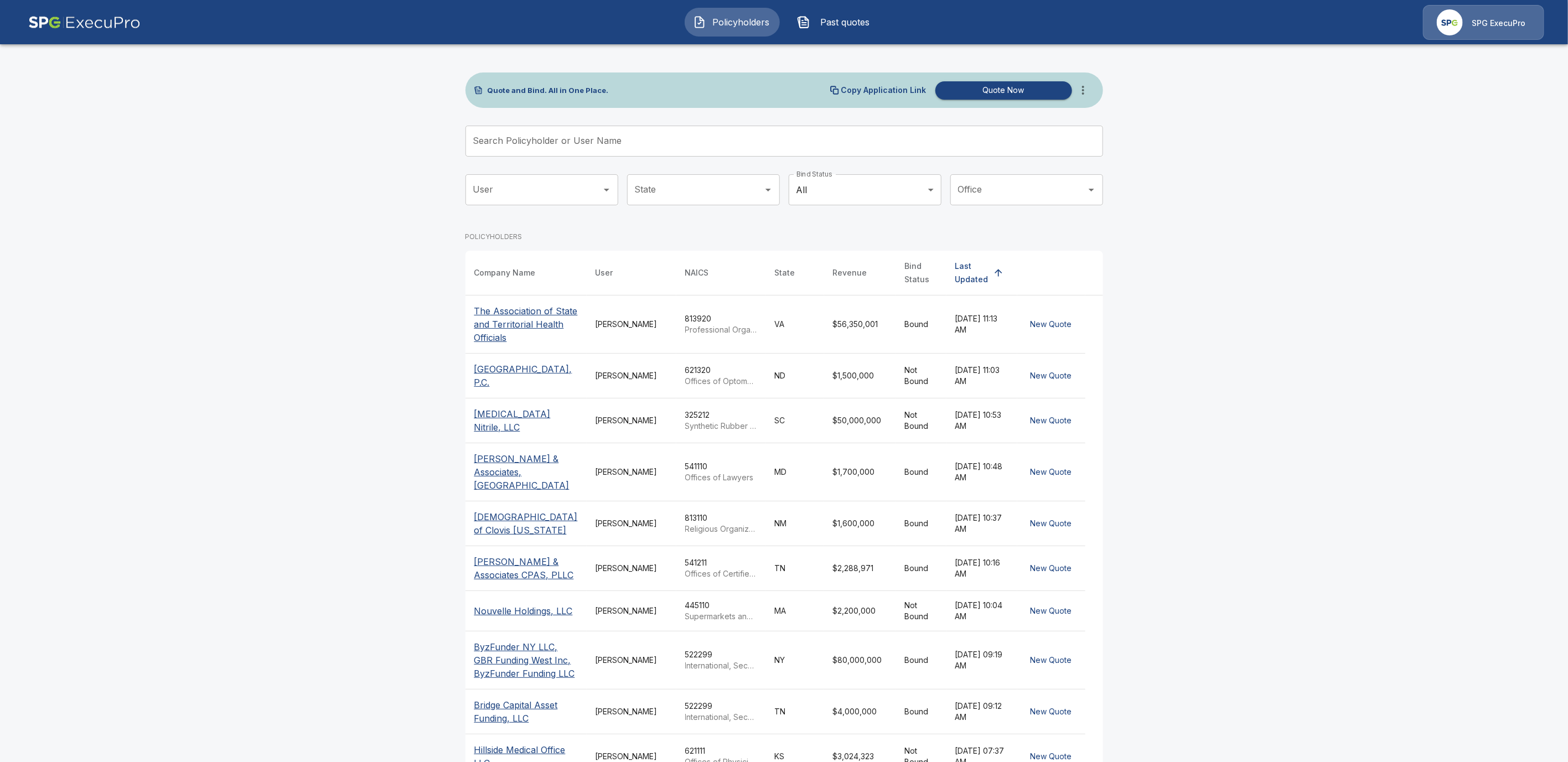
click at [550, 135] on input "Search Policyholder or User Name" at bounding box center [778, 141] width 625 height 31
paste input "**********"
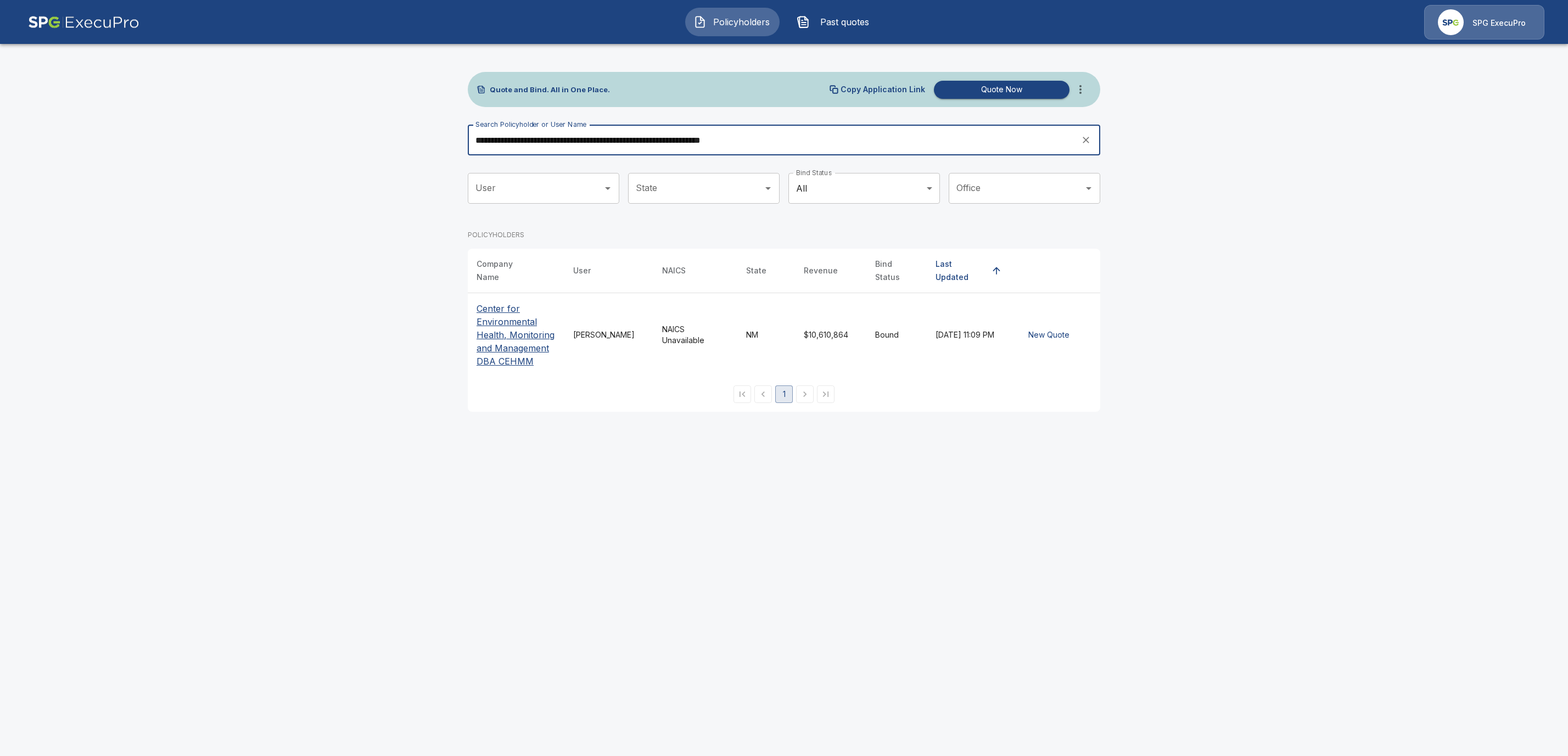
type input "**********"
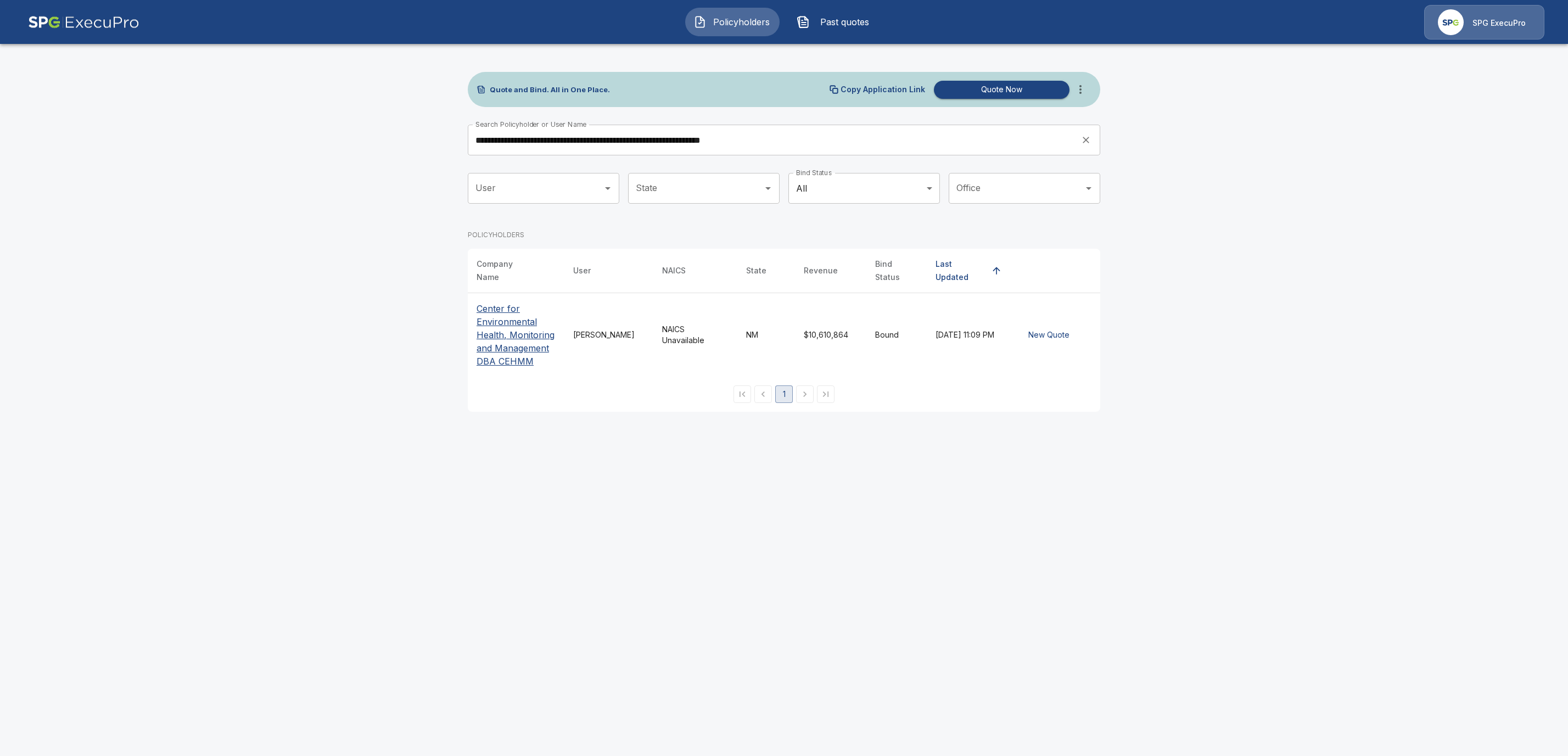
click at [496, 322] on p "Center for Environmental Health, Monitoring and Management DBA CEHMM" at bounding box center [516, 335] width 79 height 66
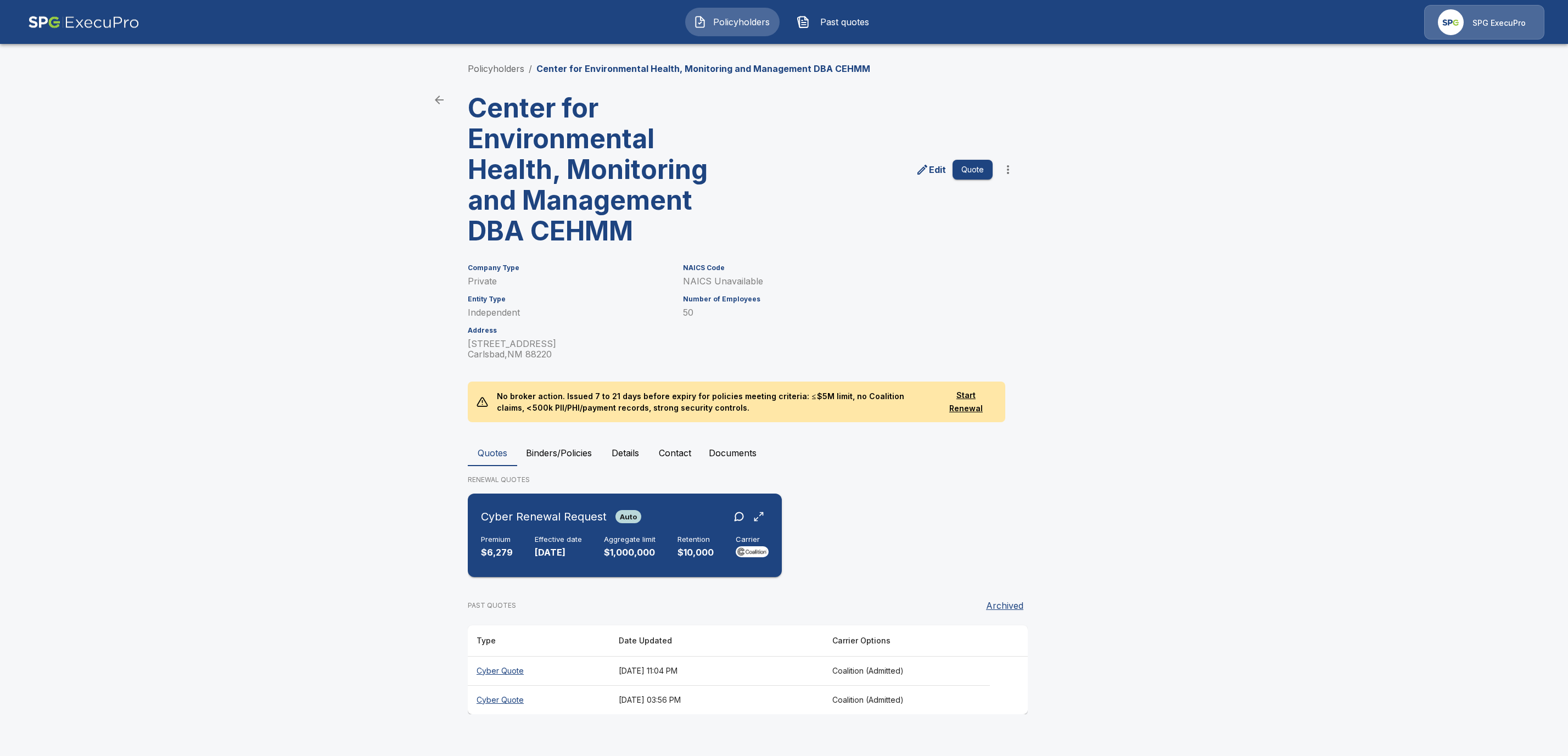
click at [527, 526] on div "Cyber Renewal Request Auto" at bounding box center [561, 517] width 160 height 19
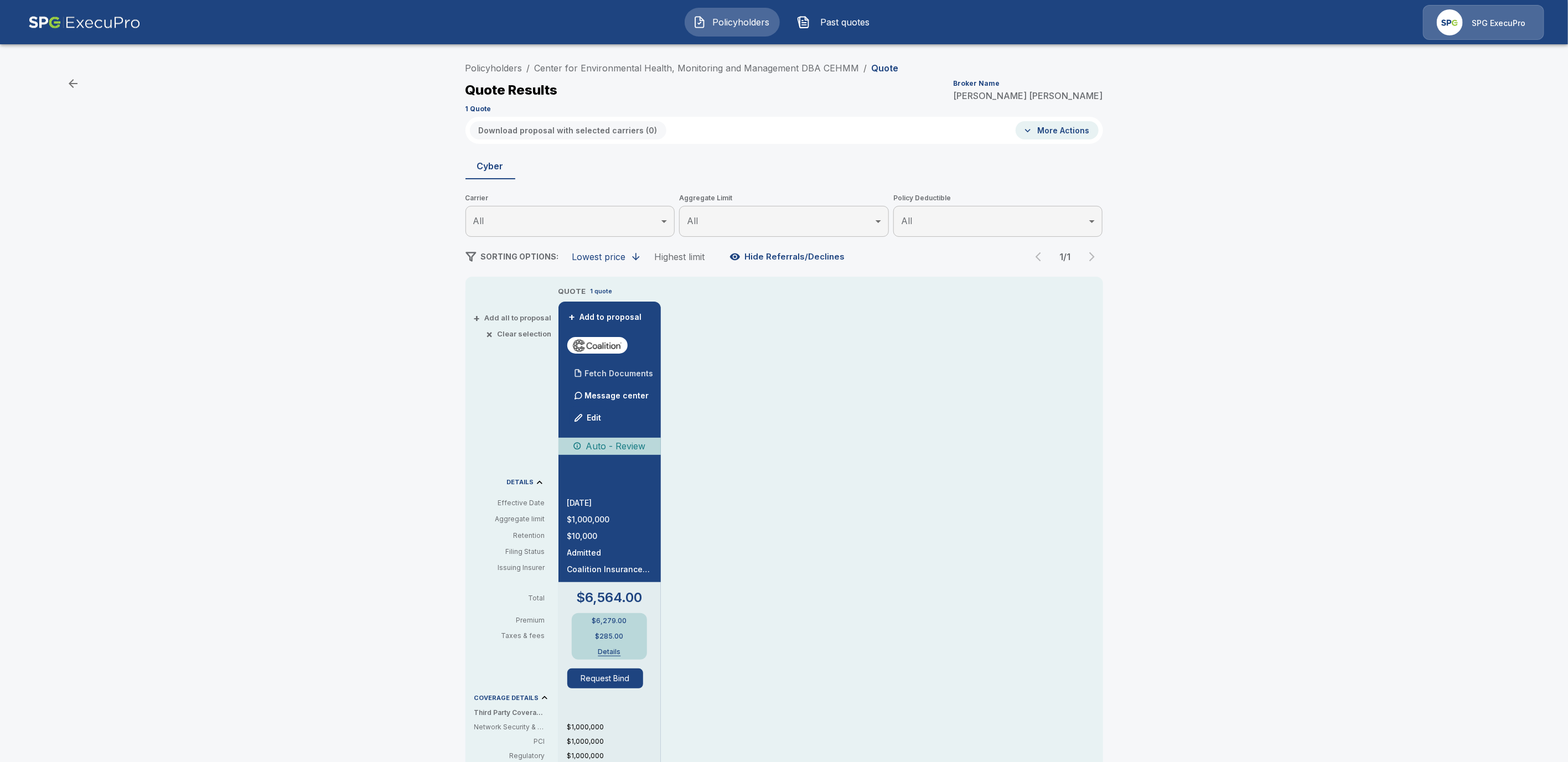
click at [579, 372] on div at bounding box center [579, 373] width 22 height 22
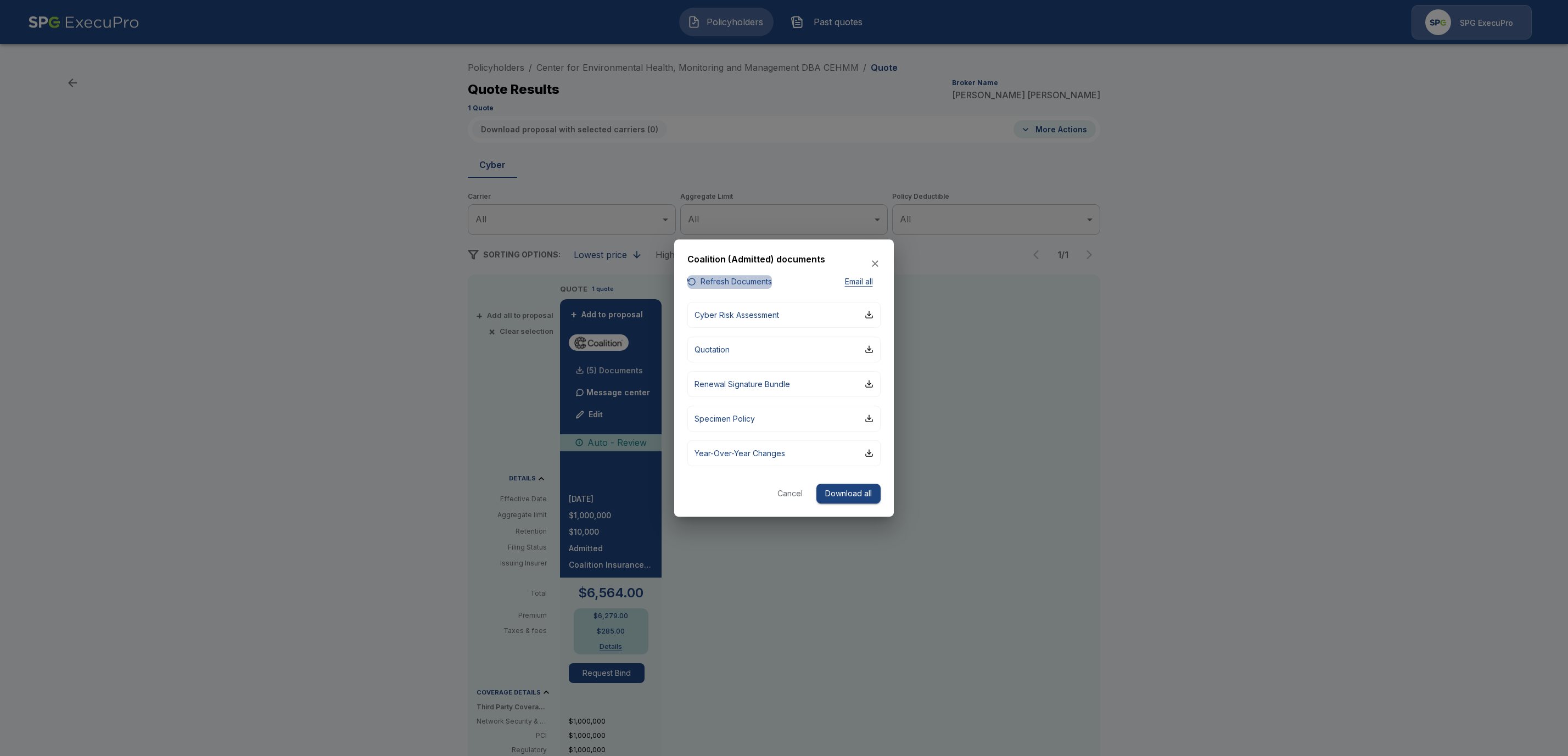
click at [714, 282] on button "Refresh Documents" at bounding box center [729, 282] width 85 height 14
click at [785, 493] on button "Cancel" at bounding box center [790, 494] width 35 height 20
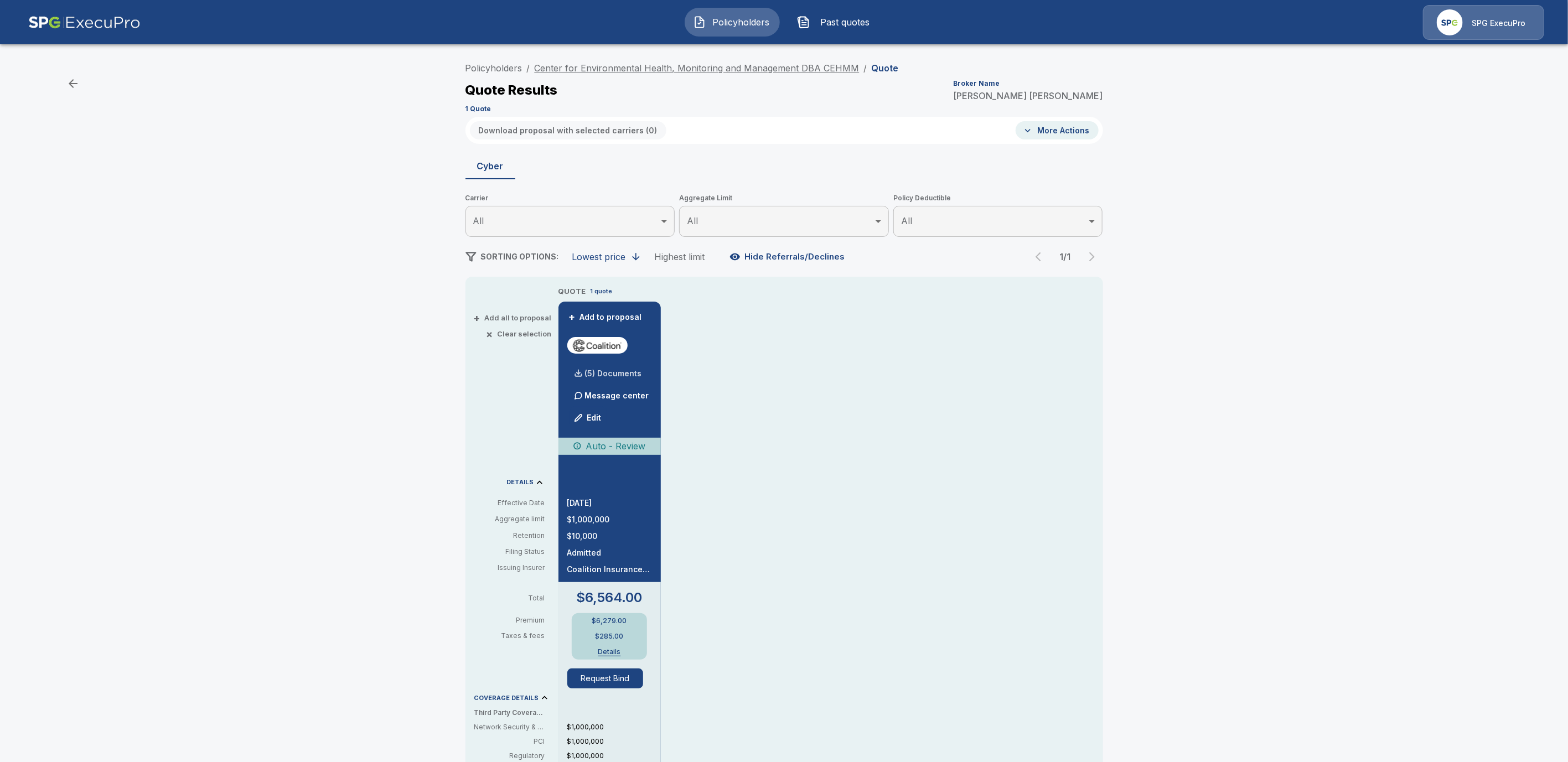
click at [622, 67] on link "Center for Environmental Health, Monitoring and Management DBA CEHMM" at bounding box center [697, 68] width 325 height 11
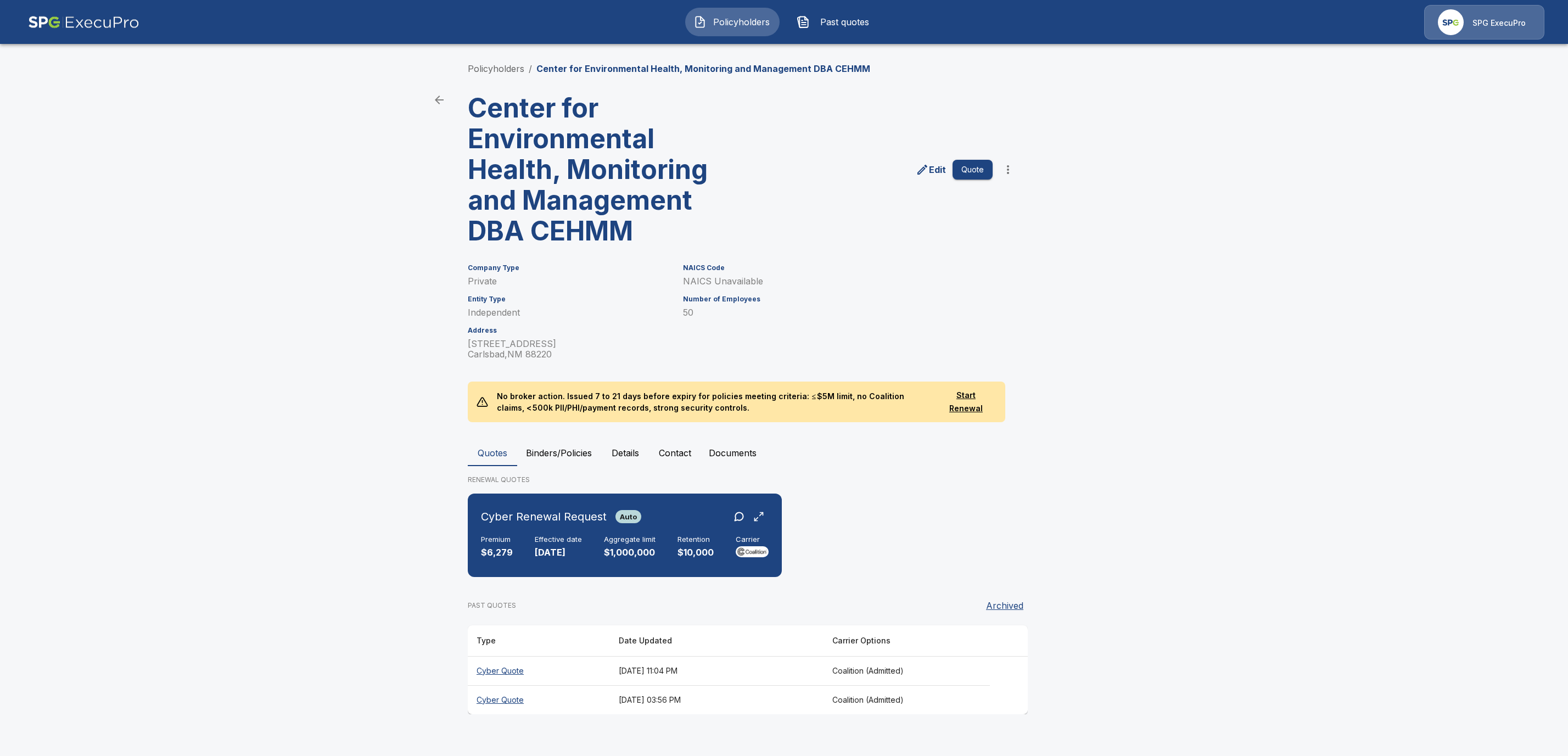
click at [581, 452] on button "Binders/Policies" at bounding box center [559, 452] width 83 height 26
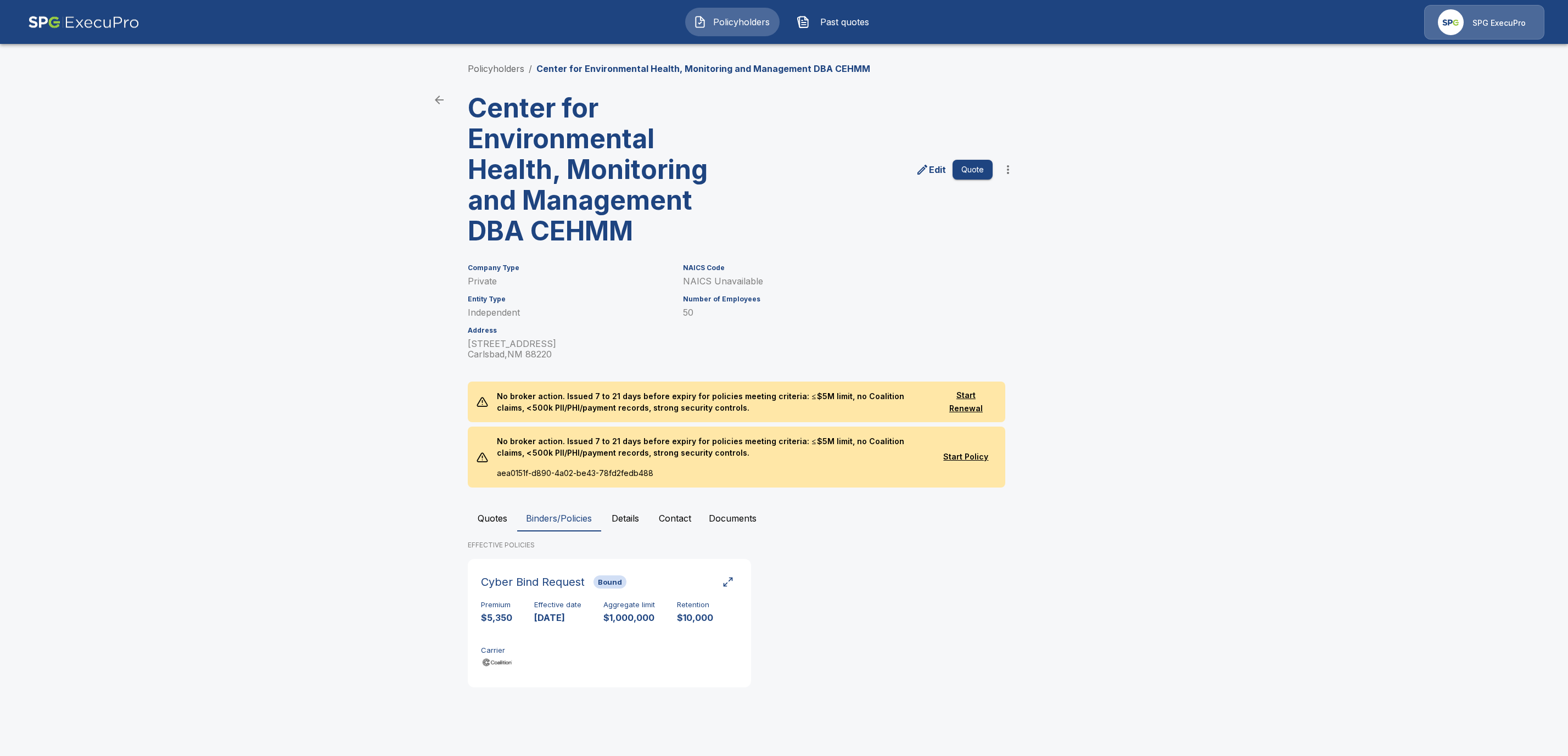
click at [501, 513] on button "Quotes" at bounding box center [492, 518] width 49 height 26
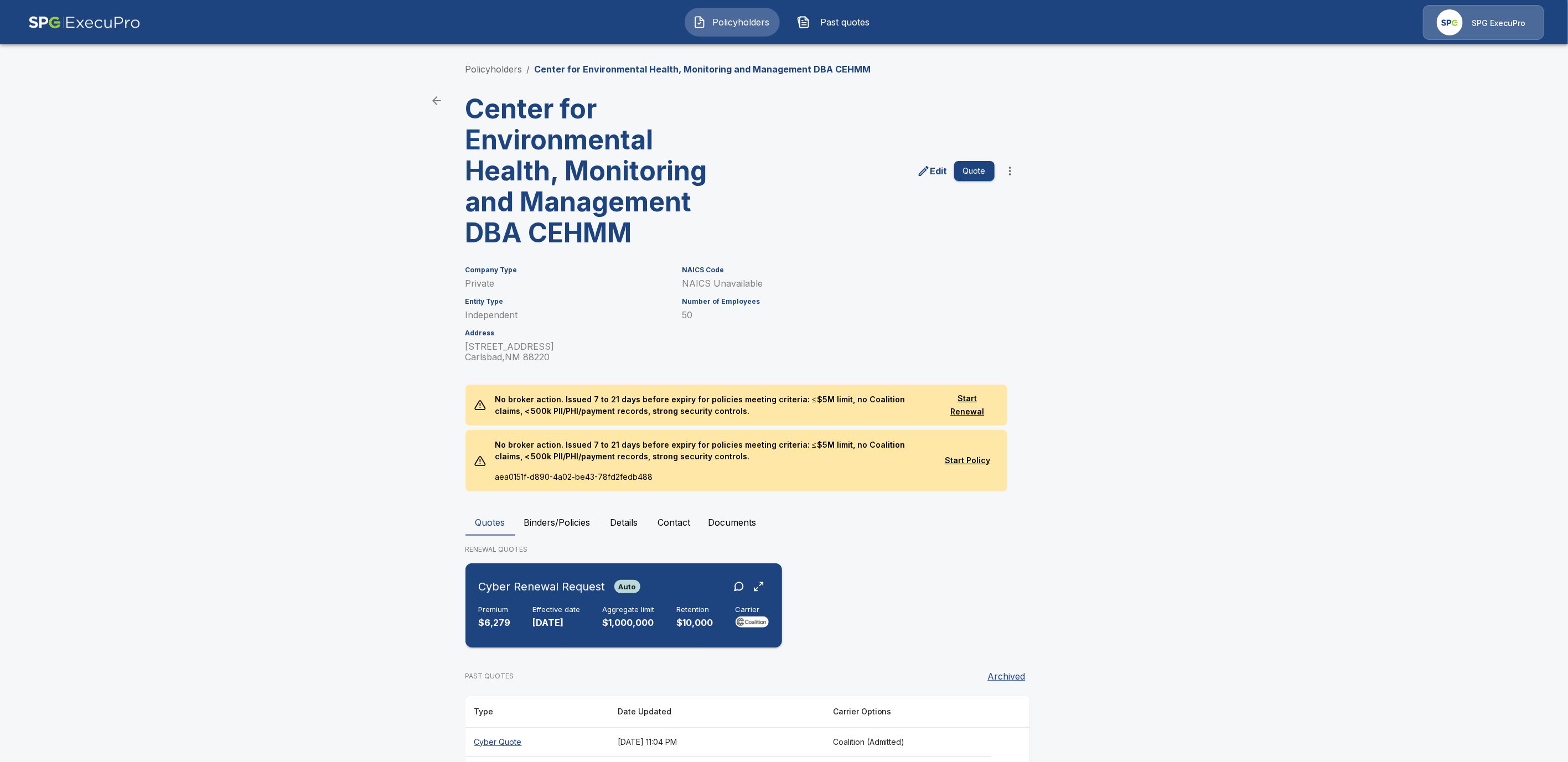
click at [557, 602] on div "Cyber Renewal Request Auto Premium $6,279 Effective date 12/29/2025 Aggregate l…" at bounding box center [624, 605] width 307 height 75
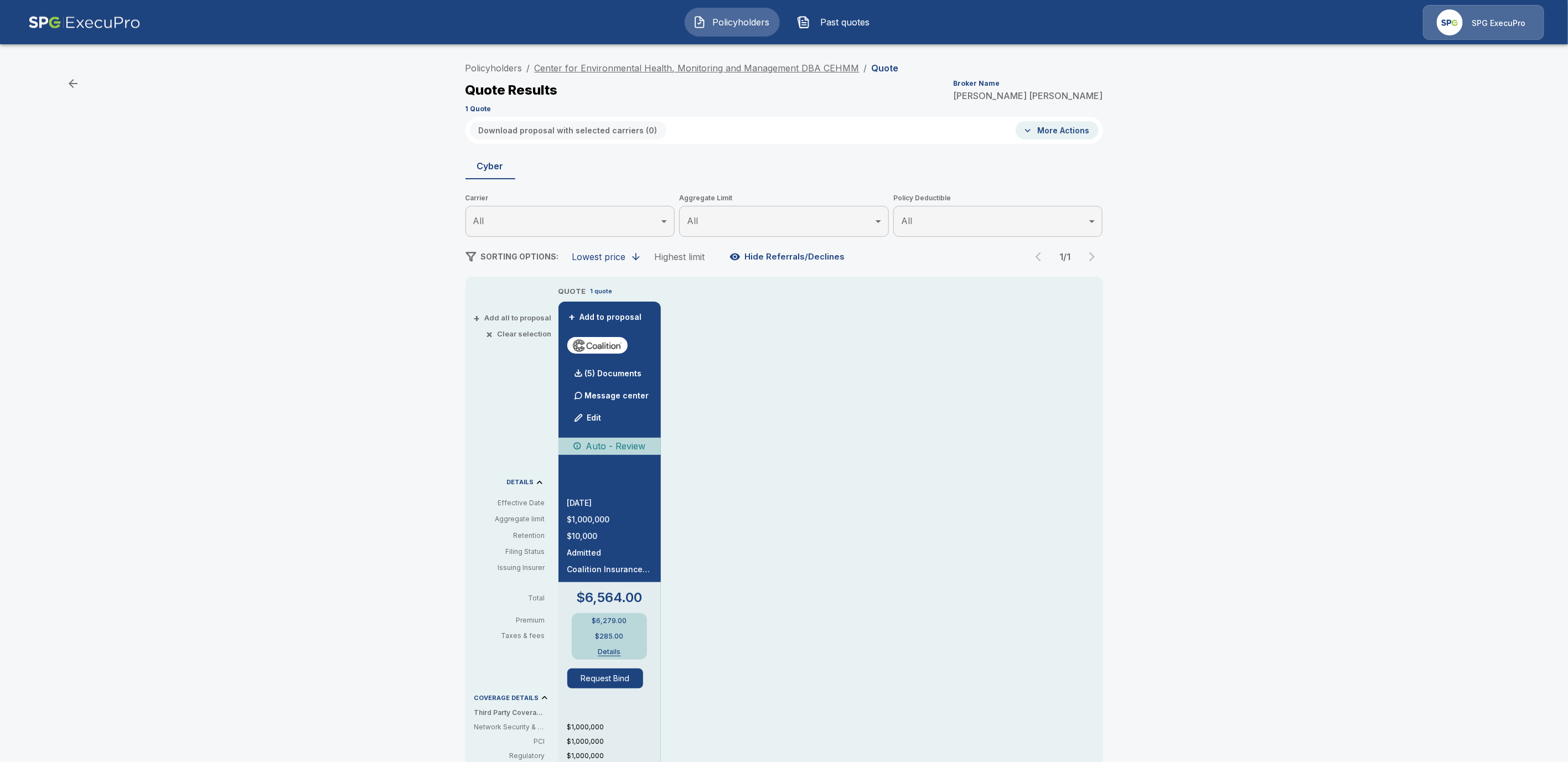
click at [591, 72] on link "Center for Environmental Health, Monitoring and Management DBA CEHMM" at bounding box center [697, 68] width 325 height 11
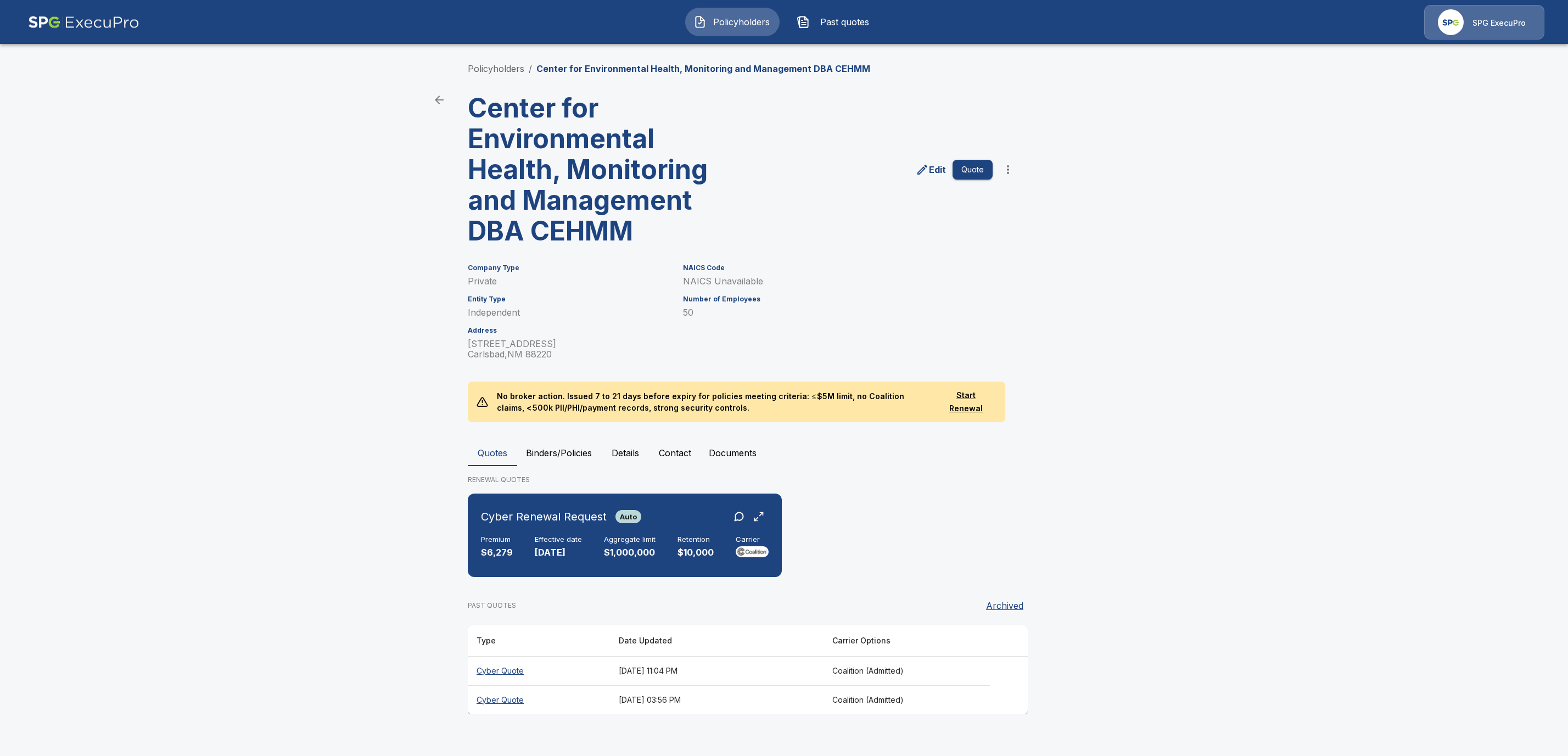
click at [549, 451] on button "Binders/Policies" at bounding box center [559, 452] width 83 height 26
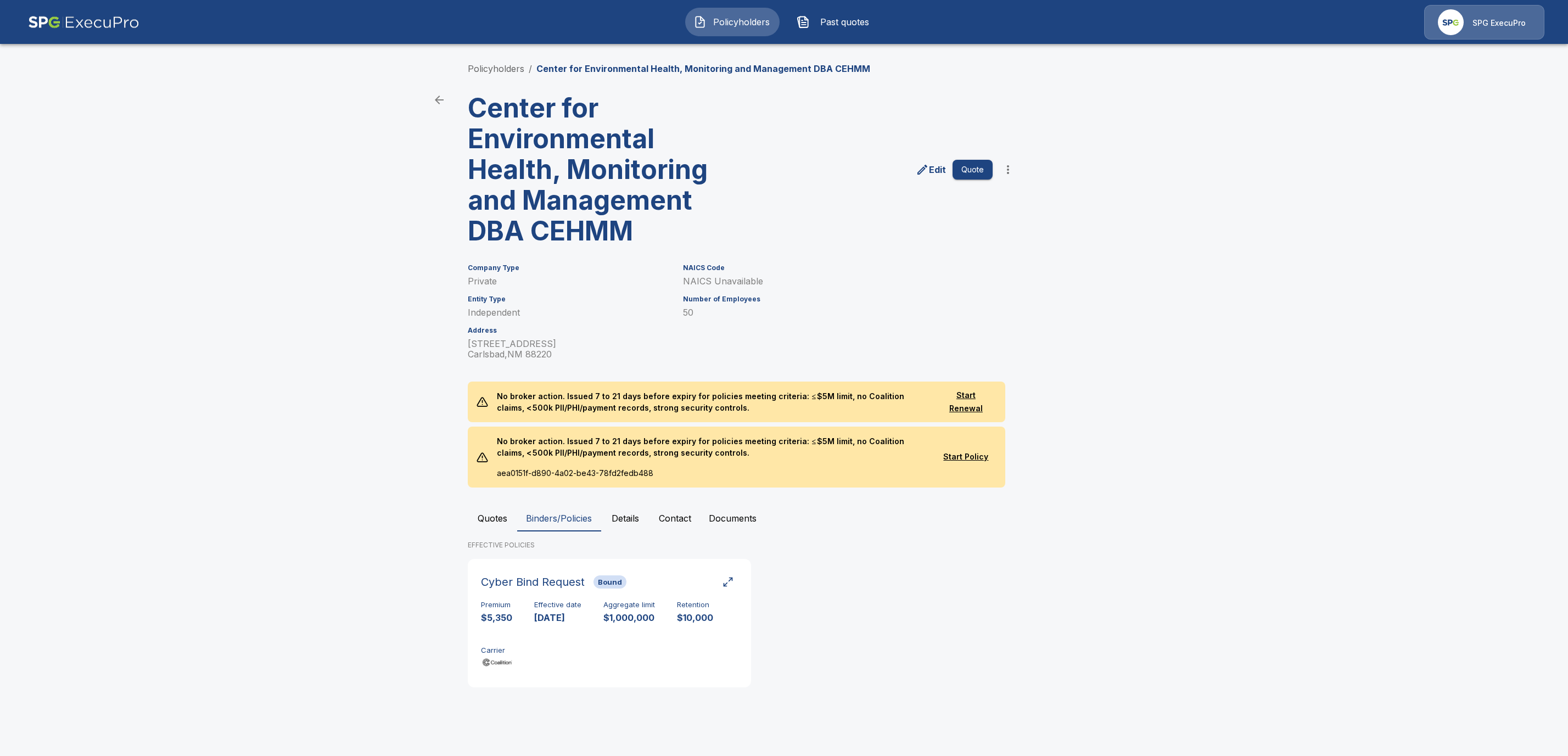
click at [990, 585] on div "Cyber Bind Request Bound Premium $5,350 Effective date 2/21/2025 Aggregate limi…" at bounding box center [752, 627] width 569 height 137
click at [489, 513] on button "Quotes" at bounding box center [492, 518] width 49 height 26
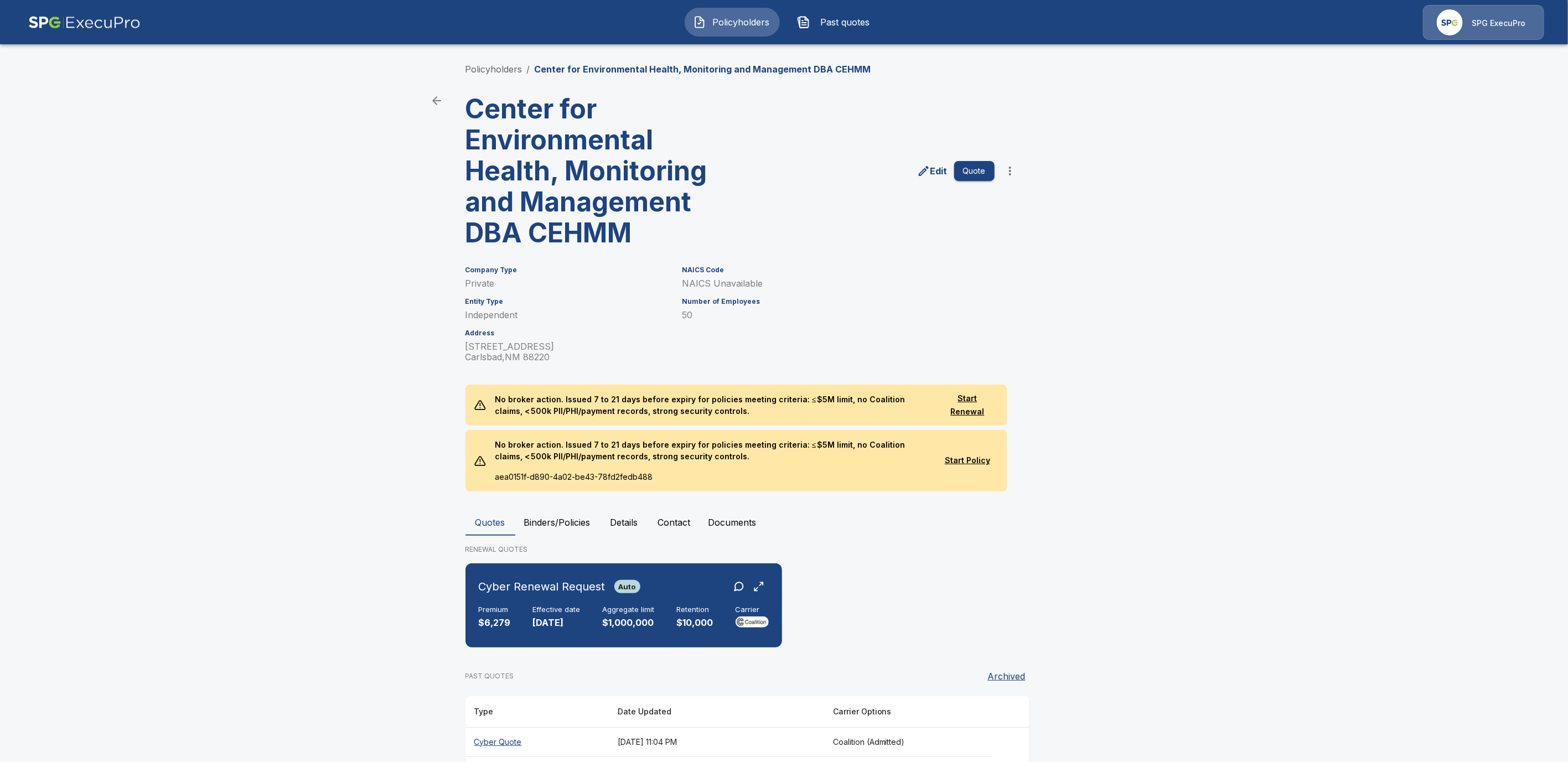
click at [546, 525] on button "Binders/Policies" at bounding box center [557, 522] width 84 height 26
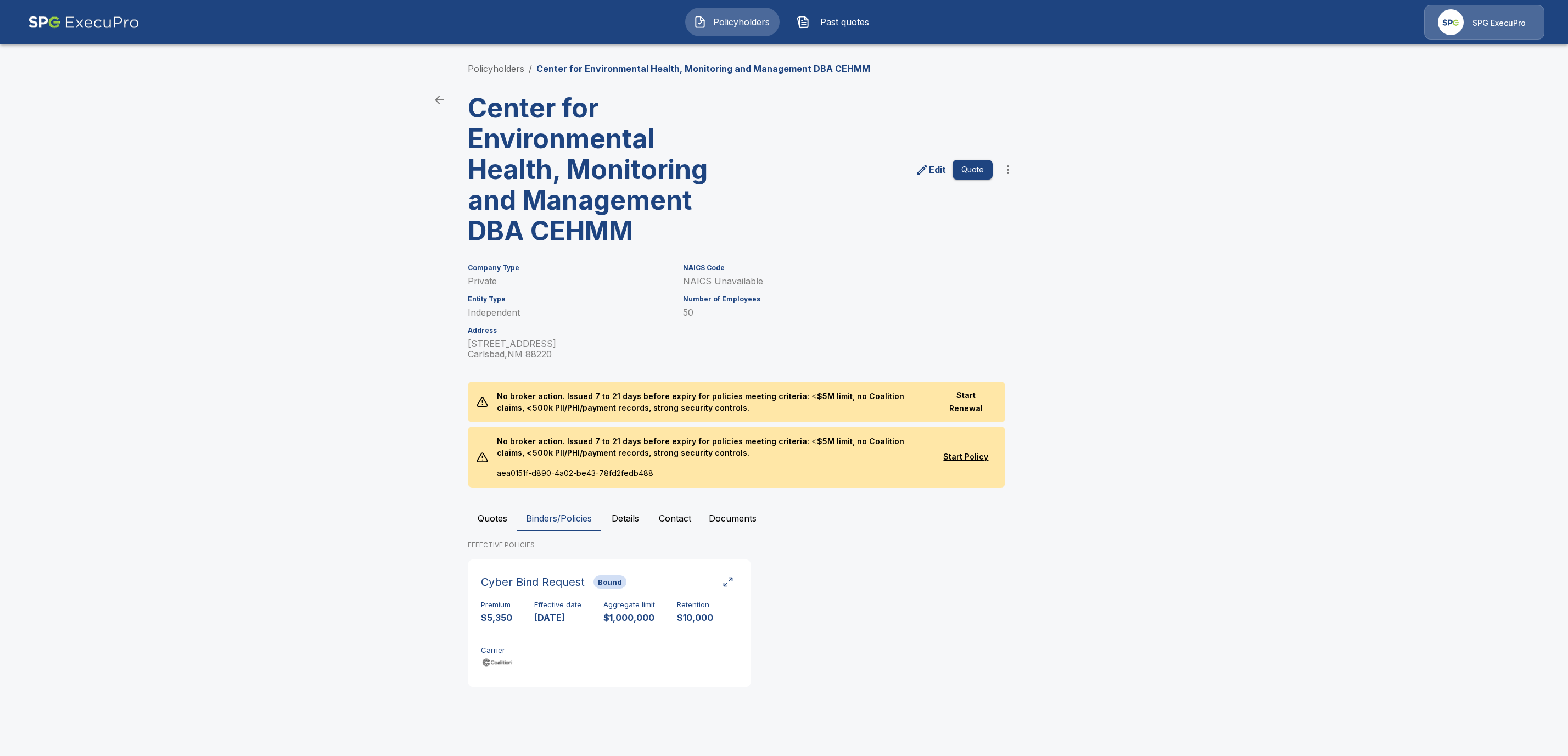
click at [503, 513] on button "Quotes" at bounding box center [492, 518] width 49 height 26
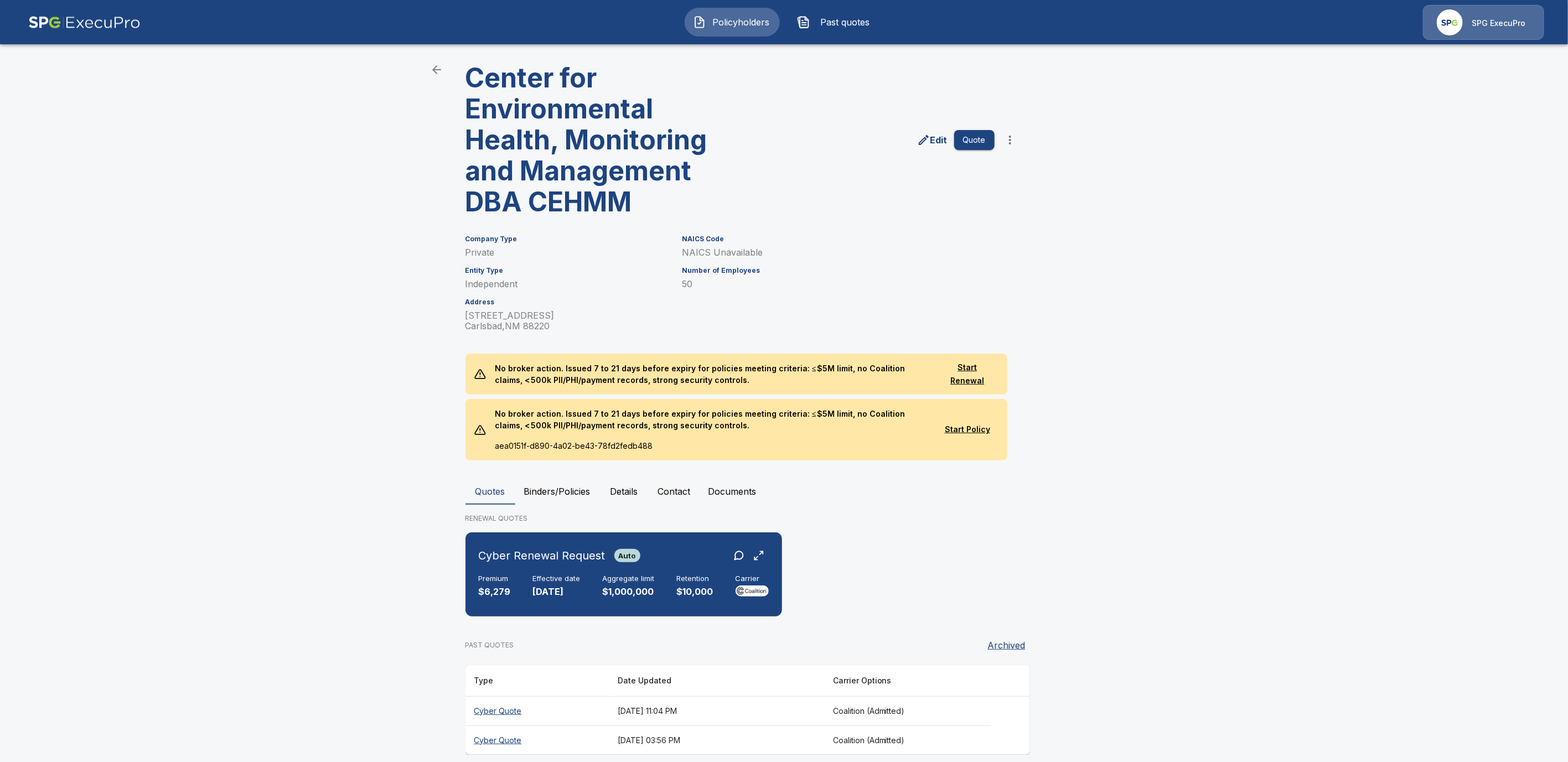
scroll to position [10, 0]
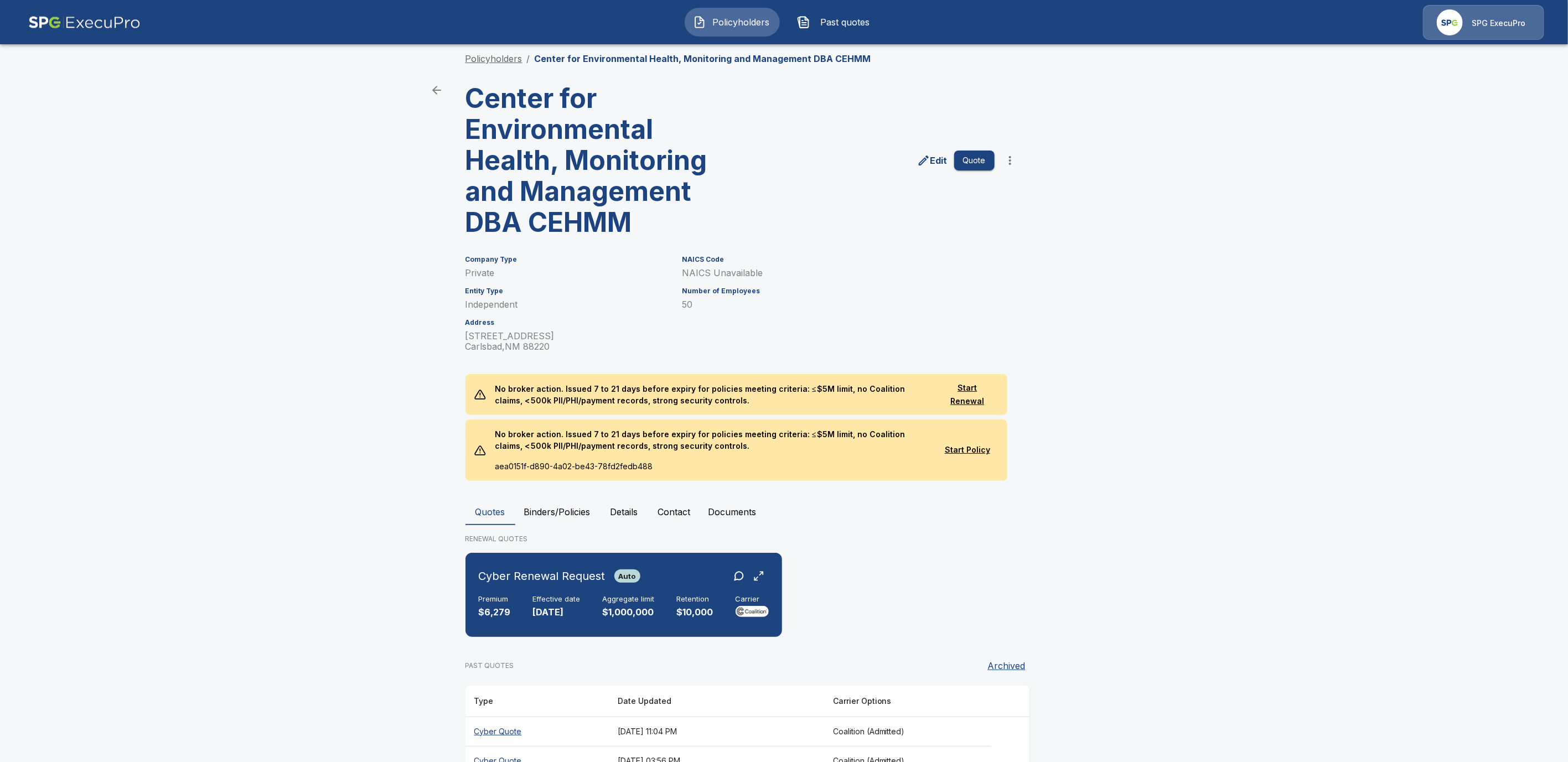
click at [513, 60] on link "Policyholders" at bounding box center [494, 59] width 57 height 11
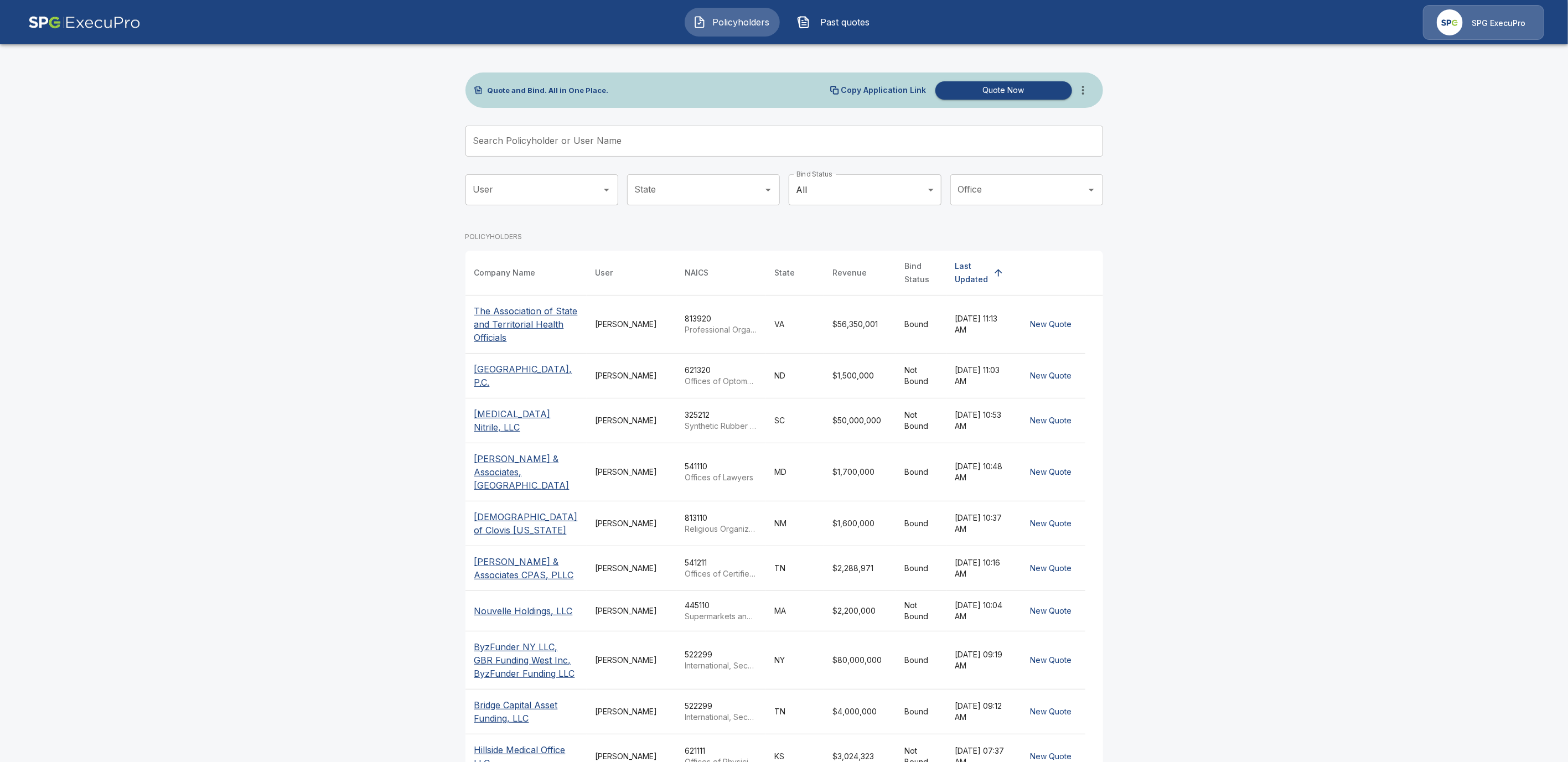
click at [522, 142] on input "Search Policyholder or User Name" at bounding box center [778, 141] width 625 height 31
paste input "**********"
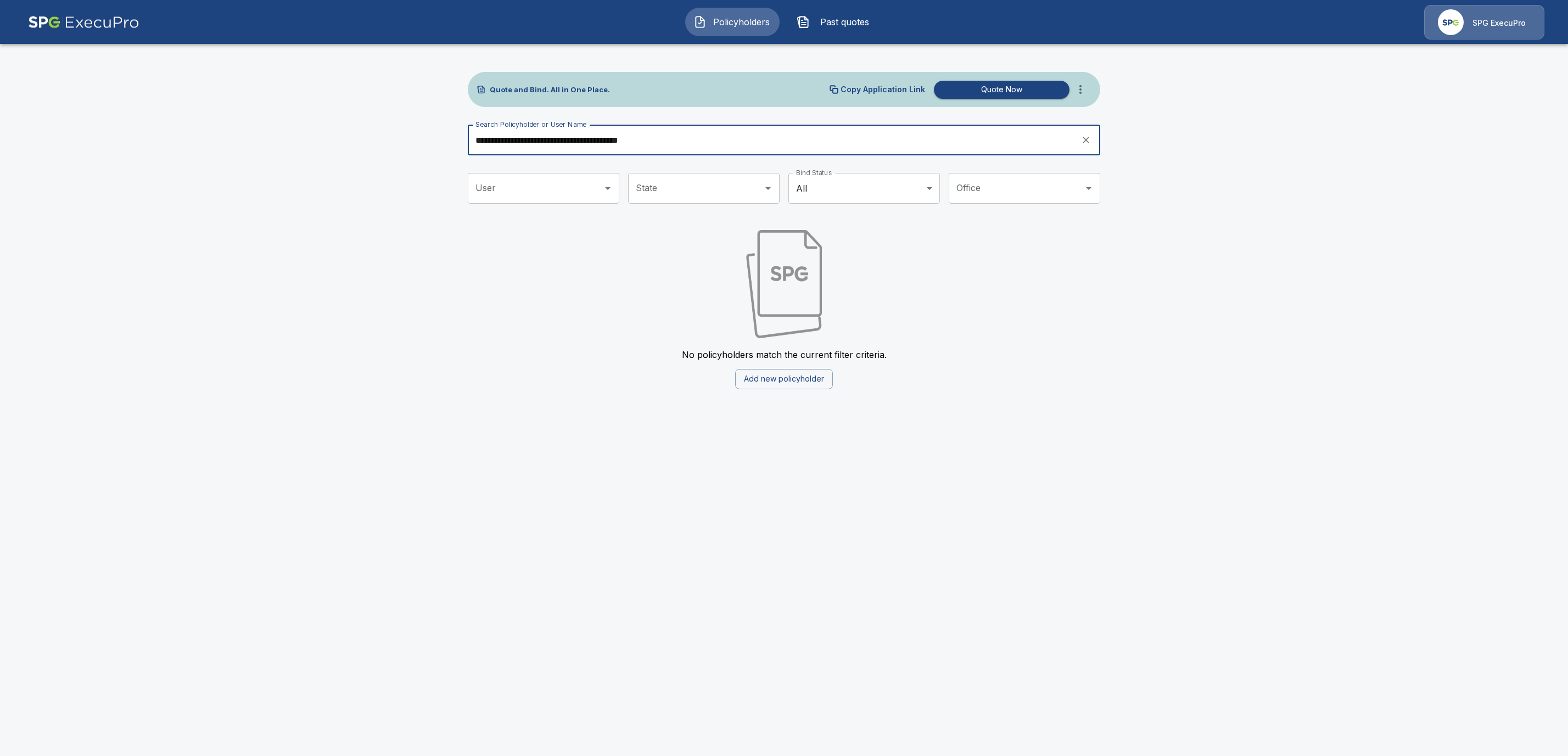
drag, startPoint x: 721, startPoint y: 144, endPoint x: 572, endPoint y: 137, distance: 149.2
click at [572, 137] on input "**********" at bounding box center [770, 140] width 606 height 31
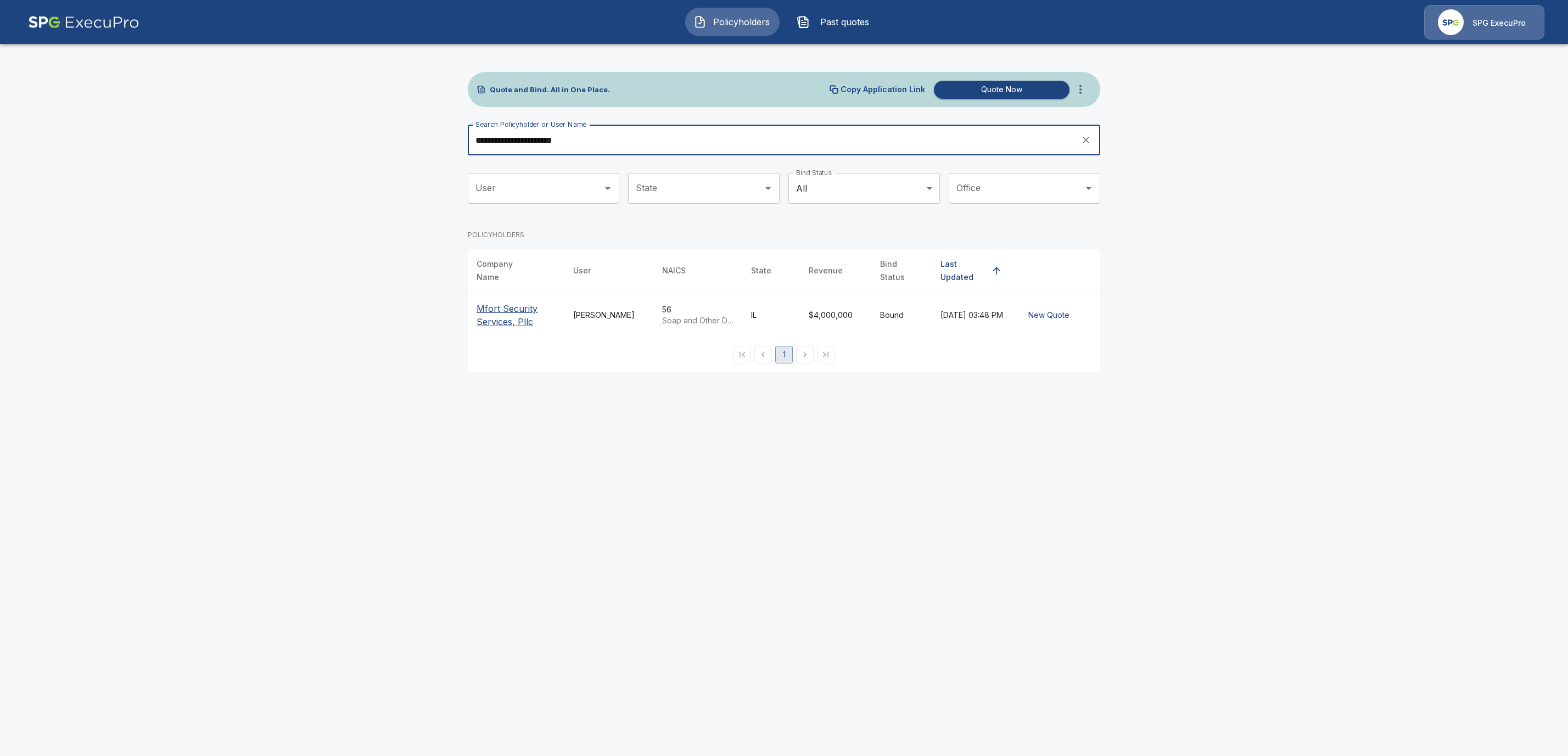
type input "**********"
click at [500, 308] on p "Mfort Security Services, Pllc" at bounding box center [516, 315] width 79 height 26
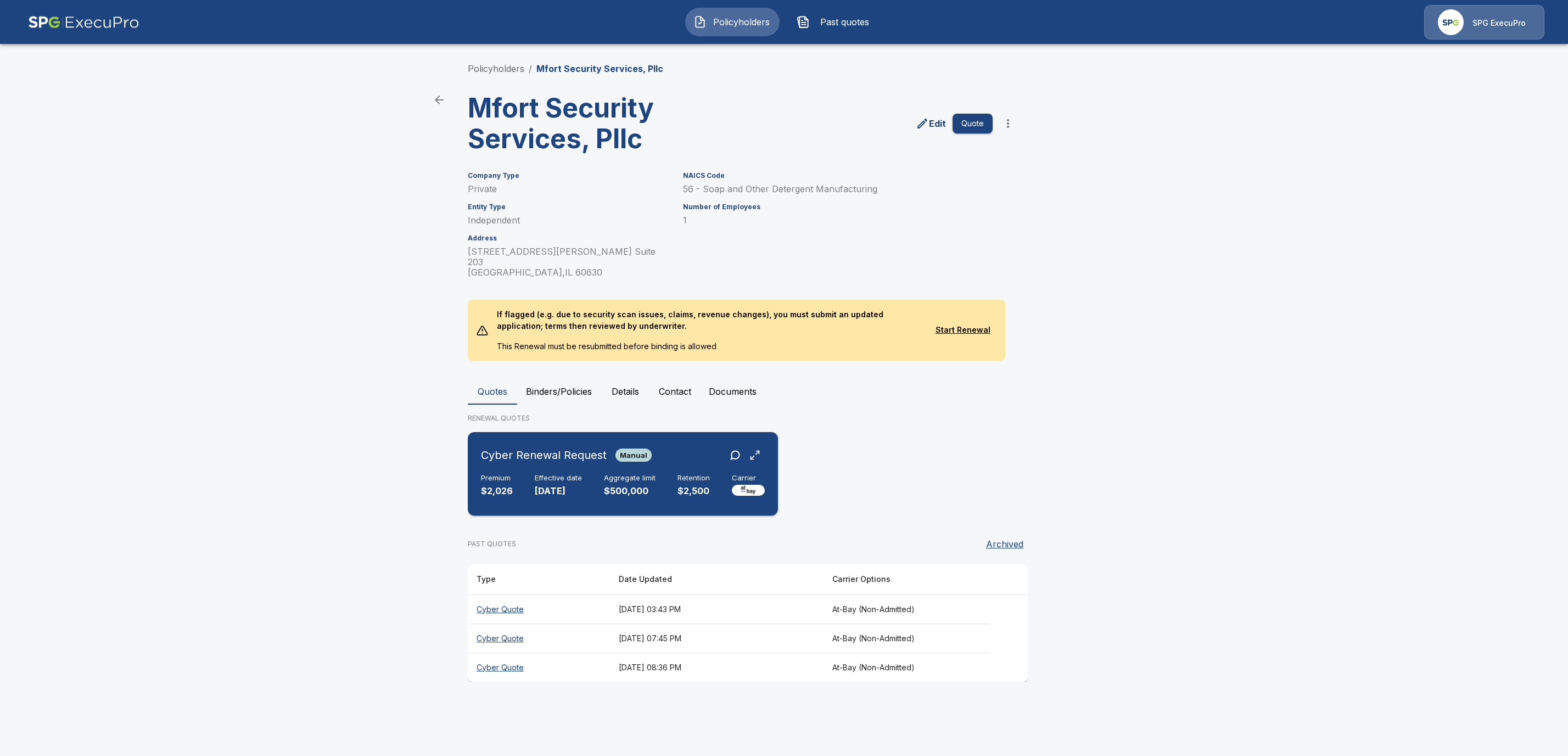
click at [577, 485] on p "12/1/2025" at bounding box center [559, 491] width 47 height 13
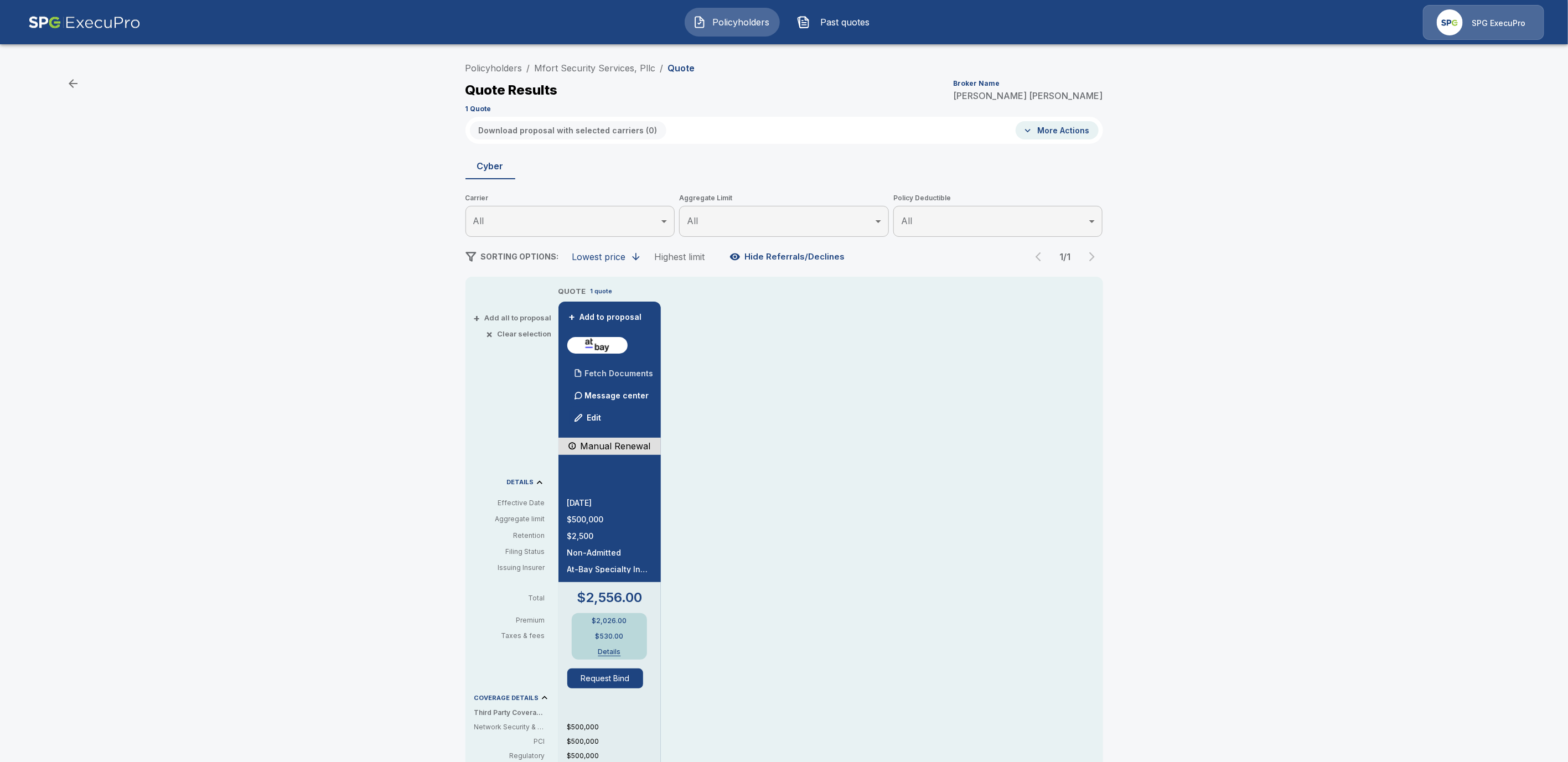
click at [631, 375] on p "Fetch Documents" at bounding box center [619, 374] width 69 height 8
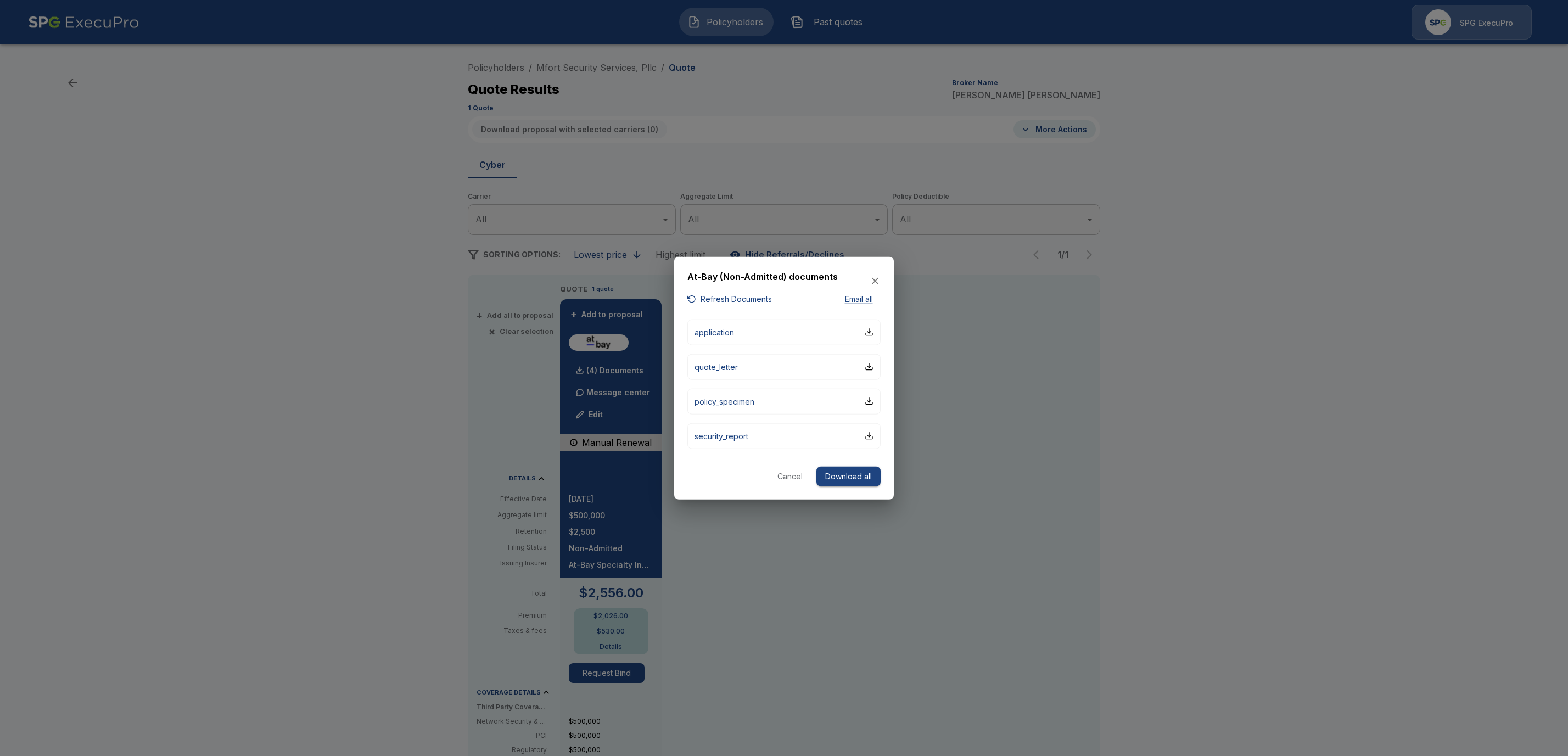
click at [760, 301] on button "Refresh Documents" at bounding box center [729, 299] width 85 height 14
click at [872, 359] on button "quote_letter" at bounding box center [783, 366] width 193 height 26
click at [1396, 390] on div at bounding box center [784, 378] width 1568 height 756
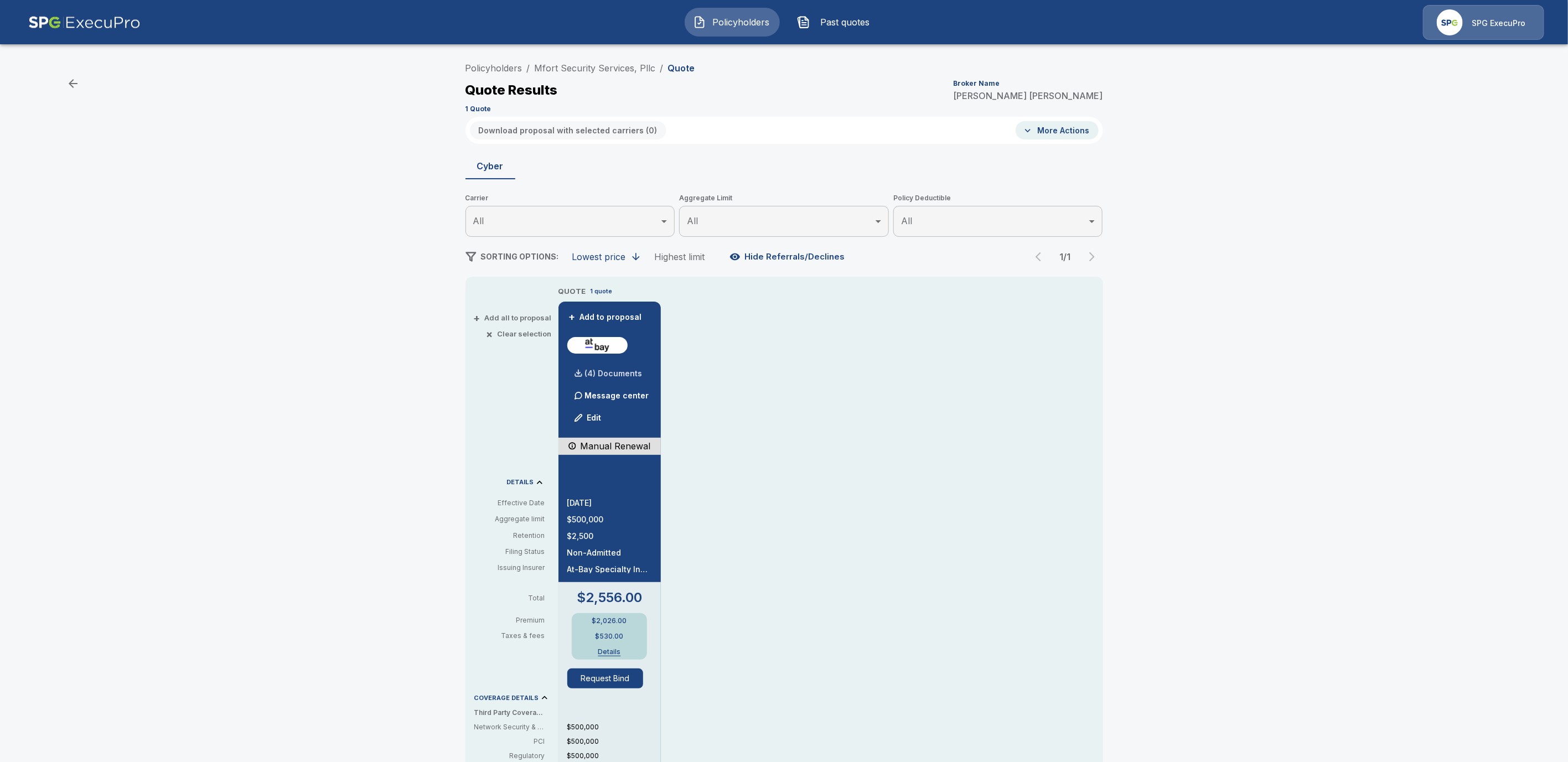
click at [612, 369] on div "(4) Documents" at bounding box center [605, 374] width 75 height 22
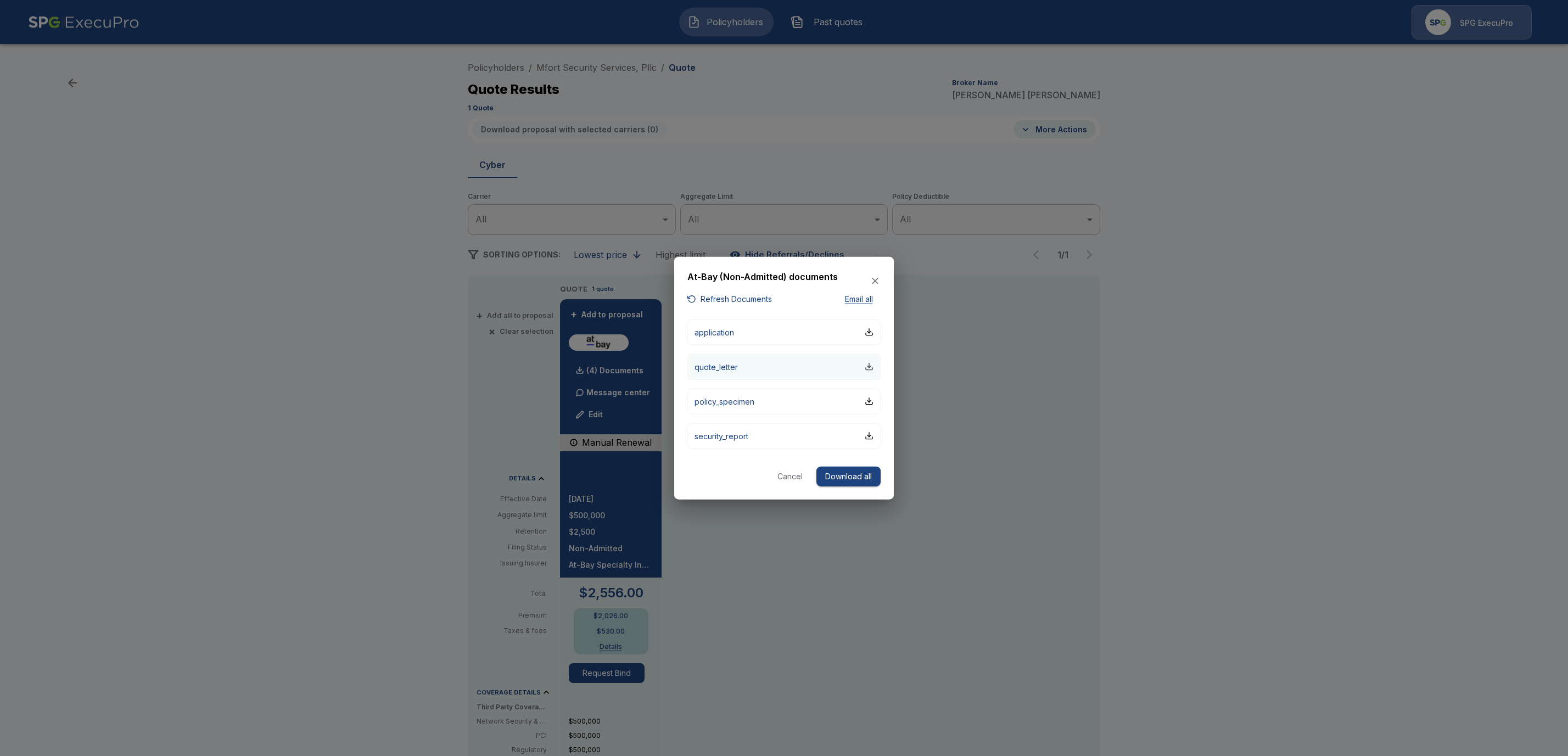
click at [869, 365] on div "button" at bounding box center [869, 366] width 9 height 9
click at [786, 477] on button "Cancel" at bounding box center [790, 476] width 35 height 20
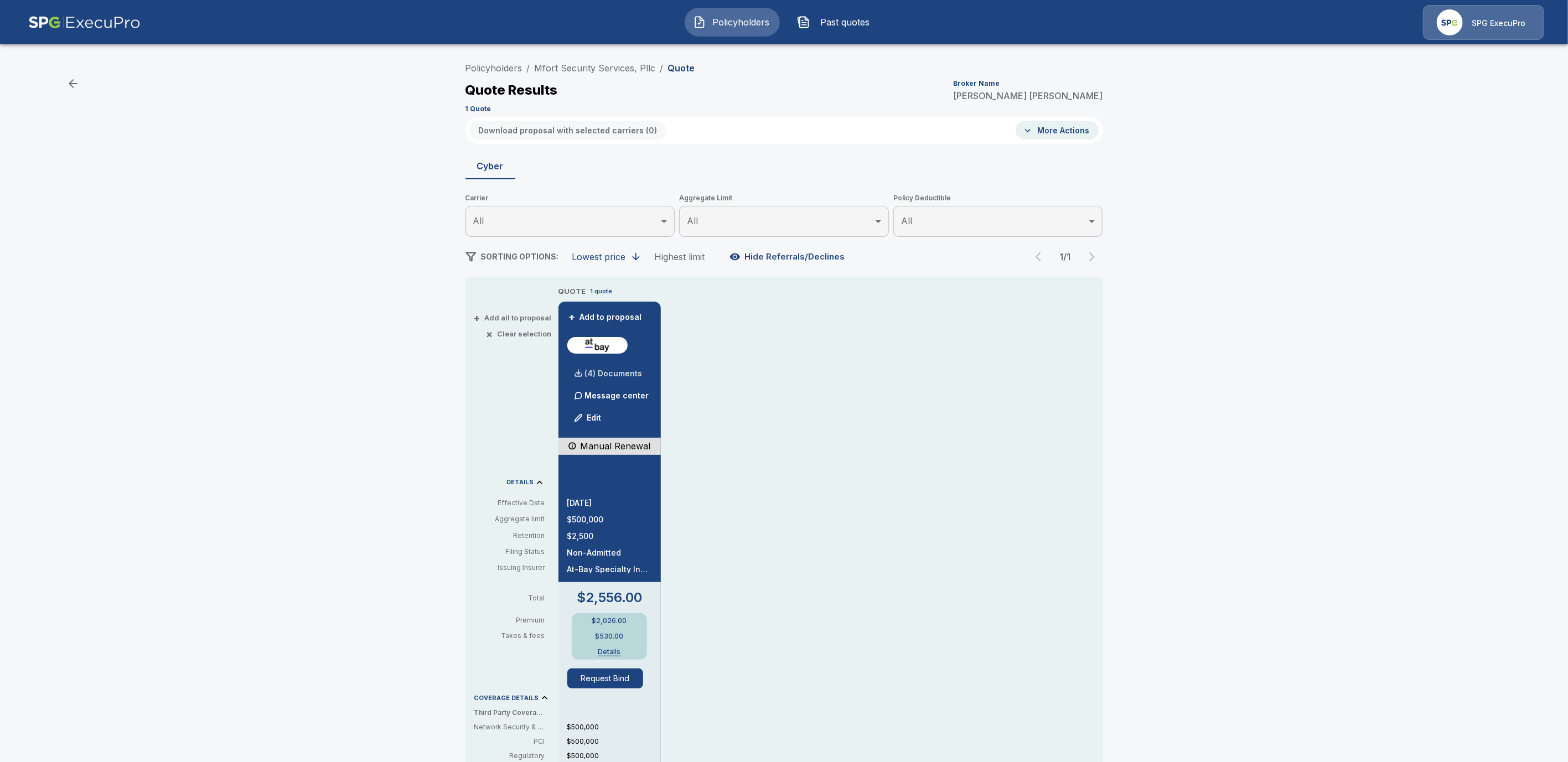
click at [625, 375] on p "(4) Documents" at bounding box center [614, 374] width 58 height 8
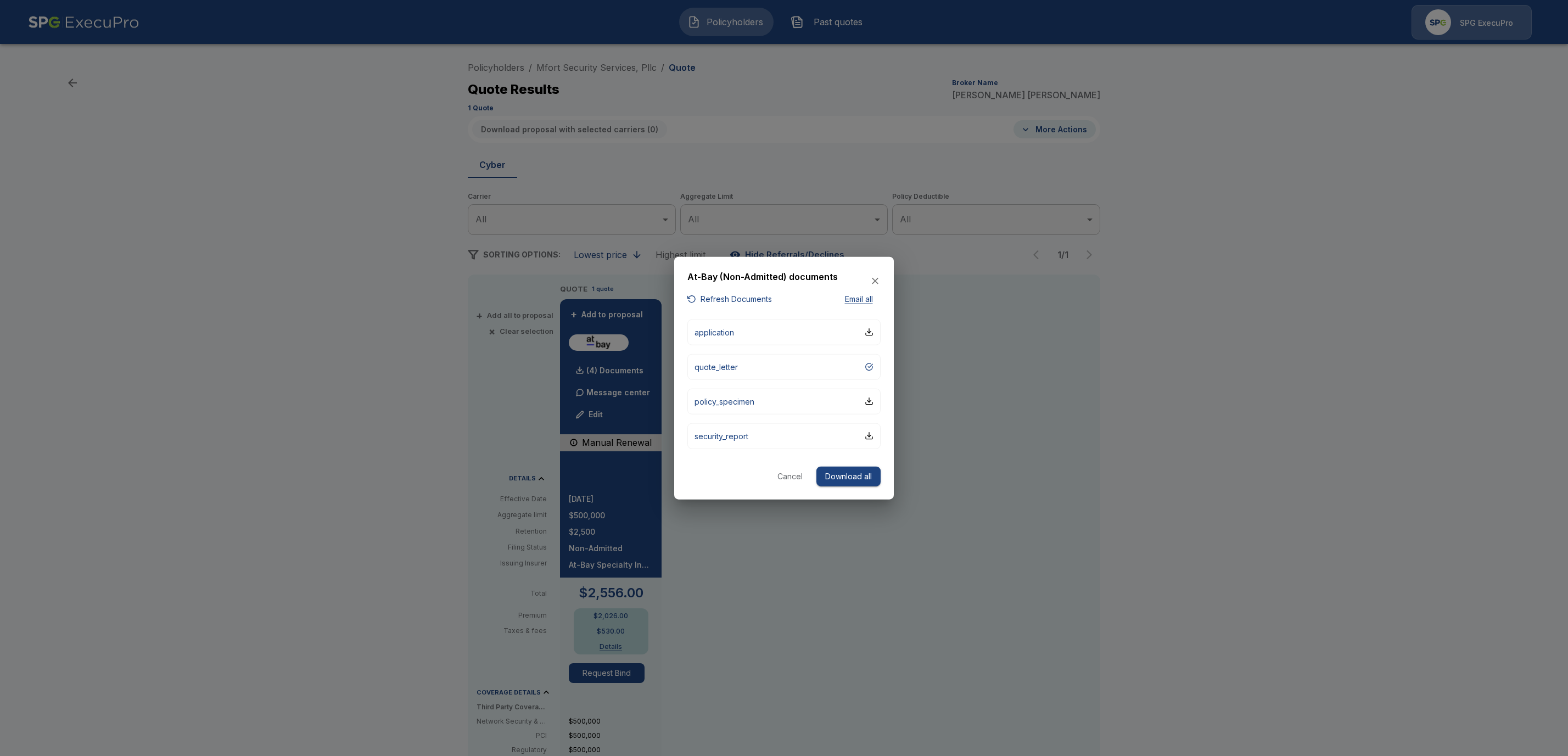
drag, startPoint x: 837, startPoint y: 479, endPoint x: 846, endPoint y: 503, distance: 25.6
click at [837, 479] on button "Download all" at bounding box center [849, 476] width 65 height 20
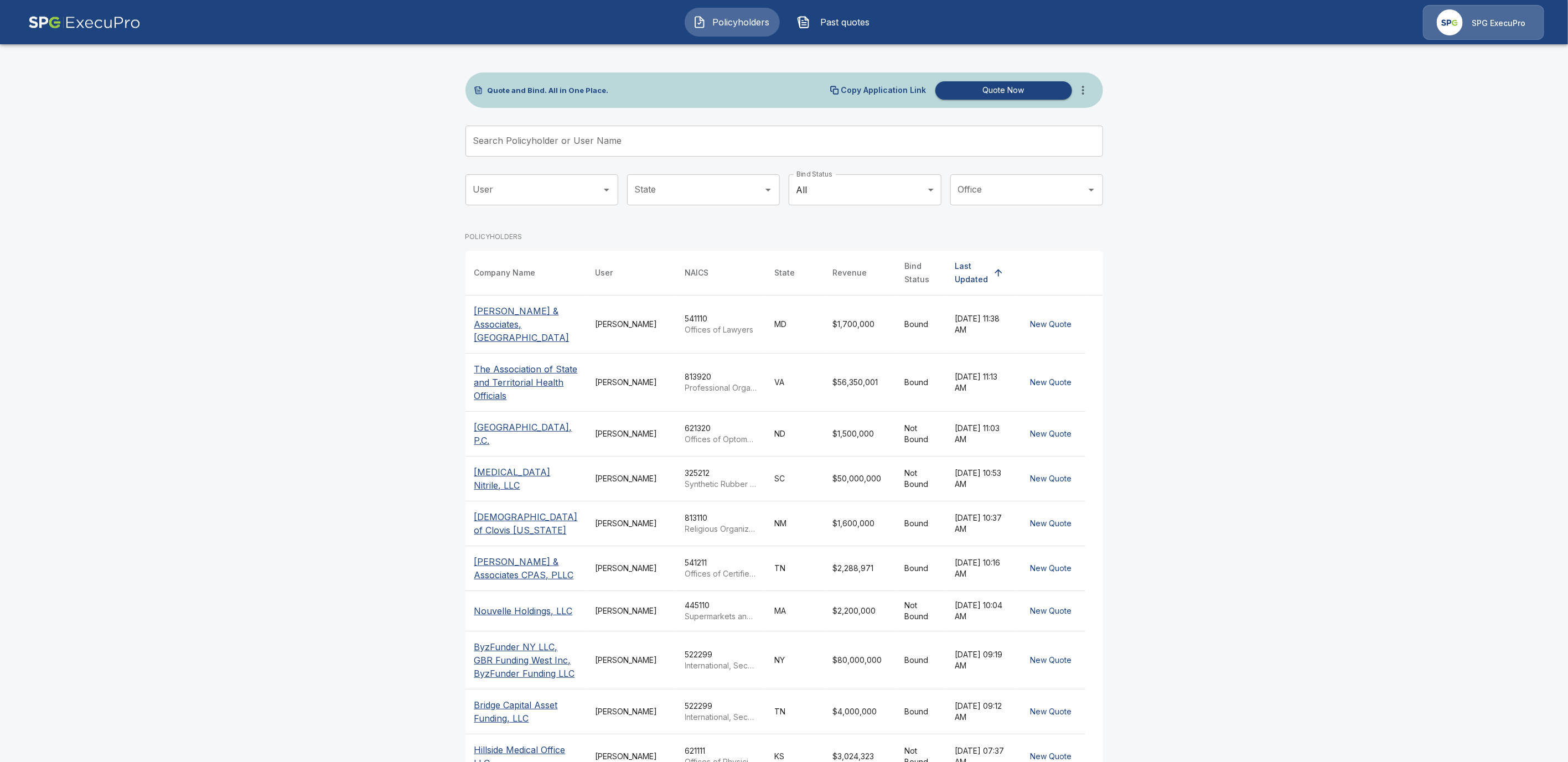
click at [517, 137] on input "Search Policyholder or User Name" at bounding box center [778, 141] width 625 height 31
paste input "**********"
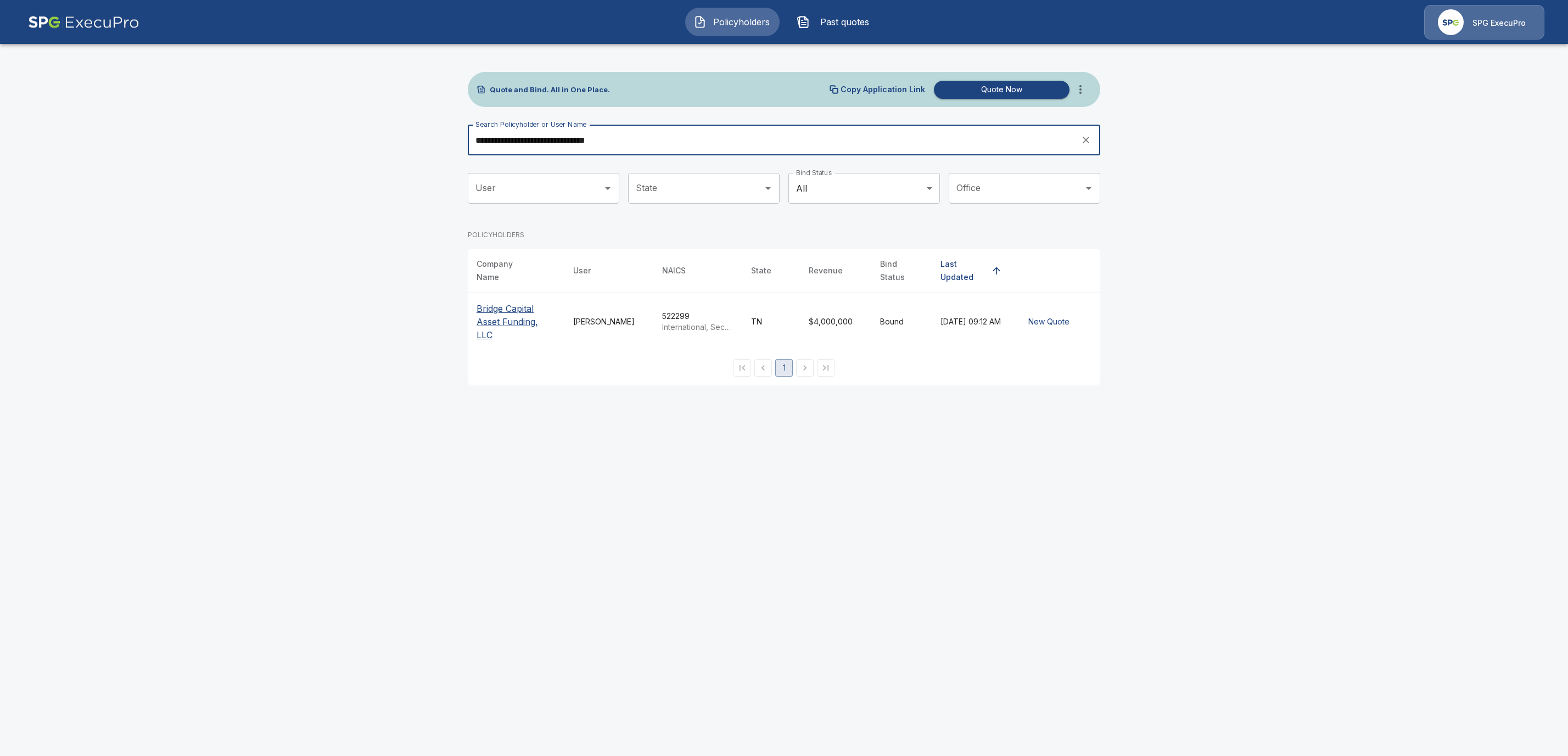
type input "**********"
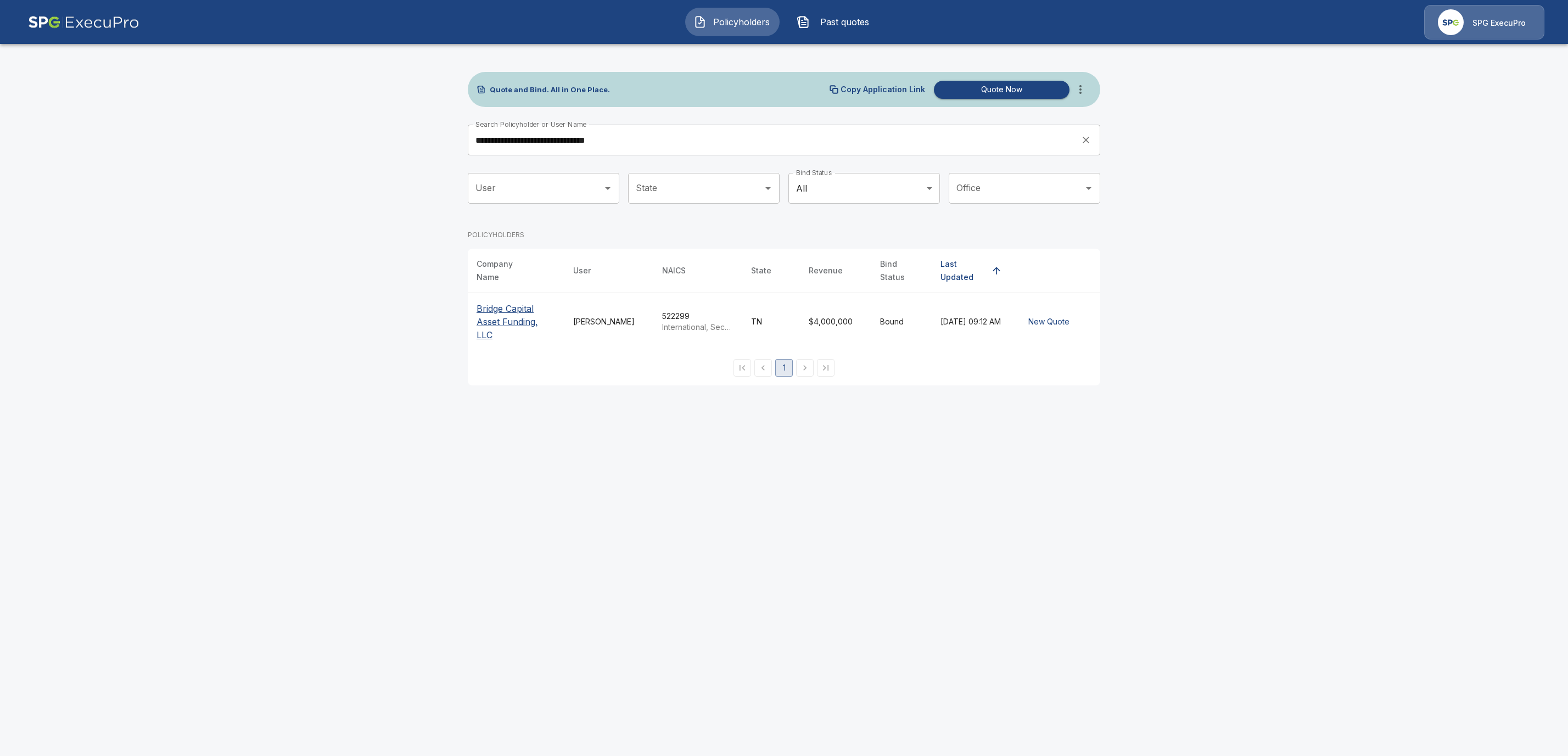
click at [516, 306] on p "Bridge Capital Asset Funding, LLC" at bounding box center [516, 321] width 79 height 40
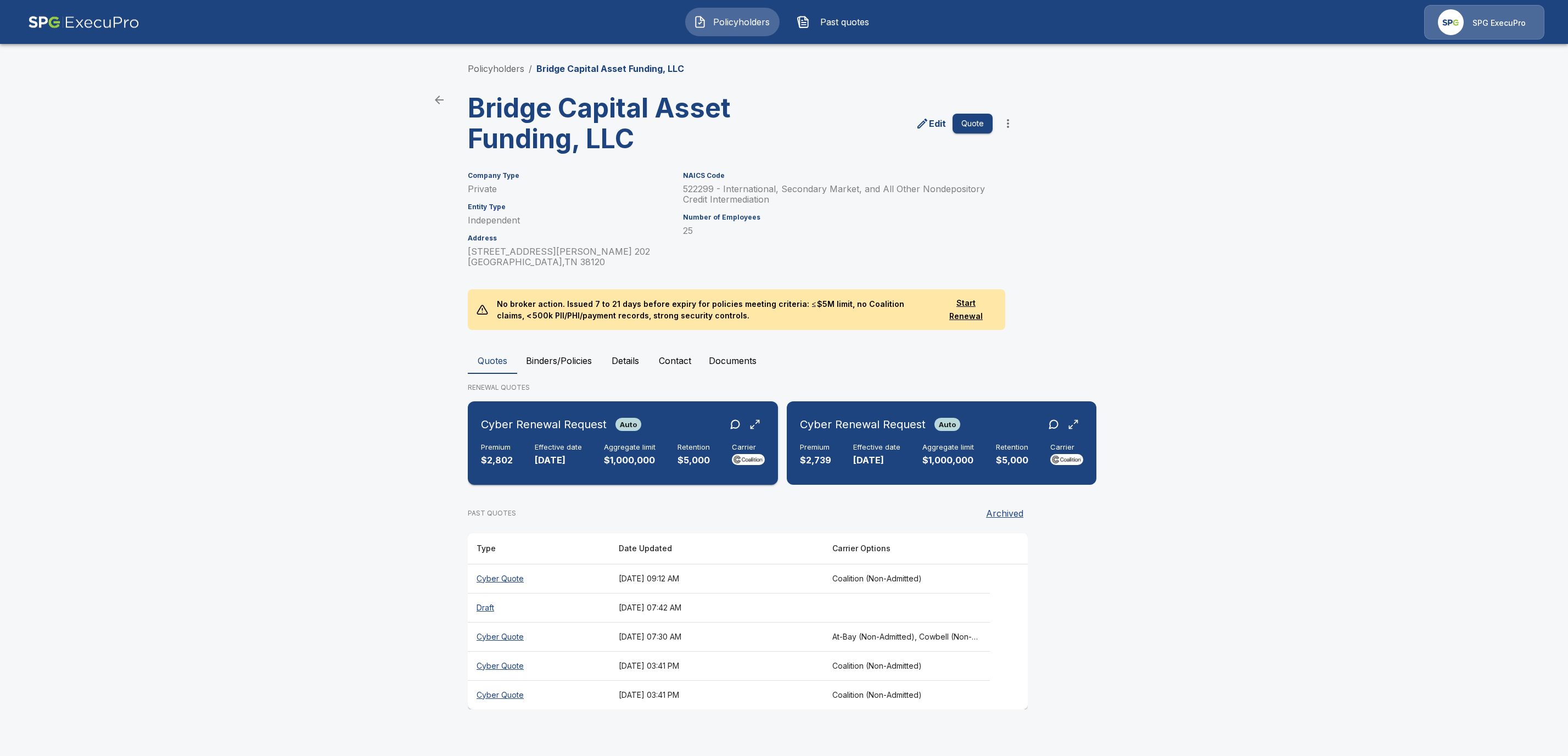
click at [541, 433] on div "Cyber Renewal Request Auto" at bounding box center [561, 424] width 160 height 19
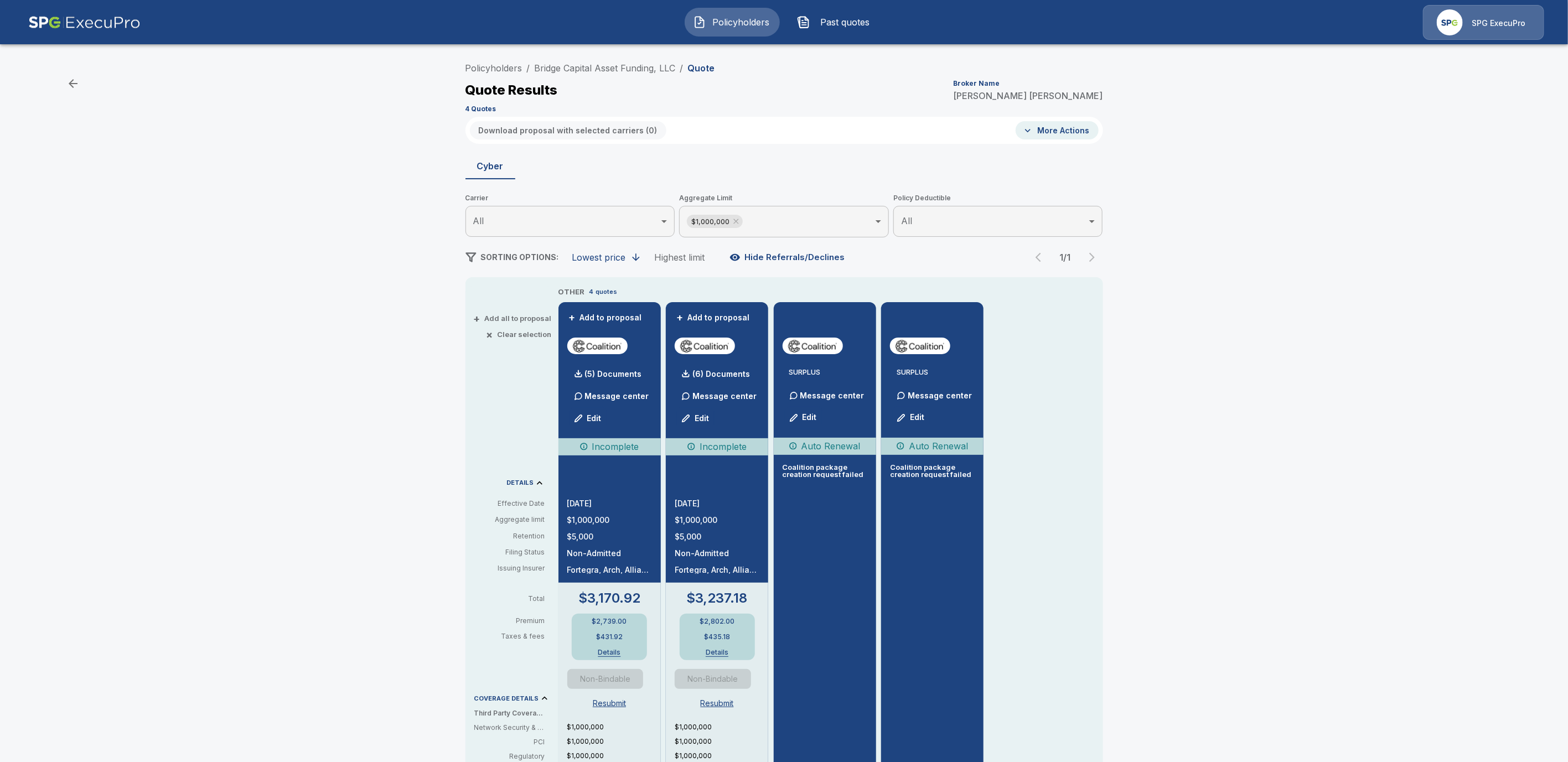
click at [600, 418] on button "Edit" at bounding box center [588, 418] width 37 height 22
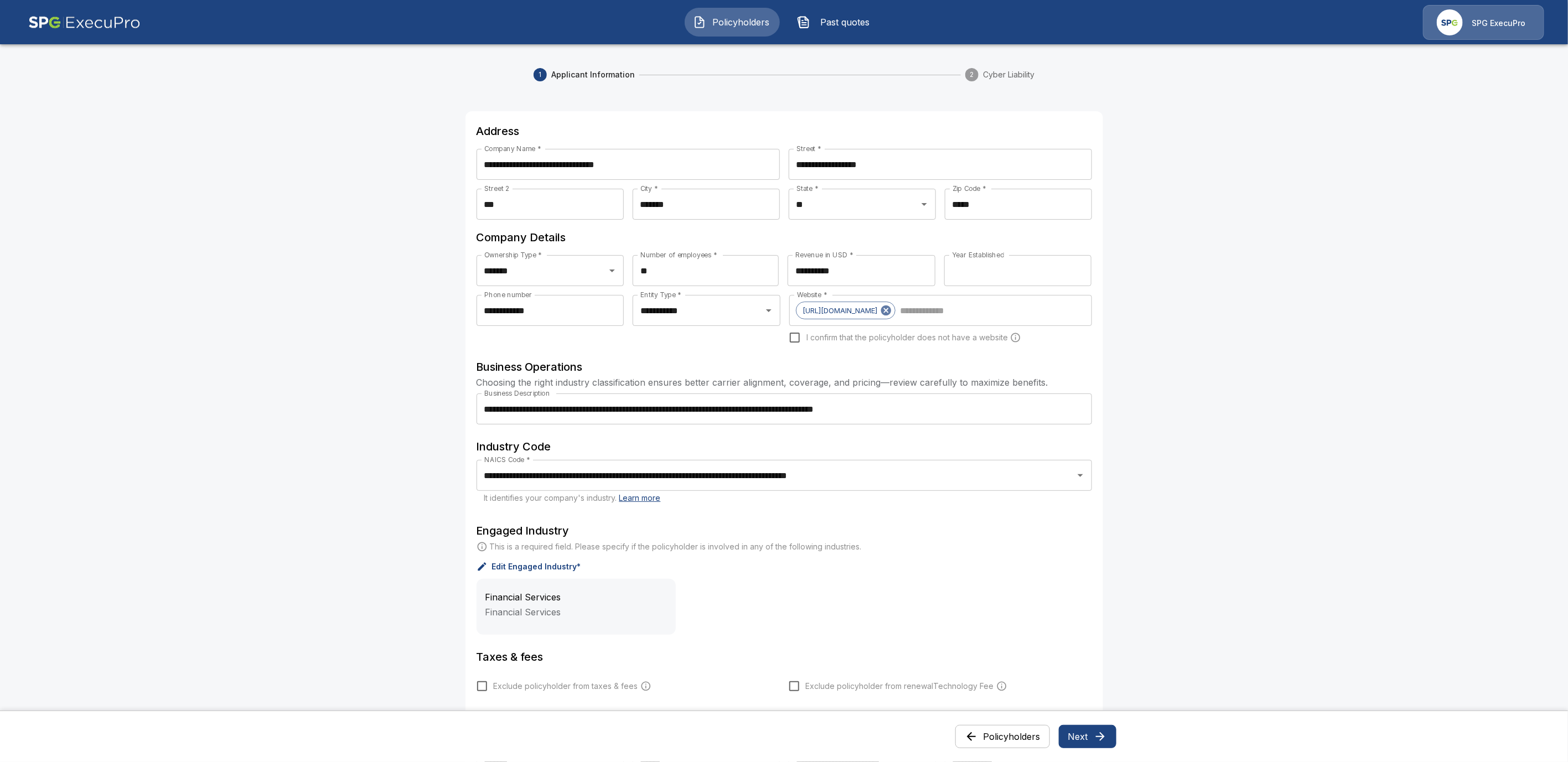
click at [1097, 737] on button "Next" at bounding box center [1087, 737] width 58 height 23
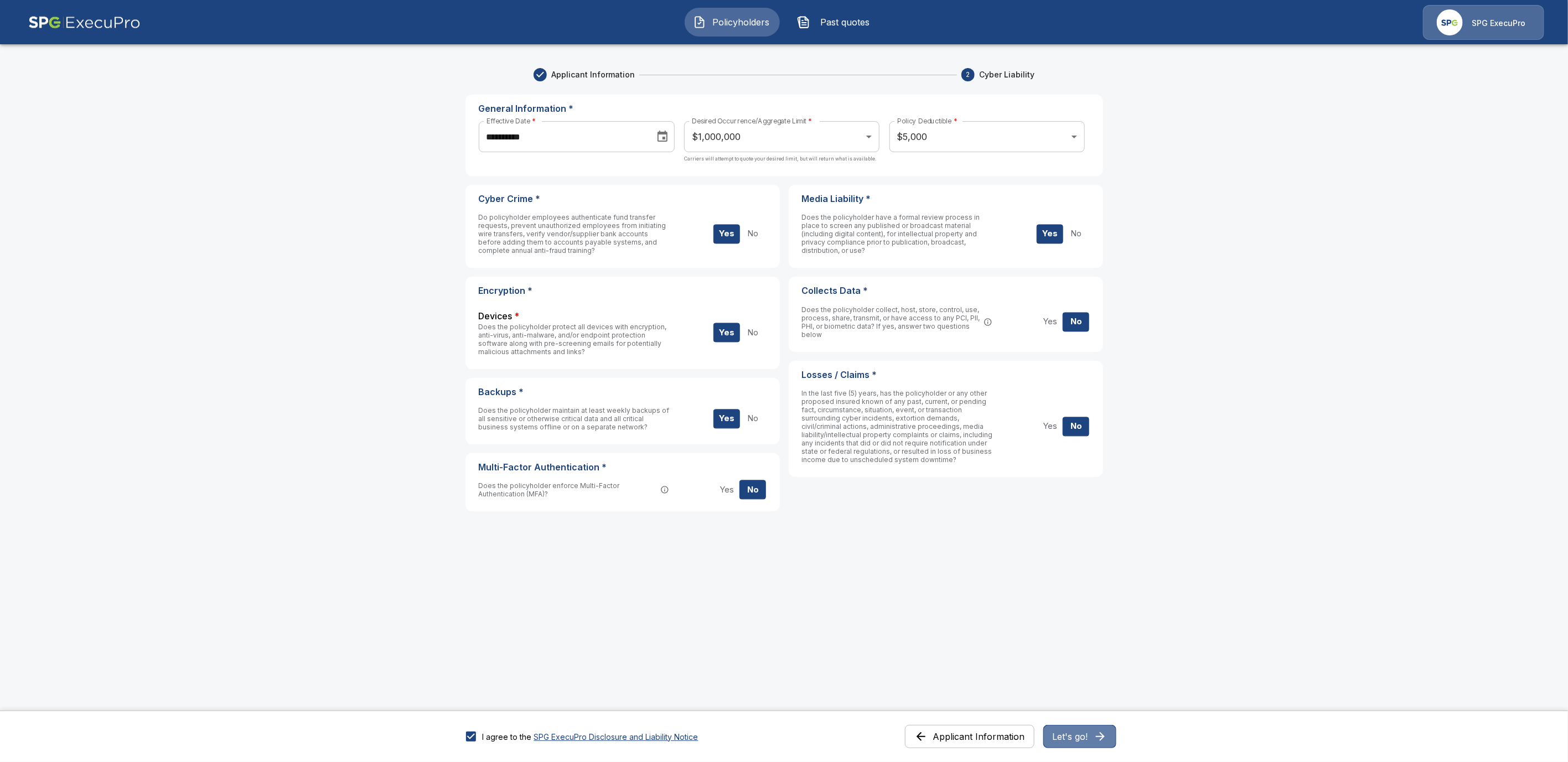
click at [1104, 733] on icon "button" at bounding box center [1100, 737] width 14 height 13
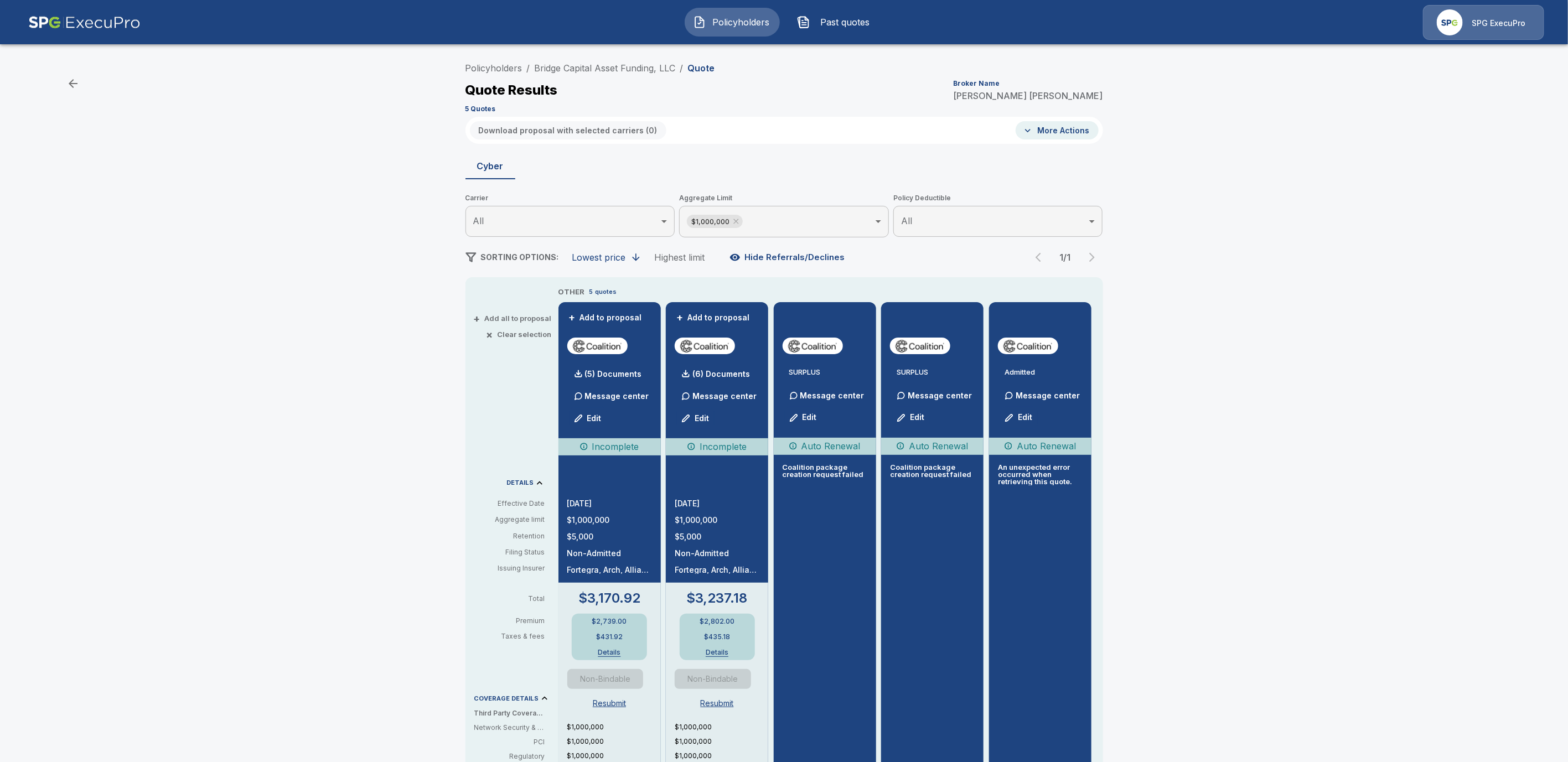
drag, startPoint x: 1047, startPoint y: 473, endPoint x: 1116, endPoint y: 521, distance: 84.1
click at [1048, 475] on p "An unexpected error occurred when retrieving this quote." at bounding box center [1040, 474] width 85 height 21
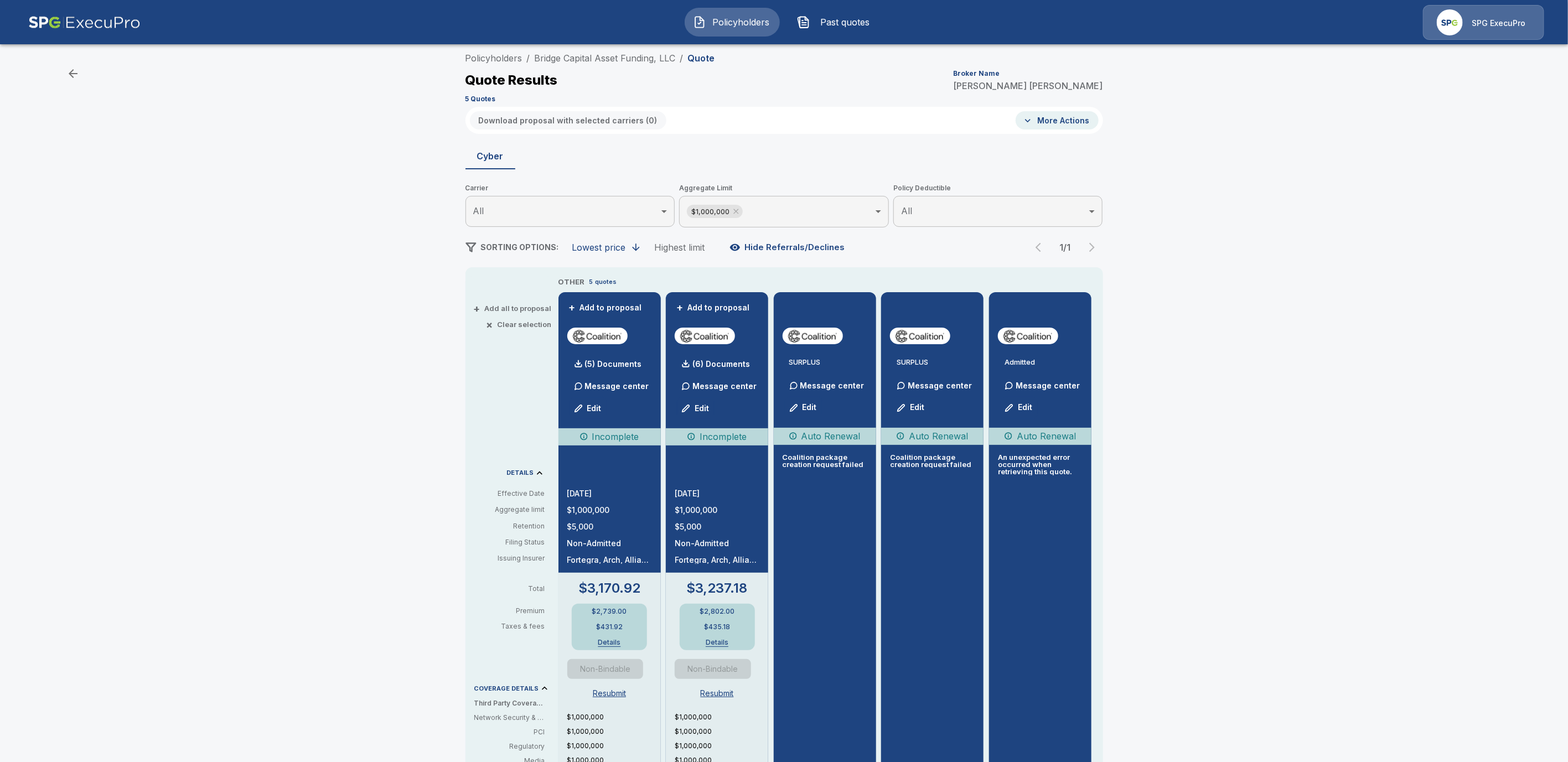
scroll to position [7, 0]
